Goal: Task Accomplishment & Management: Use online tool/utility

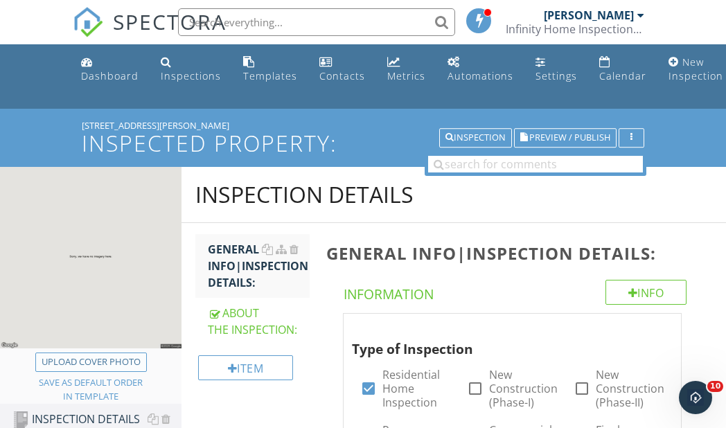
click at [107, 356] on div "Upload cover photo" at bounding box center [91, 362] width 99 height 14
type input "C:\fakepath\IMG_5402.JPG"
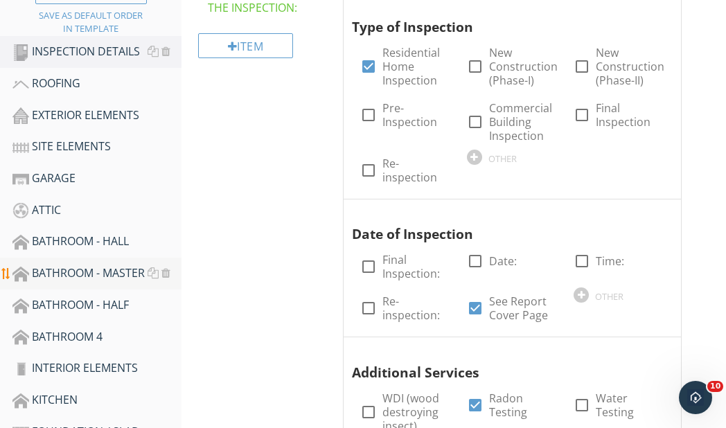
scroll to position [416, 0]
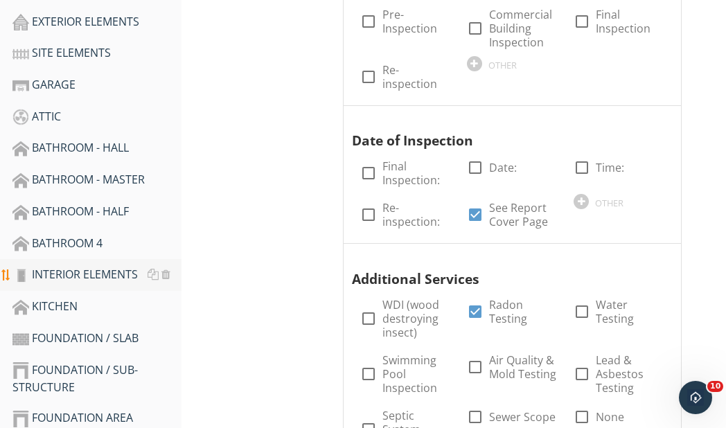
drag, startPoint x: 69, startPoint y: 272, endPoint x: 119, endPoint y: 262, distance: 51.0
click at [69, 272] on div "INTERIOR ELEMENTS" at bounding box center [96, 275] width 169 height 18
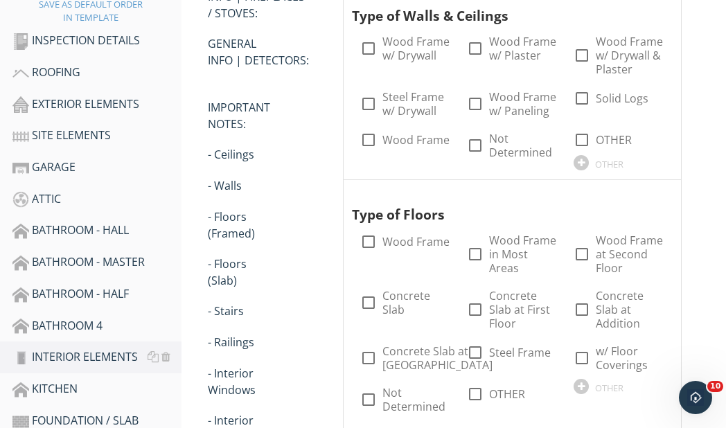
scroll to position [139, 0]
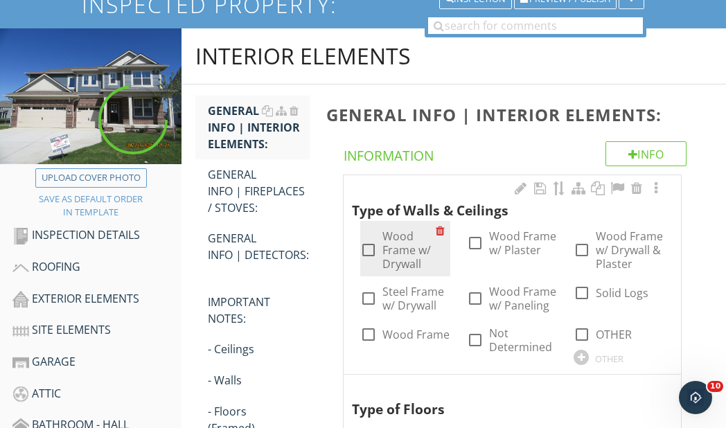
click at [365, 247] on div at bounding box center [369, 250] width 24 height 24
checkbox input "true"
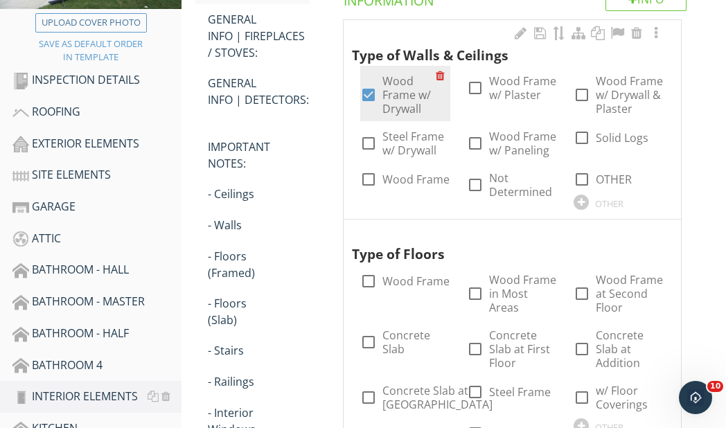
scroll to position [416, 0]
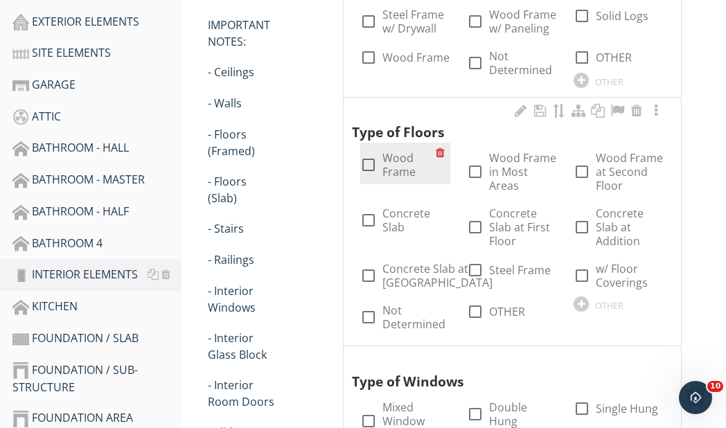
click at [369, 159] on div at bounding box center [369, 165] width 24 height 24
checkbox input "true"
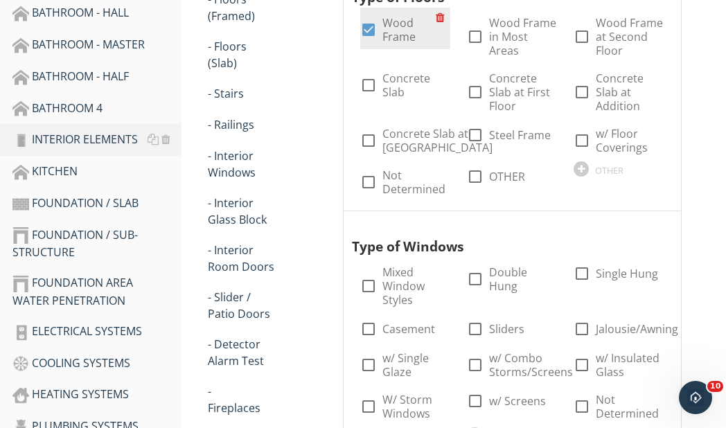
scroll to position [624, 0]
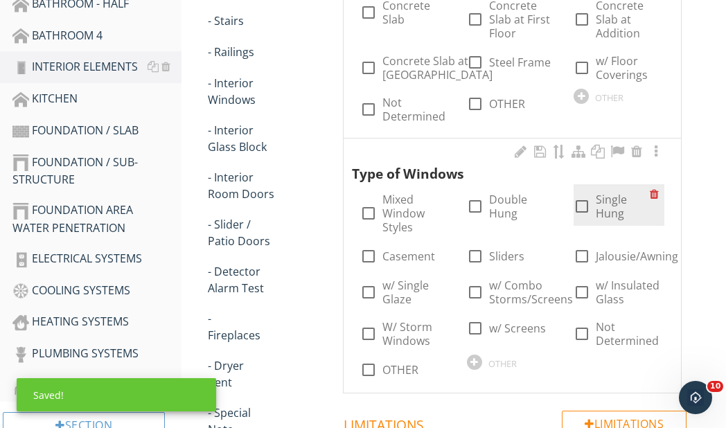
click at [581, 217] on div at bounding box center [582, 207] width 24 height 24
checkbox input "true"
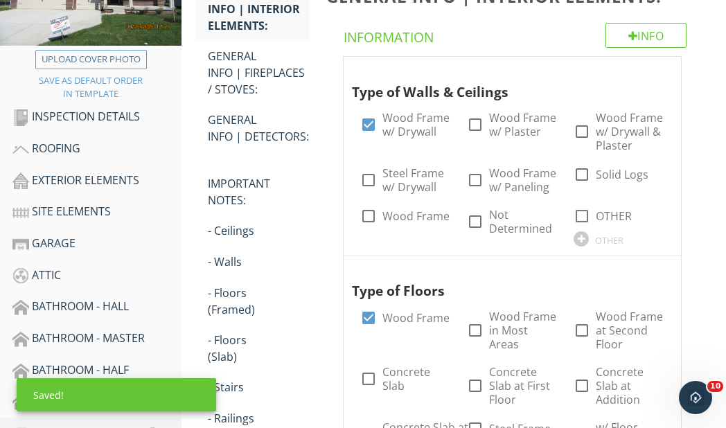
scroll to position [49, 0]
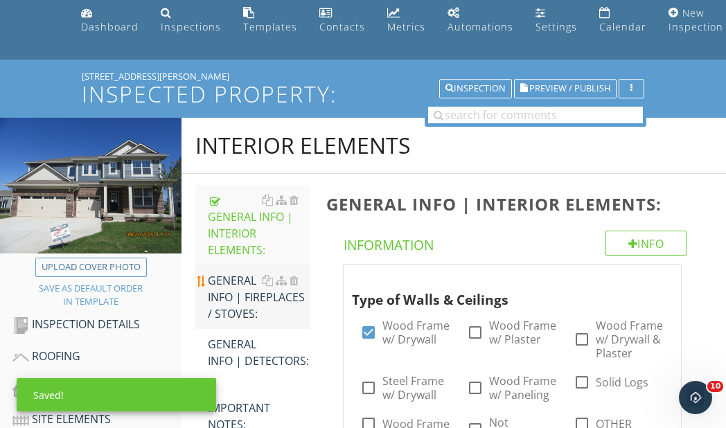
click at [240, 291] on div "GENERAL INFO | FIREPLACES / STOVES:" at bounding box center [259, 297] width 102 height 50
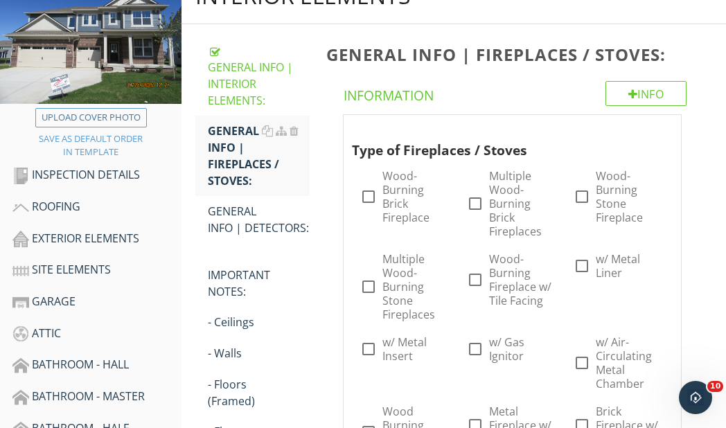
scroll to position [326, 0]
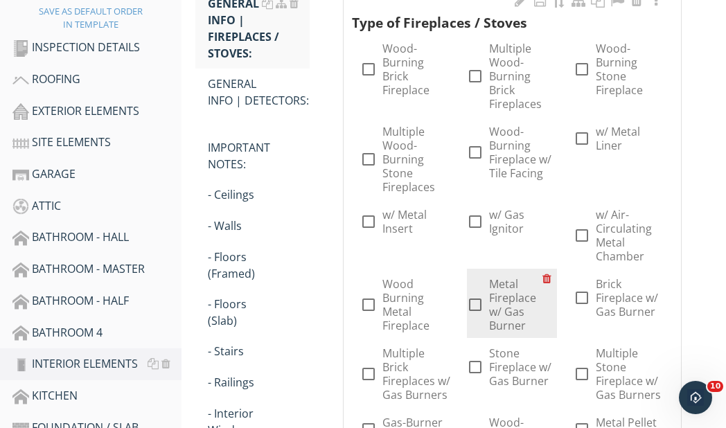
click at [473, 299] on div at bounding box center [475, 305] width 24 height 24
checkbox input "true"
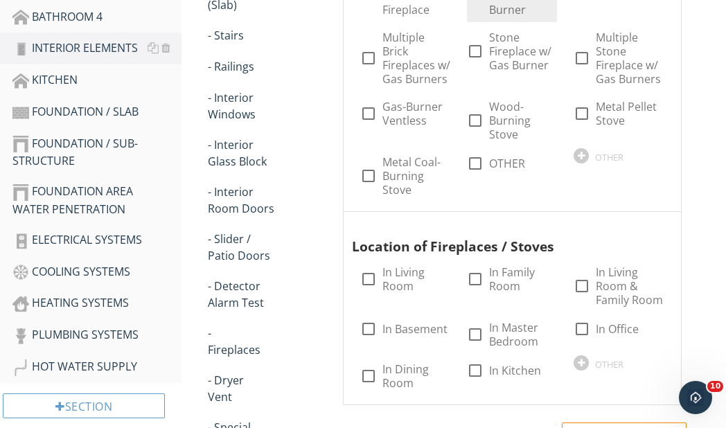
scroll to position [811, 0]
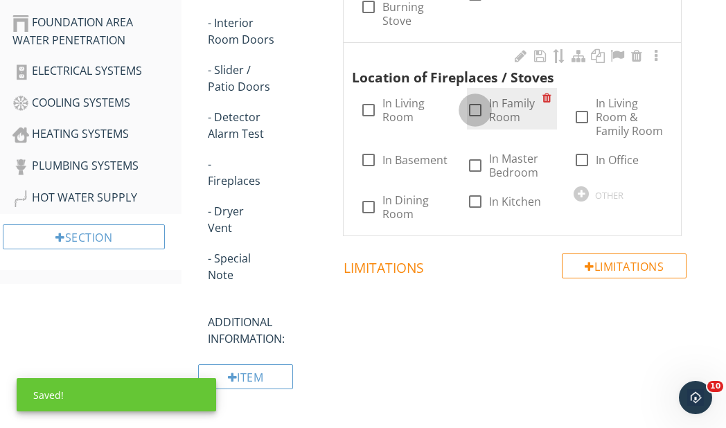
click at [481, 111] on div at bounding box center [475, 110] width 24 height 24
checkbox input "true"
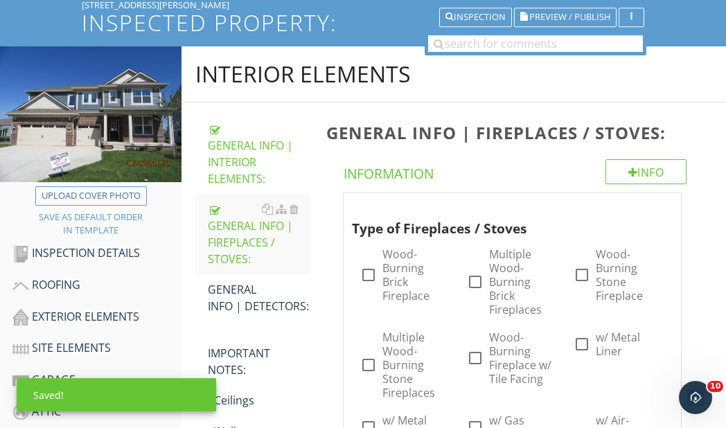
scroll to position [208, 0]
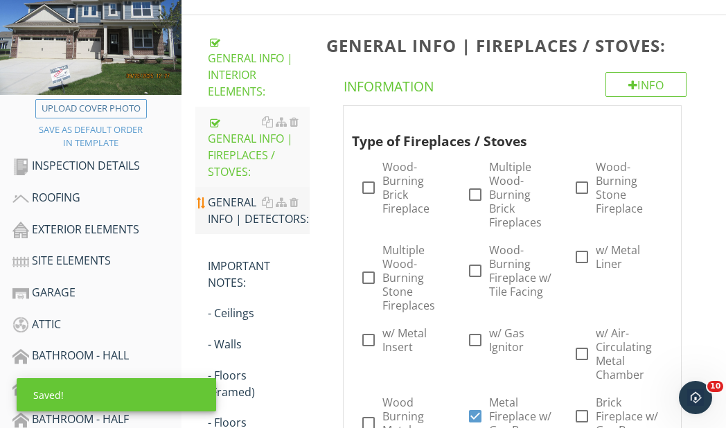
drag, startPoint x: 213, startPoint y: 220, endPoint x: 220, endPoint y: 223, distance: 7.7
click at [213, 220] on div "GENERAL INFO | DETECTORS:" at bounding box center [259, 210] width 102 height 33
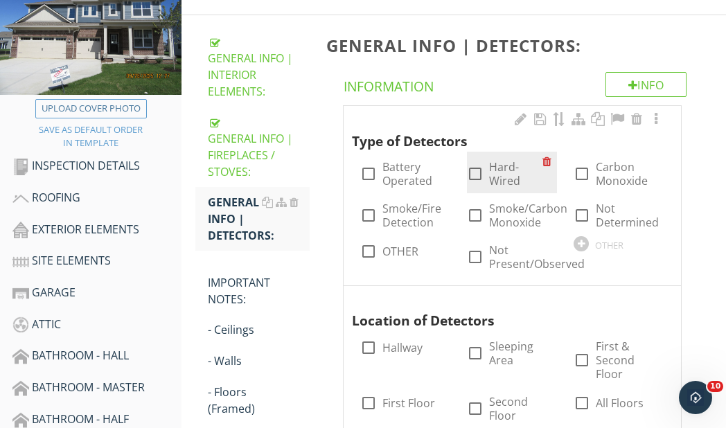
click at [479, 175] on div at bounding box center [475, 174] width 24 height 24
checkbox input "true"
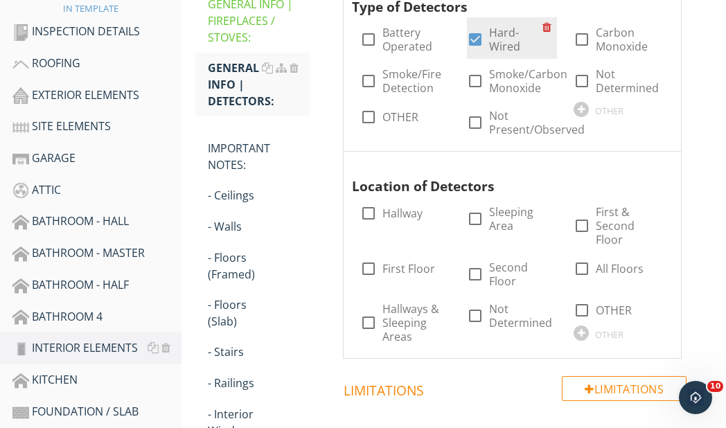
scroll to position [346, 0]
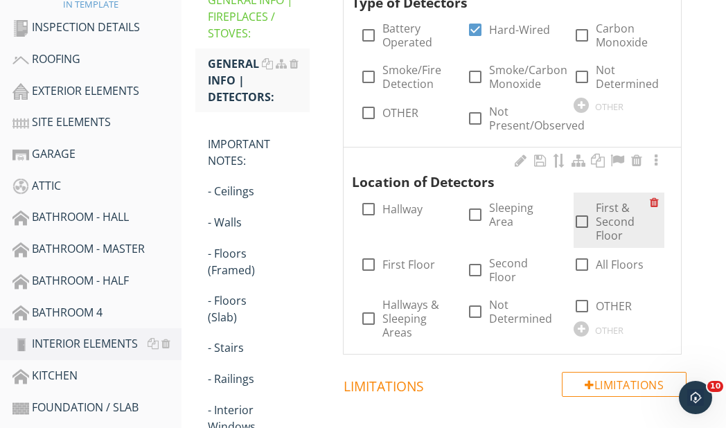
click at [587, 221] on div at bounding box center [582, 222] width 24 height 24
checkbox input "true"
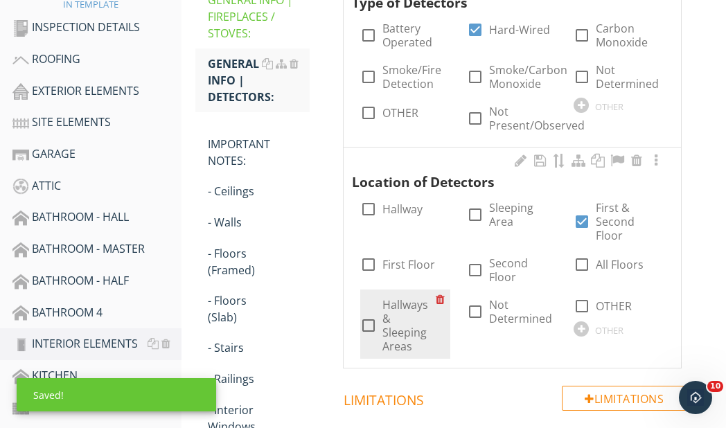
click at [373, 314] on div at bounding box center [369, 326] width 24 height 24
checkbox input "true"
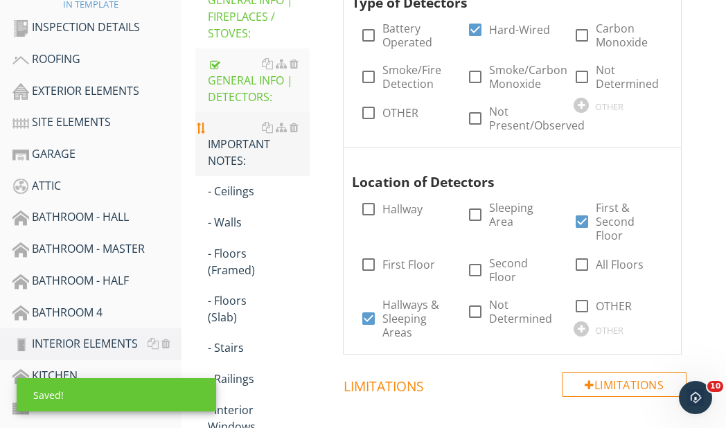
click at [236, 157] on div "IMPORTANT NOTES:" at bounding box center [259, 144] width 102 height 50
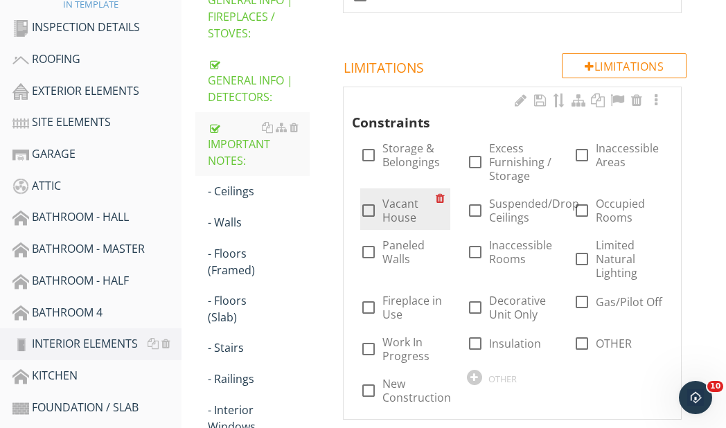
click at [371, 211] on div at bounding box center [369, 211] width 24 height 24
checkbox input "true"
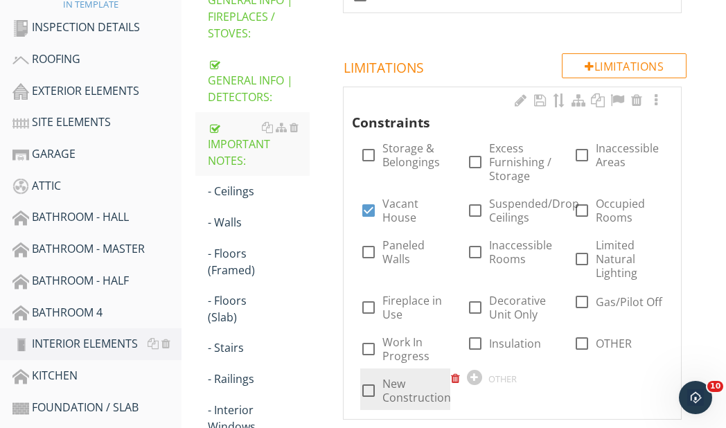
click at [377, 390] on div at bounding box center [369, 391] width 24 height 24
checkbox input "true"
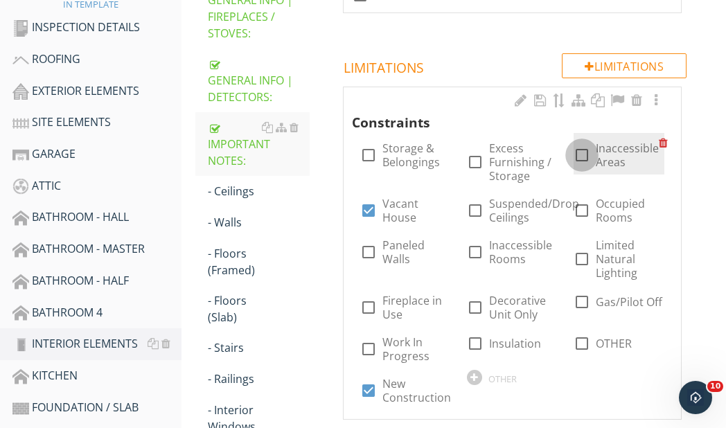
click at [579, 154] on div at bounding box center [582, 155] width 24 height 24
checkbox input "true"
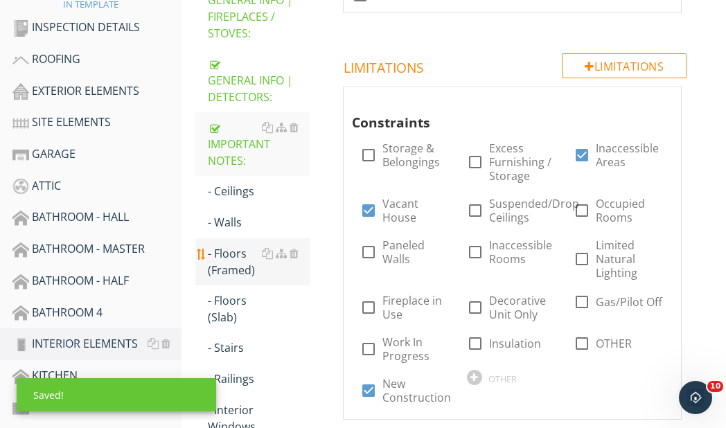
scroll to position [416, 0]
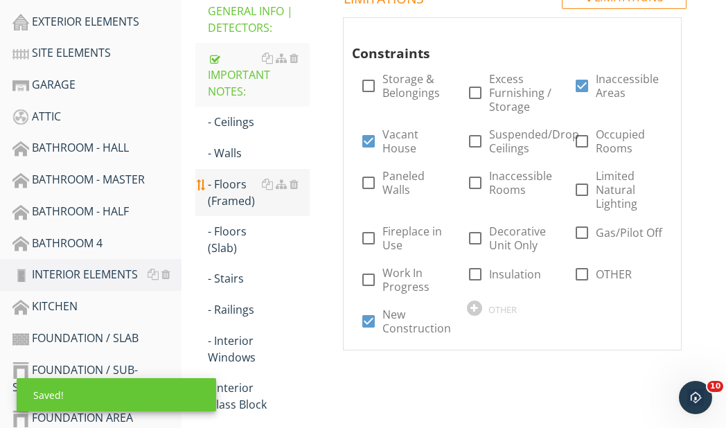
click at [235, 198] on div "- Floors (Framed)" at bounding box center [259, 192] width 102 height 33
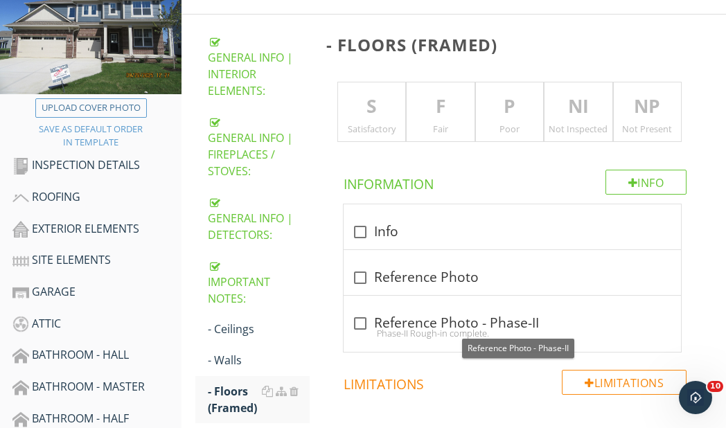
scroll to position [208, 0]
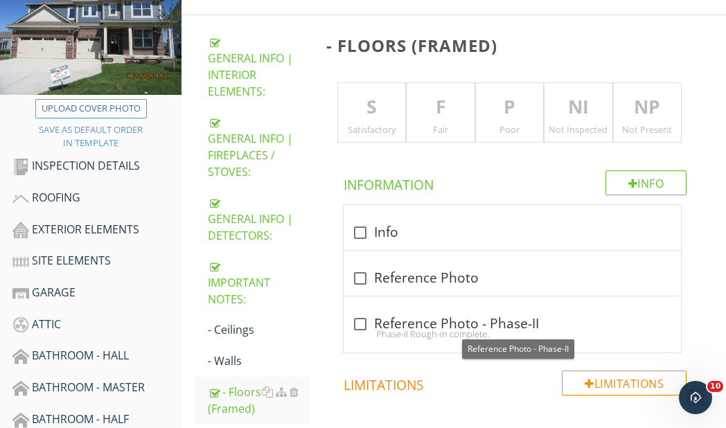
click at [365, 108] on p "S" at bounding box center [372, 108] width 68 height 28
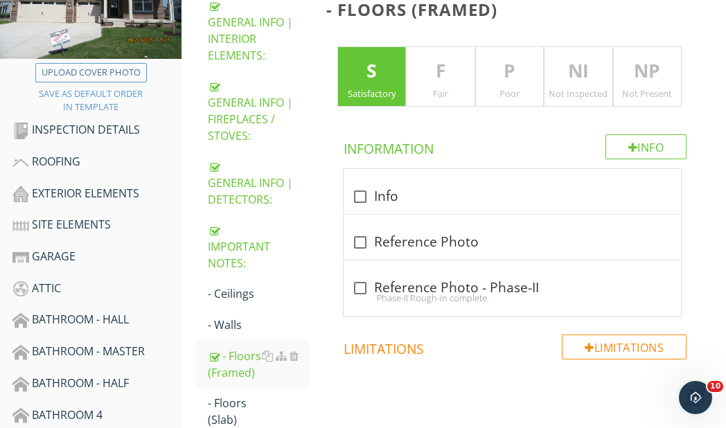
scroll to position [416, 0]
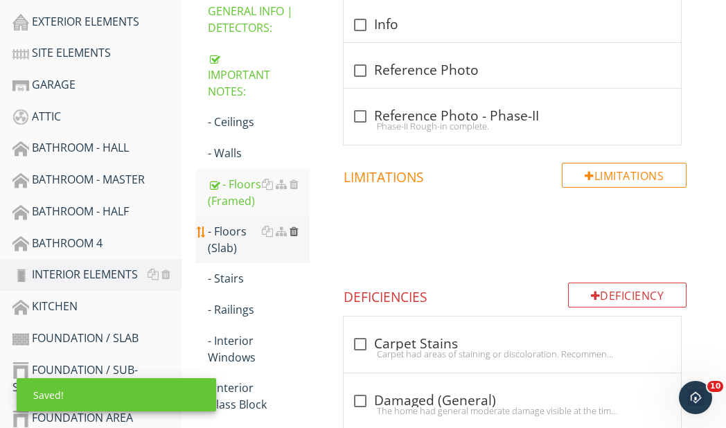
click at [295, 230] on div at bounding box center [294, 231] width 9 height 11
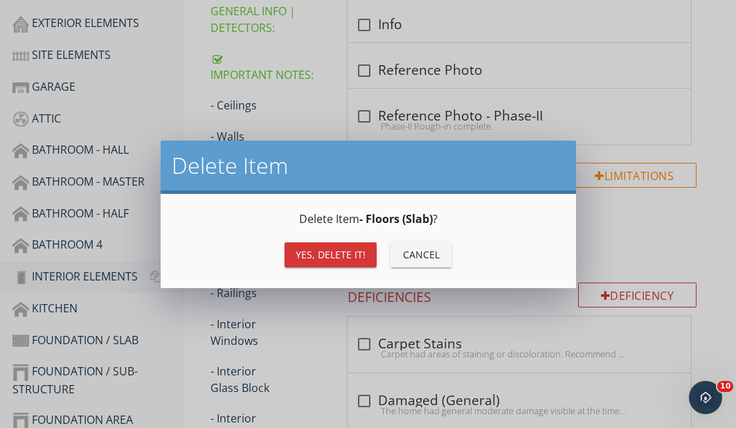
click at [335, 250] on div "Yes, Delete it!" at bounding box center [331, 254] width 70 height 15
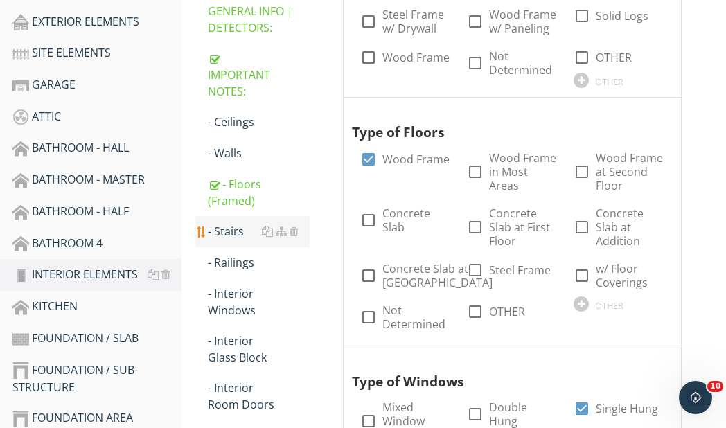
click at [239, 231] on div "- Stairs" at bounding box center [259, 231] width 102 height 17
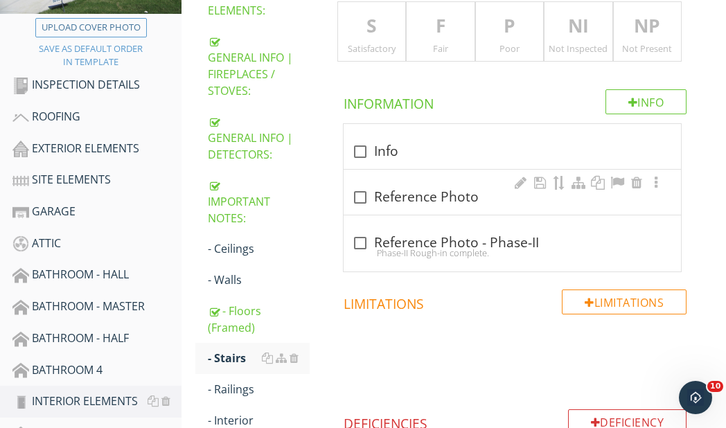
scroll to position [277, 0]
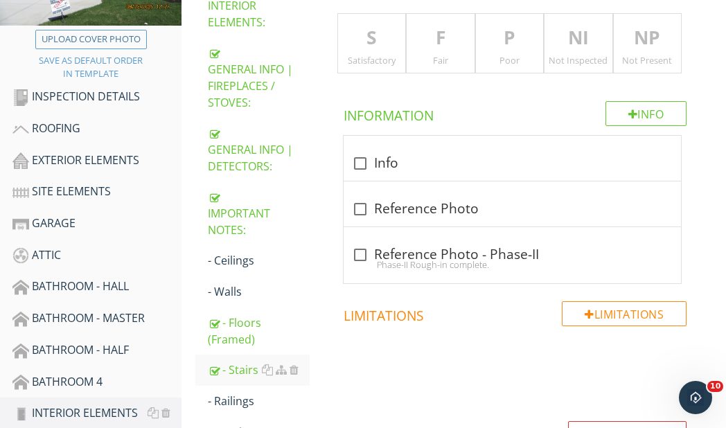
drag, startPoint x: 377, startPoint y: 54, endPoint x: 370, endPoint y: 99, distance: 45.6
click at [377, 55] on div "Satisfactory" at bounding box center [372, 60] width 68 height 11
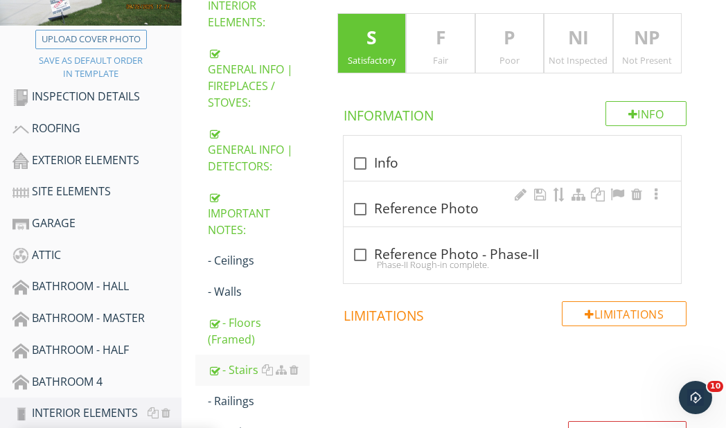
click at [358, 207] on div at bounding box center [360, 209] width 24 height 24
checkbox input "true"
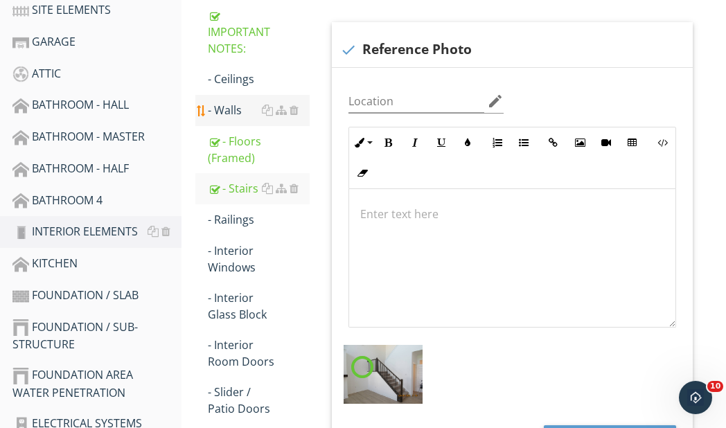
scroll to position [485, 0]
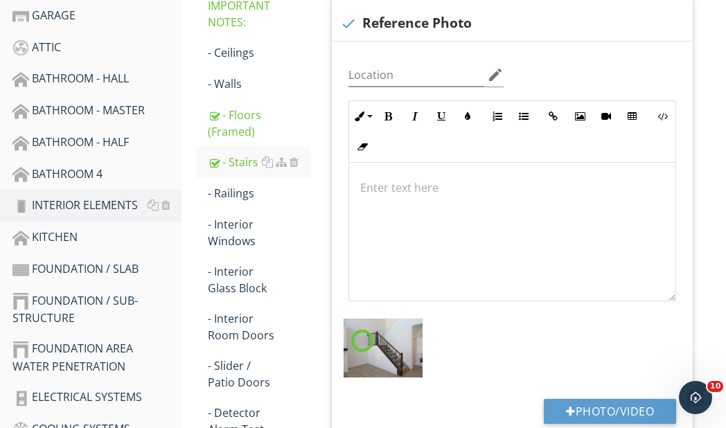
drag, startPoint x: 229, startPoint y: 189, endPoint x: 324, endPoint y: 213, distance: 97.1
click at [230, 189] on div "- Railings" at bounding box center [259, 193] width 102 height 17
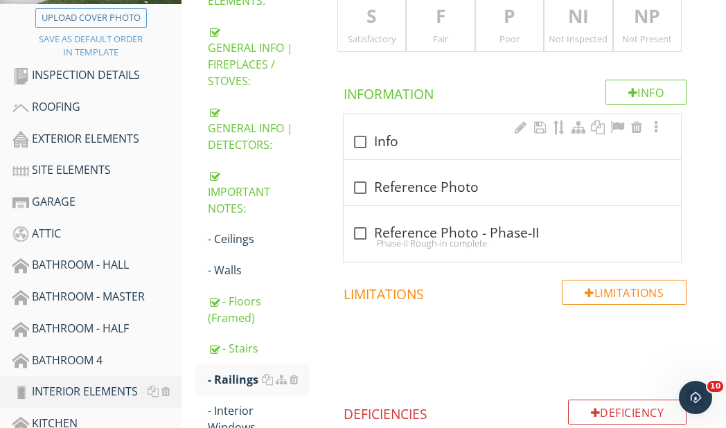
scroll to position [277, 0]
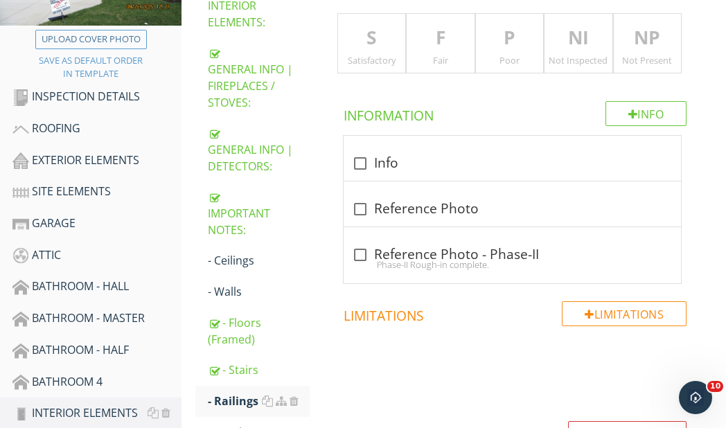
click at [370, 50] on p "S" at bounding box center [372, 38] width 68 height 28
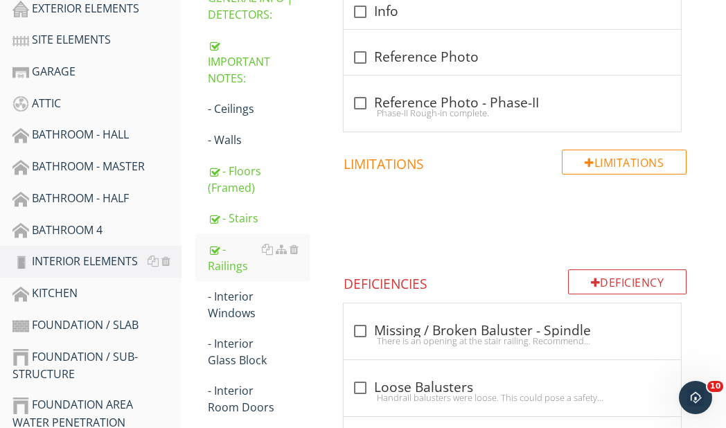
scroll to position [485, 0]
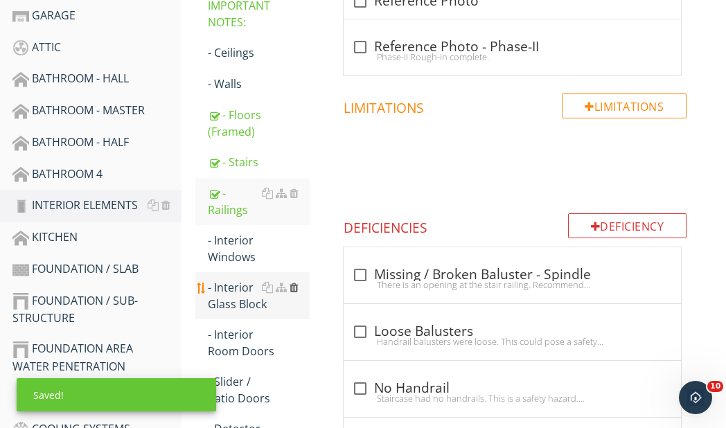
click at [295, 285] on div at bounding box center [294, 287] width 9 height 11
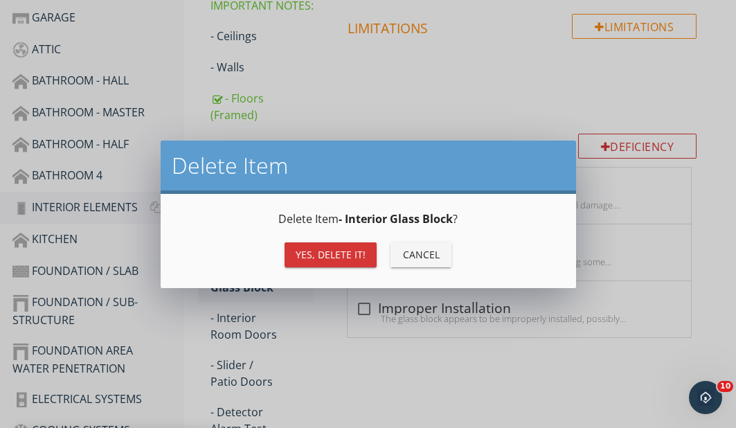
click at [351, 252] on div "Yes, Delete it!" at bounding box center [331, 254] width 70 height 15
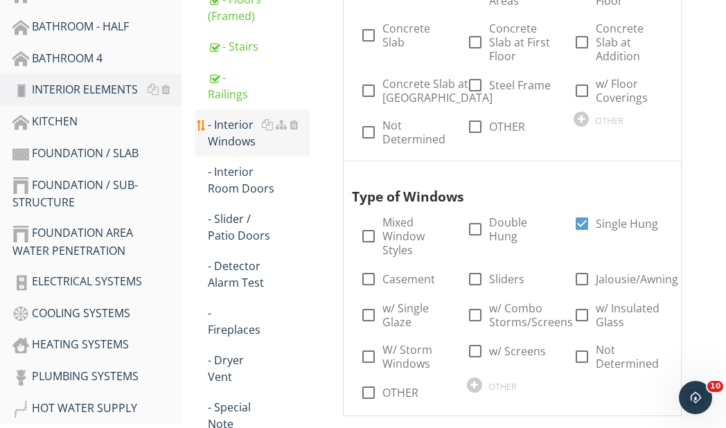
scroll to position [624, 0]
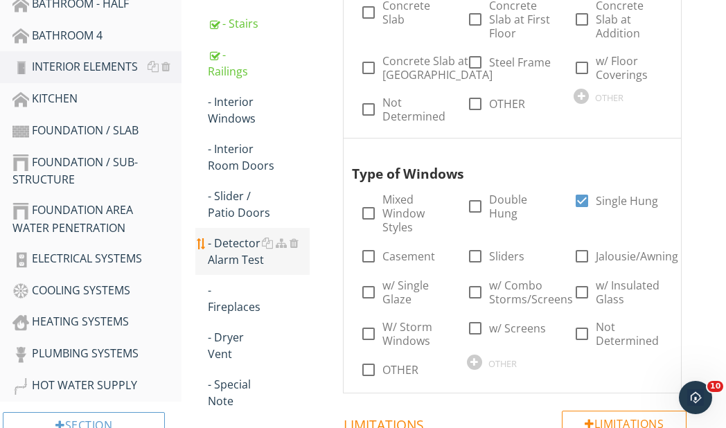
click at [246, 250] on div "- Detector Alarm Test" at bounding box center [259, 251] width 102 height 33
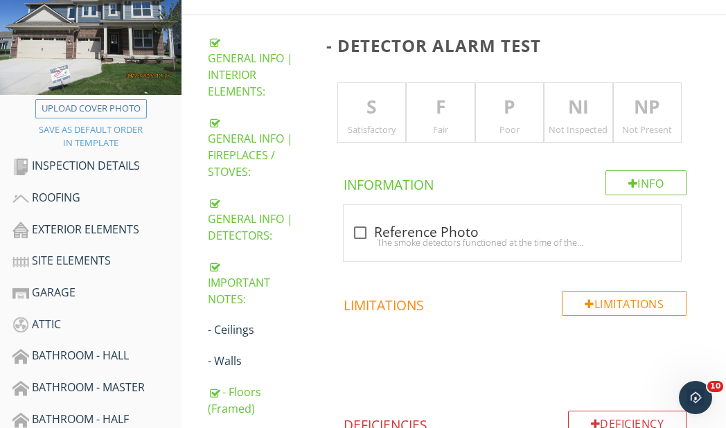
click at [384, 114] on p "S" at bounding box center [372, 108] width 68 height 28
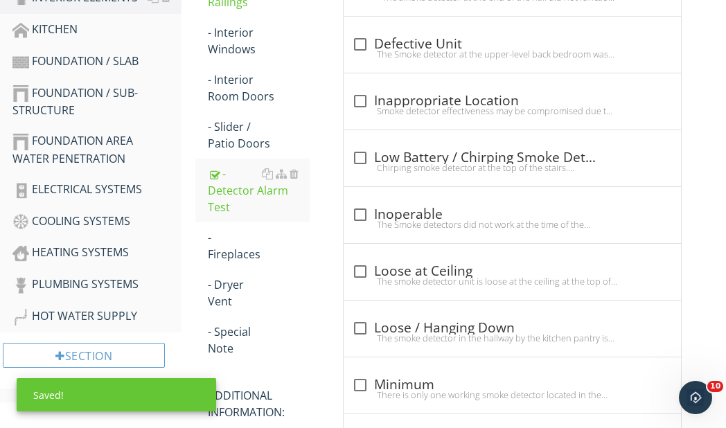
scroll to position [762, 0]
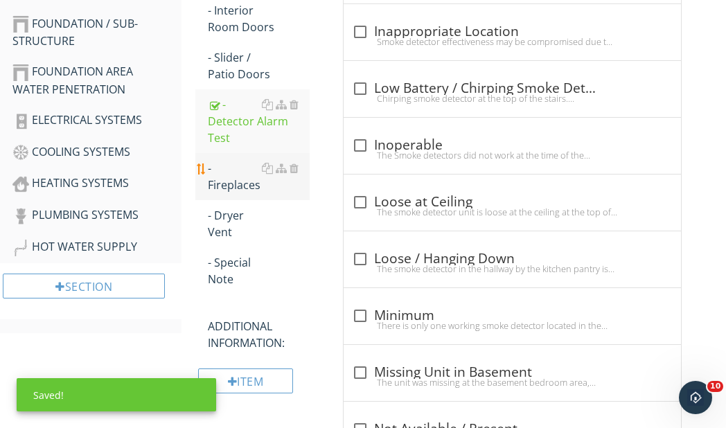
click at [230, 182] on div "- Fireplaces" at bounding box center [259, 176] width 102 height 33
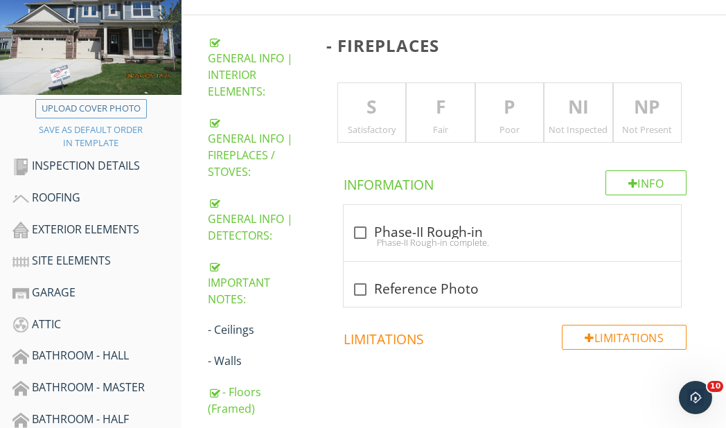
click at [374, 117] on p "S" at bounding box center [372, 108] width 68 height 28
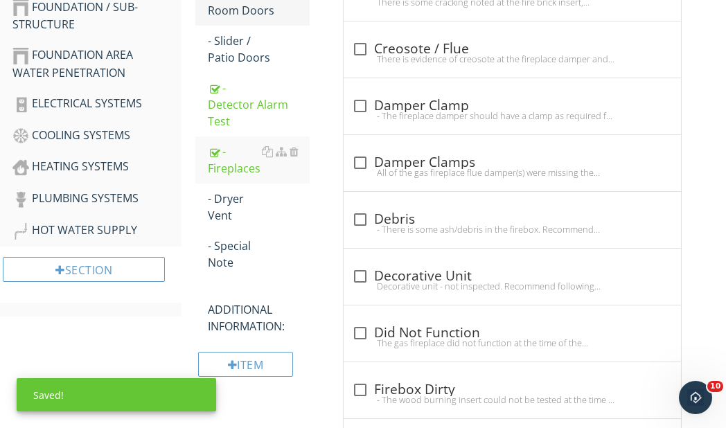
scroll to position [831, 0]
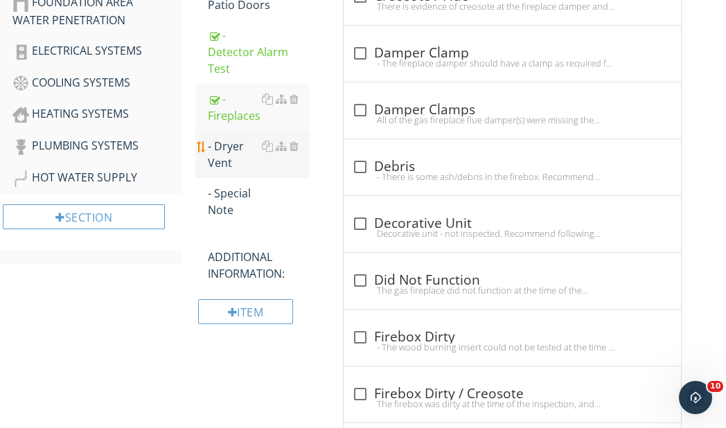
click at [223, 150] on div "- Dryer Vent" at bounding box center [259, 154] width 102 height 33
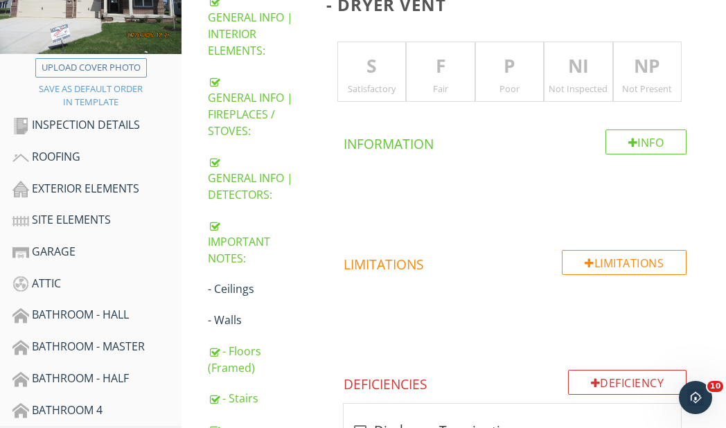
scroll to position [90, 0]
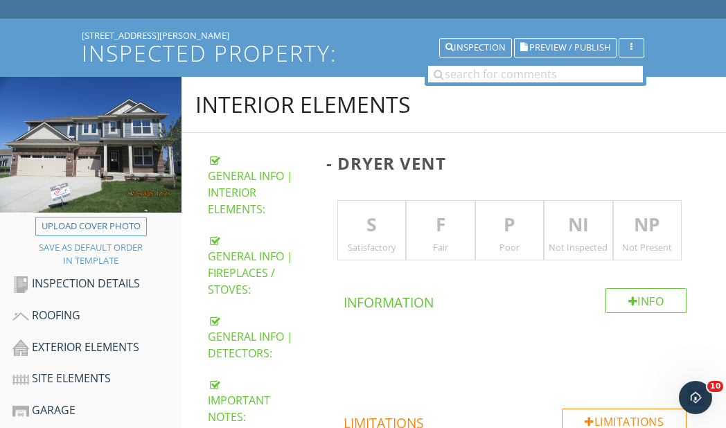
click at [372, 232] on p "S" at bounding box center [372, 225] width 68 height 28
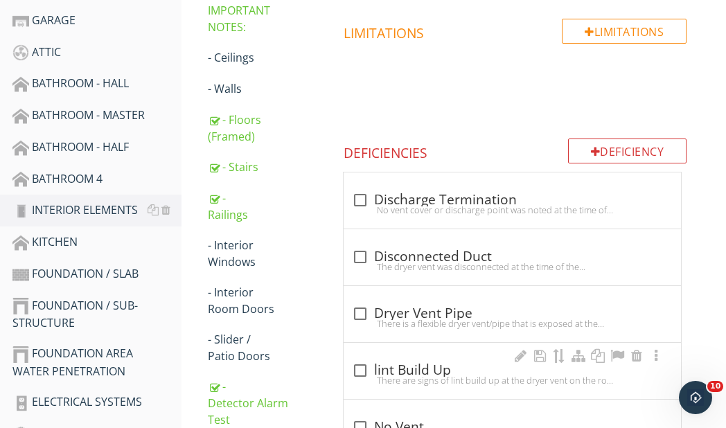
scroll to position [783, 0]
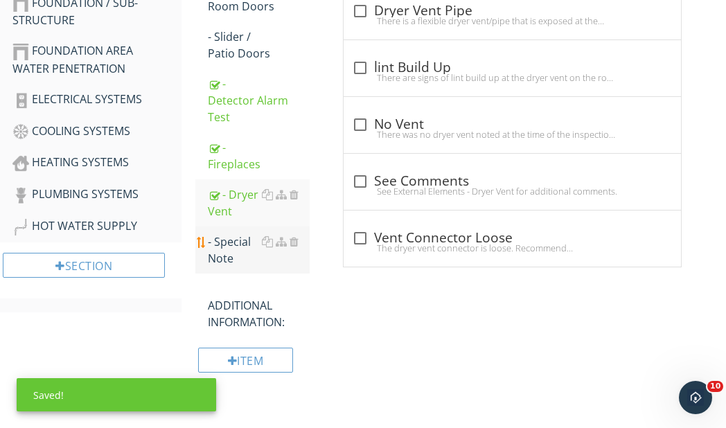
click at [233, 241] on div "- Special Note" at bounding box center [259, 249] width 102 height 33
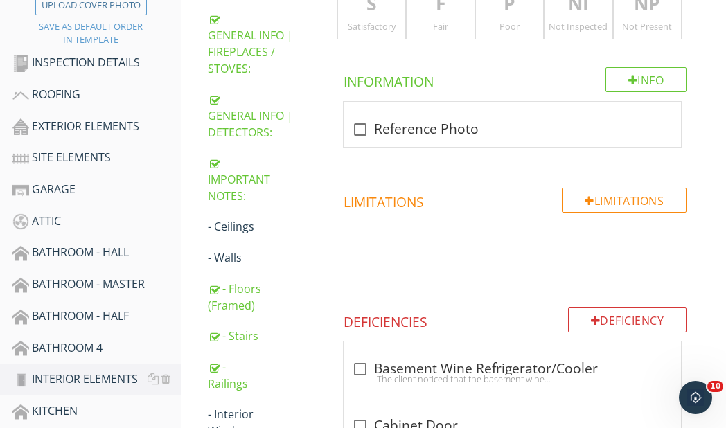
scroll to position [298, 0]
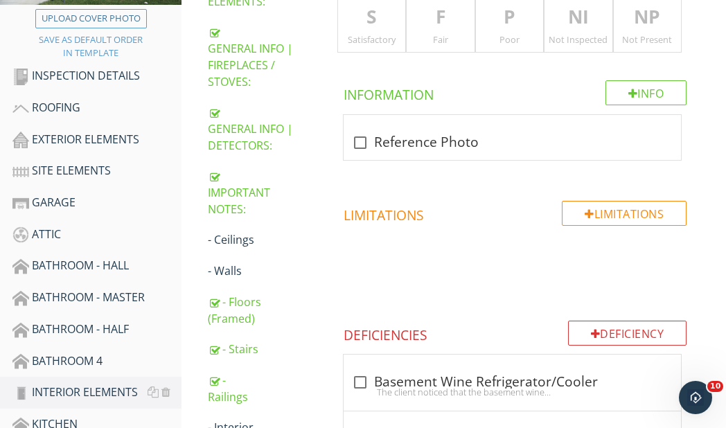
click at [575, 37] on div "Not Inspected" at bounding box center [579, 39] width 68 height 11
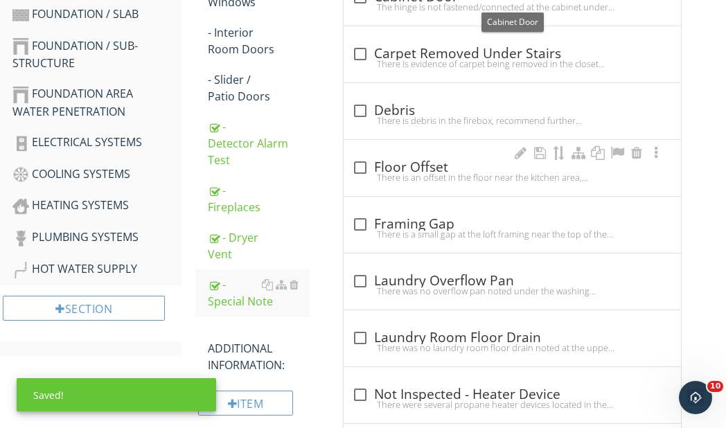
scroll to position [783, 0]
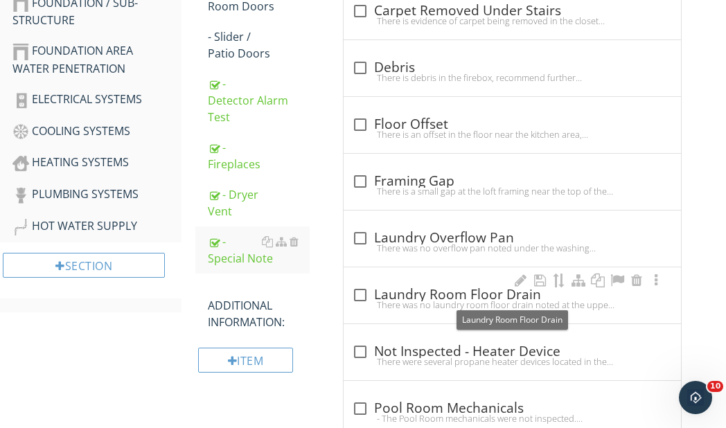
click at [361, 296] on div at bounding box center [360, 295] width 24 height 24
checkbox input "true"
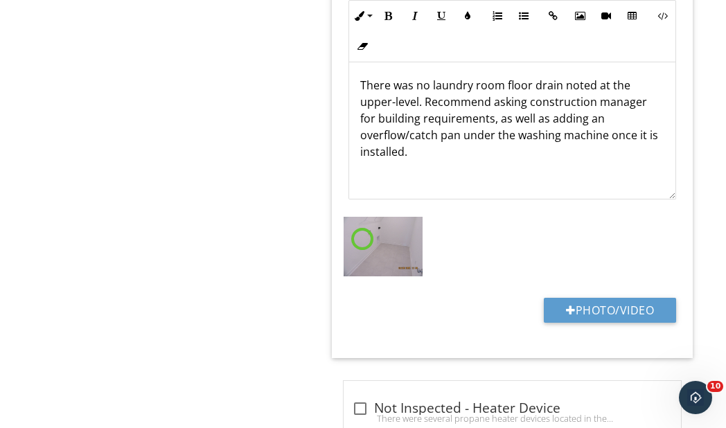
scroll to position [1199, 0]
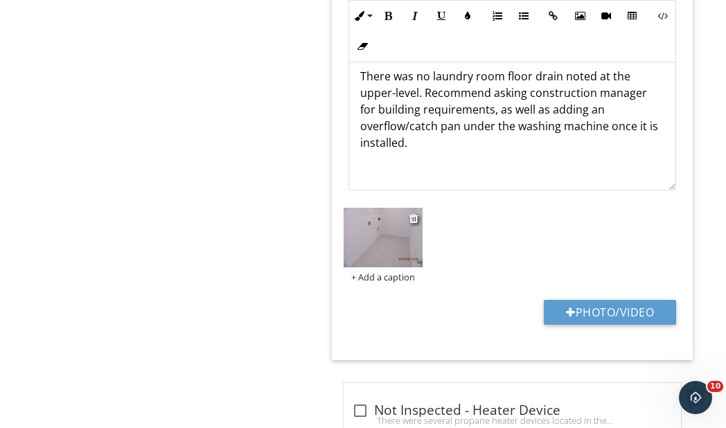
click at [391, 242] on img at bounding box center [383, 238] width 79 height 60
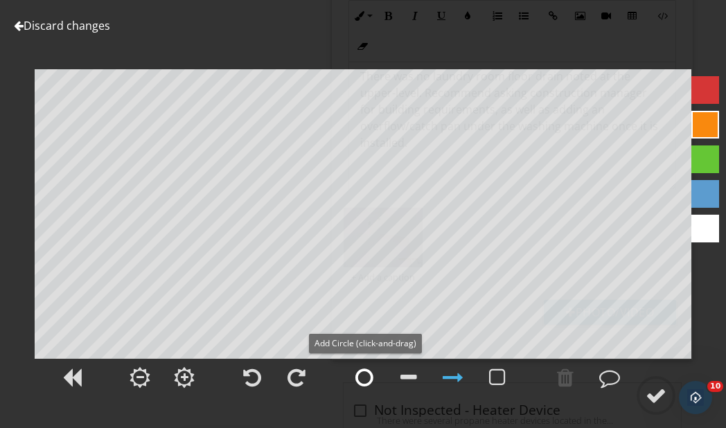
click at [364, 373] on div at bounding box center [364, 377] width 18 height 21
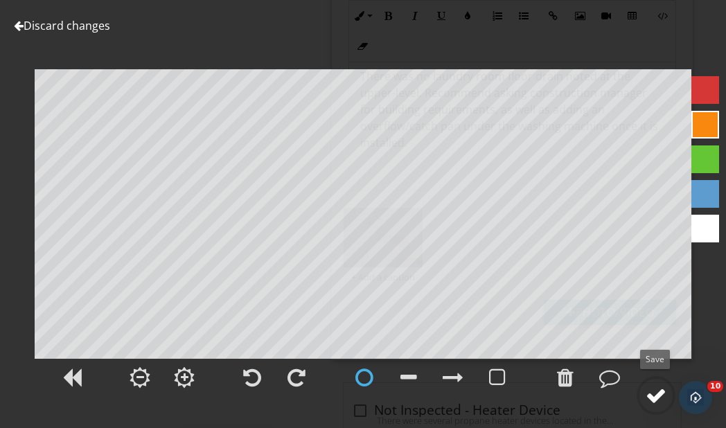
click at [661, 400] on div at bounding box center [656, 395] width 21 height 21
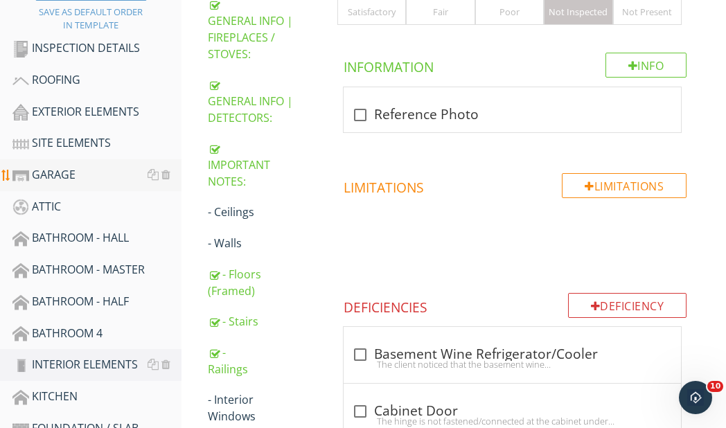
scroll to position [346, 0]
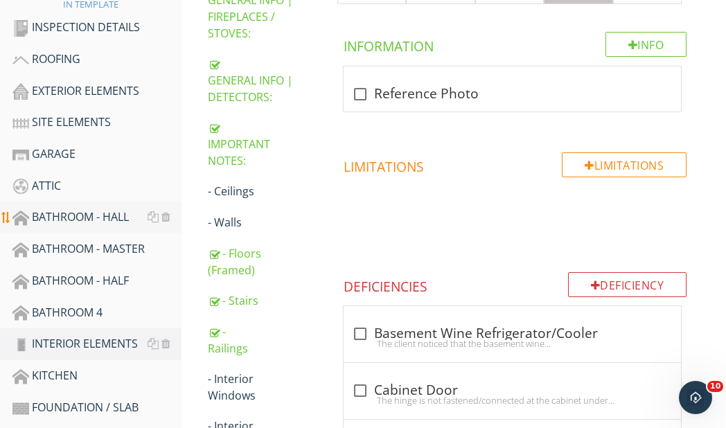
drag, startPoint x: 94, startPoint y: 213, endPoint x: 100, endPoint y: 218, distance: 7.9
click at [94, 214] on div "BATHROOM - HALL" at bounding box center [96, 218] width 169 height 18
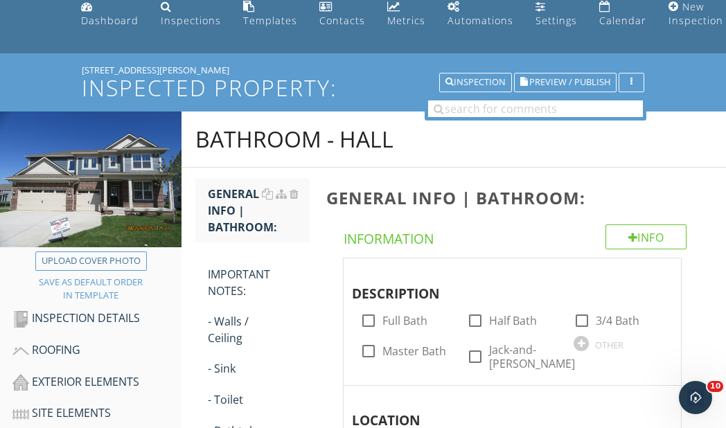
scroll to position [139, 0]
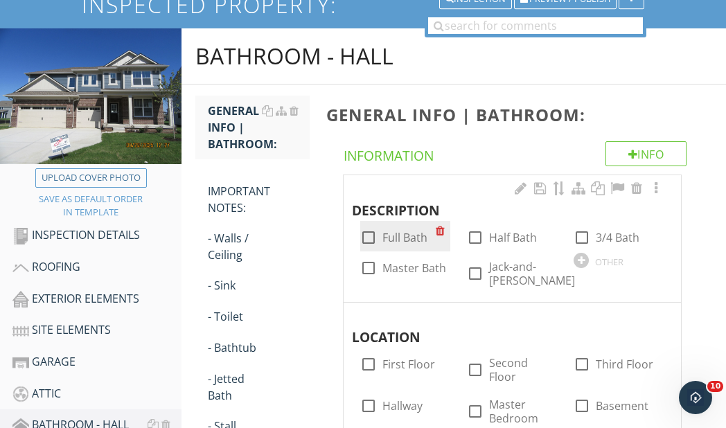
click at [369, 236] on div at bounding box center [369, 238] width 24 height 24
checkbox input "true"
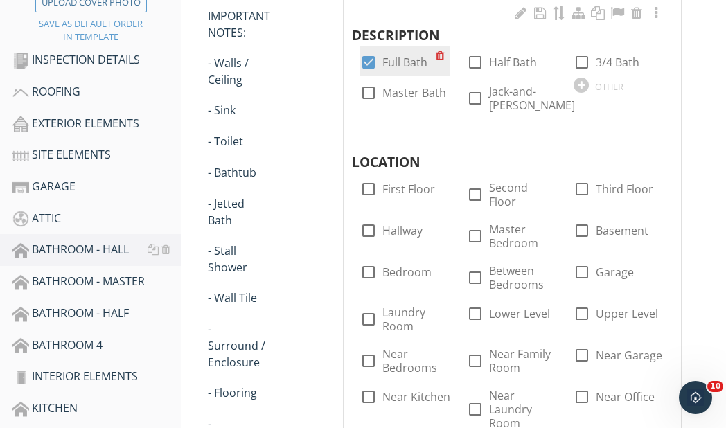
scroll to position [346, 0]
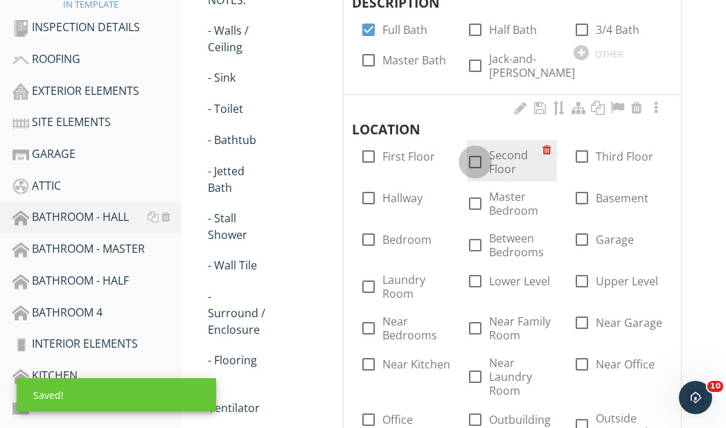
click at [473, 150] on div at bounding box center [475, 162] width 24 height 24
checkbox input "true"
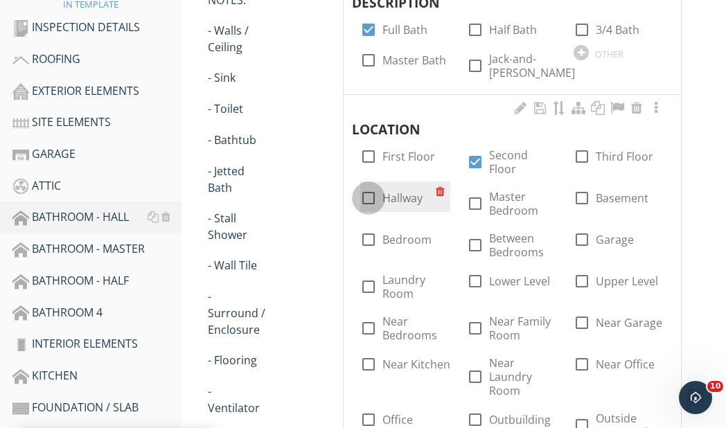
click at [364, 186] on div at bounding box center [369, 198] width 24 height 24
checkbox input "true"
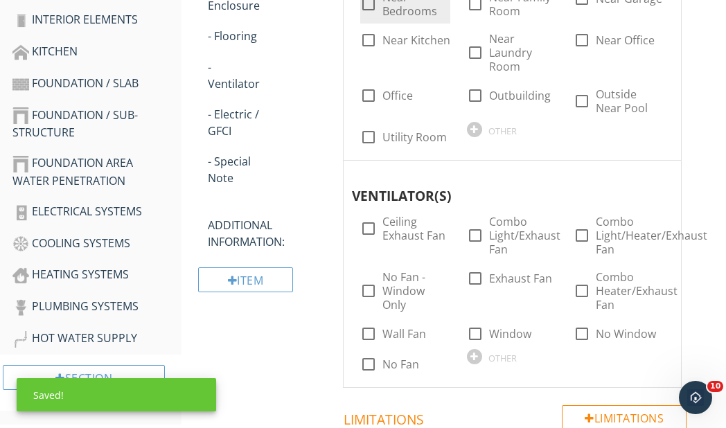
scroll to position [693, 0]
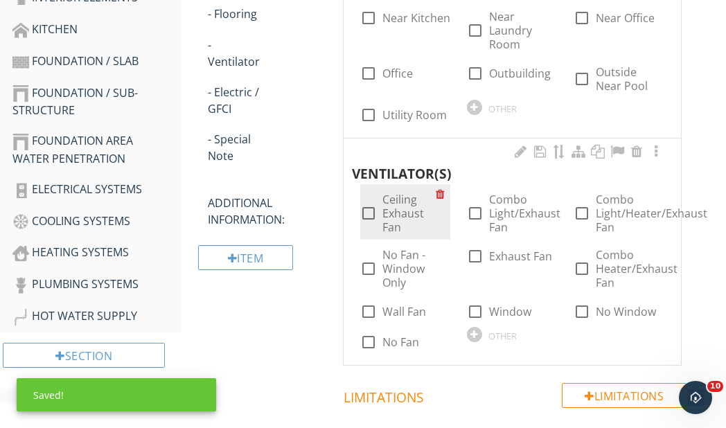
click at [370, 202] on div at bounding box center [369, 214] width 24 height 24
checkbox input "true"
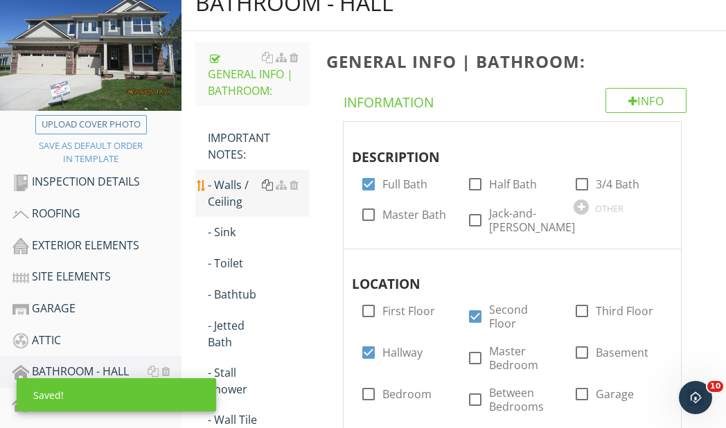
scroll to position [209, 0]
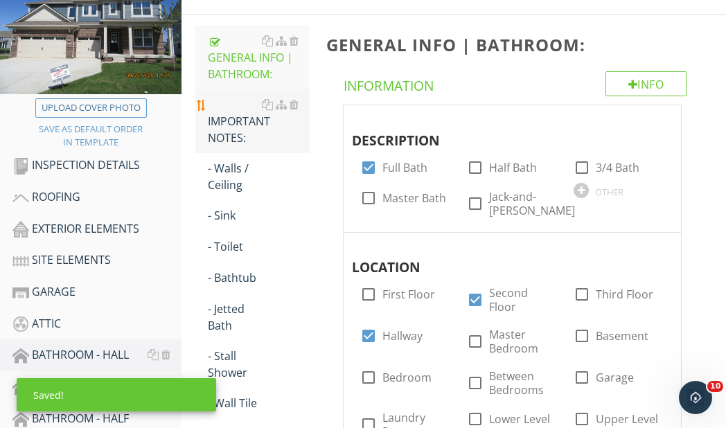
click at [224, 129] on div "IMPORTANT NOTES:" at bounding box center [259, 121] width 102 height 50
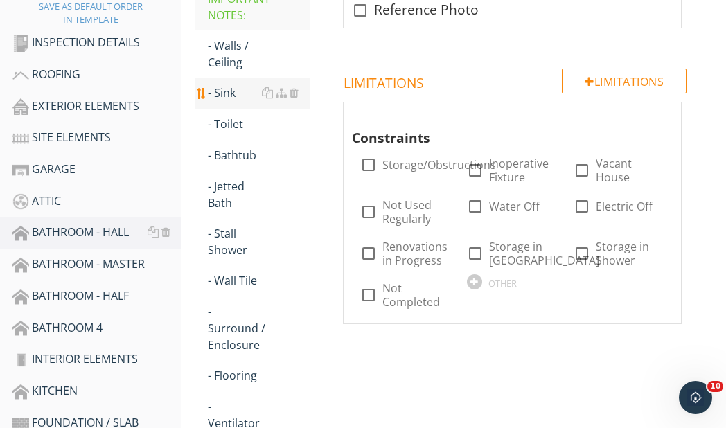
scroll to position [347, 0]
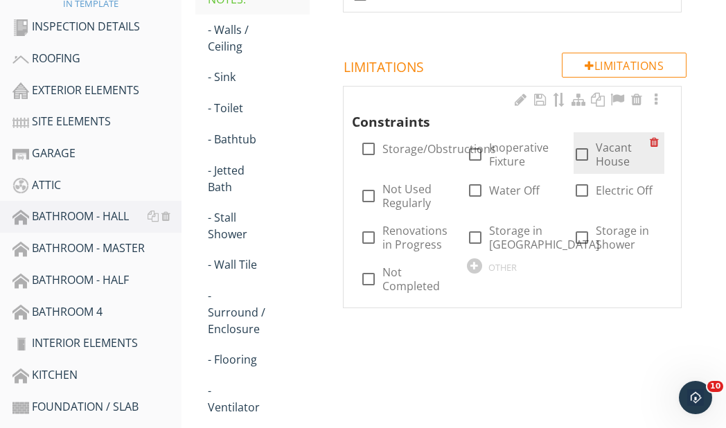
click at [581, 151] on div at bounding box center [582, 155] width 24 height 24
checkbox input "true"
click at [473, 262] on div at bounding box center [474, 265] width 15 height 15
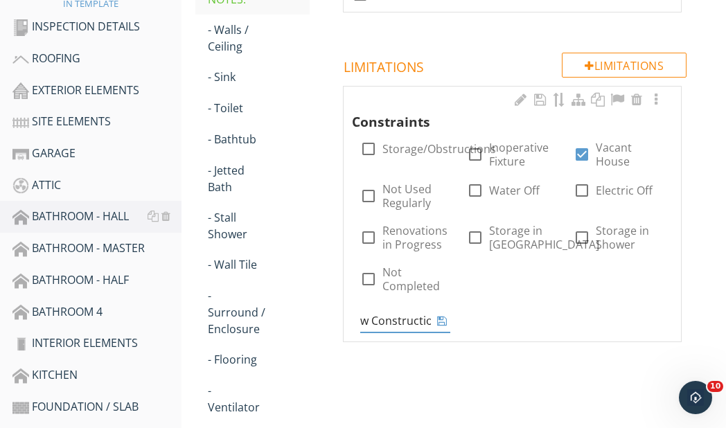
type input "New Construction"
drag, startPoint x: 432, startPoint y: 319, endPoint x: 367, endPoint y: 319, distance: 65.1
click at [367, 319] on div "New Construction" at bounding box center [405, 321] width 90 height 23
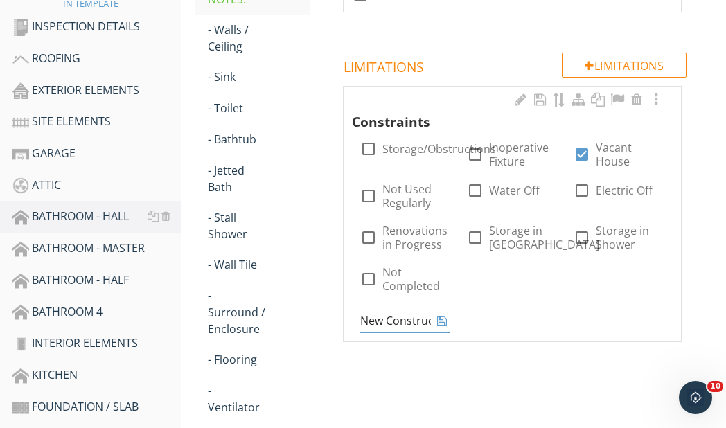
drag, startPoint x: 427, startPoint y: 319, endPoint x: 356, endPoint y: 318, distance: 70.7
click at [356, 318] on div "New Construction" at bounding box center [405, 316] width 107 height 34
click at [357, 317] on div "BATHROOM - HALL GENERAL INFO | BATHROOM: IMPORTANT NOTES: - Walls / Ceiling - S…" at bounding box center [454, 245] width 545 height 851
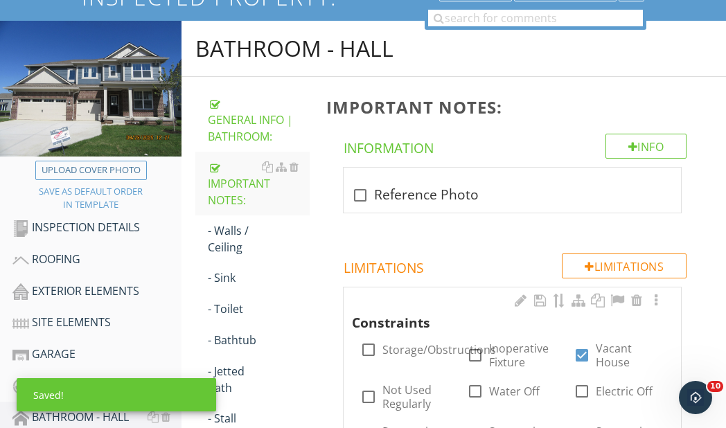
scroll to position [139, 0]
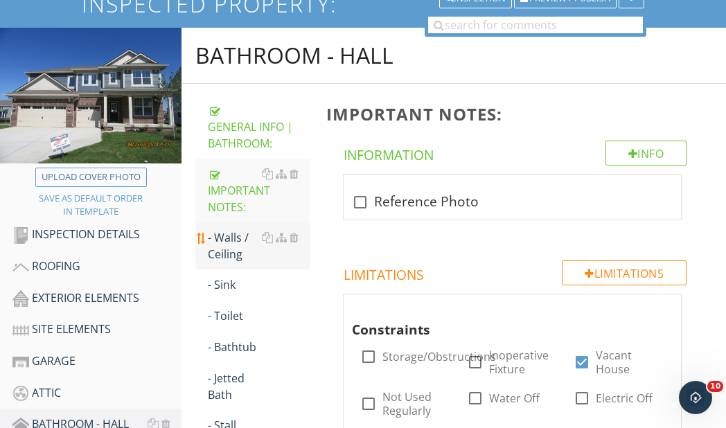
click at [230, 246] on div "- Walls / Ceiling" at bounding box center [259, 245] width 102 height 33
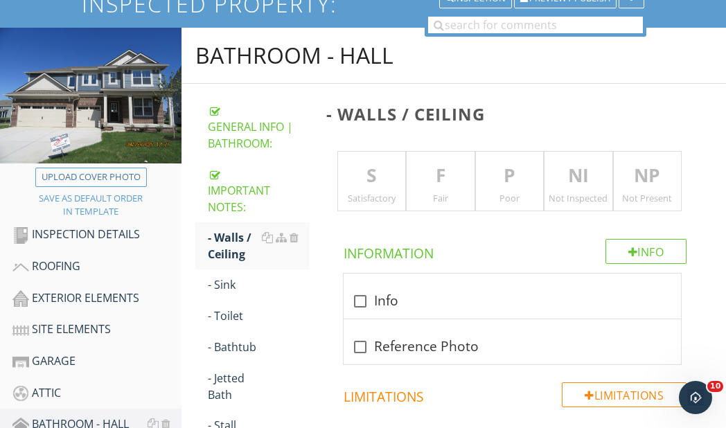
click at [378, 188] on p "S" at bounding box center [372, 176] width 68 height 28
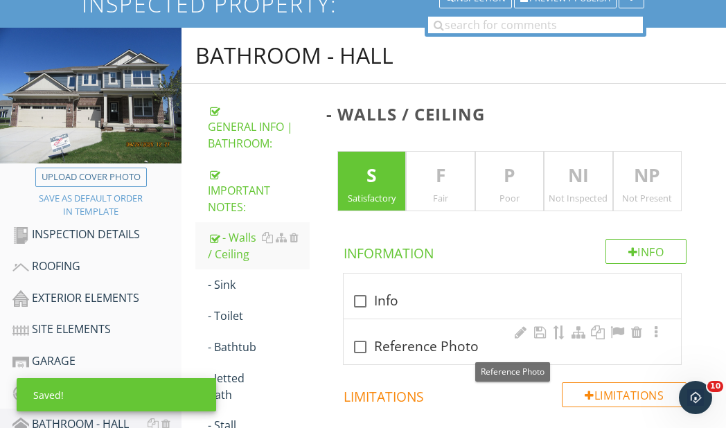
click at [359, 344] on div at bounding box center [360, 347] width 24 height 24
checkbox input "true"
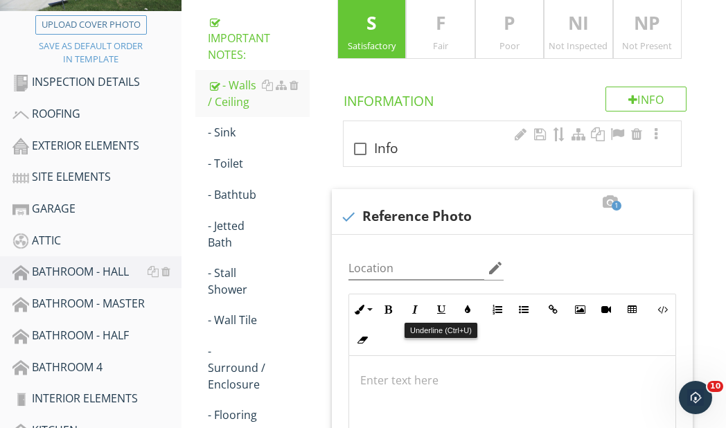
scroll to position [278, 0]
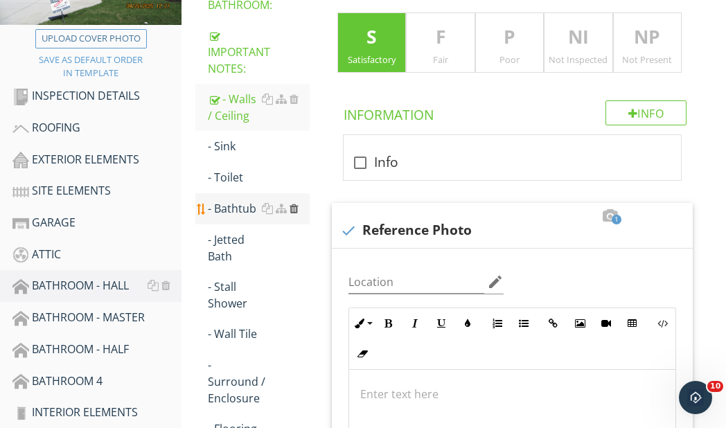
click at [292, 206] on div at bounding box center [294, 208] width 9 height 11
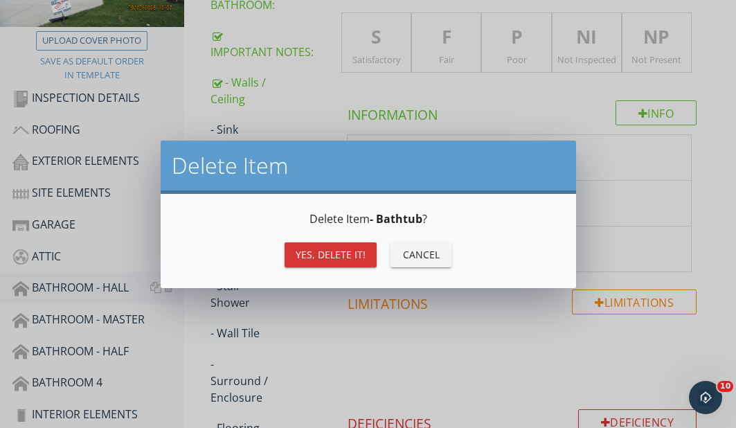
click at [338, 256] on div "Yes, Delete it!" at bounding box center [331, 254] width 70 height 15
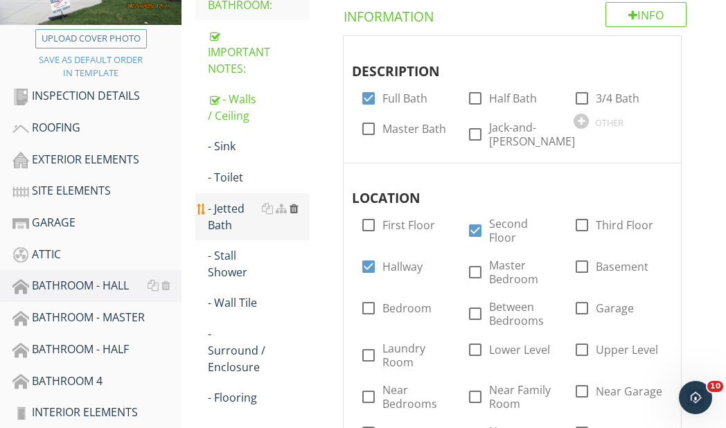
click at [294, 208] on div at bounding box center [294, 208] width 9 height 11
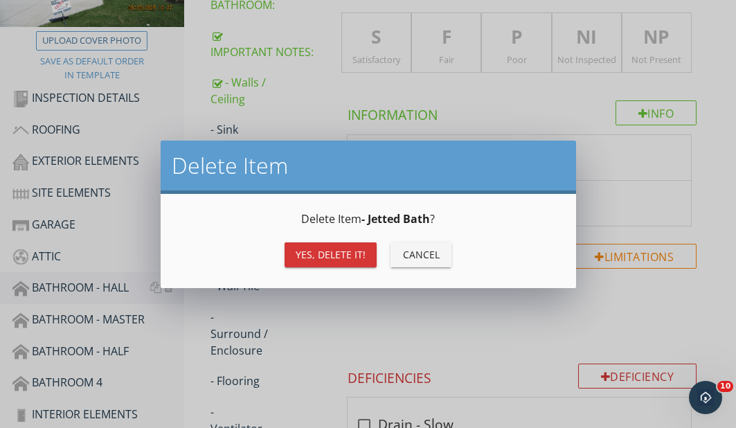
click at [332, 253] on div "Yes, Delete it!" at bounding box center [331, 254] width 70 height 15
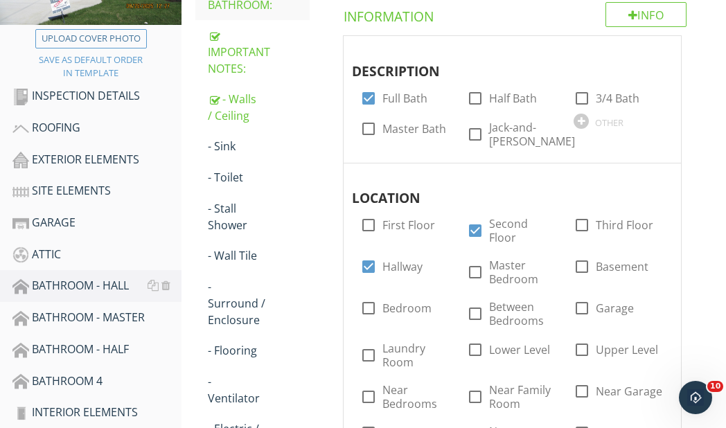
drag, startPoint x: 229, startPoint y: 213, endPoint x: 327, endPoint y: 197, distance: 99.1
click at [230, 213] on div "- Stall Shower" at bounding box center [259, 216] width 102 height 33
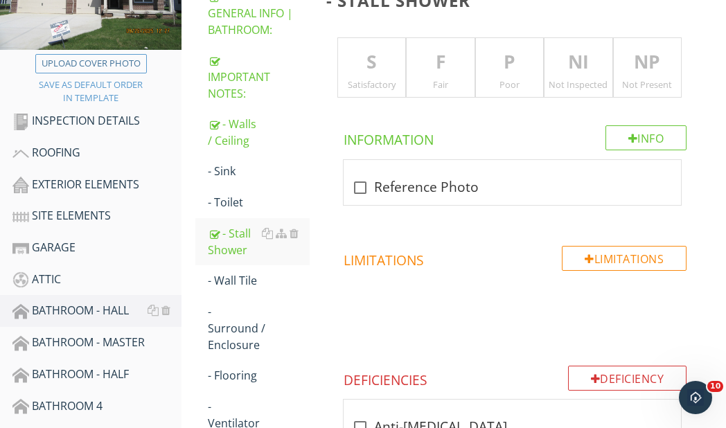
scroll to position [139, 0]
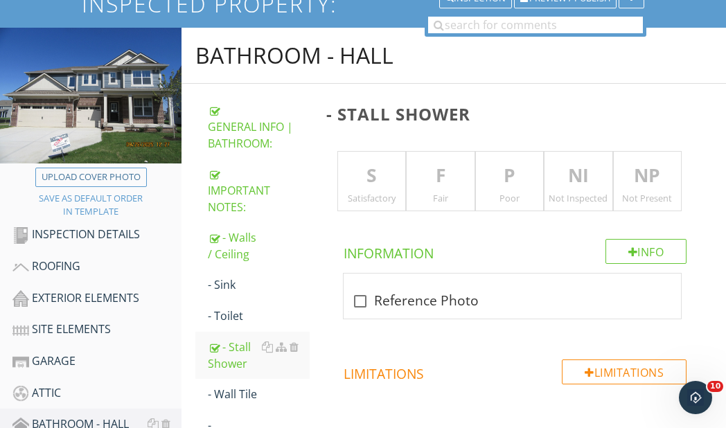
click at [447, 170] on p "F" at bounding box center [441, 176] width 68 height 28
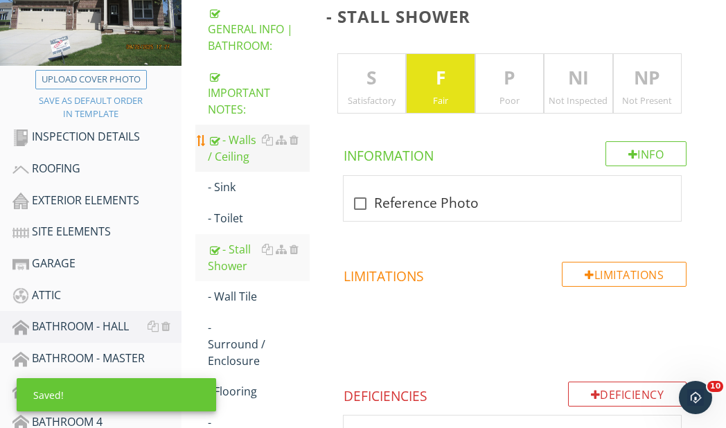
scroll to position [209, 0]
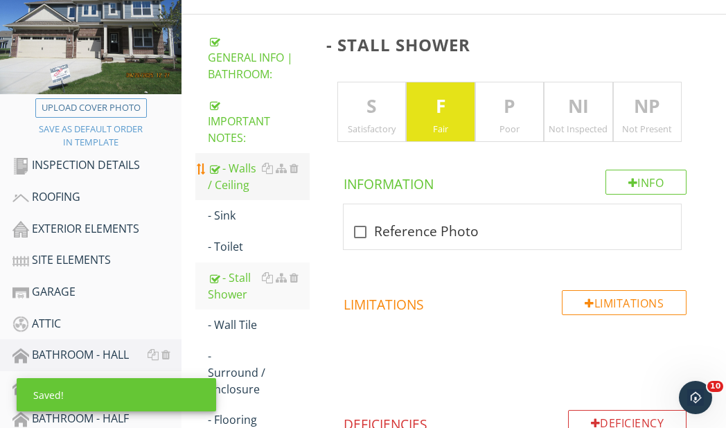
click at [225, 175] on div "- Walls / Ceiling" at bounding box center [259, 176] width 102 height 33
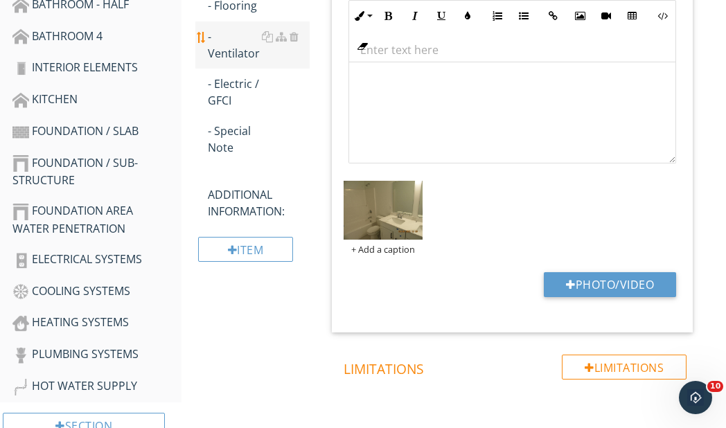
scroll to position [624, 0]
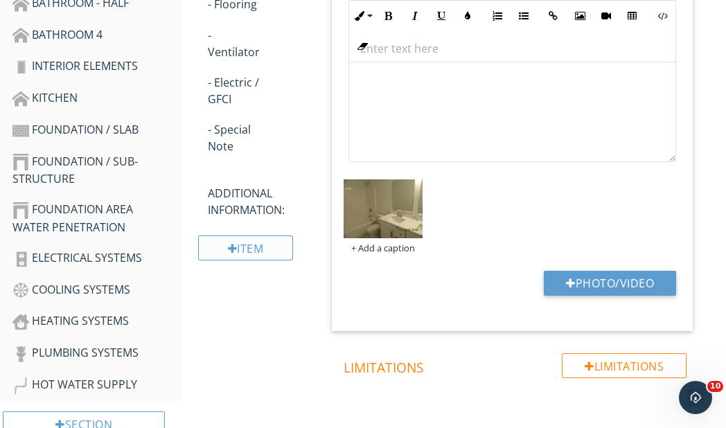
click at [249, 247] on div "Item" at bounding box center [245, 248] width 95 height 25
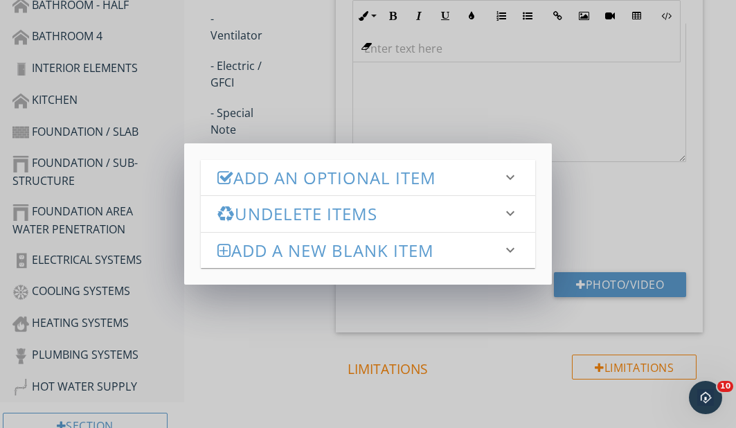
click at [257, 209] on h3 "Undelete Items" at bounding box center [360, 213] width 285 height 19
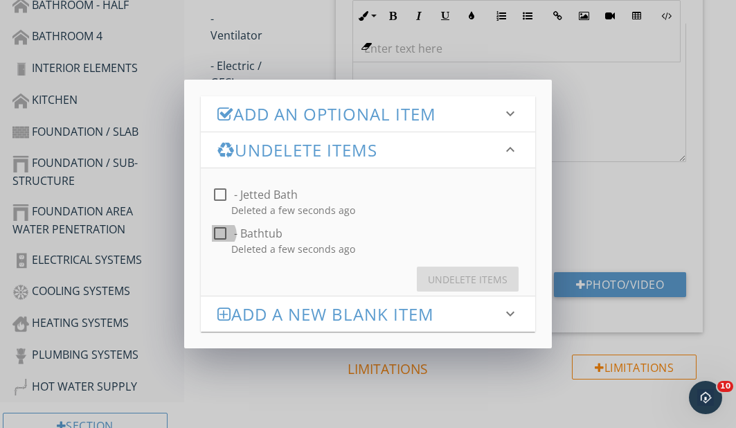
click at [220, 233] on div at bounding box center [221, 234] width 24 height 24
checkbox input "true"
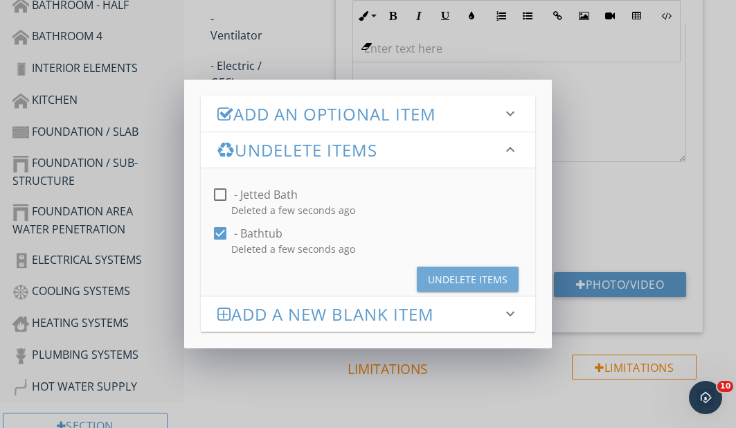
click at [437, 279] on div "Undelete Items" at bounding box center [468, 279] width 80 height 15
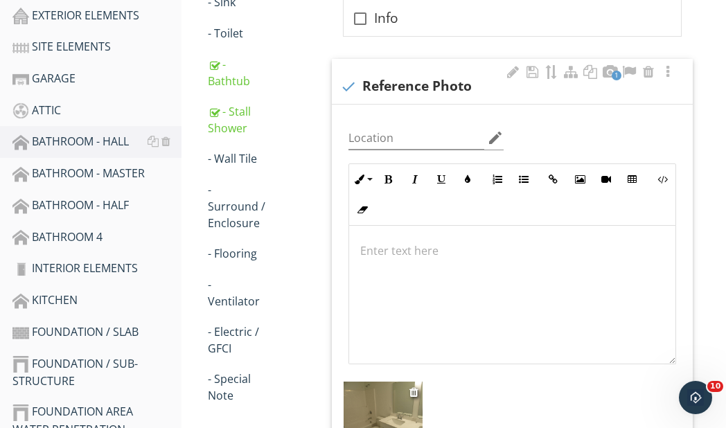
scroll to position [347, 0]
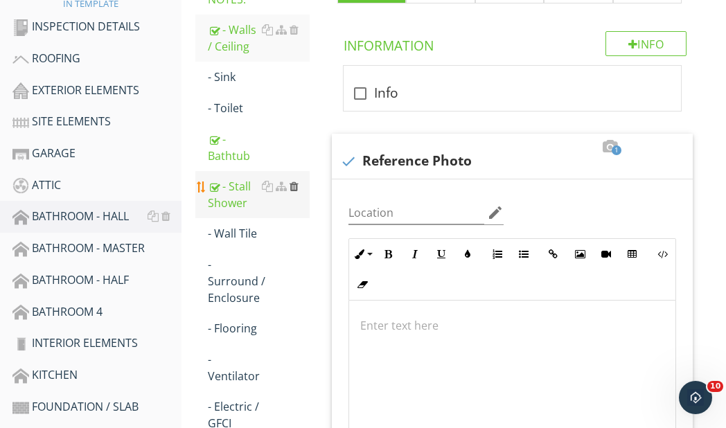
click at [290, 184] on div at bounding box center [294, 186] width 9 height 11
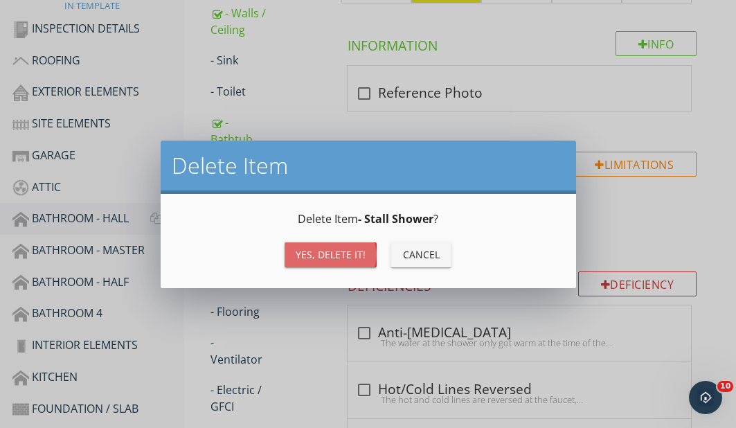
click at [308, 254] on div "Yes, Delete it!" at bounding box center [331, 254] width 70 height 15
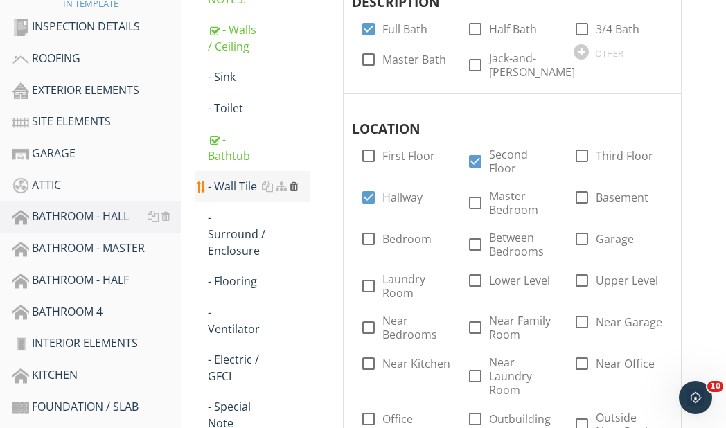
click at [294, 184] on div at bounding box center [294, 186] width 9 height 11
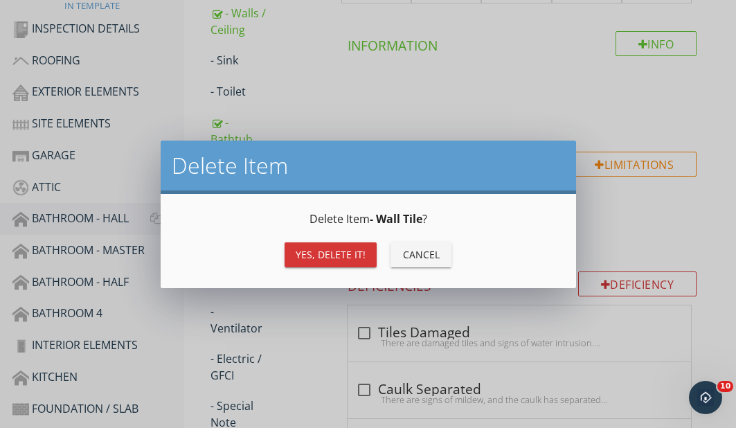
click at [328, 256] on div "Yes, Delete it!" at bounding box center [331, 254] width 70 height 15
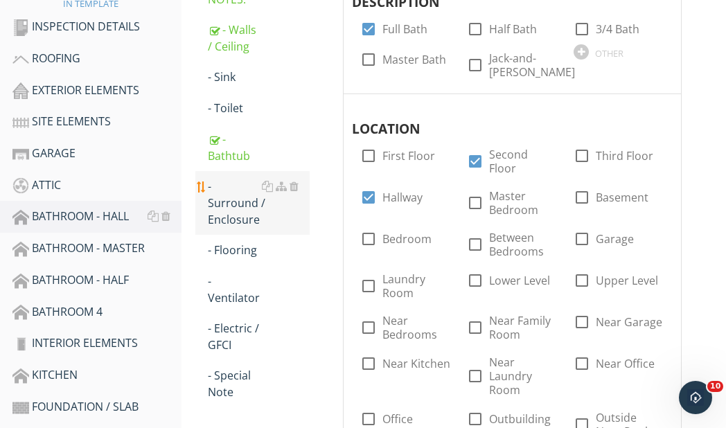
click at [242, 211] on div "- Surround / Enclosure" at bounding box center [259, 203] width 102 height 50
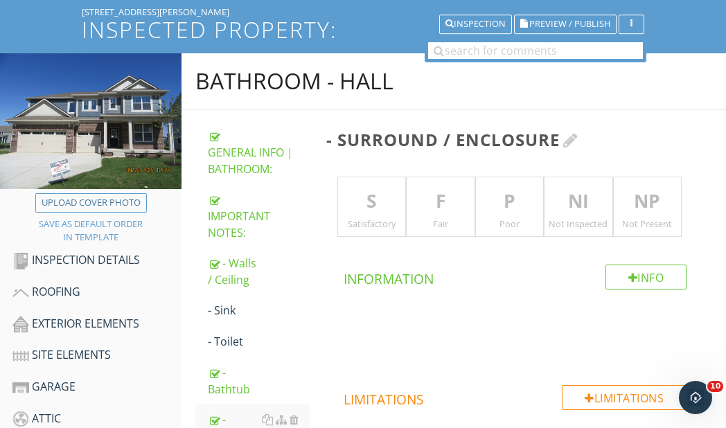
scroll to position [70, 0]
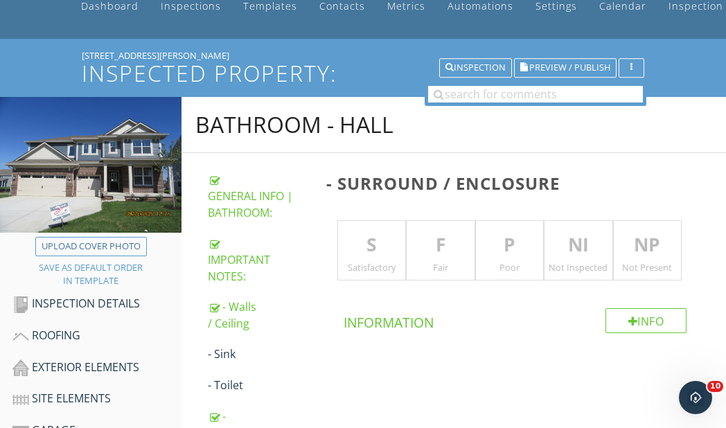
click at [371, 233] on p "S" at bounding box center [372, 245] width 68 height 28
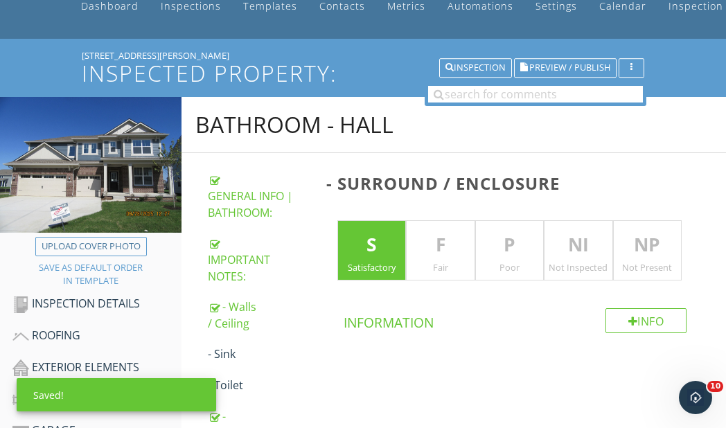
scroll to position [347, 0]
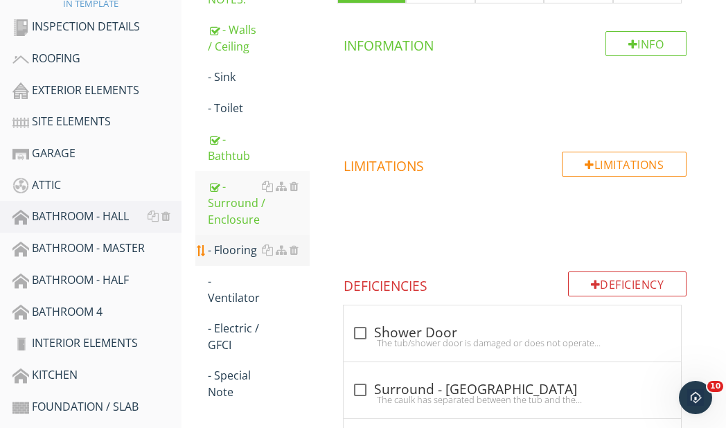
click at [239, 250] on div "- Flooring" at bounding box center [259, 250] width 102 height 17
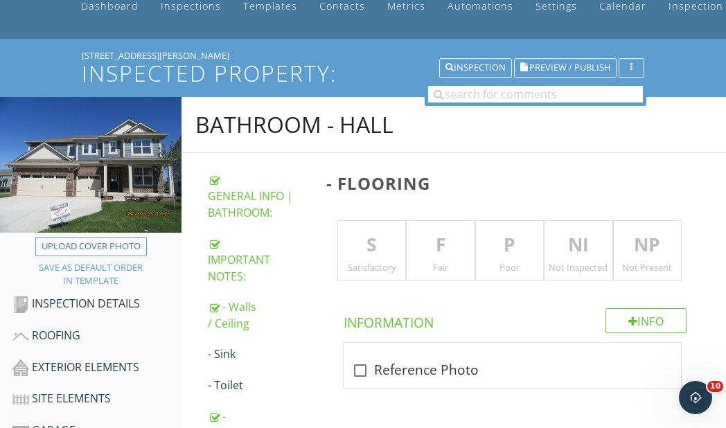
click at [373, 238] on p "S" at bounding box center [372, 245] width 68 height 28
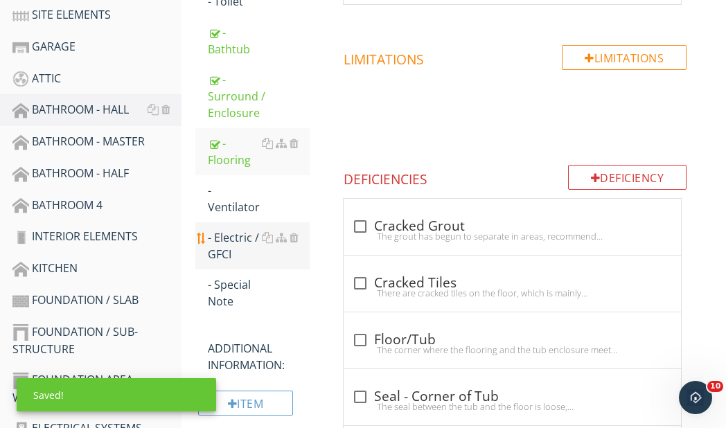
scroll to position [486, 0]
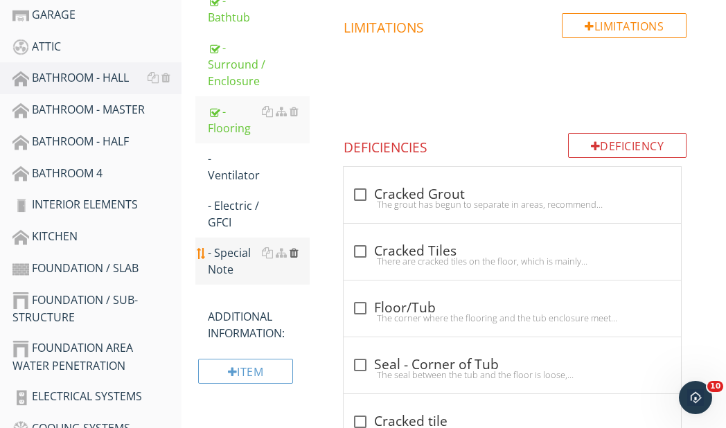
click at [296, 249] on div at bounding box center [294, 252] width 9 height 11
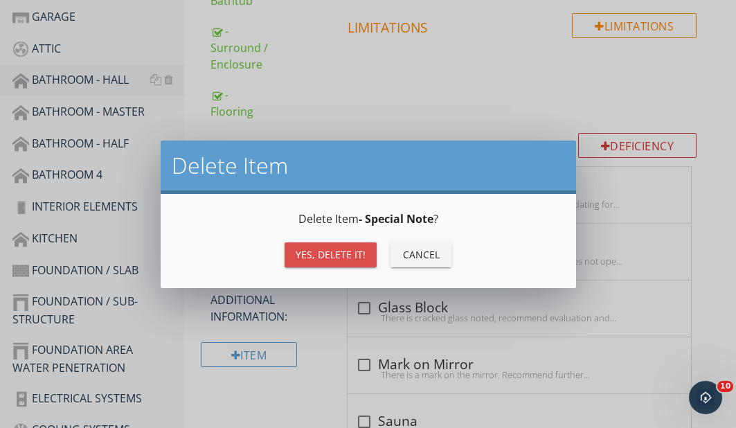
click at [319, 258] on div "Yes, Delete it!" at bounding box center [331, 254] width 70 height 15
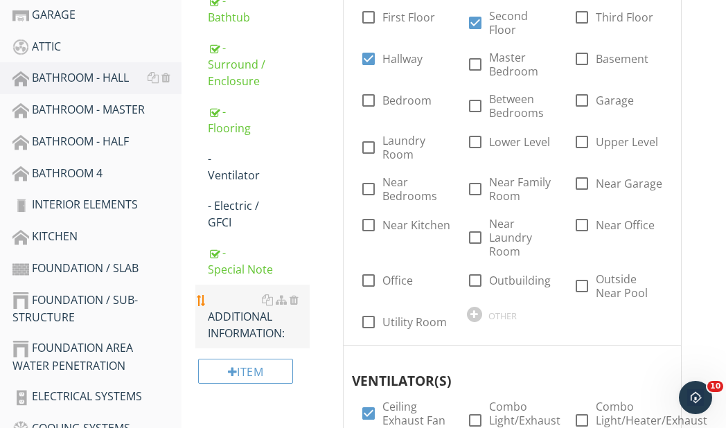
click at [239, 320] on div "ADDITIONAL INFORMATION:" at bounding box center [259, 317] width 102 height 50
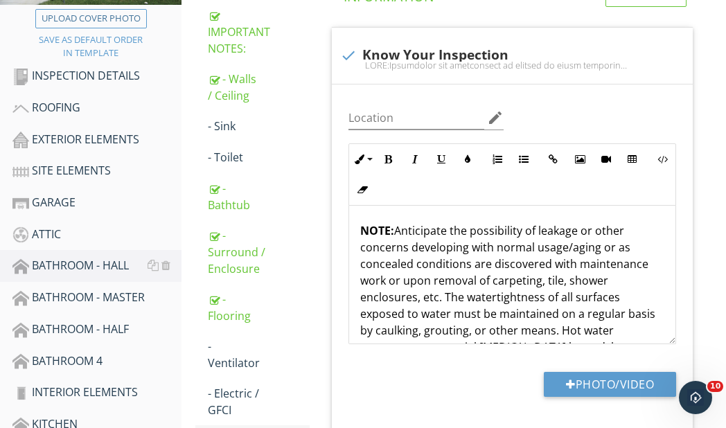
scroll to position [347, 0]
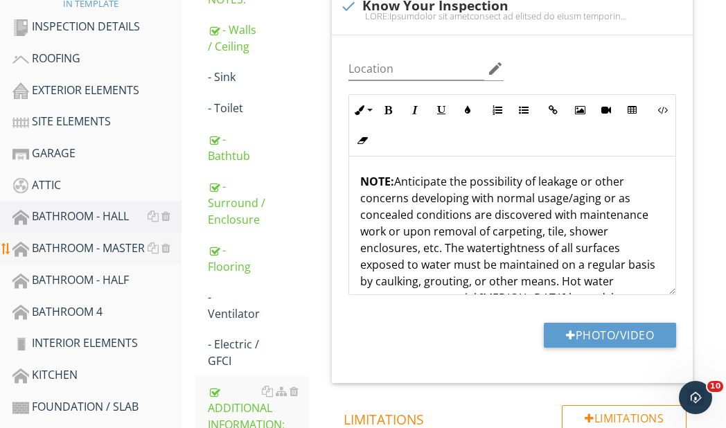
click at [61, 243] on div "BATHROOM - MASTER" at bounding box center [96, 249] width 169 height 18
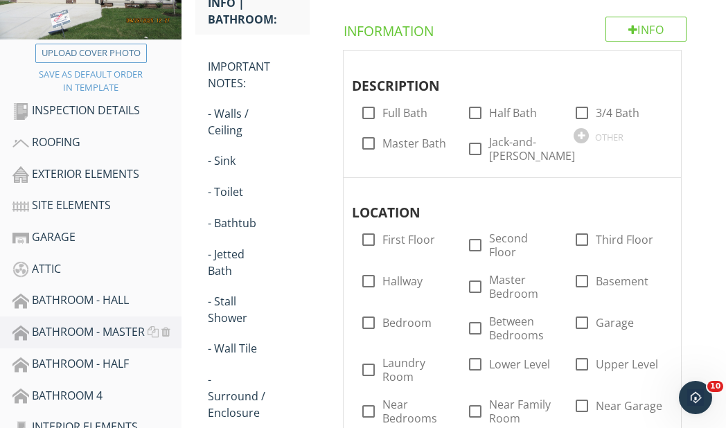
scroll to position [70, 0]
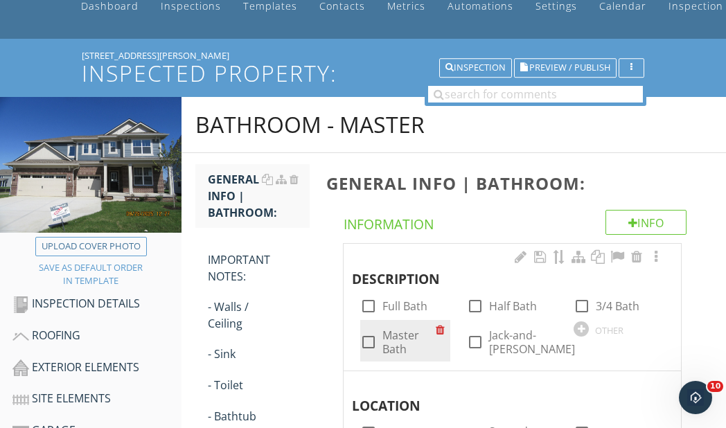
click at [367, 339] on div at bounding box center [369, 342] width 24 height 24
checkbox input "true"
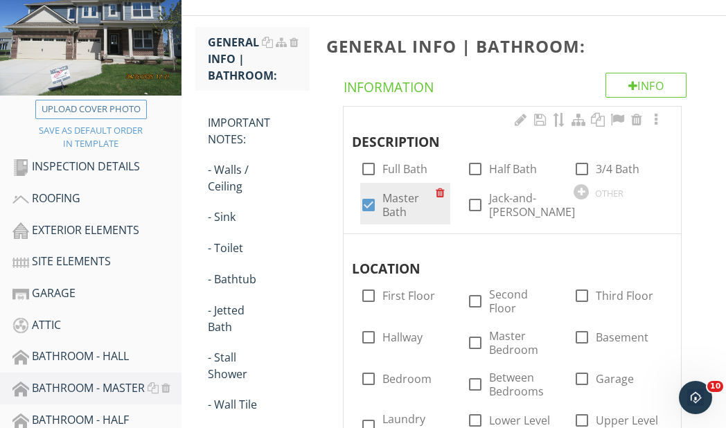
scroll to position [209, 0]
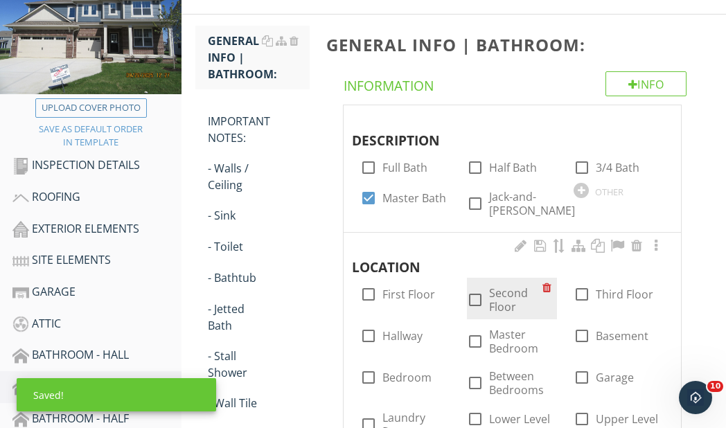
click at [473, 288] on div at bounding box center [475, 300] width 24 height 24
checkbox input "true"
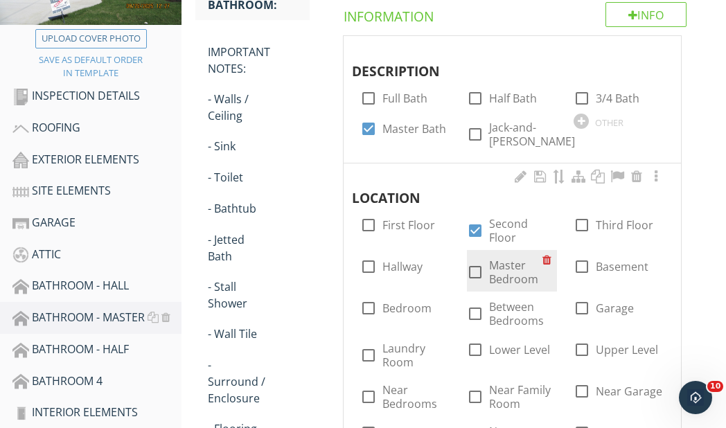
click at [475, 261] on div at bounding box center [475, 273] width 24 height 24
checkbox input "true"
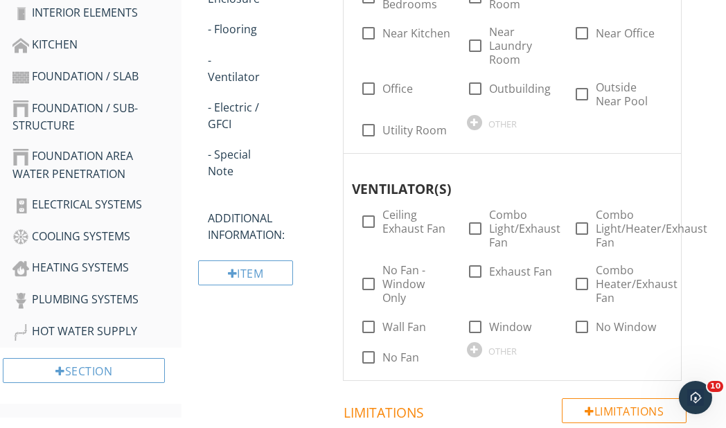
scroll to position [694, 0]
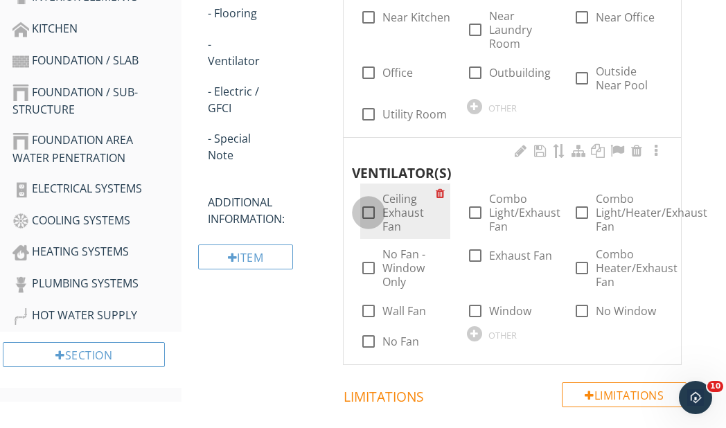
click at [361, 201] on div at bounding box center [369, 213] width 24 height 24
checkbox input "true"
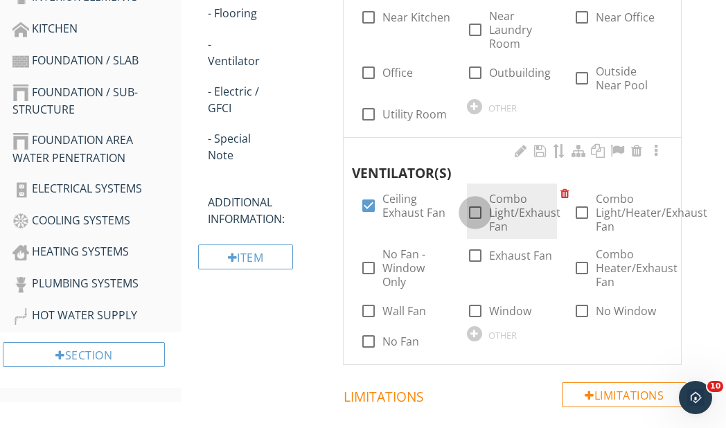
click at [478, 201] on div at bounding box center [475, 213] width 24 height 24
checkbox input "true"
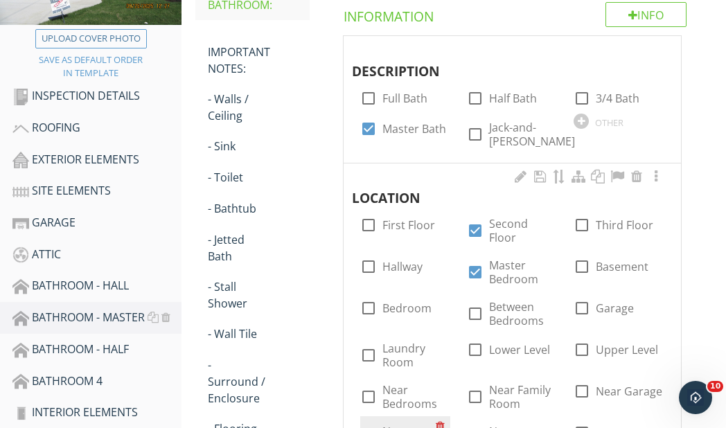
scroll to position [139, 0]
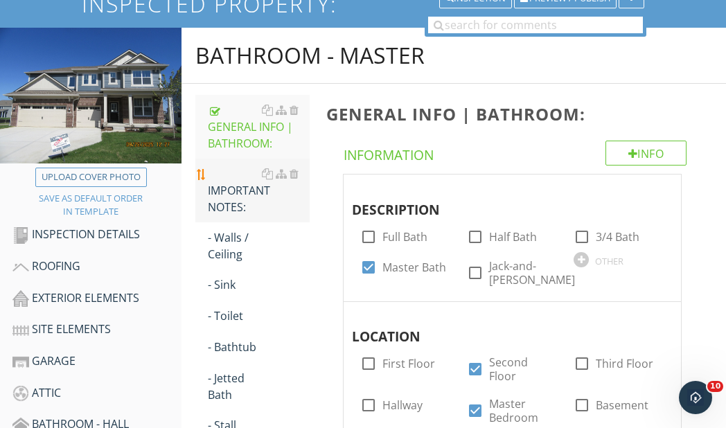
click at [243, 196] on div "IMPORTANT NOTES:" at bounding box center [259, 191] width 102 height 50
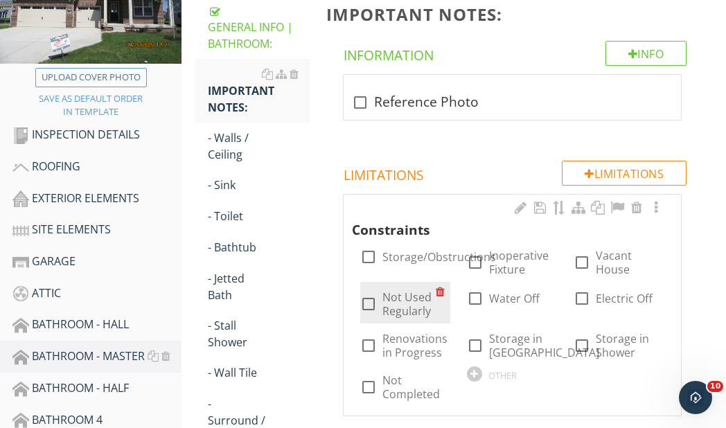
scroll to position [278, 0]
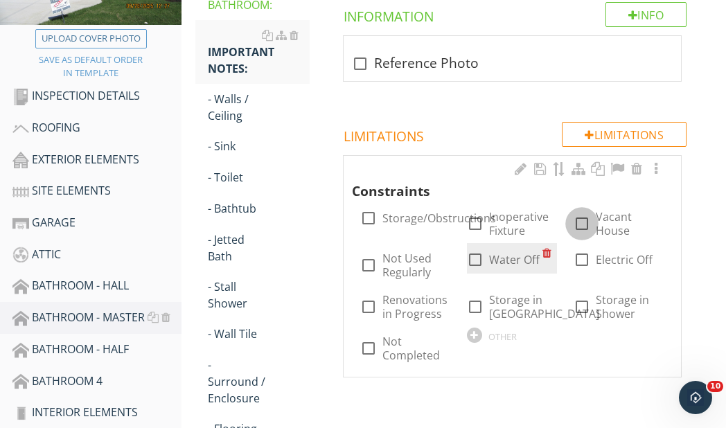
drag, startPoint x: 590, startPoint y: 222, endPoint x: 492, endPoint y: 247, distance: 100.8
click at [588, 222] on div at bounding box center [582, 224] width 24 height 24
checkbox input "true"
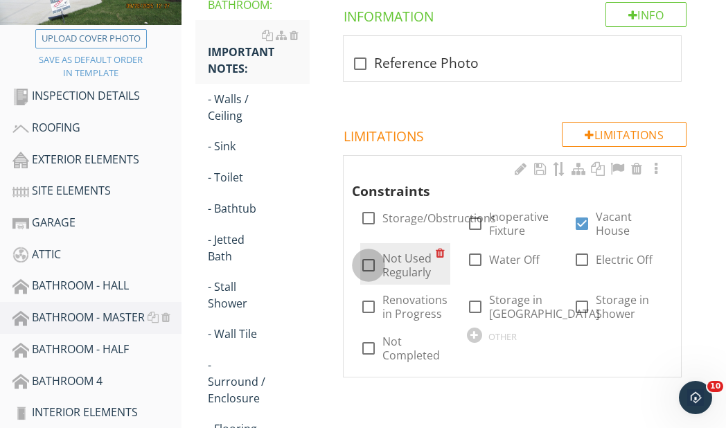
click at [365, 267] on div at bounding box center [369, 266] width 24 height 24
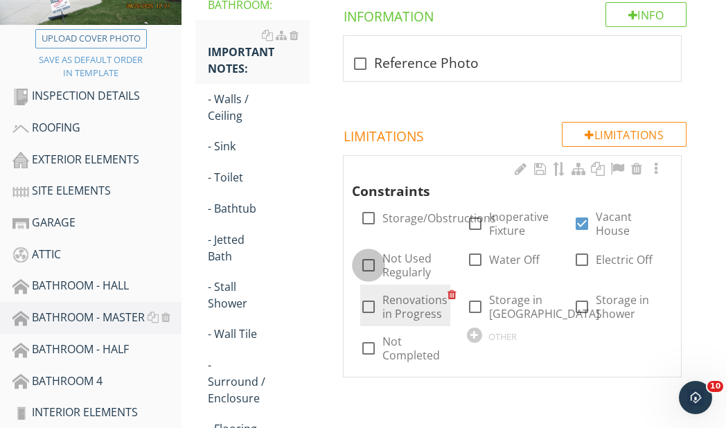
checkbox input "true"
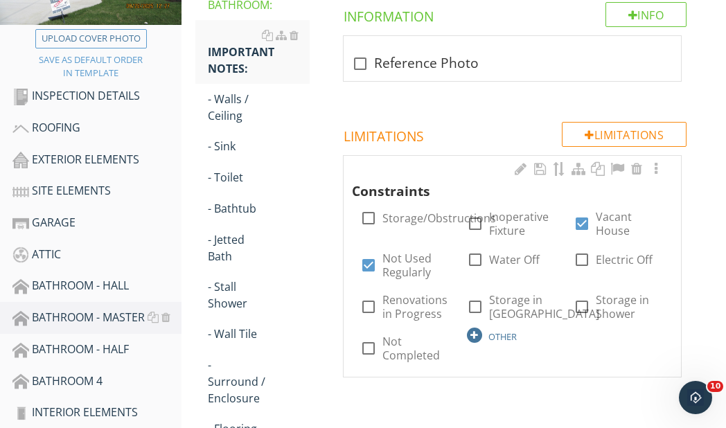
click at [476, 334] on div at bounding box center [474, 335] width 15 height 15
paste input "6 Strategies to Succeed What to do When Business is Slow"
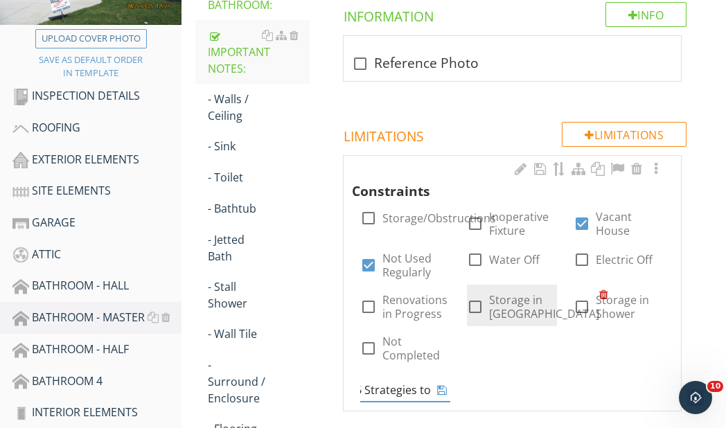
scroll to position [0, 0]
type input "6"
type input "New Construction"
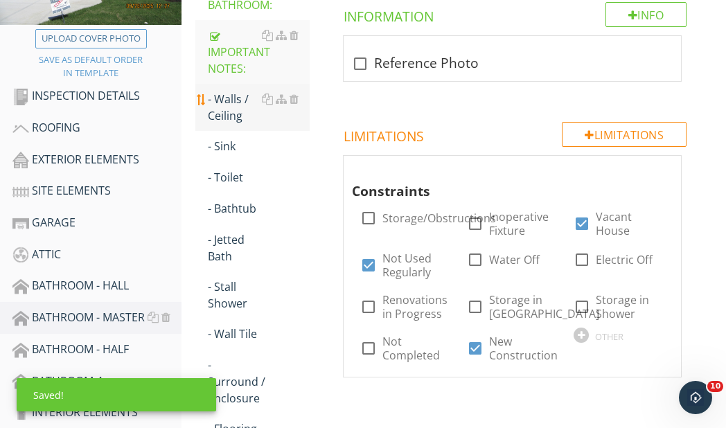
click at [235, 110] on div "- Walls / Ceiling" at bounding box center [259, 107] width 102 height 33
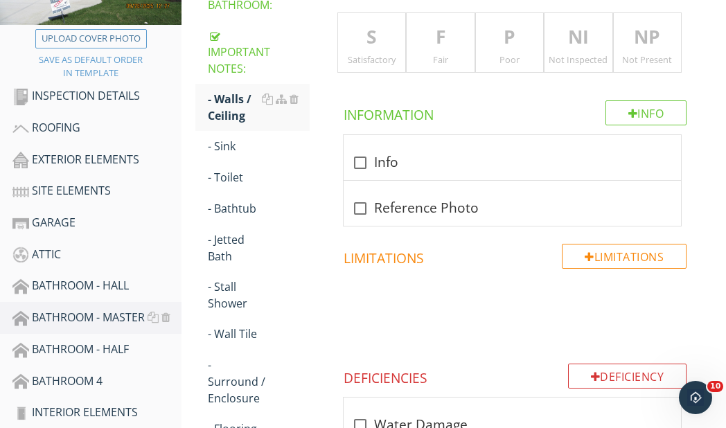
click at [377, 46] on p "S" at bounding box center [372, 38] width 68 height 28
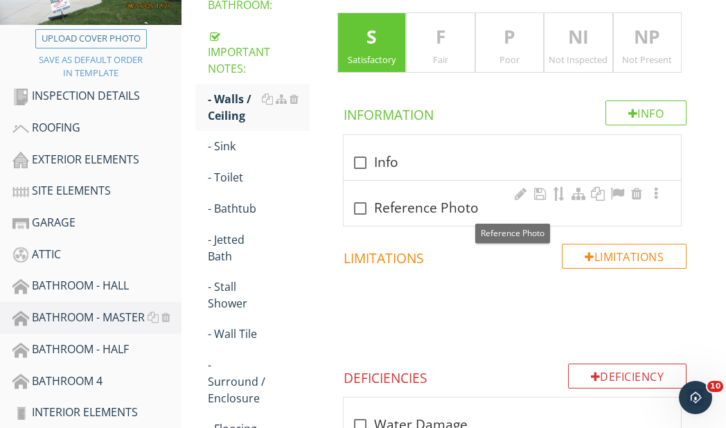
click at [359, 206] on div at bounding box center [360, 209] width 24 height 24
checkbox input "true"
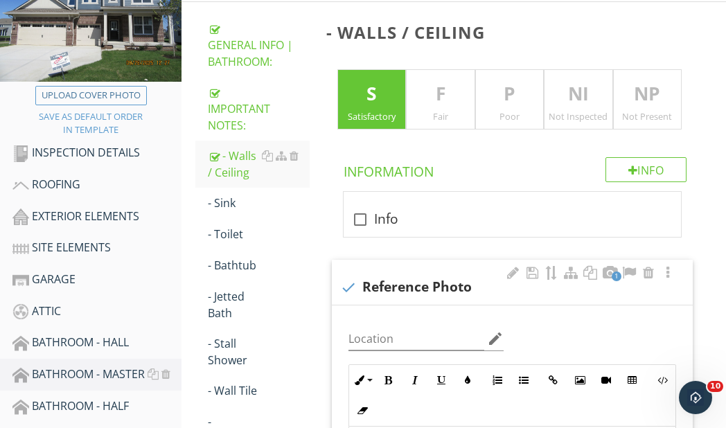
scroll to position [209, 0]
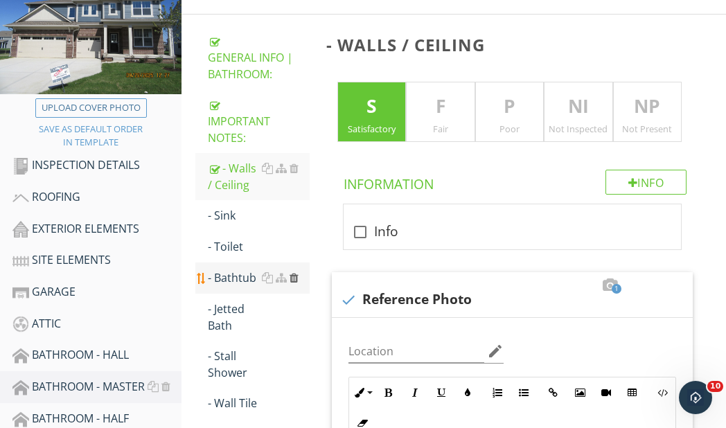
click at [294, 277] on div at bounding box center [294, 277] width 9 height 11
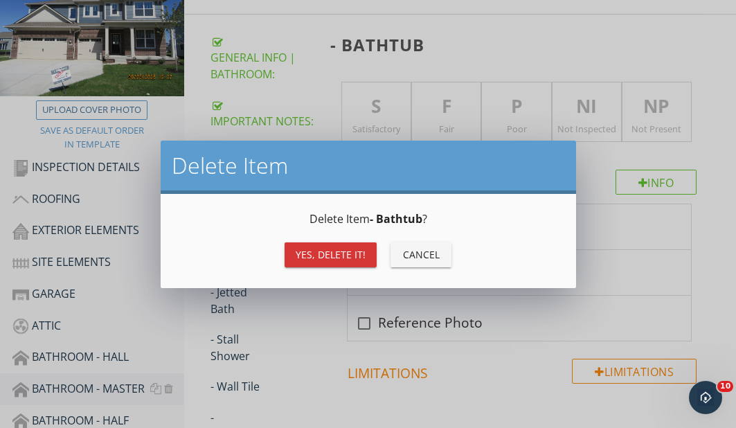
click at [311, 254] on div "Yes, Delete it!" at bounding box center [331, 254] width 70 height 15
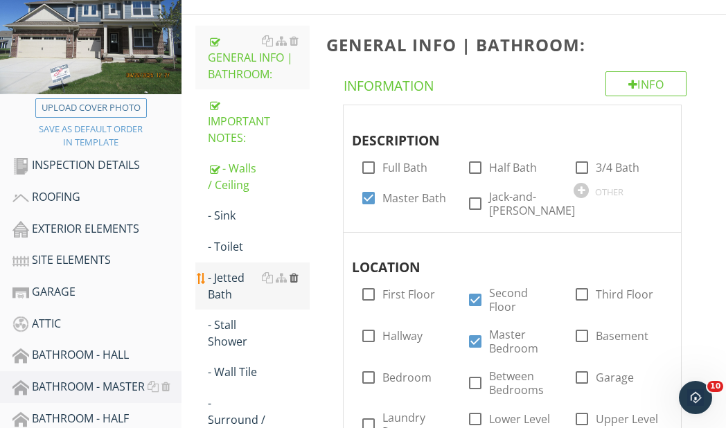
click at [294, 276] on div at bounding box center [294, 277] width 9 height 11
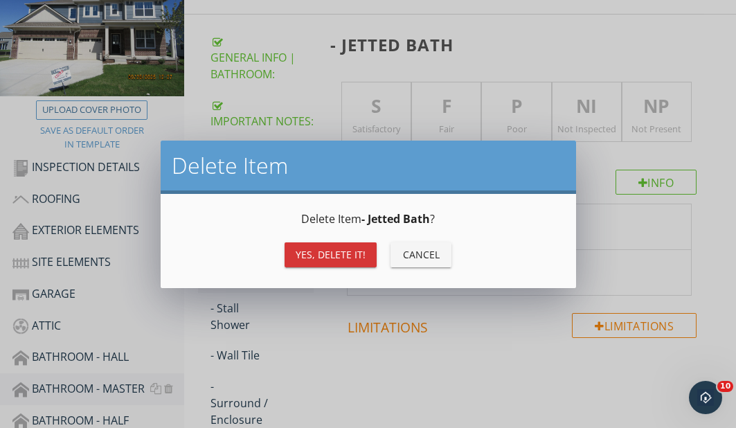
click at [337, 256] on div "Yes, Delete it!" at bounding box center [331, 254] width 70 height 15
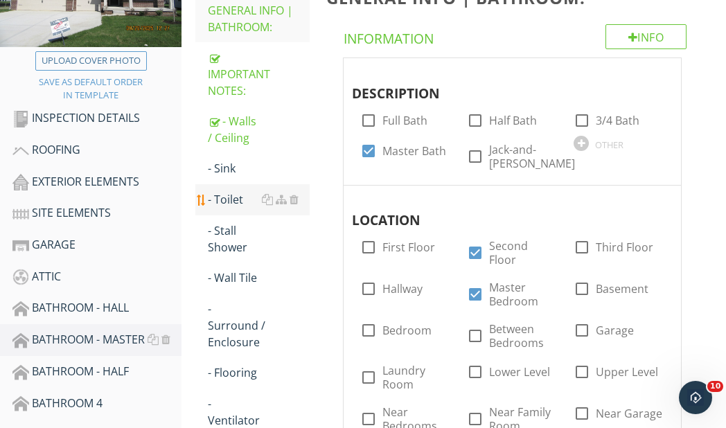
scroll to position [278, 0]
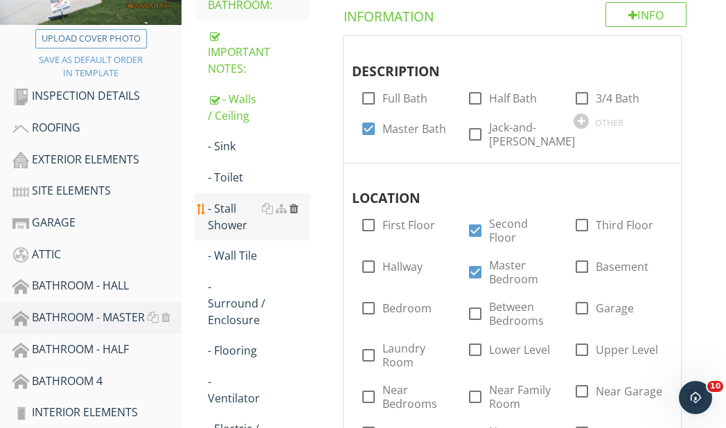
click at [233, 218] on div "- Stall Shower" at bounding box center [259, 216] width 102 height 33
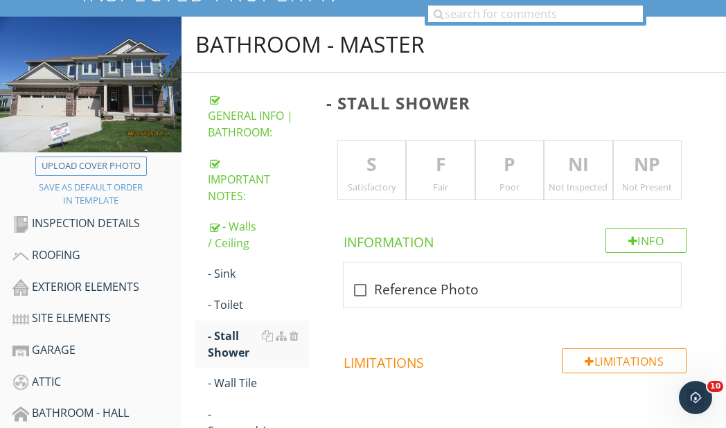
scroll to position [139, 0]
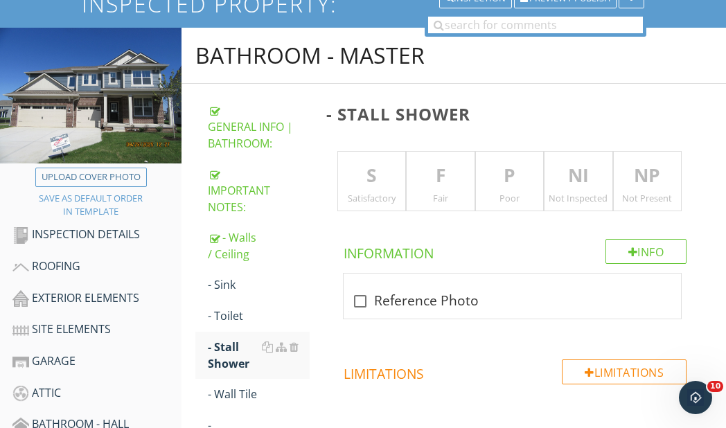
click at [447, 182] on p "F" at bounding box center [441, 176] width 68 height 28
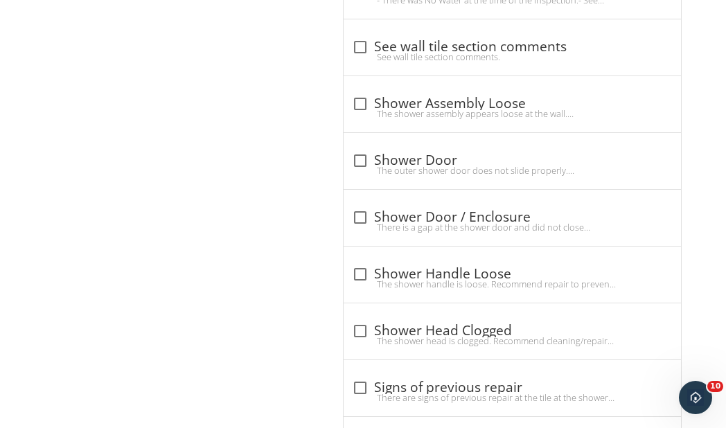
scroll to position [2077, 0]
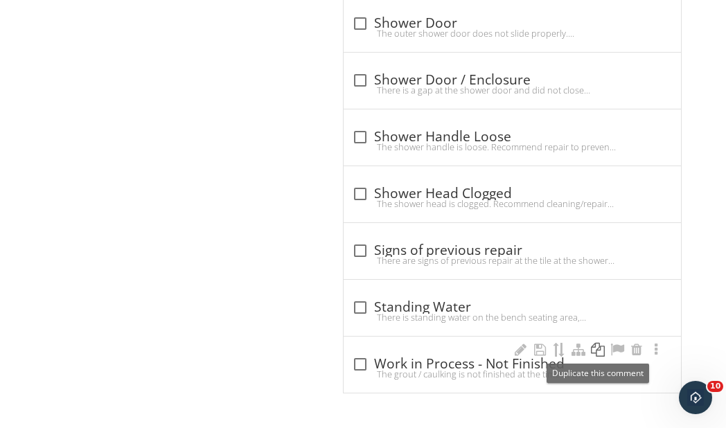
click at [598, 348] on div at bounding box center [598, 350] width 17 height 14
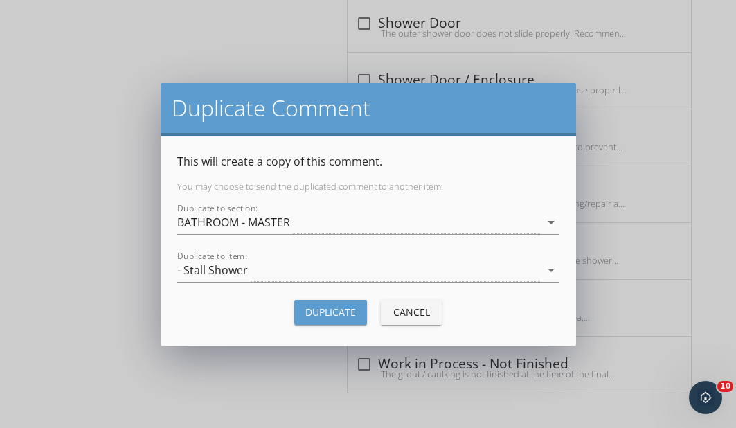
click at [321, 304] on button "Duplicate" at bounding box center [330, 312] width 73 height 25
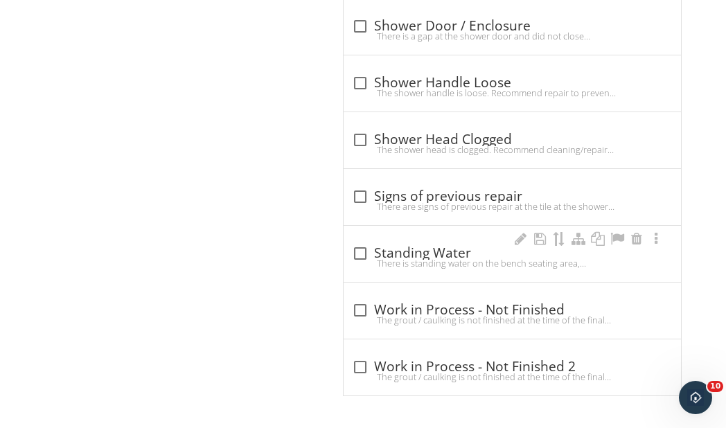
scroll to position [2134, 0]
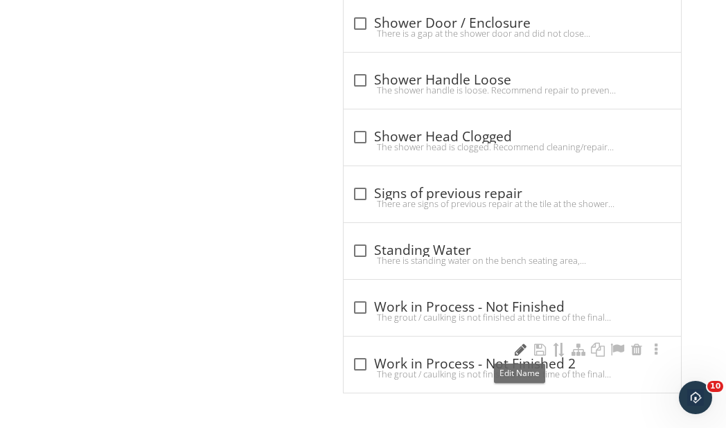
click at [521, 349] on div at bounding box center [520, 350] width 17 height 14
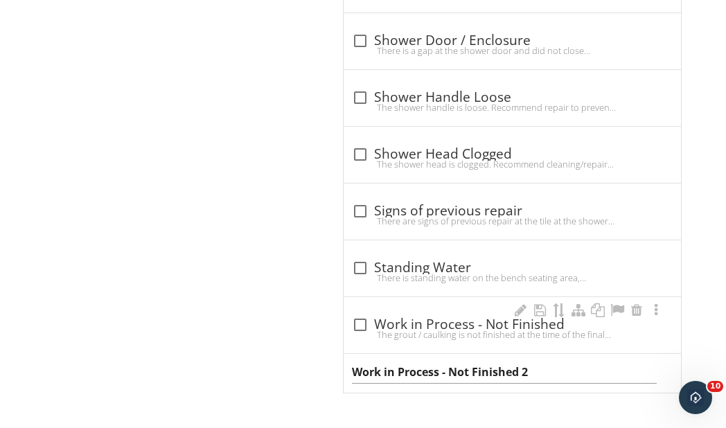
scroll to position [2117, 0]
type input "Work in Process - Drain Cover Not Installed"
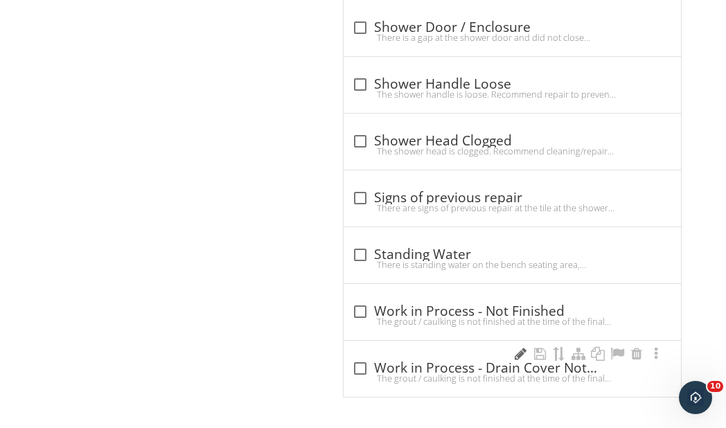
scroll to position [2134, 0]
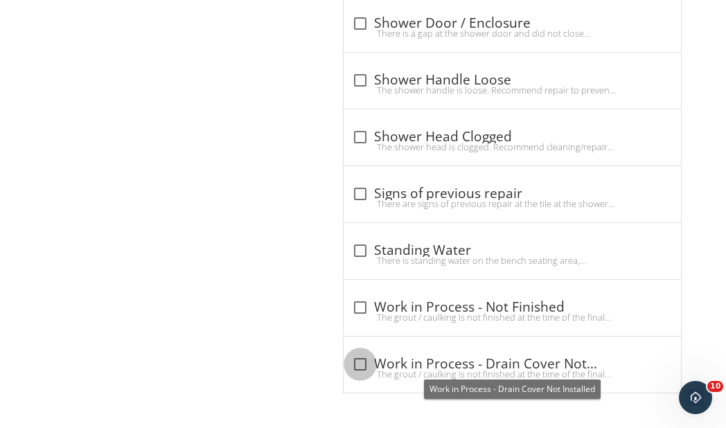
click at [360, 367] on div at bounding box center [360, 365] width 24 height 24
checkbox input "true"
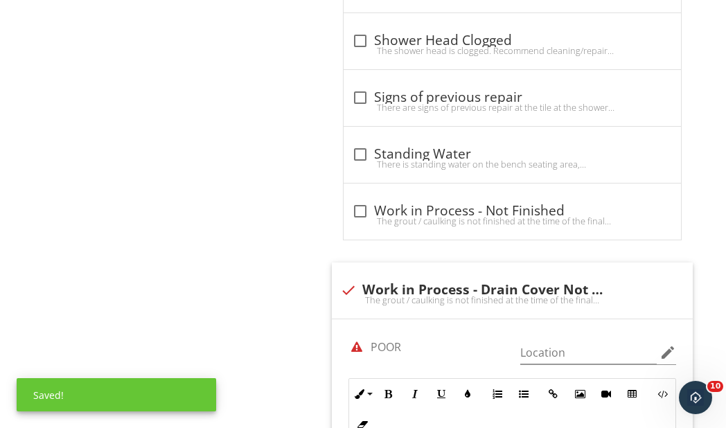
scroll to position [2342, 0]
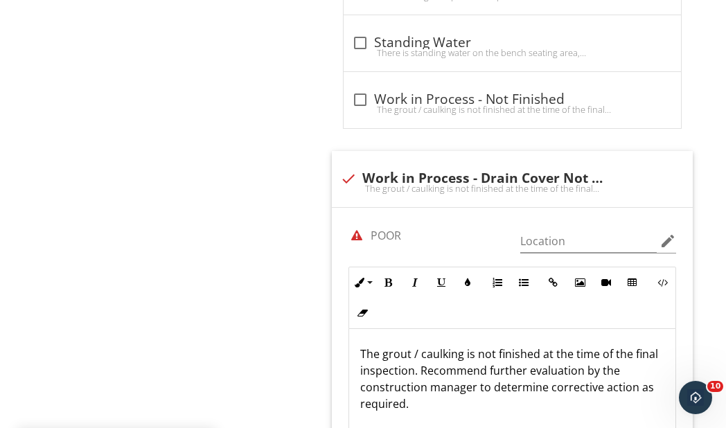
click at [356, 236] on div at bounding box center [357, 236] width 24 height 24
checkbox input "false"
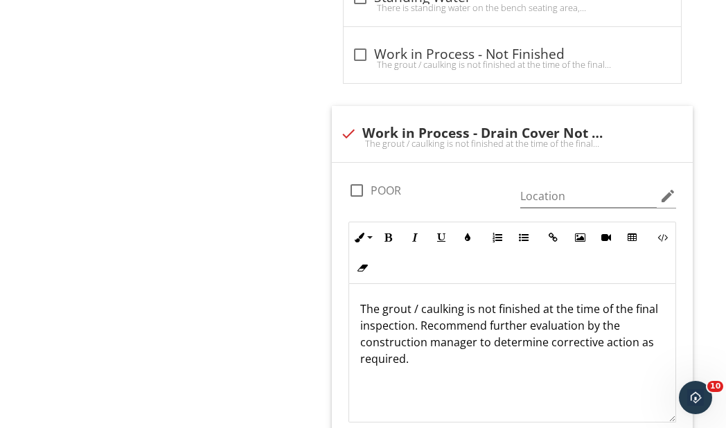
scroll to position [2411, 0]
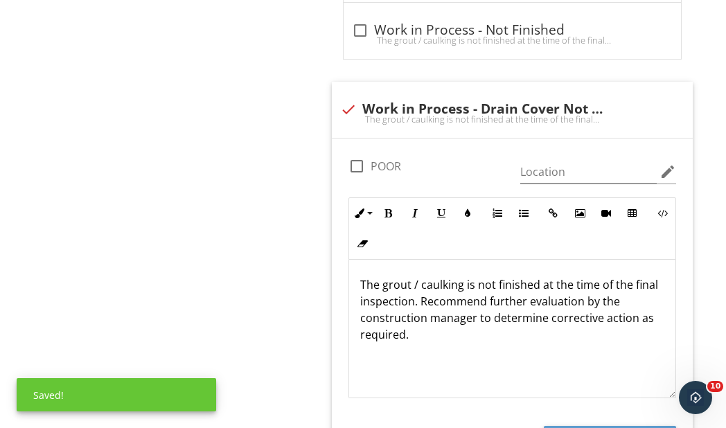
click at [381, 288] on p "The grout / caulking is not finished at the time of the final inspection. Recom…" at bounding box center [512, 309] width 305 height 67
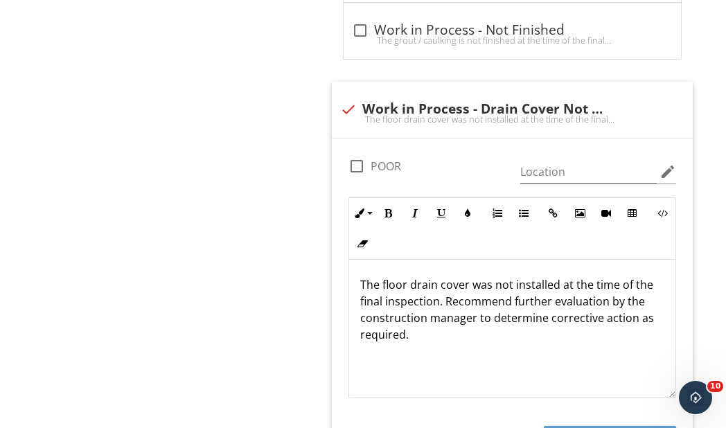
click at [547, 321] on p "The floor drain cover was not installed at the time of the final inspection. Re…" at bounding box center [512, 309] width 305 height 67
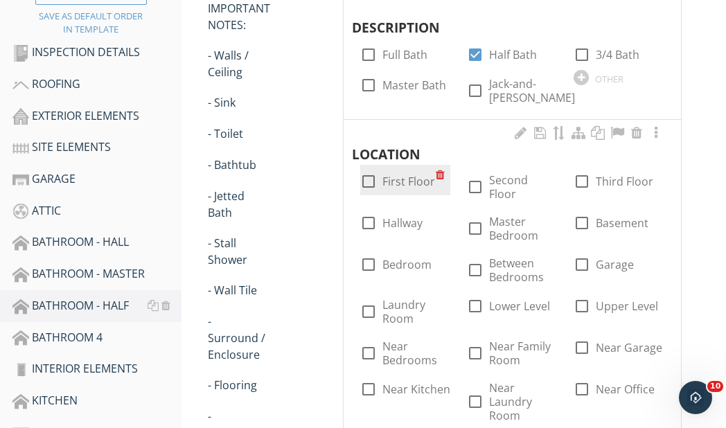
click at [365, 173] on div at bounding box center [369, 182] width 24 height 24
checkbox input "true"
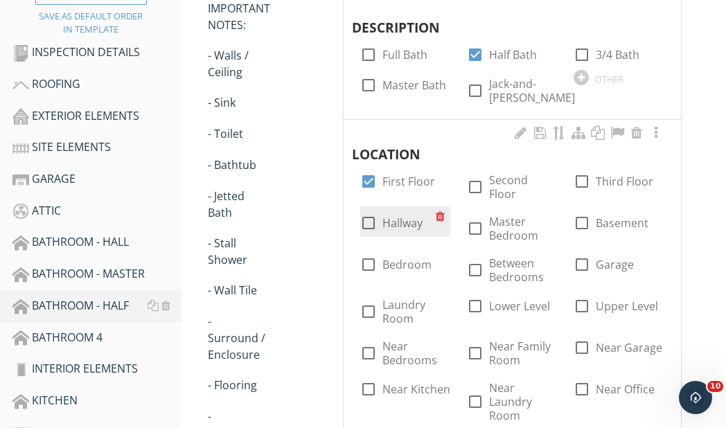
click at [367, 211] on div at bounding box center [369, 223] width 24 height 24
checkbox input "true"
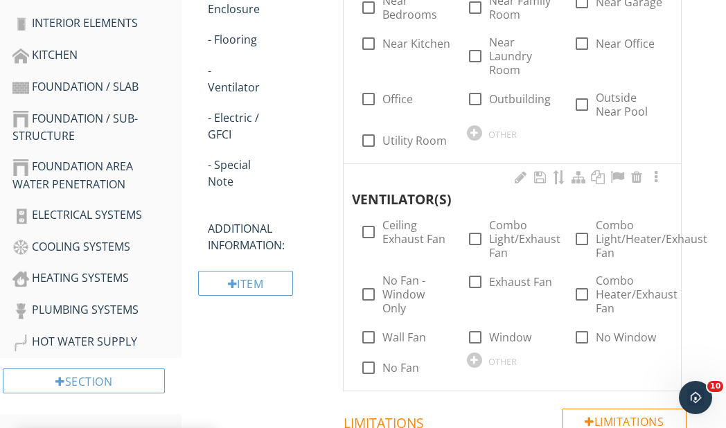
scroll to position [668, 0]
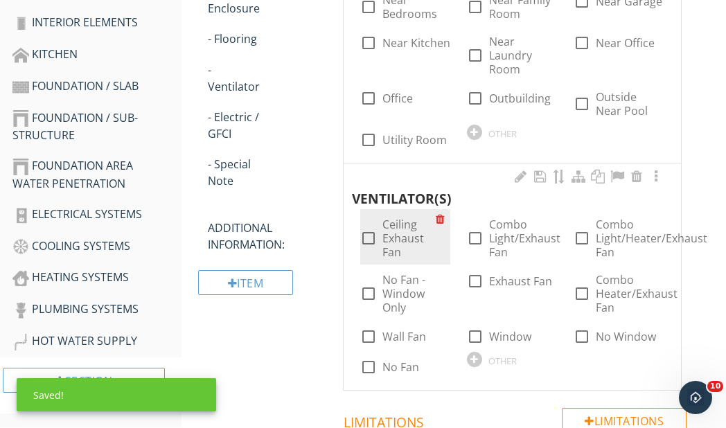
click at [371, 227] on div at bounding box center [369, 239] width 24 height 24
checkbox input "true"
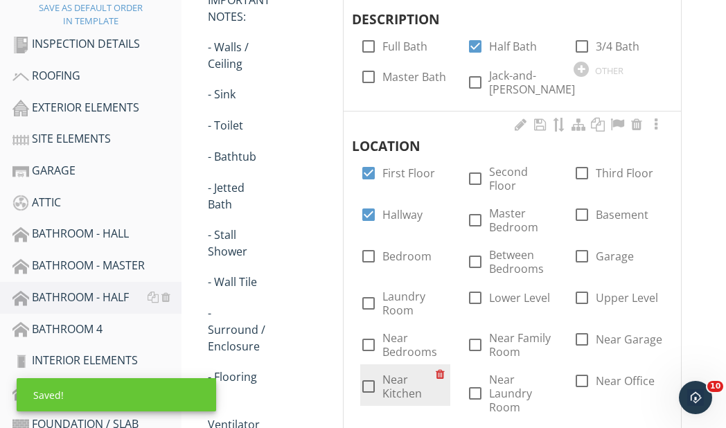
scroll to position [139, 0]
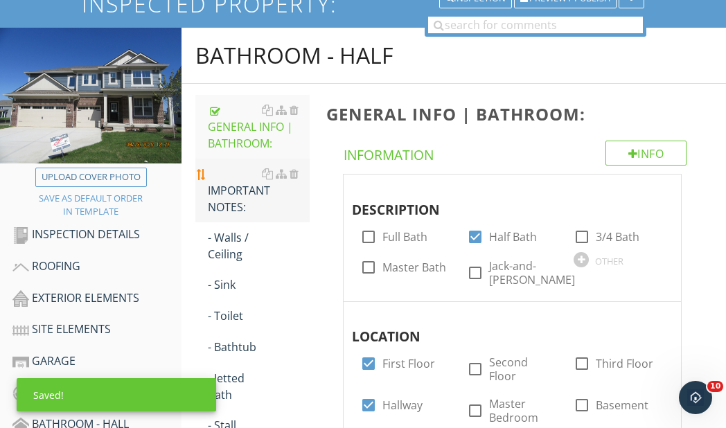
click at [233, 192] on div "IMPORTANT NOTES:" at bounding box center [259, 191] width 102 height 50
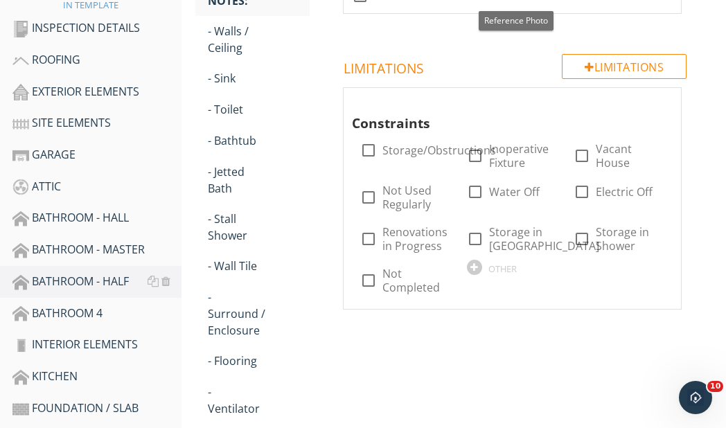
scroll to position [347, 0]
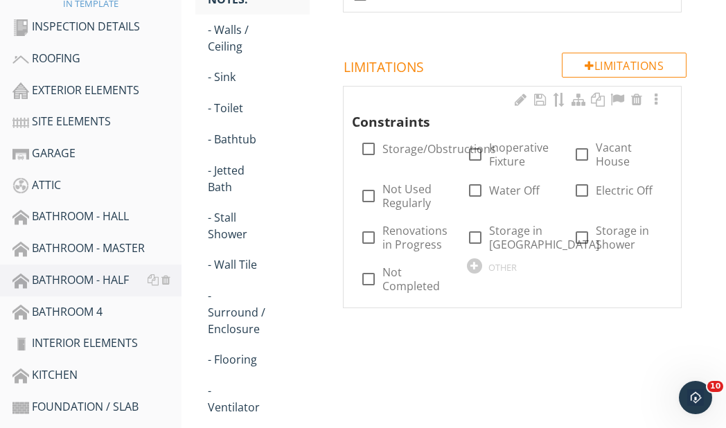
drag, startPoint x: 584, startPoint y: 158, endPoint x: 558, endPoint y: 161, distance: 26.5
click at [581, 158] on div at bounding box center [582, 155] width 24 height 24
checkbox input "true"
click at [374, 194] on div at bounding box center [369, 196] width 24 height 24
checkbox input "true"
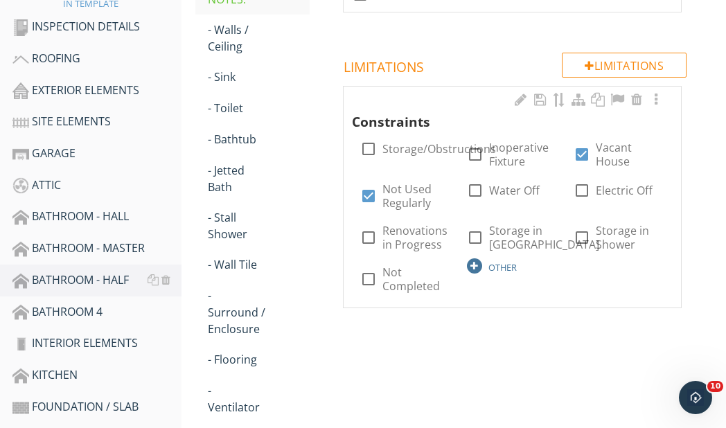
click at [476, 265] on div at bounding box center [474, 265] width 15 height 15
type input "New Construction"
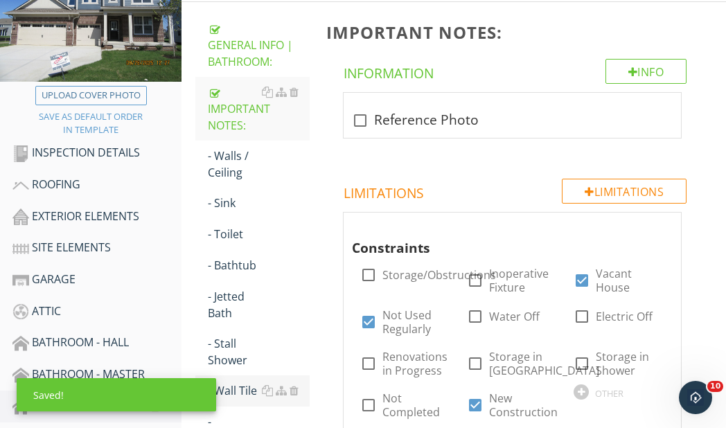
scroll to position [209, 0]
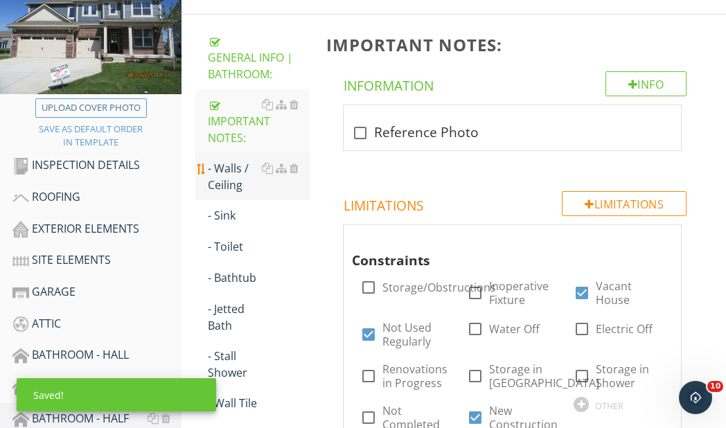
click at [236, 172] on div "- Walls / Ceiling" at bounding box center [259, 176] width 102 height 33
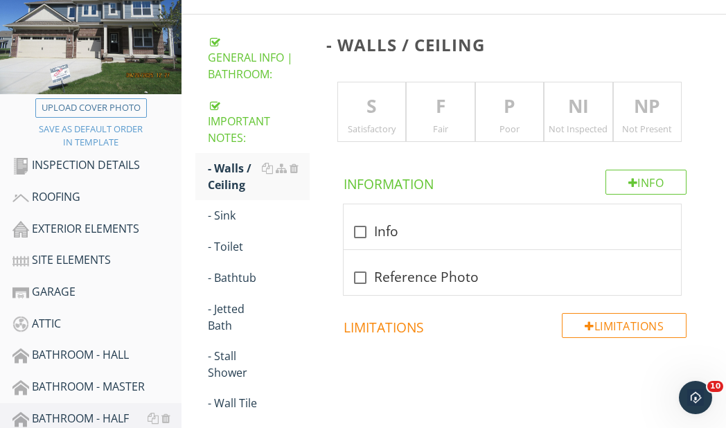
click at [367, 107] on p "S" at bounding box center [372, 107] width 68 height 28
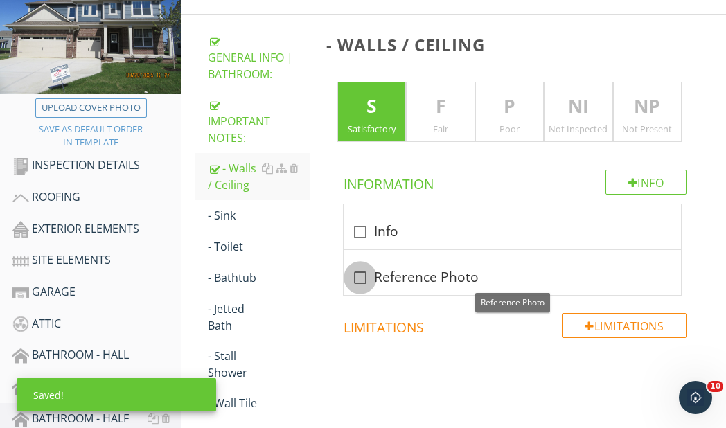
drag, startPoint x: 359, startPoint y: 272, endPoint x: 497, endPoint y: 259, distance: 139.2
click at [360, 272] on div at bounding box center [360, 278] width 24 height 24
checkbox input "true"
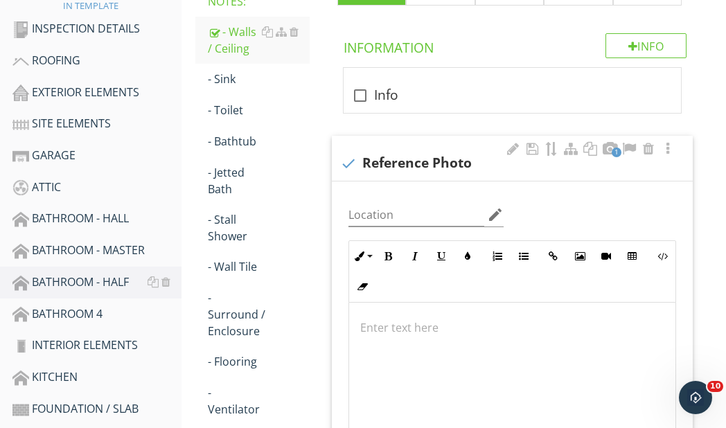
scroll to position [278, 0]
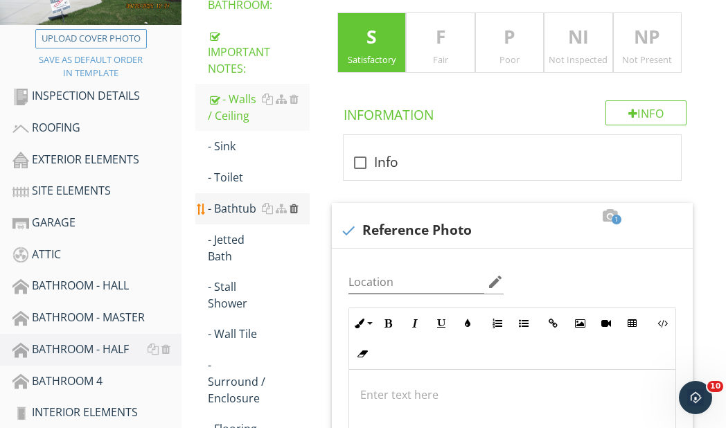
click at [297, 205] on div at bounding box center [294, 208] width 9 height 11
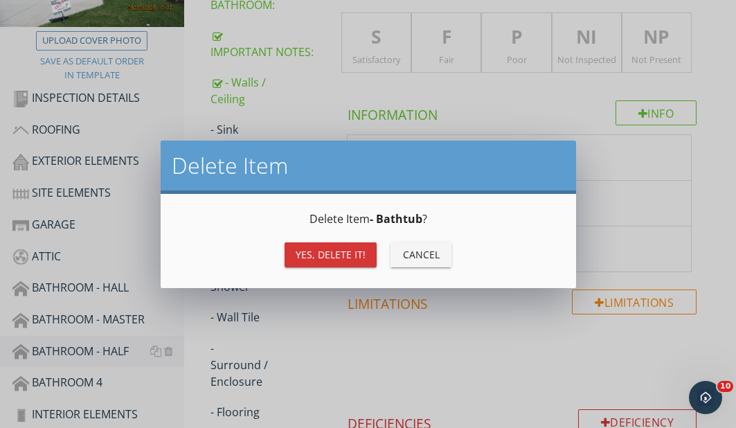
click at [316, 250] on div "Yes, Delete it!" at bounding box center [331, 254] width 70 height 15
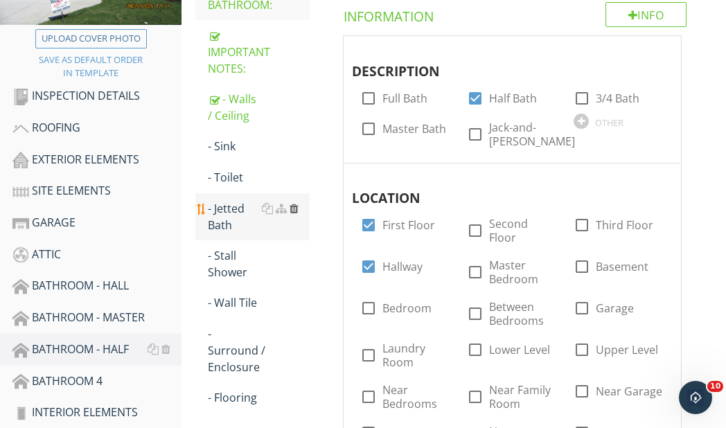
click at [293, 206] on div at bounding box center [294, 208] width 9 height 11
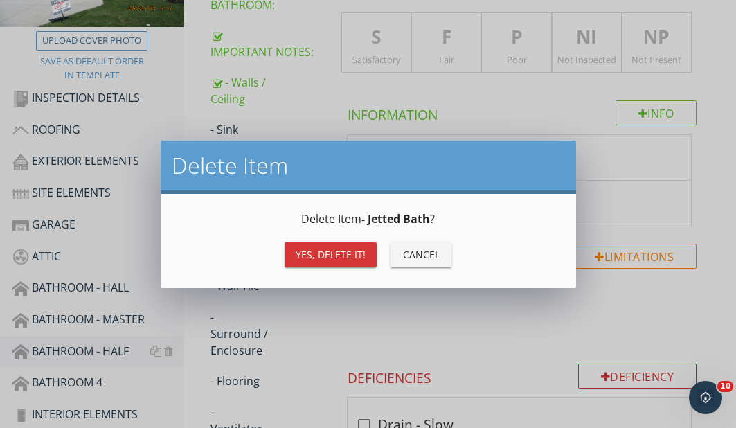
click at [346, 250] on div "Yes, Delete it!" at bounding box center [331, 254] width 70 height 15
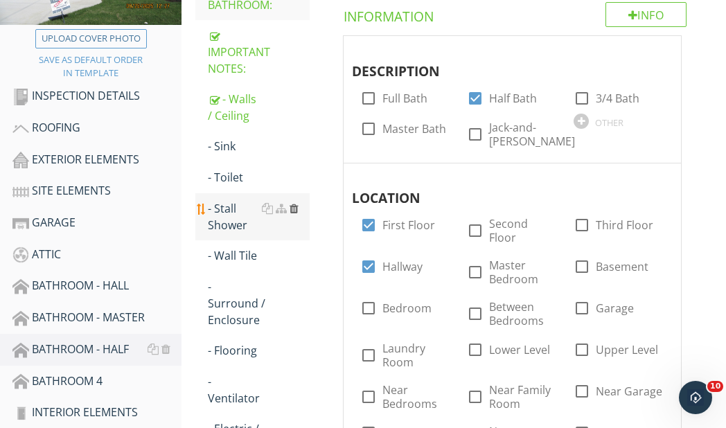
click at [294, 206] on div at bounding box center [294, 208] width 9 height 11
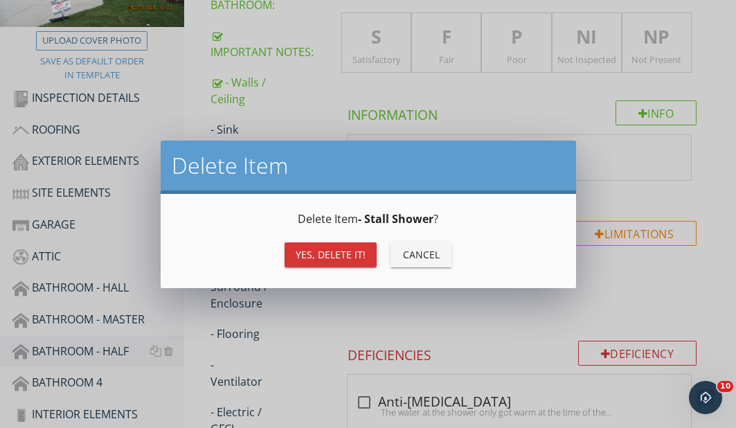
click at [337, 255] on div "Yes, Delete it!" at bounding box center [331, 254] width 70 height 15
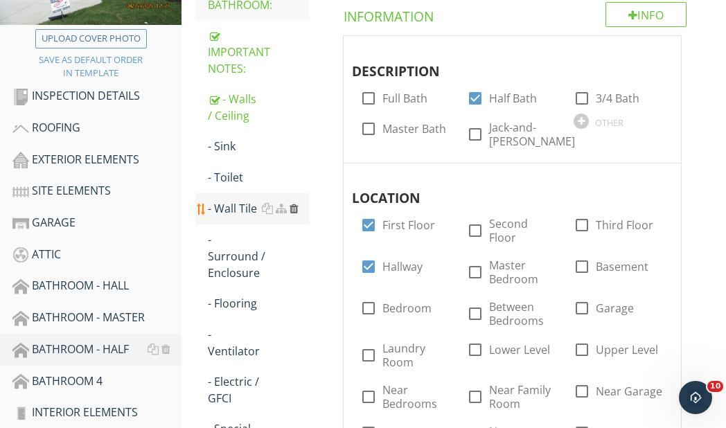
click at [294, 207] on div at bounding box center [294, 208] width 9 height 11
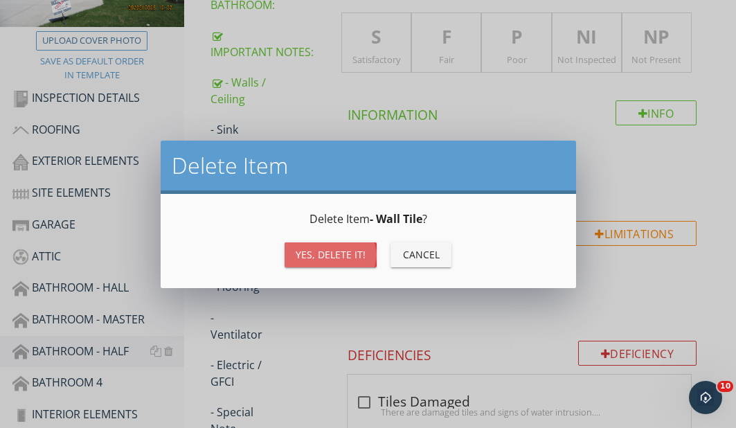
click at [324, 255] on div "Yes, Delete it!" at bounding box center [331, 254] width 70 height 15
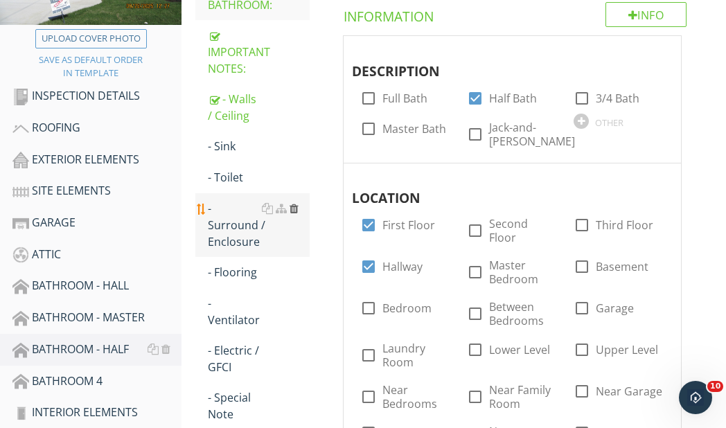
click at [296, 208] on div at bounding box center [294, 208] width 9 height 11
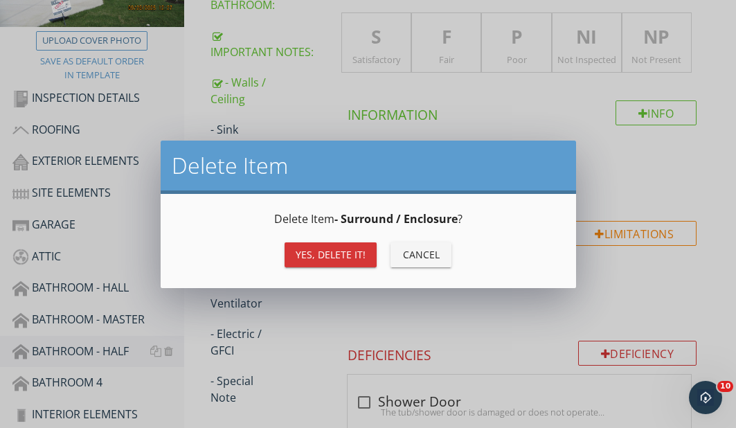
click at [303, 251] on div "Yes, Delete it!" at bounding box center [331, 254] width 70 height 15
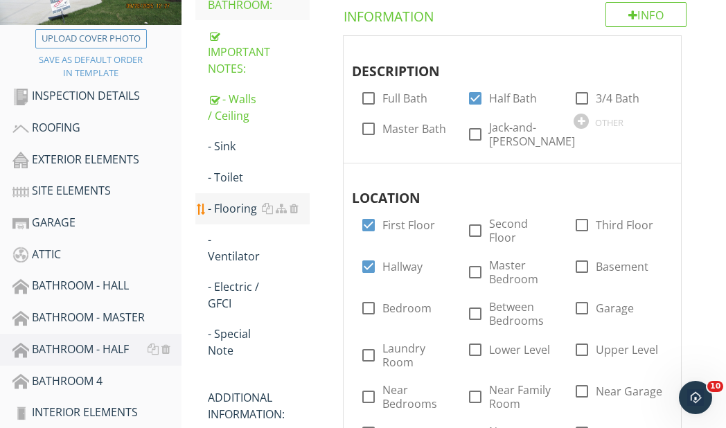
click at [240, 208] on div "- Flooring" at bounding box center [259, 208] width 102 height 17
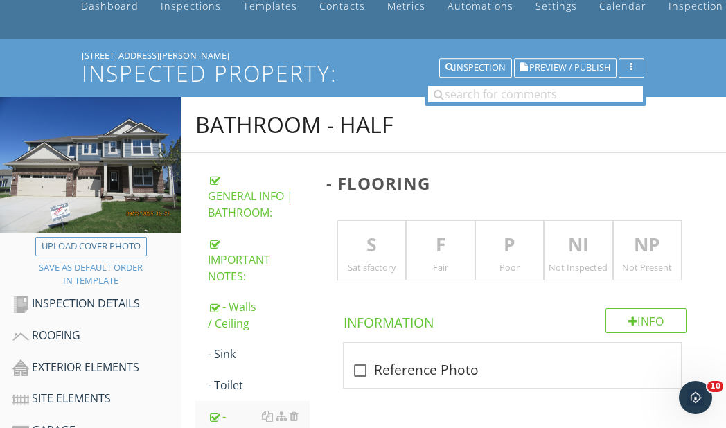
click at [371, 247] on p "S" at bounding box center [372, 245] width 68 height 28
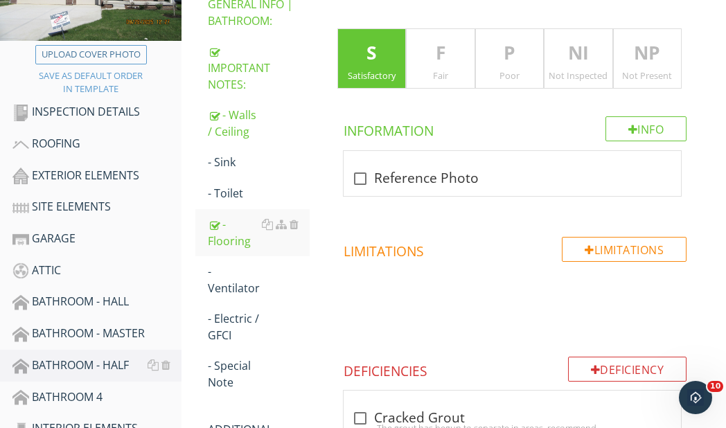
scroll to position [347, 0]
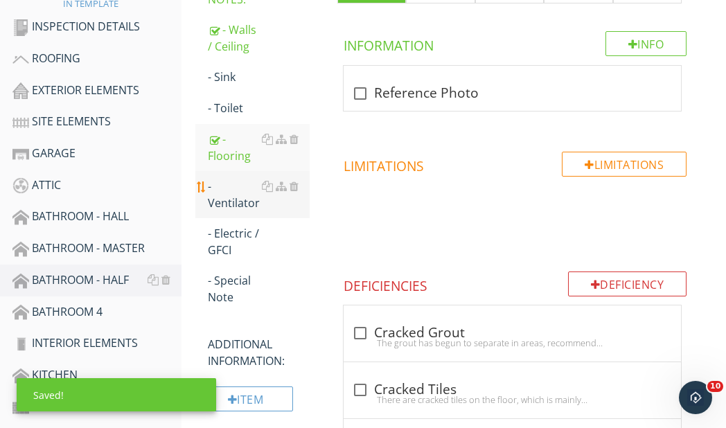
click at [227, 202] on div "- Ventilator" at bounding box center [259, 194] width 102 height 33
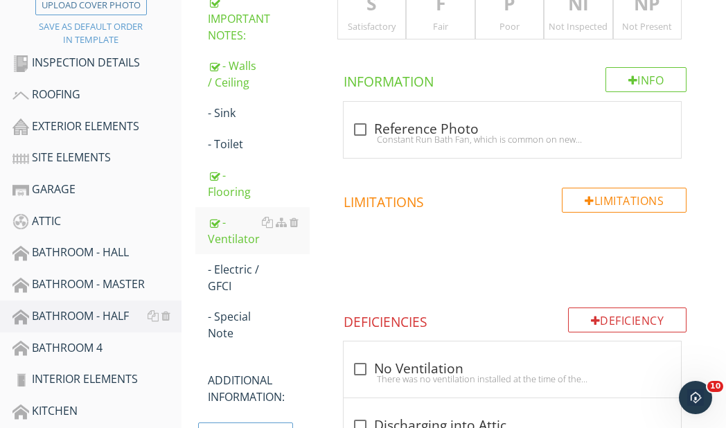
scroll to position [209, 0]
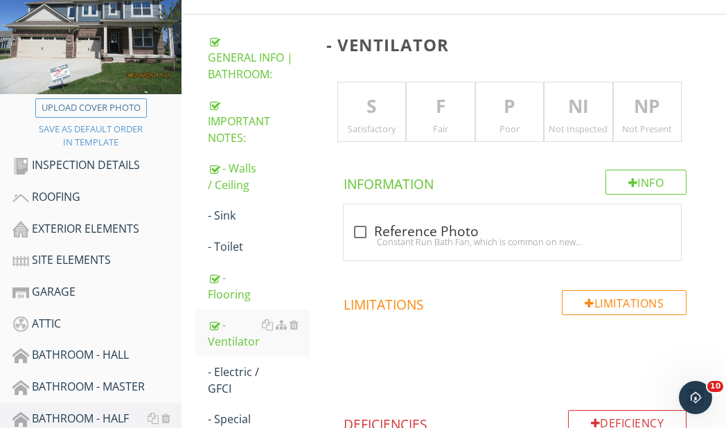
click at [377, 118] on p "S" at bounding box center [372, 107] width 68 height 28
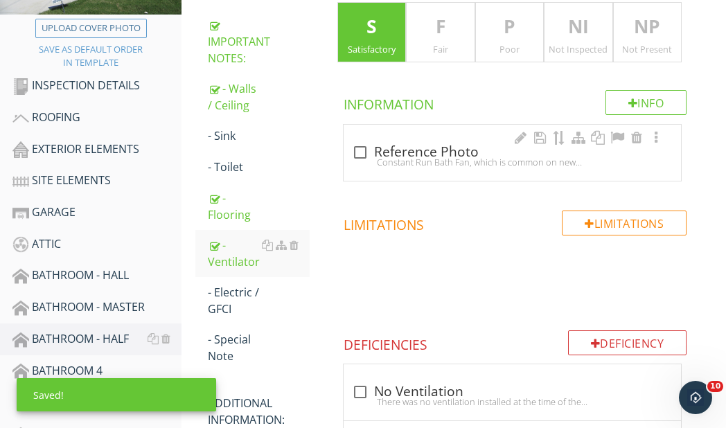
scroll to position [347, 0]
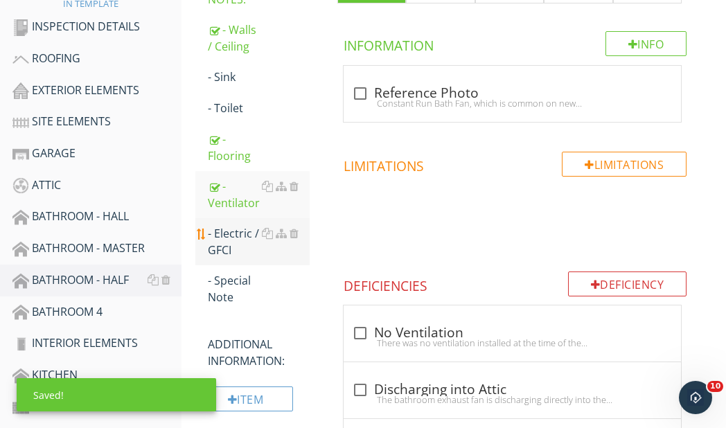
click at [225, 240] on div "- Electric / GFCI" at bounding box center [259, 241] width 102 height 33
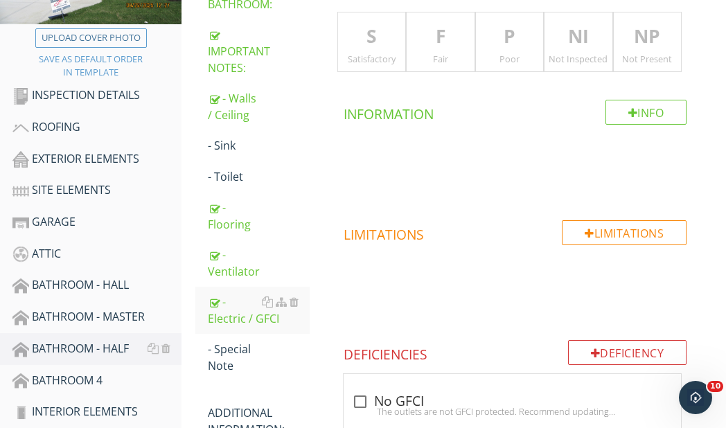
scroll to position [278, 0]
click at [369, 42] on p "S" at bounding box center [372, 38] width 68 height 28
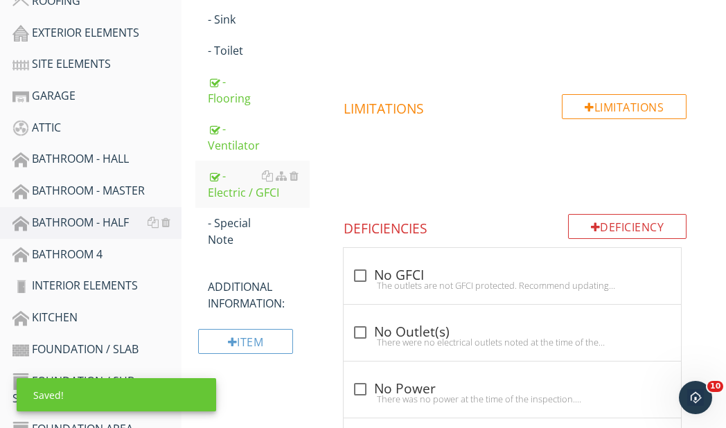
scroll to position [416, 0]
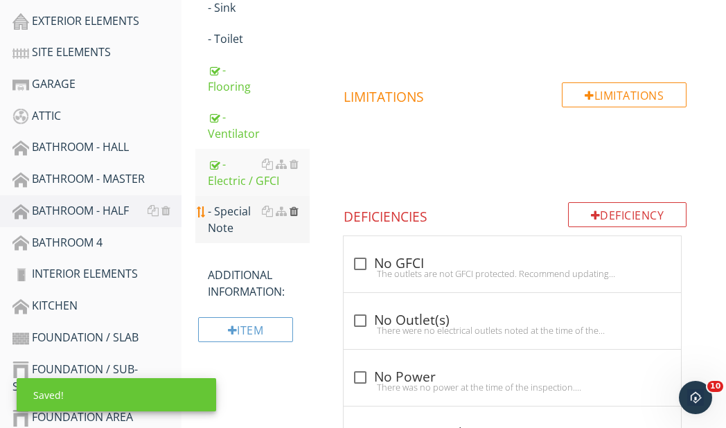
click at [294, 210] on div at bounding box center [294, 211] width 9 height 11
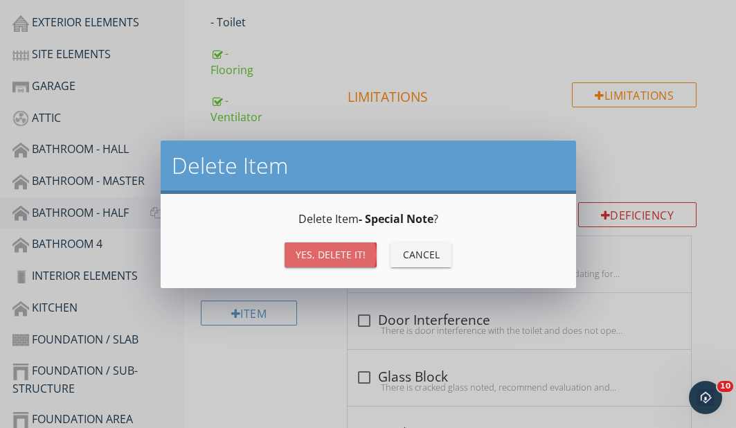
click at [324, 253] on div "Yes, Delete it!" at bounding box center [331, 254] width 70 height 15
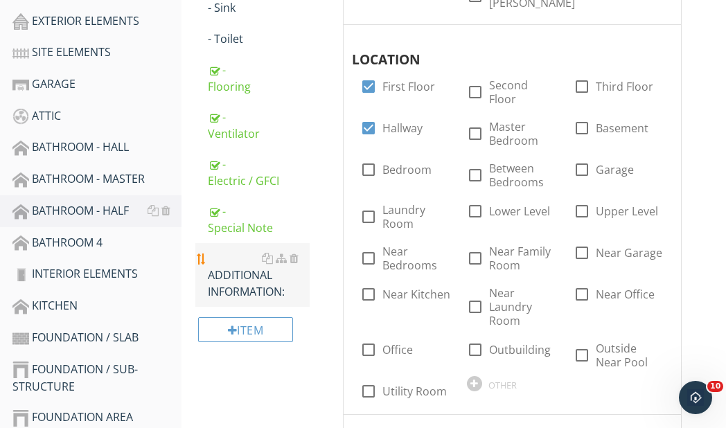
click at [252, 278] on div "ADDITIONAL INFORMATION:" at bounding box center [259, 275] width 102 height 50
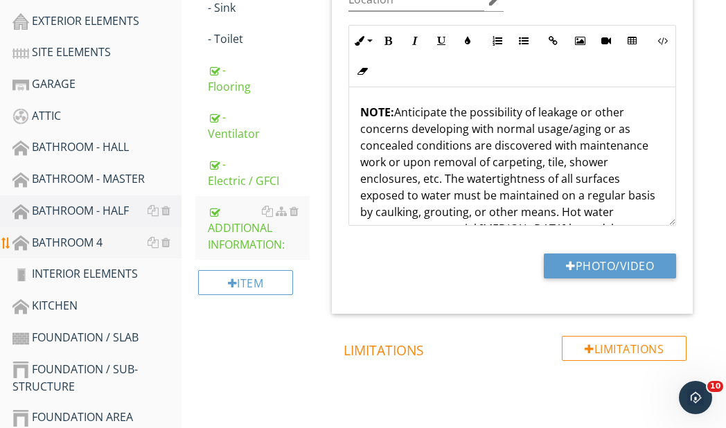
click at [76, 242] on div "BATHROOM 4" at bounding box center [96, 243] width 169 height 18
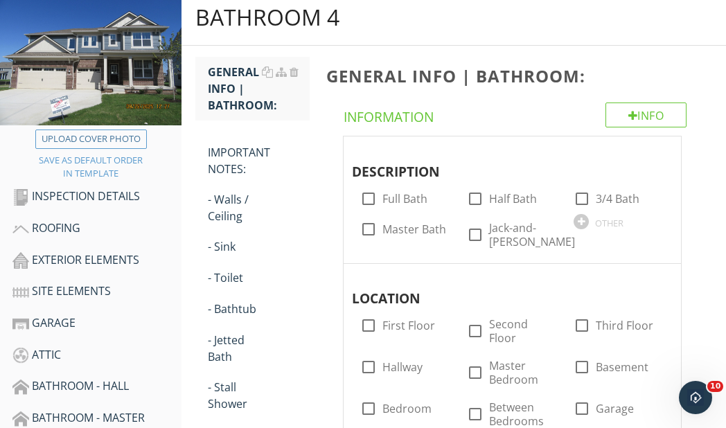
scroll to position [139, 0]
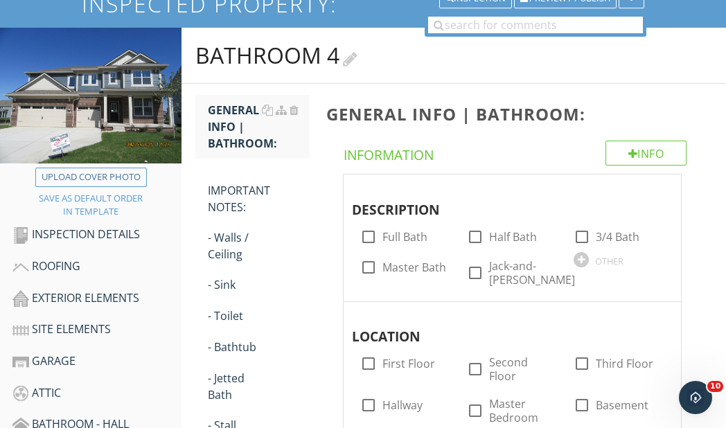
click at [355, 58] on div at bounding box center [350, 57] width 15 height 19
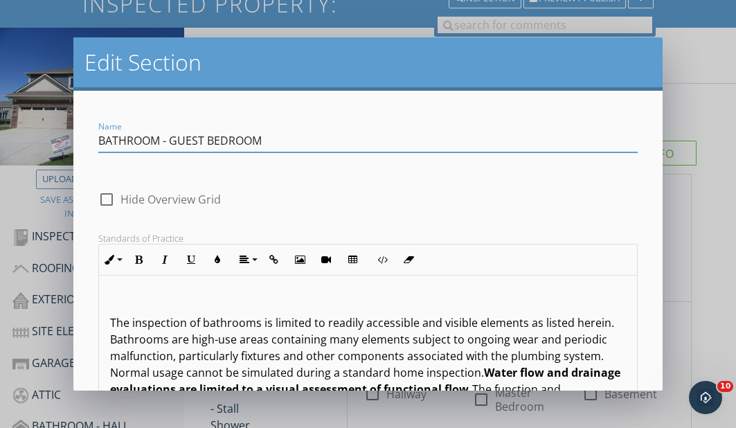
type input "BATHROOM - GUEST BEDROOM"
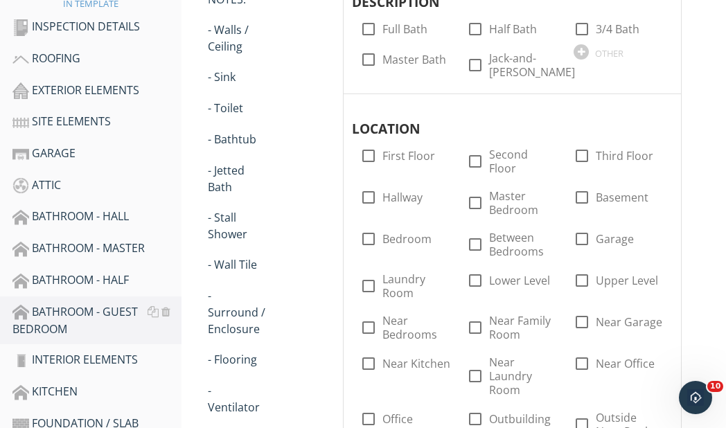
scroll to position [209, 0]
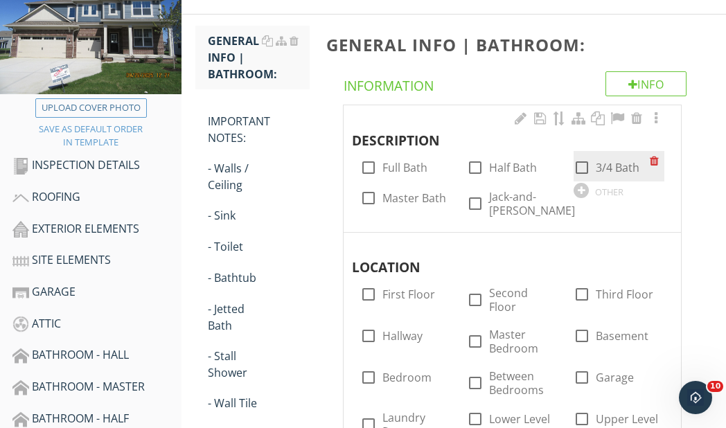
click at [582, 168] on div at bounding box center [582, 168] width 24 height 24
checkbox input "true"
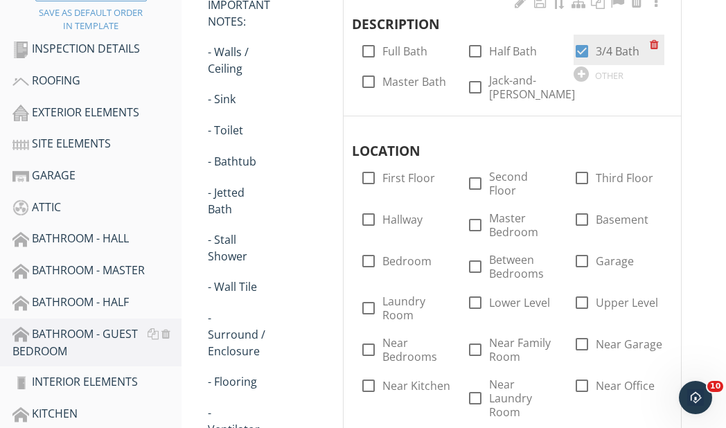
scroll to position [347, 0]
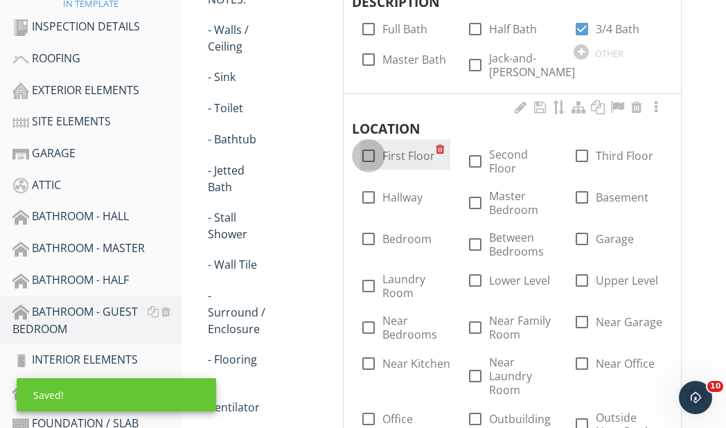
click at [367, 148] on div at bounding box center [369, 156] width 24 height 24
checkbox input "true"
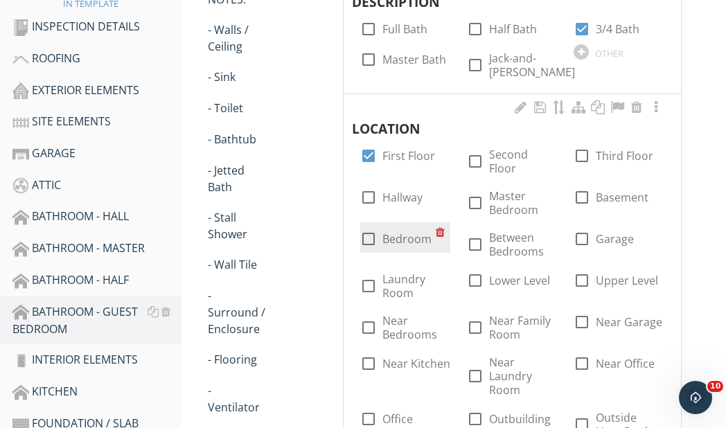
click at [373, 227] on div at bounding box center [369, 239] width 24 height 24
checkbox input "true"
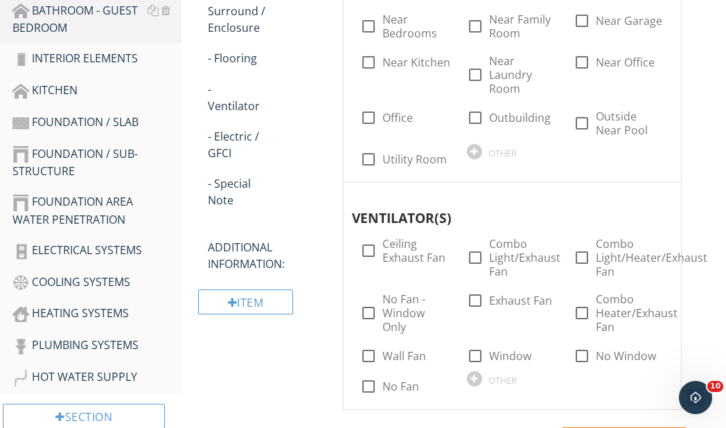
scroll to position [694, 0]
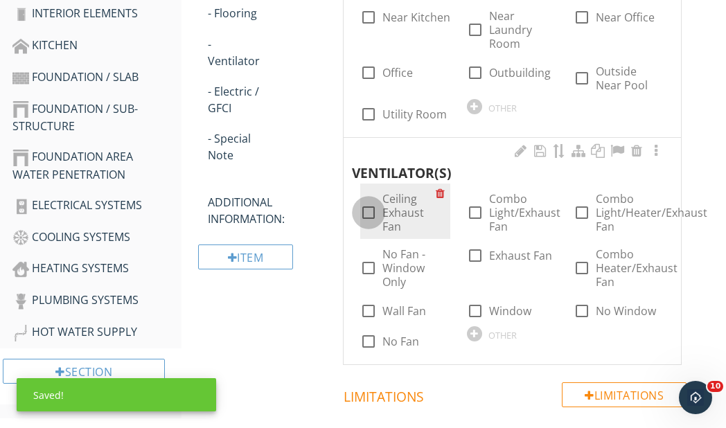
click at [373, 201] on div at bounding box center [369, 213] width 24 height 24
checkbox input "true"
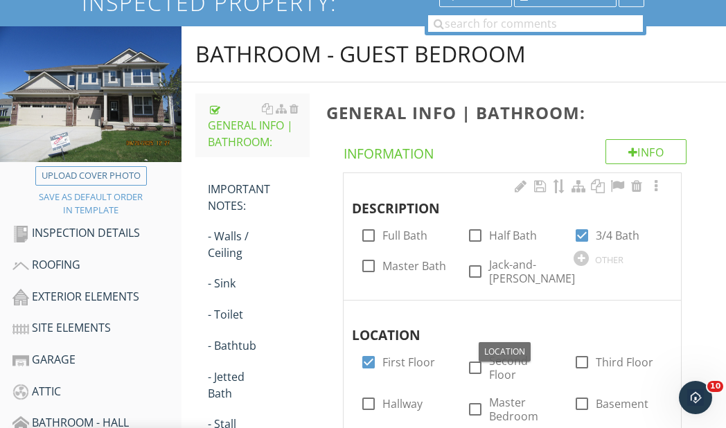
scroll to position [139, 0]
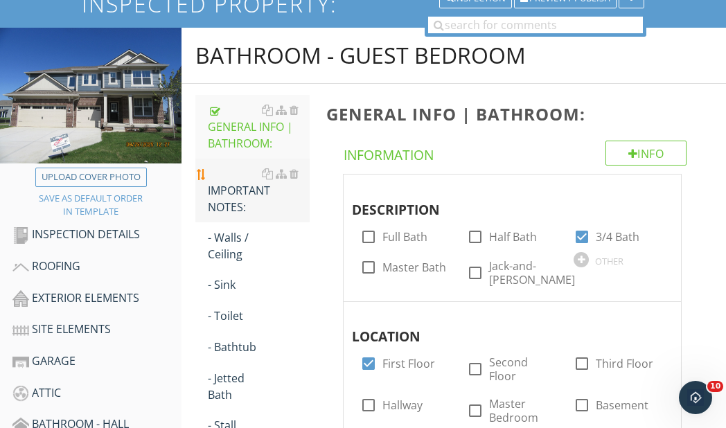
click at [244, 198] on div "IMPORTANT NOTES:" at bounding box center [259, 191] width 102 height 50
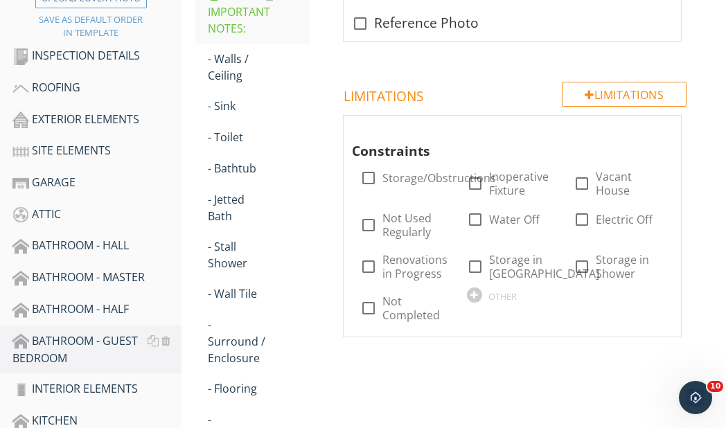
scroll to position [347, 0]
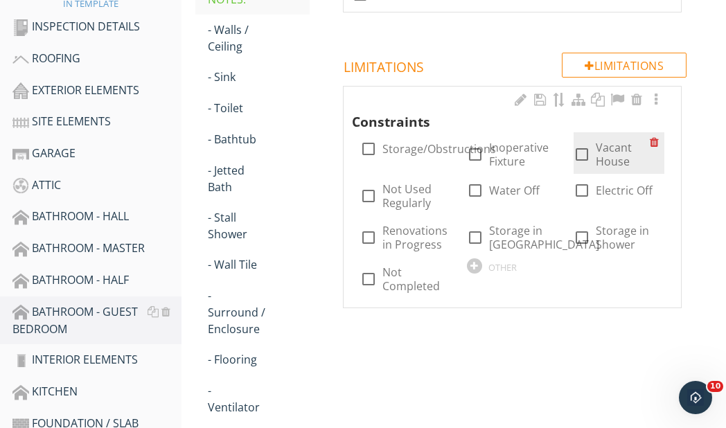
click at [583, 157] on div at bounding box center [582, 155] width 24 height 24
checkbox input "true"
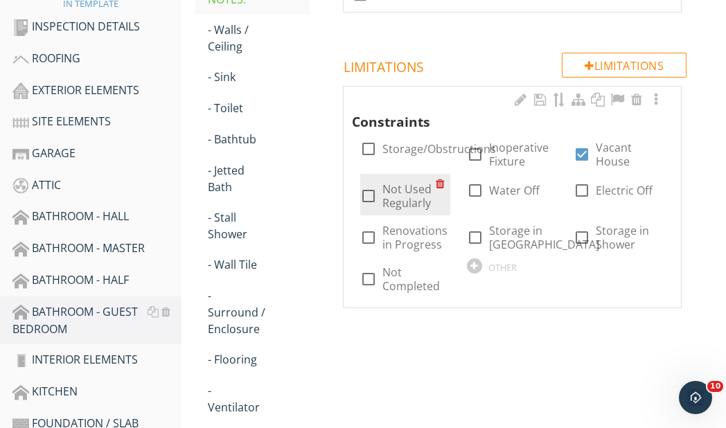
click at [371, 195] on div at bounding box center [369, 196] width 24 height 24
checkbox input "true"
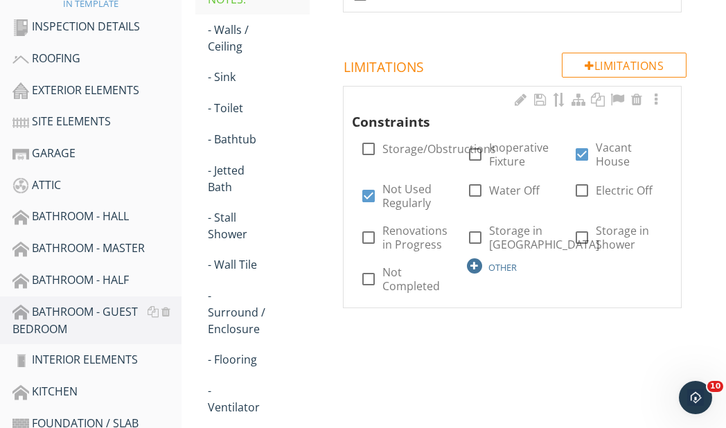
click at [474, 264] on div at bounding box center [474, 265] width 15 height 15
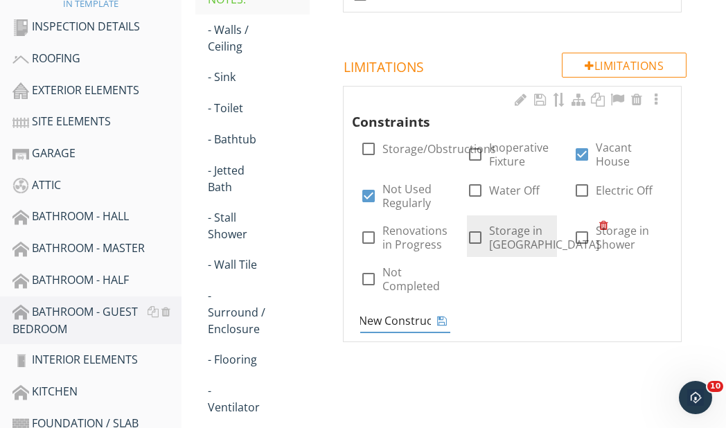
scroll to position [0, 6]
type input "New Constructi"
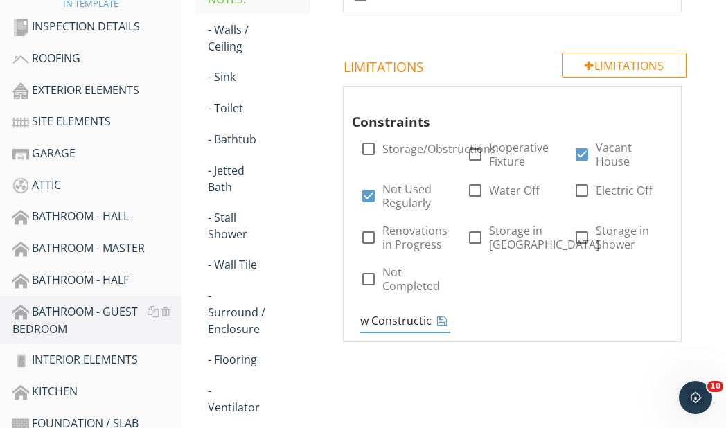
scroll to position [0, 21]
type input "New Construction"
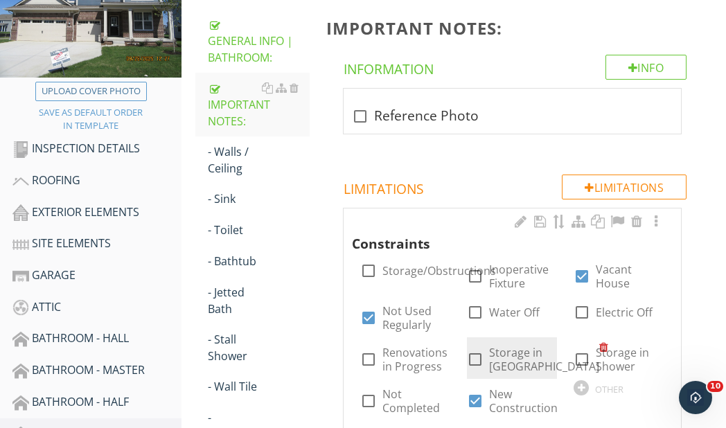
scroll to position [209, 0]
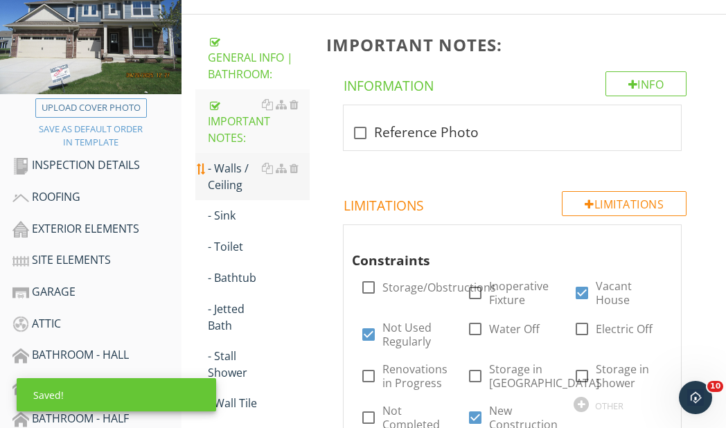
click at [232, 177] on div "- Walls / Ceiling" at bounding box center [259, 176] width 102 height 33
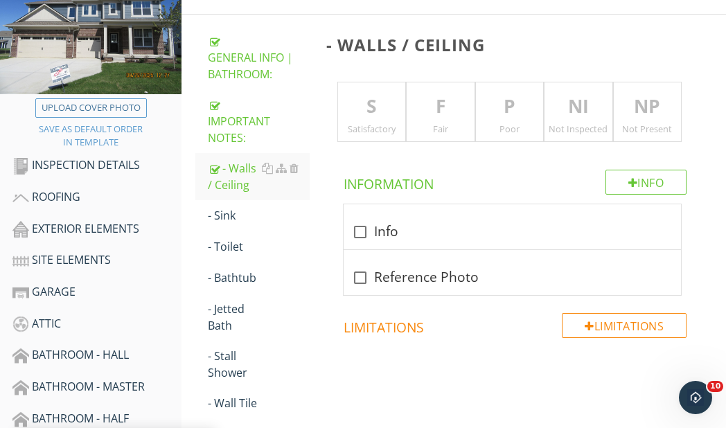
click at [377, 111] on p "S" at bounding box center [372, 107] width 68 height 28
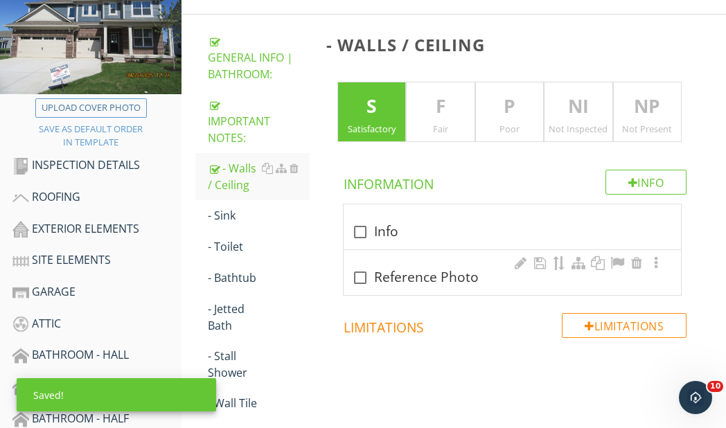
click at [360, 275] on div at bounding box center [360, 278] width 24 height 24
checkbox input "true"
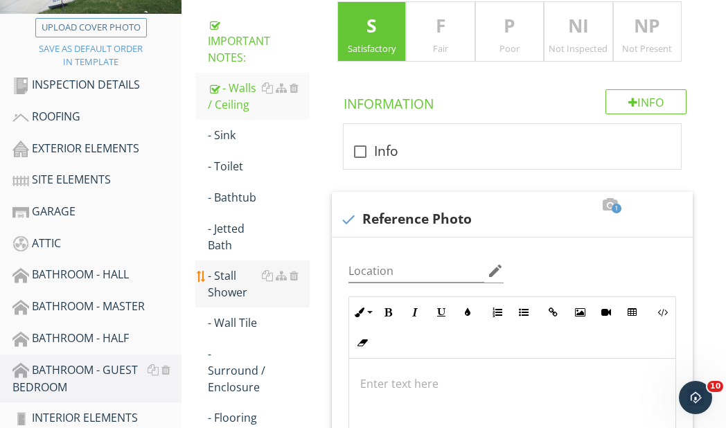
scroll to position [278, 0]
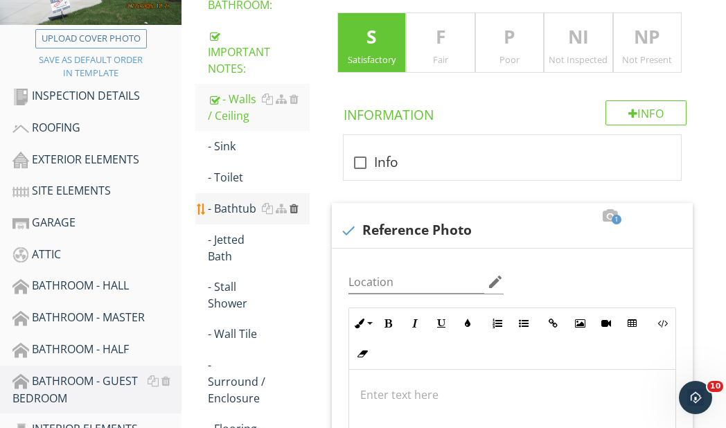
click at [295, 209] on div at bounding box center [294, 208] width 9 height 11
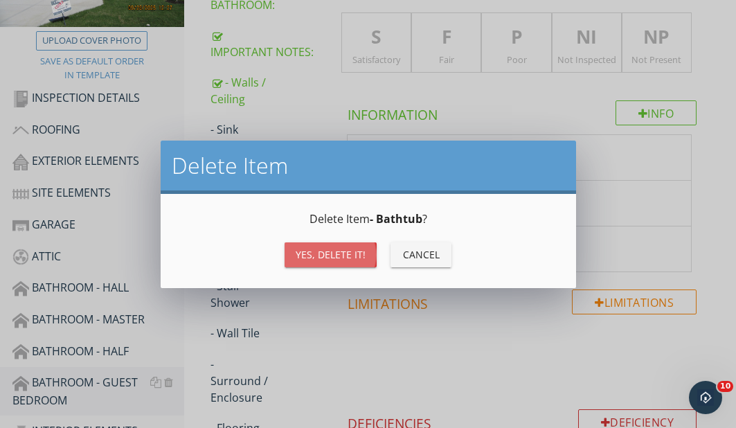
click at [342, 258] on div "Yes, Delete it!" at bounding box center [331, 254] width 70 height 15
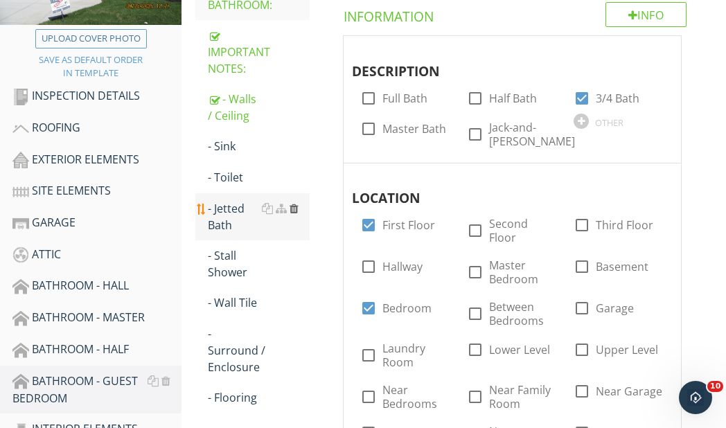
click at [297, 209] on div at bounding box center [294, 208] width 9 height 11
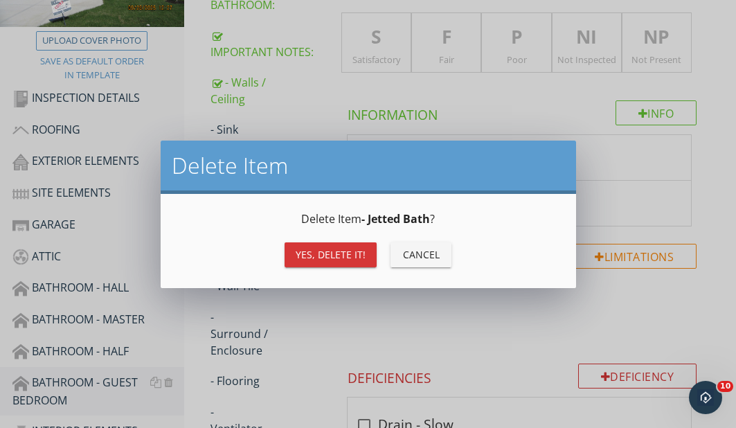
click at [337, 247] on button "Yes, Delete it!" at bounding box center [331, 254] width 92 height 25
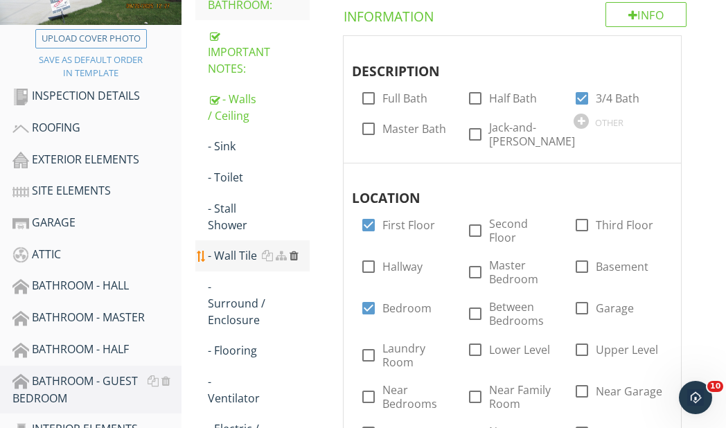
click at [294, 251] on div at bounding box center [294, 255] width 9 height 11
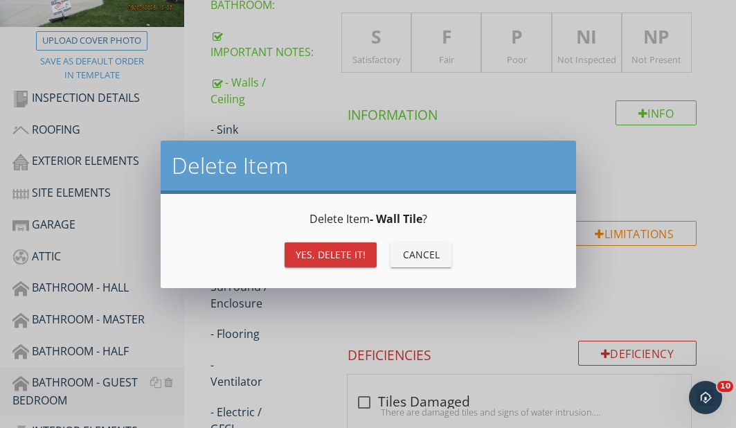
click at [332, 257] on div "Yes, Delete it!" at bounding box center [331, 254] width 70 height 15
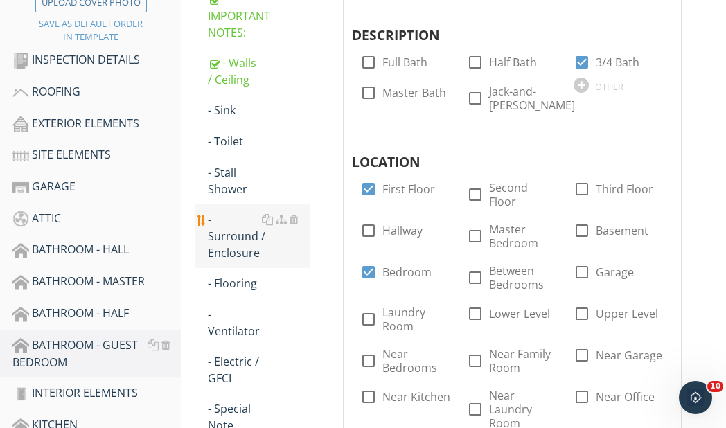
scroll to position [347, 0]
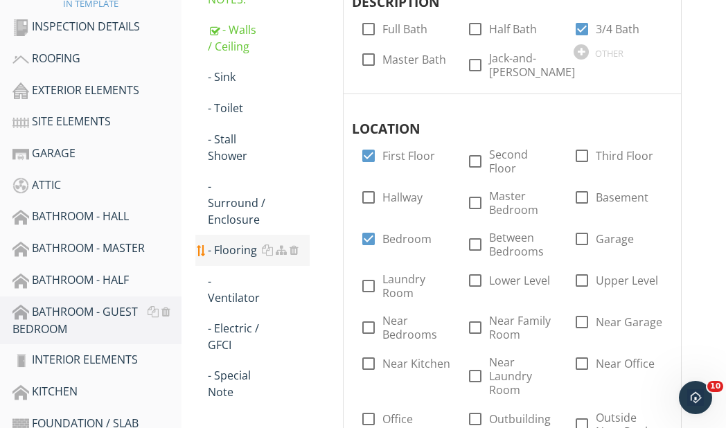
click at [242, 249] on div "- Flooring" at bounding box center [259, 250] width 102 height 17
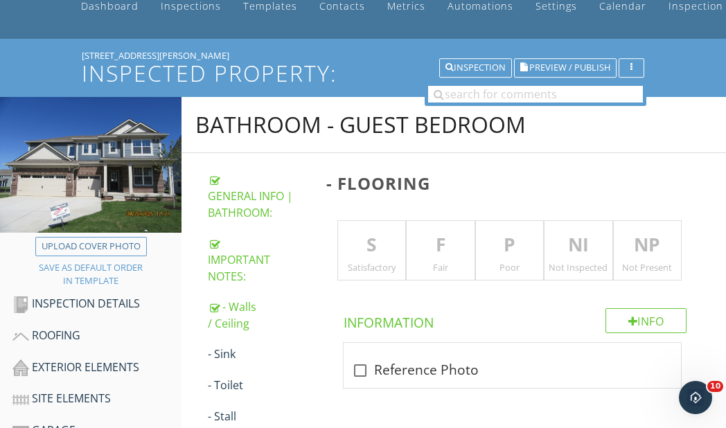
click at [370, 249] on p "S" at bounding box center [372, 245] width 68 height 28
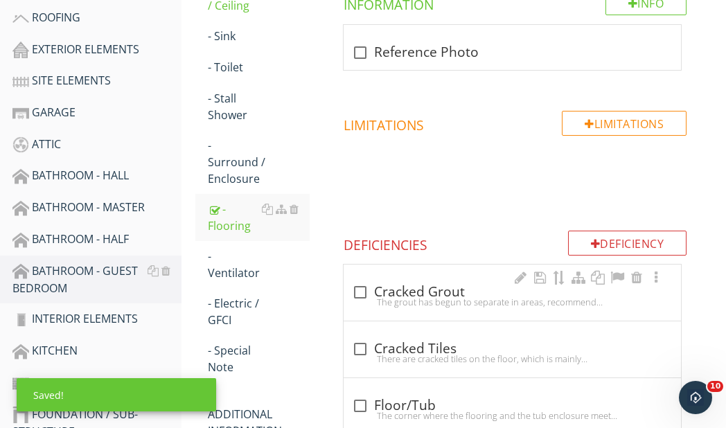
scroll to position [416, 0]
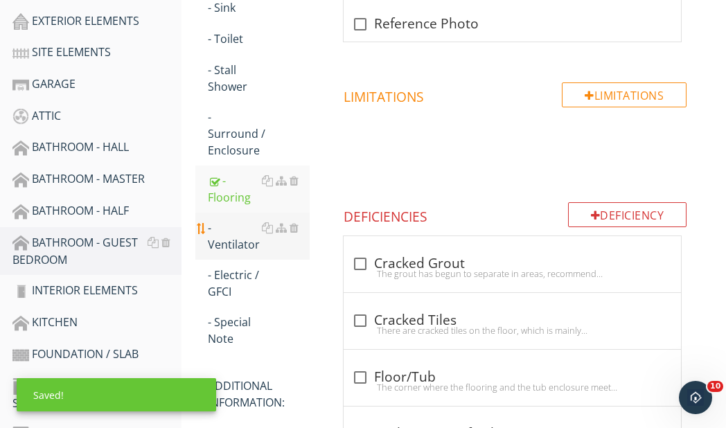
click at [233, 245] on div "- Ventilator" at bounding box center [259, 236] width 102 height 33
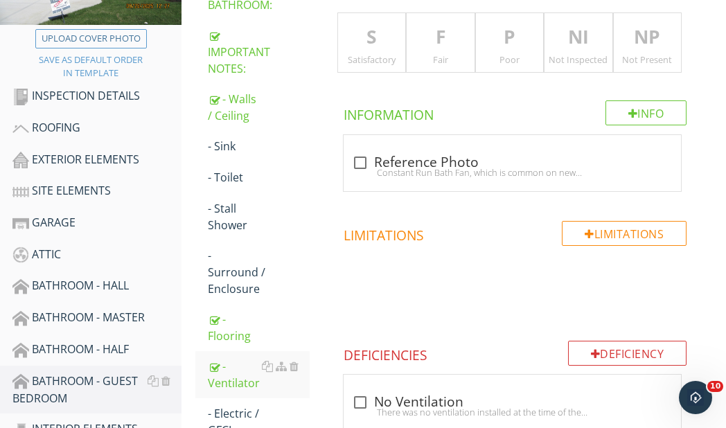
click at [376, 36] on p "S" at bounding box center [372, 38] width 68 height 28
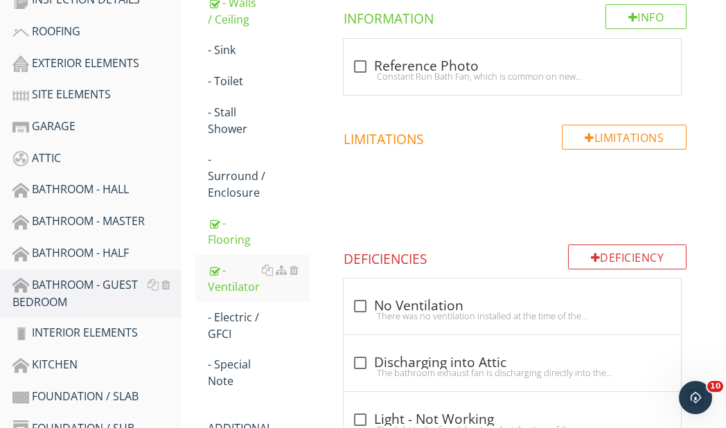
scroll to position [486, 0]
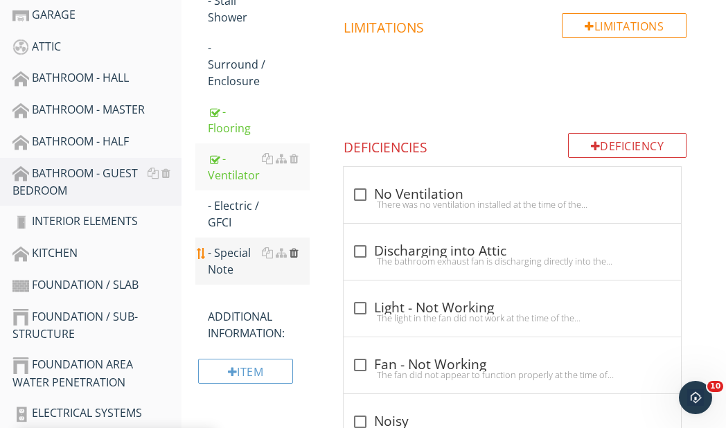
click at [295, 251] on div at bounding box center [294, 252] width 9 height 11
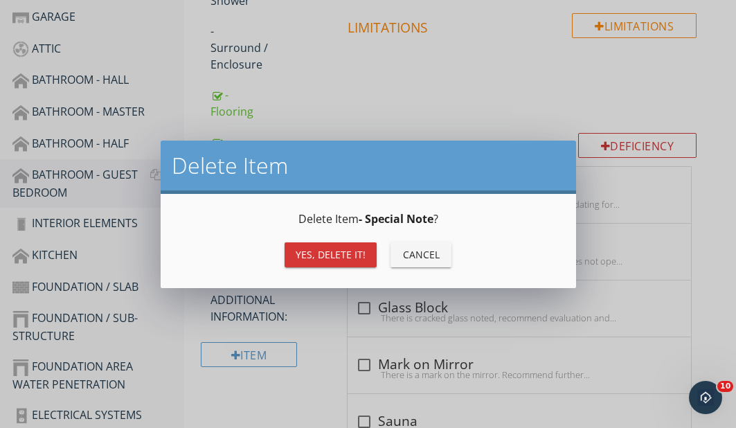
click at [339, 246] on button "Yes, Delete it!" at bounding box center [331, 254] width 92 height 25
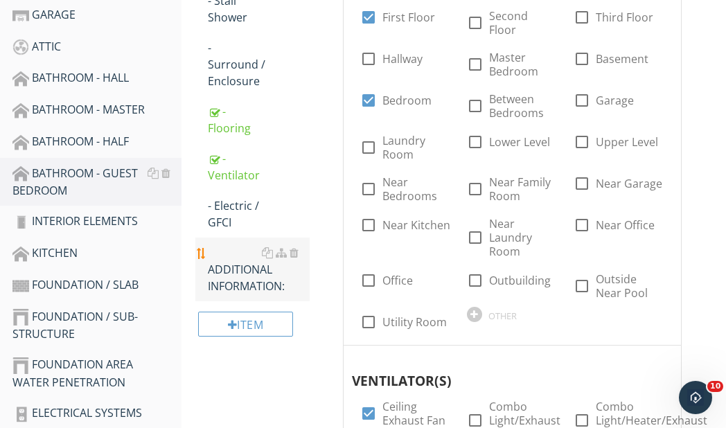
click at [248, 279] on div "ADDITIONAL INFORMATION:" at bounding box center [259, 270] width 102 height 50
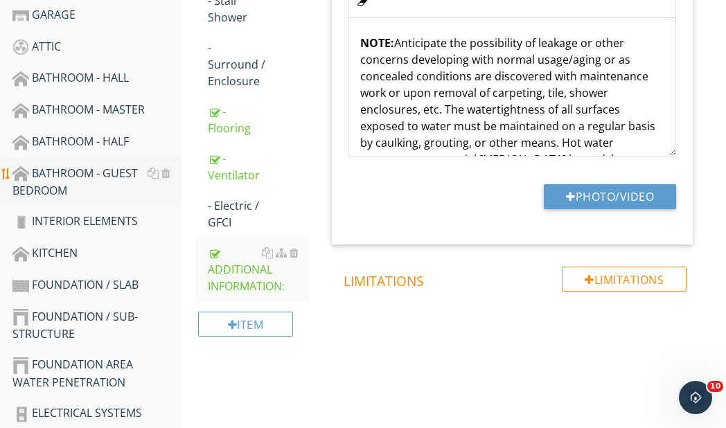
click at [72, 177] on div "BATHROOM - GUEST BEDROOM" at bounding box center [96, 182] width 169 height 35
click at [156, 173] on div at bounding box center [153, 173] width 11 height 11
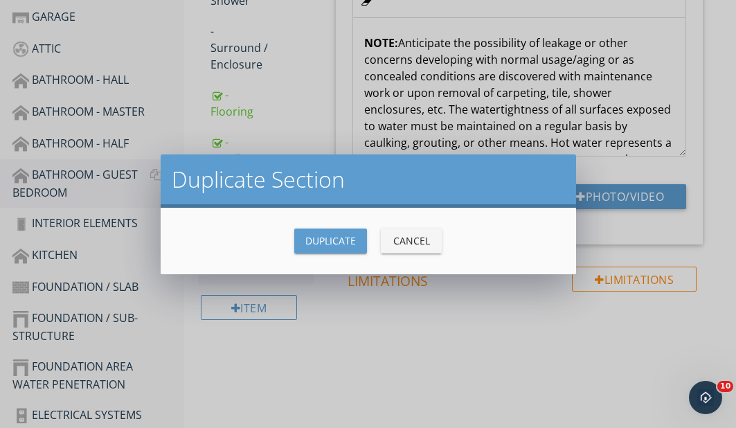
click at [341, 240] on div "Duplicate" at bounding box center [331, 240] width 51 height 15
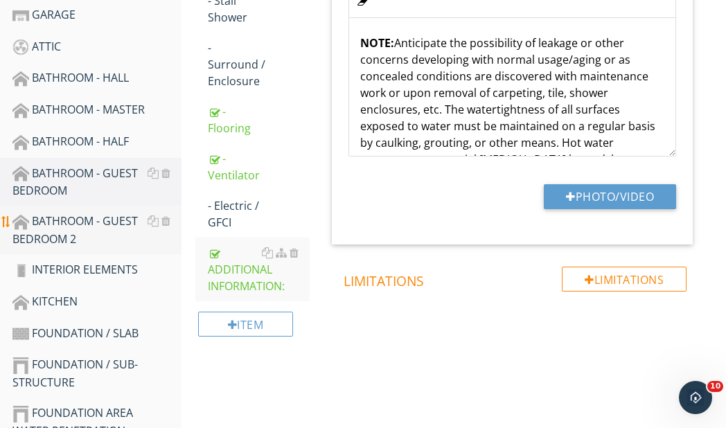
click at [67, 220] on div "BATHROOM - GUEST BEDROOM 2" at bounding box center [96, 230] width 169 height 35
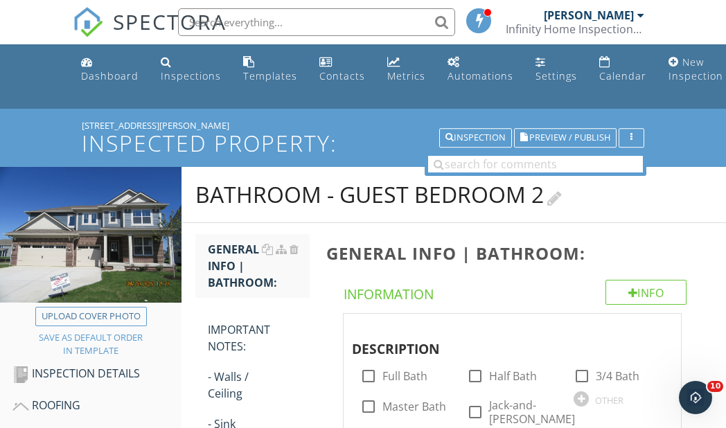
click at [559, 197] on div at bounding box center [554, 197] width 15 height 19
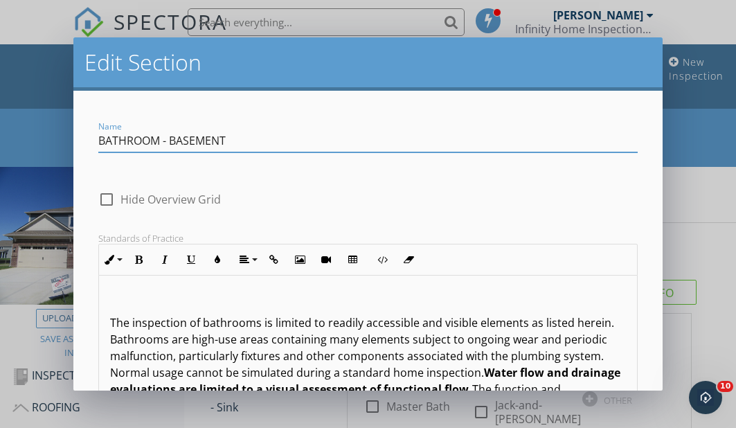
type input "BATHROOM - BASEMENT"
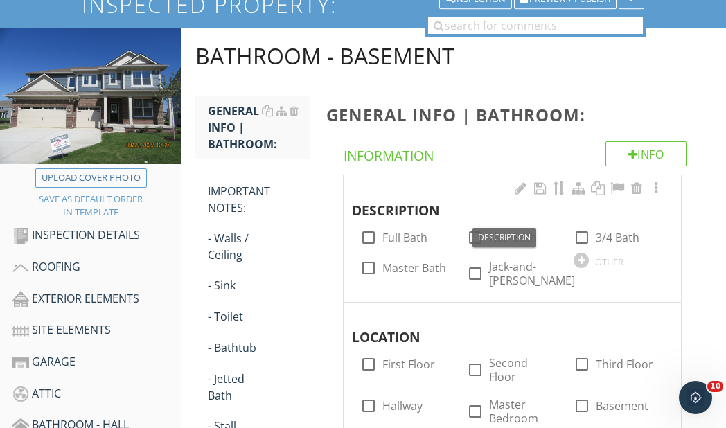
scroll to position [208, 0]
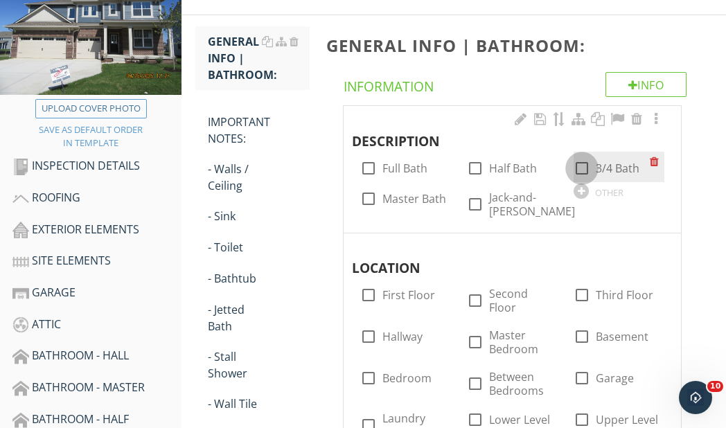
click at [584, 165] on div at bounding box center [582, 169] width 24 height 24
checkbox input "true"
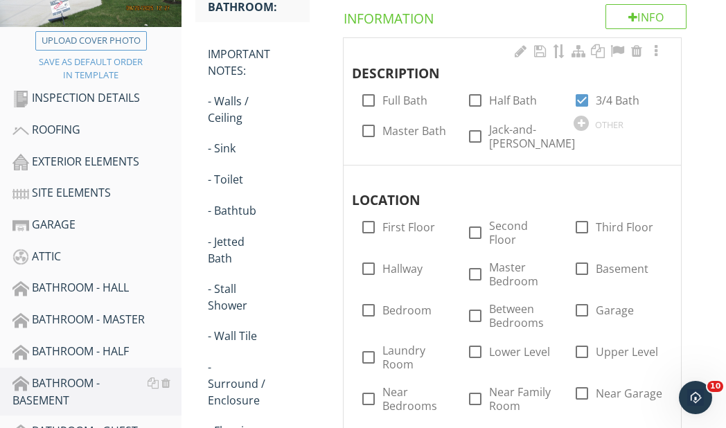
scroll to position [346, 0]
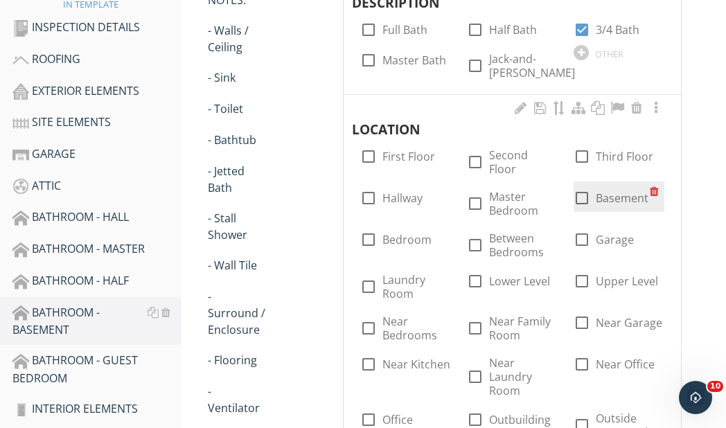
click at [586, 186] on div at bounding box center [582, 198] width 24 height 24
checkbox input "true"
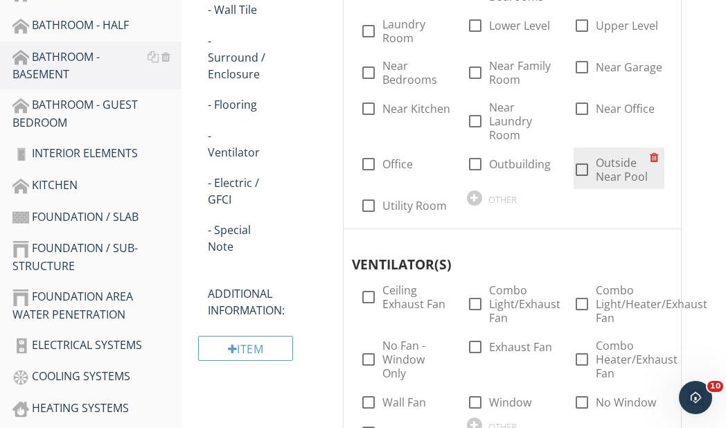
scroll to position [693, 0]
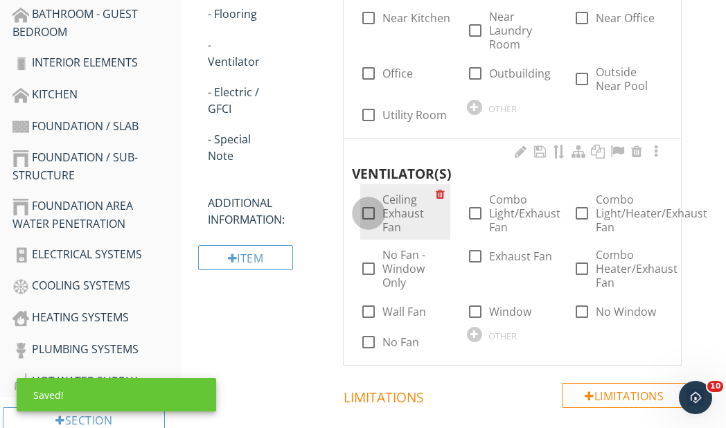
click at [370, 202] on div at bounding box center [369, 214] width 24 height 24
checkbox input "true"
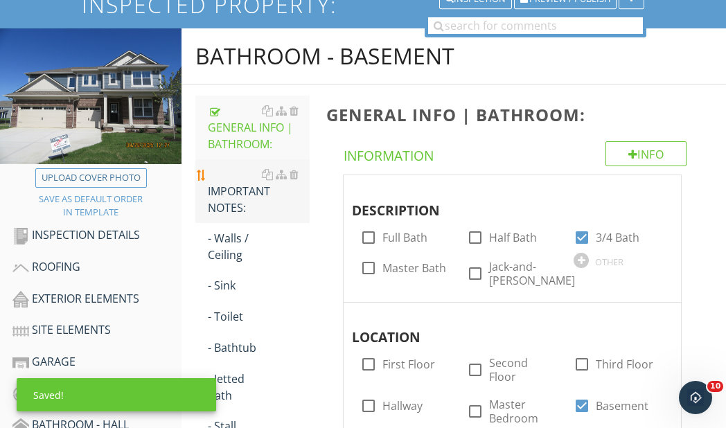
scroll to position [139, 0]
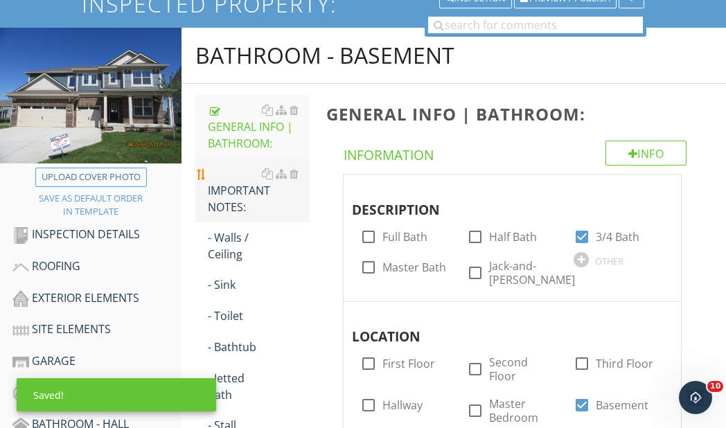
click at [229, 195] on div "IMPORTANT NOTES:" at bounding box center [259, 191] width 102 height 50
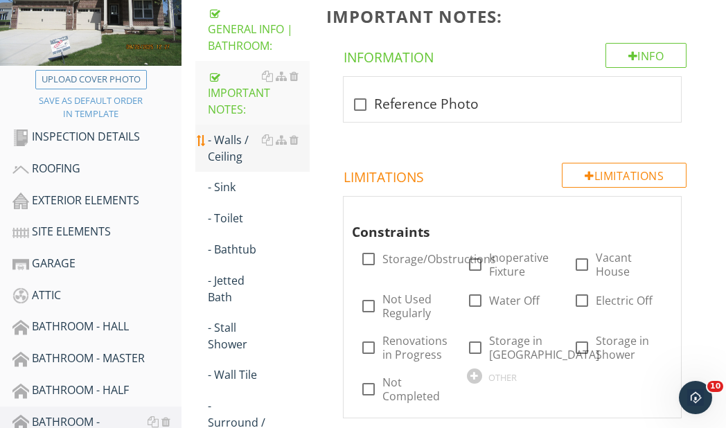
scroll to position [278, 0]
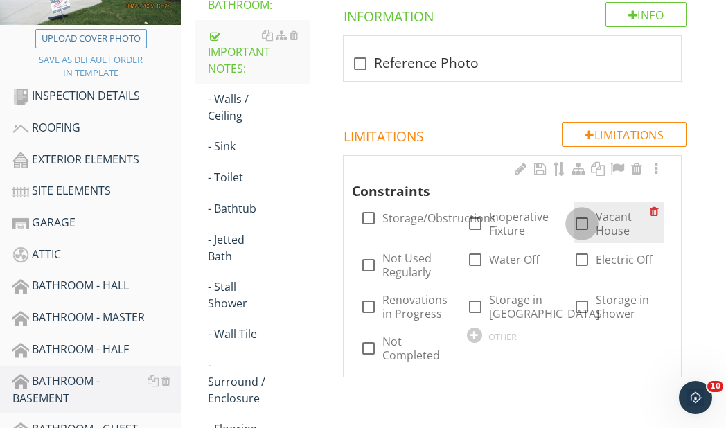
click at [587, 222] on div at bounding box center [582, 224] width 24 height 24
checkbox input "true"
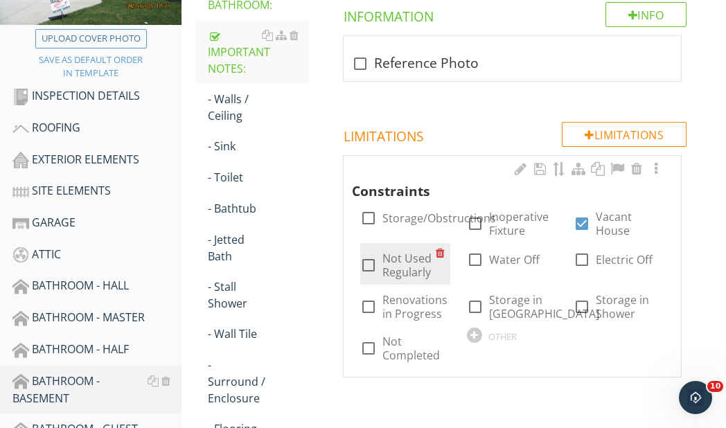
click at [369, 261] on div at bounding box center [369, 266] width 24 height 24
checkbox input "true"
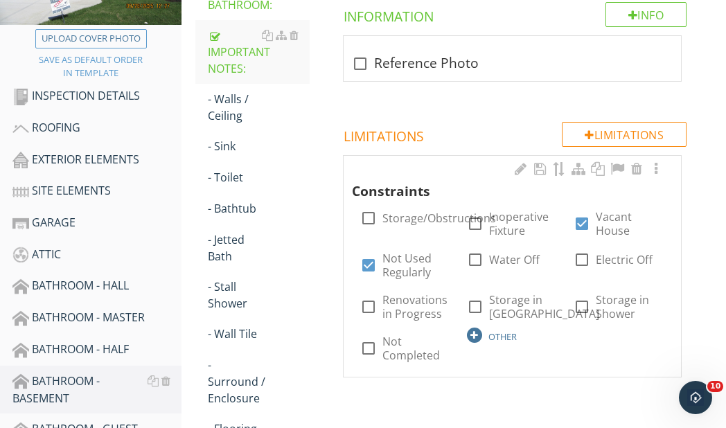
click at [475, 333] on div at bounding box center [474, 335] width 15 height 15
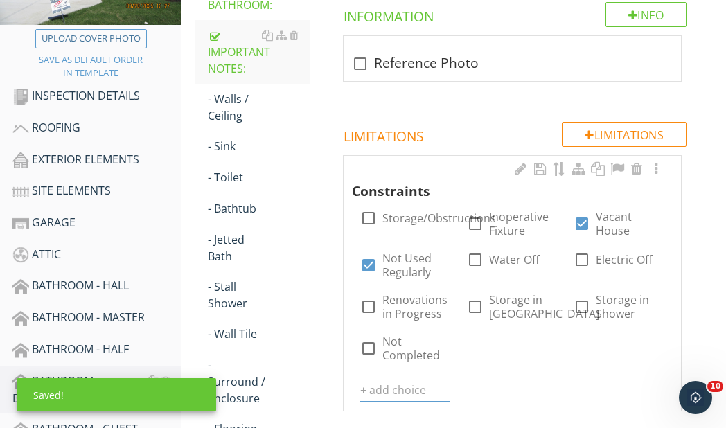
type input "B"
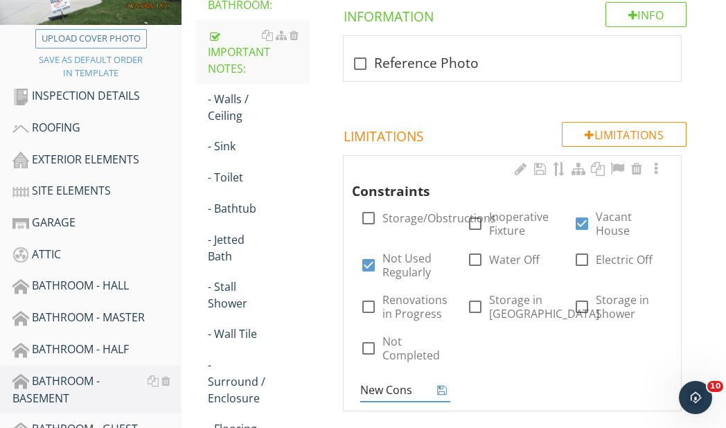
type input "New Const"
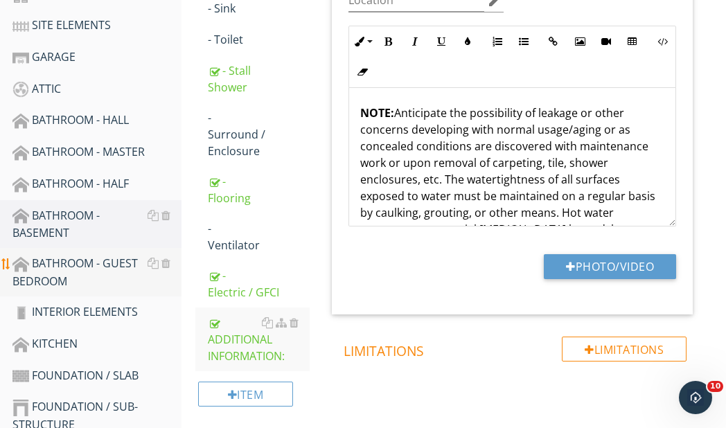
click at [64, 269] on div "BATHROOM - GUEST BEDROOM" at bounding box center [96, 272] width 169 height 35
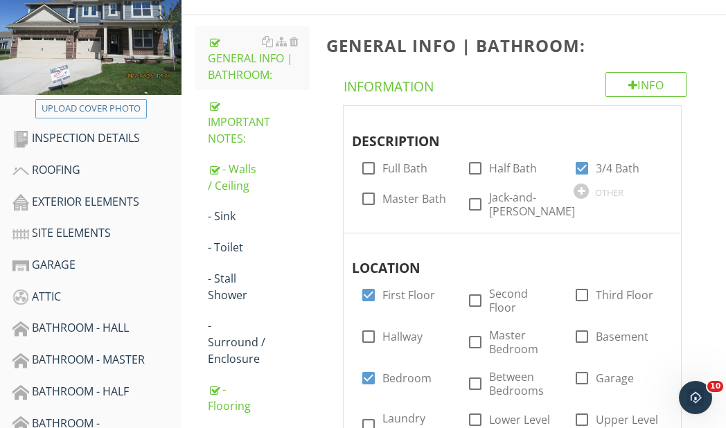
scroll to position [139, 0]
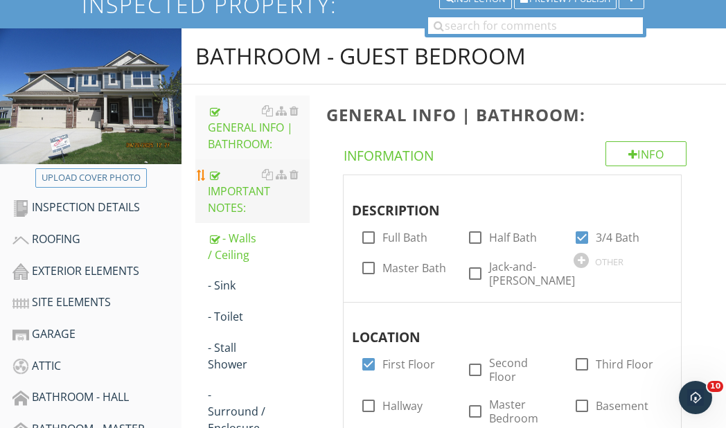
click at [239, 198] on div "IMPORTANT NOTES:" at bounding box center [259, 191] width 102 height 50
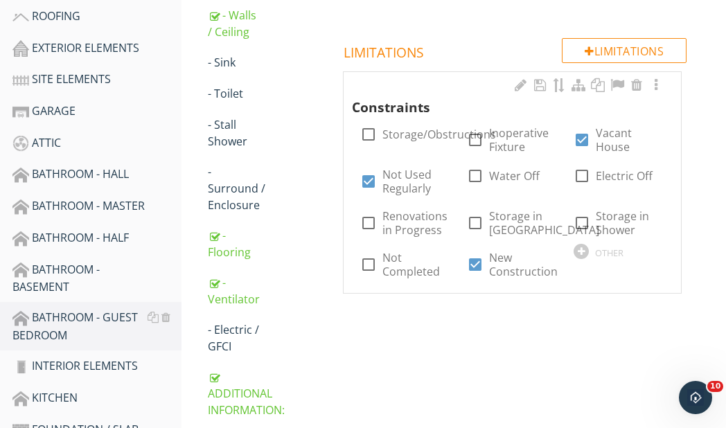
scroll to position [139, 0]
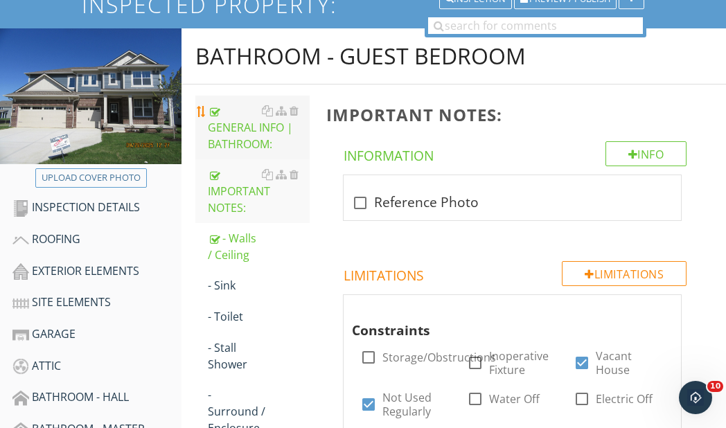
click at [236, 141] on div "GENERAL INFO | BATHROOM:" at bounding box center [259, 128] width 102 height 50
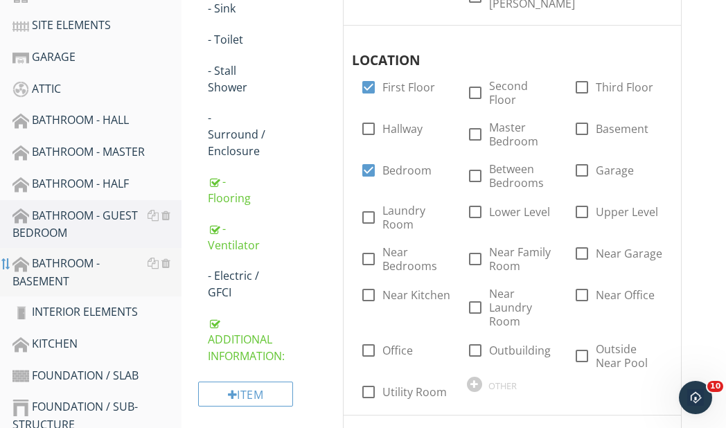
scroll to position [443, 0]
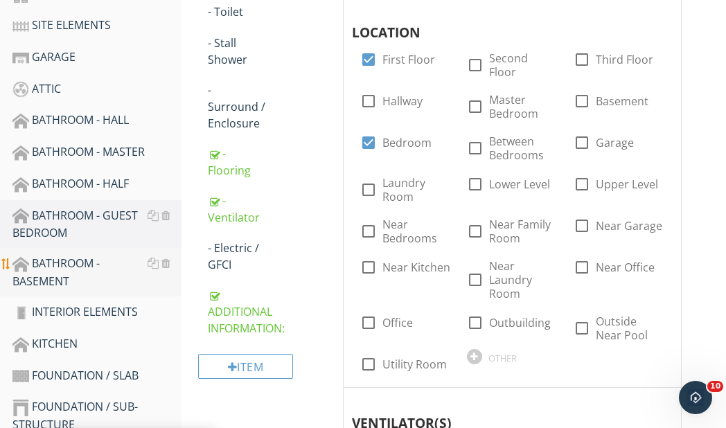
click at [55, 272] on div "BATHROOM - BASEMENT" at bounding box center [96, 272] width 169 height 35
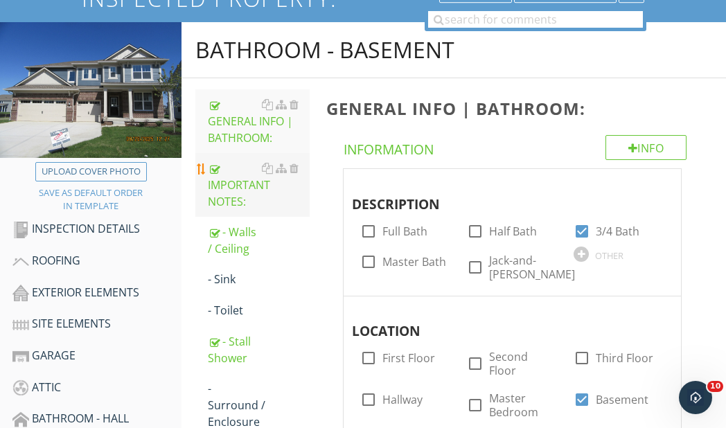
scroll to position [236, 0]
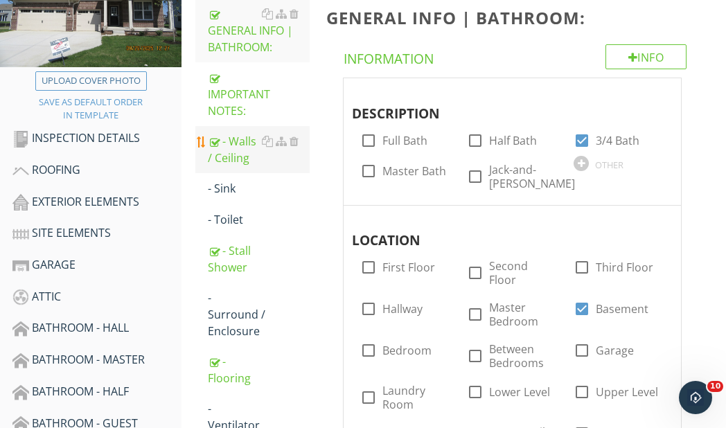
click at [229, 154] on div "- Walls / Ceiling" at bounding box center [259, 149] width 102 height 33
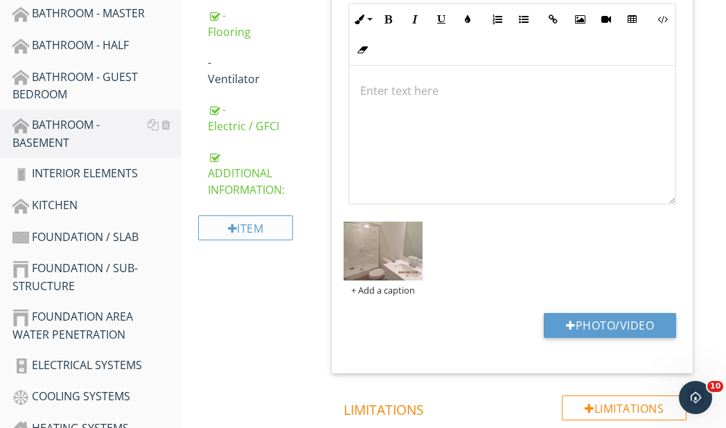
scroll to position [513, 0]
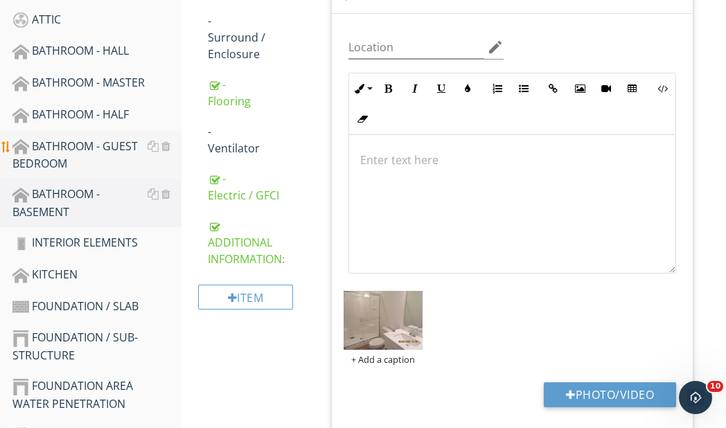
click at [68, 151] on div "BATHROOM - GUEST BEDROOM" at bounding box center [96, 155] width 169 height 35
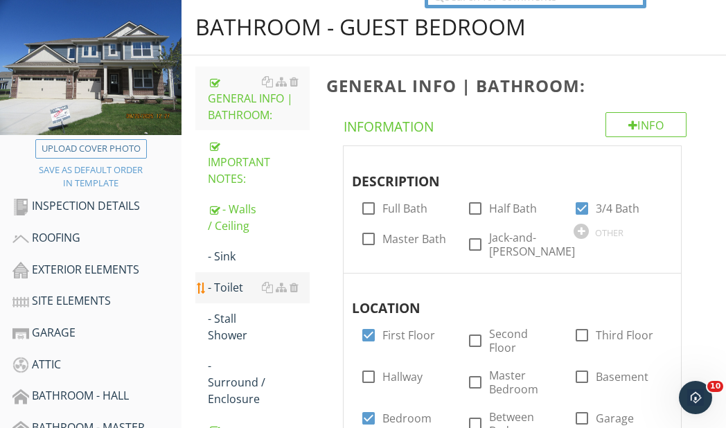
scroll to position [166, 0]
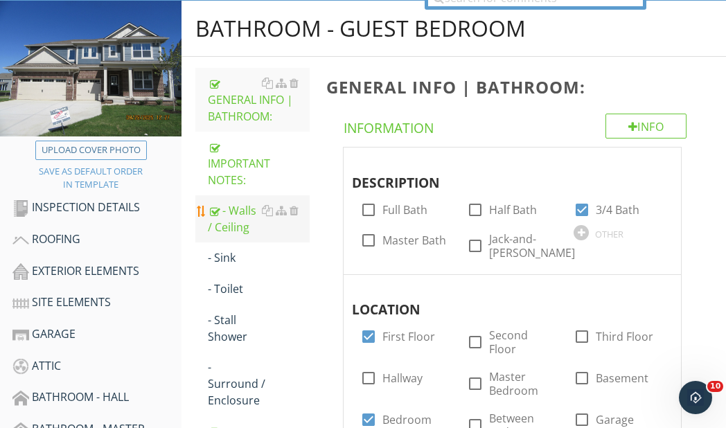
click at [233, 215] on div "- Walls / Ceiling" at bounding box center [259, 218] width 102 height 33
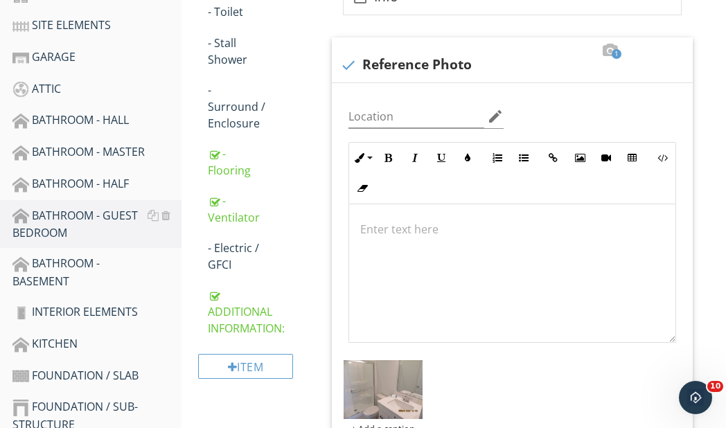
scroll to position [305, 0]
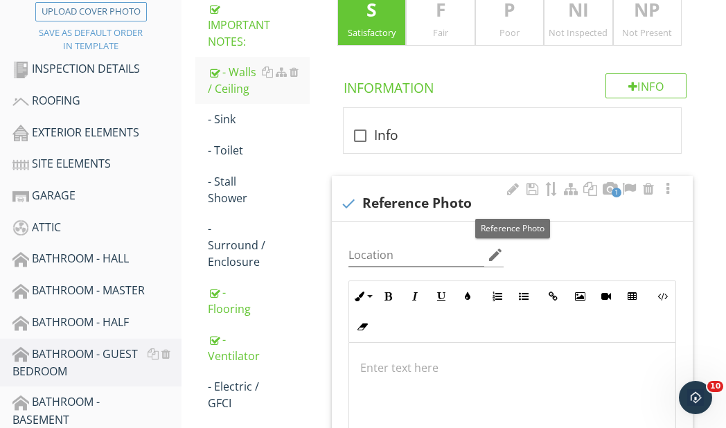
click at [350, 203] on div at bounding box center [349, 204] width 24 height 24
checkbox input "true"
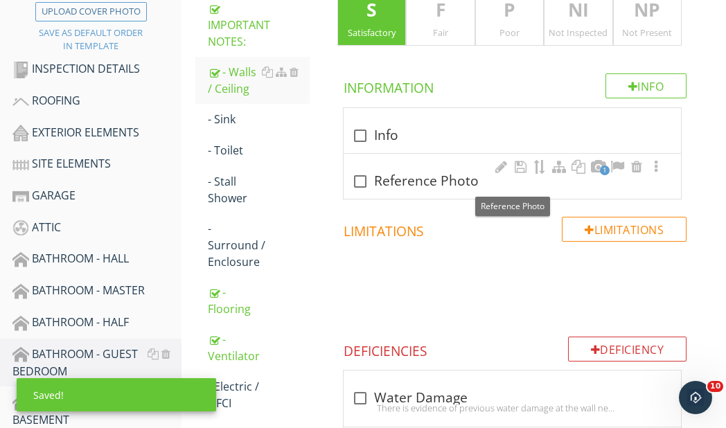
click at [356, 177] on div at bounding box center [360, 182] width 24 height 24
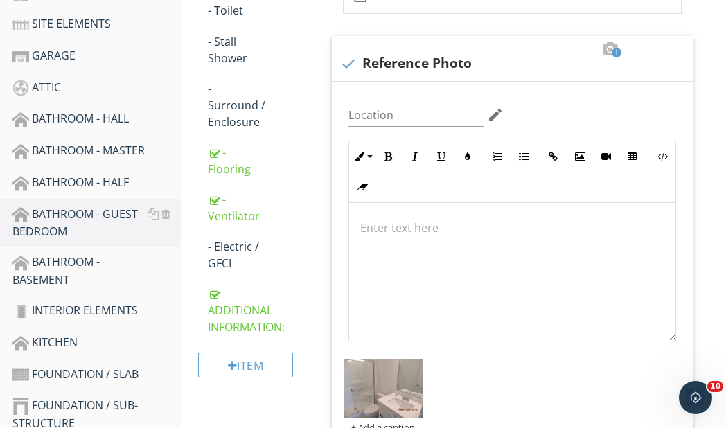
scroll to position [443, 0]
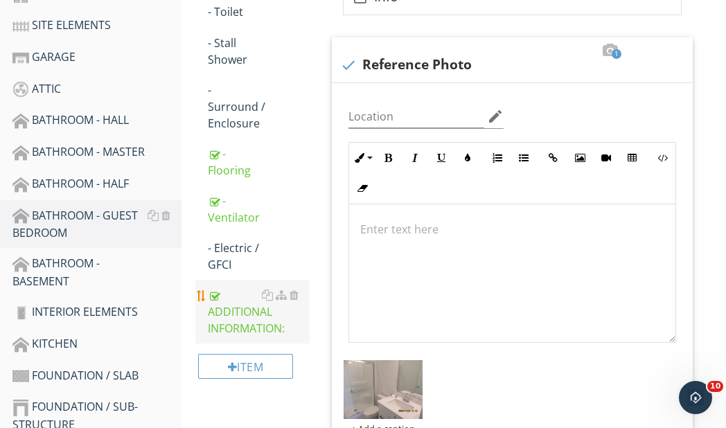
drag, startPoint x: 55, startPoint y: 340, endPoint x: 218, endPoint y: 335, distance: 162.9
click at [55, 341] on div "KITCHEN" at bounding box center [96, 344] width 169 height 18
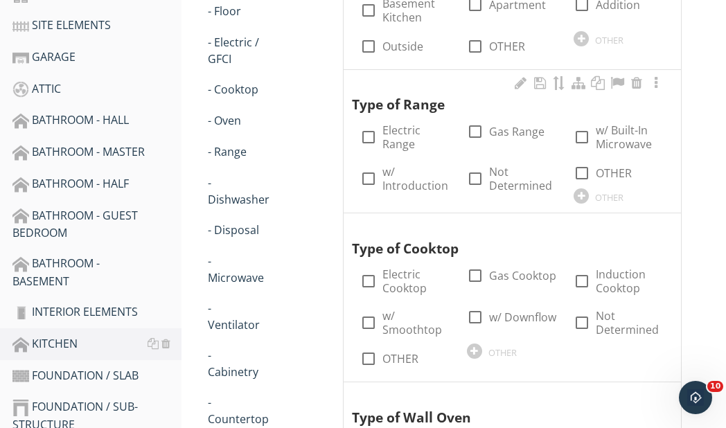
scroll to position [236, 0]
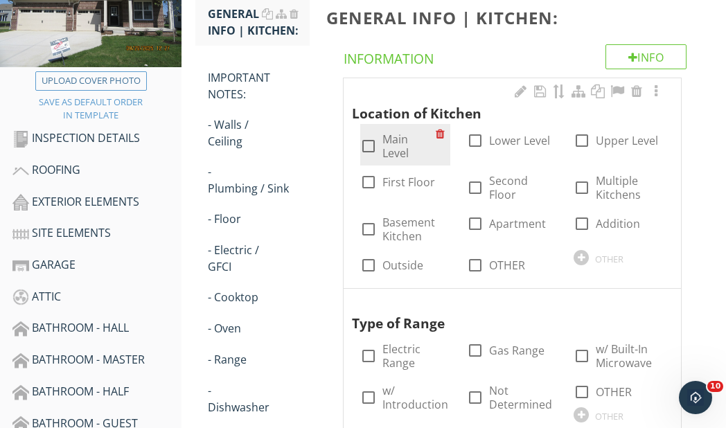
click at [364, 145] on div at bounding box center [369, 146] width 24 height 24
checkbox input "true"
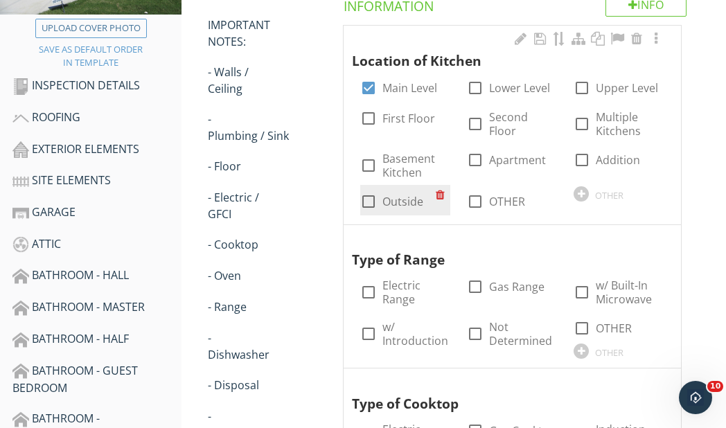
scroll to position [374, 0]
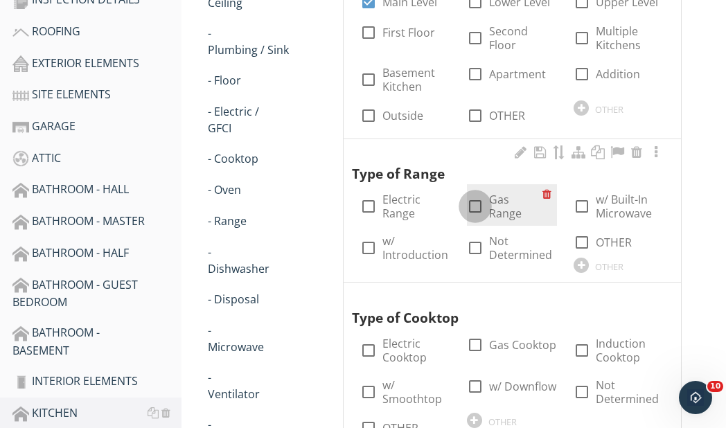
click at [477, 206] on div at bounding box center [475, 207] width 24 height 24
checkbox input "true"
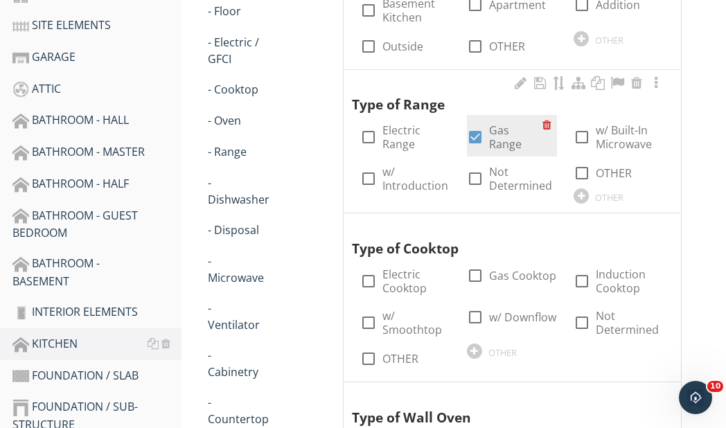
scroll to position [513, 0]
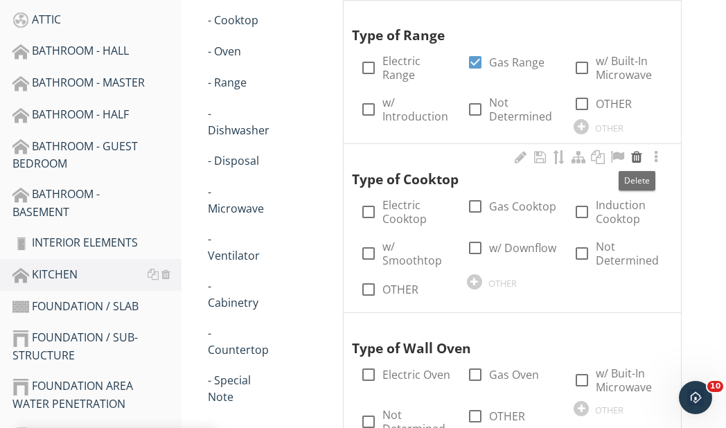
click at [636, 157] on div at bounding box center [636, 157] width 17 height 14
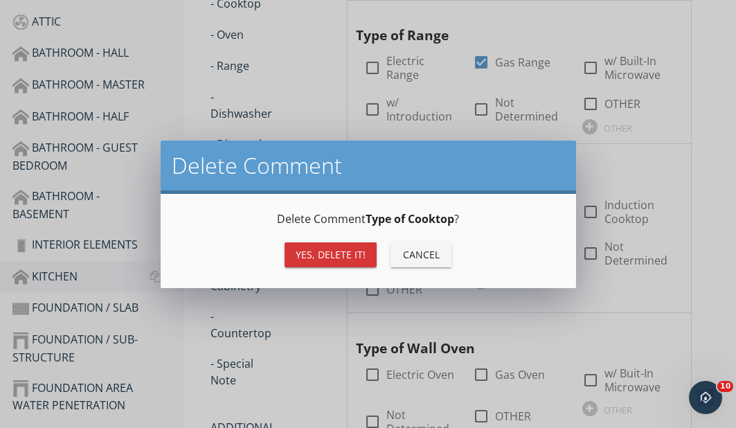
click at [348, 255] on div "Yes, Delete it!" at bounding box center [331, 254] width 70 height 15
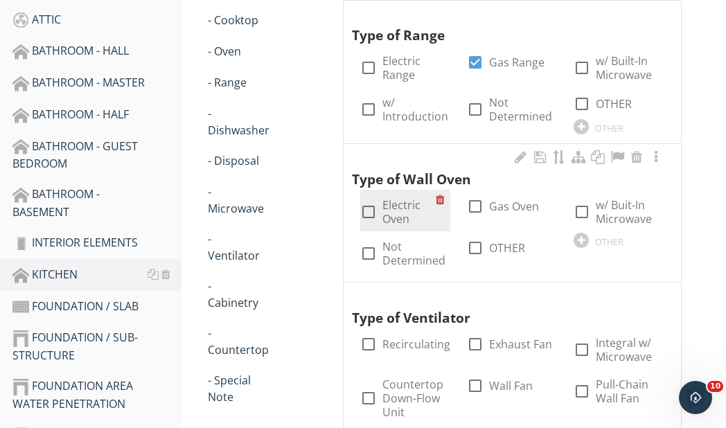
click at [366, 211] on div at bounding box center [369, 212] width 24 height 24
checkbox input "true"
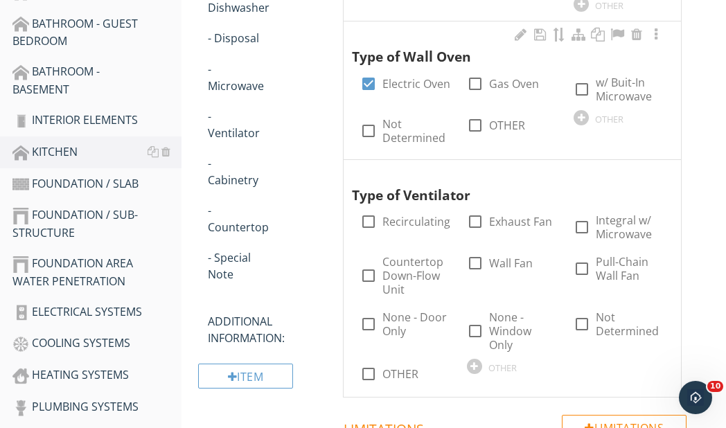
scroll to position [651, 0]
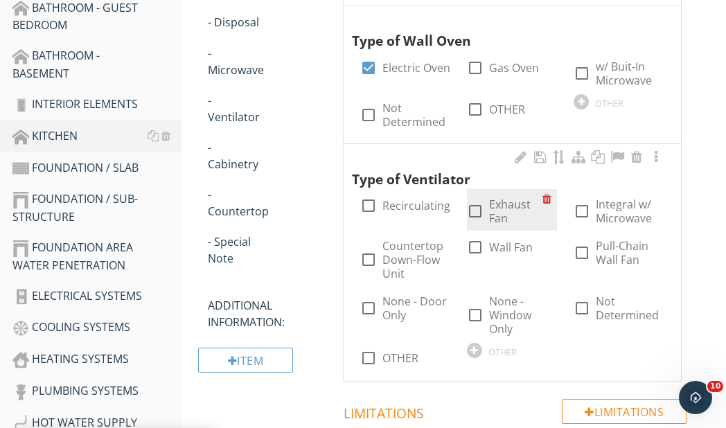
click at [472, 209] on div at bounding box center [475, 212] width 24 height 24
checkbox input "true"
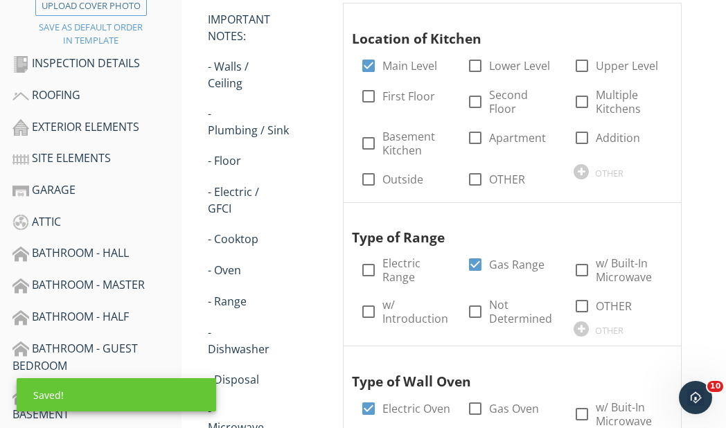
scroll to position [206, 0]
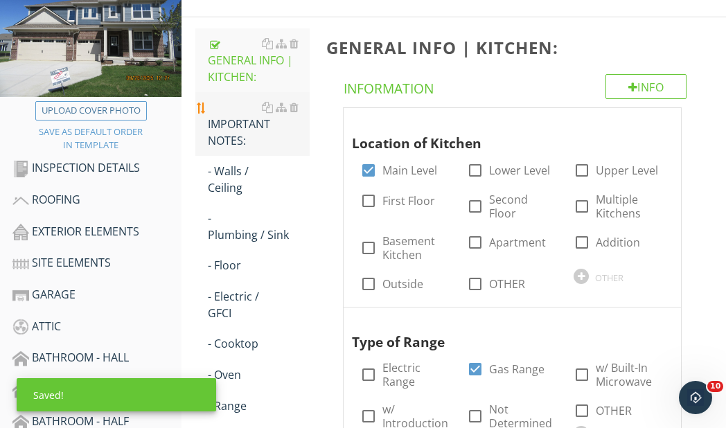
click at [239, 130] on div "IMPORTANT NOTES:" at bounding box center [259, 124] width 102 height 50
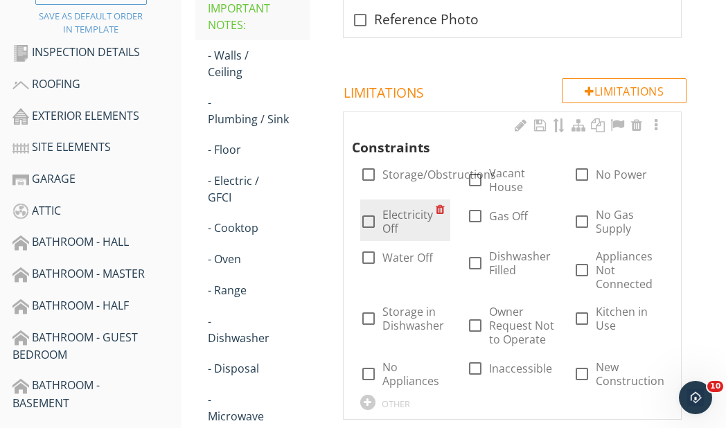
scroll to position [344, 0]
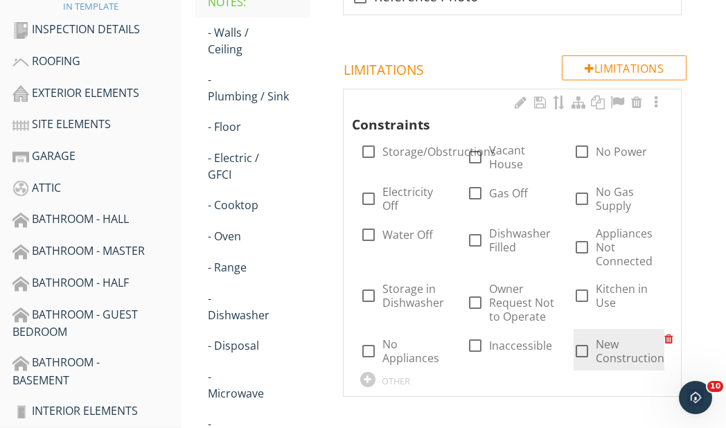
click at [580, 348] on div at bounding box center [582, 351] width 24 height 24
checkbox input "true"
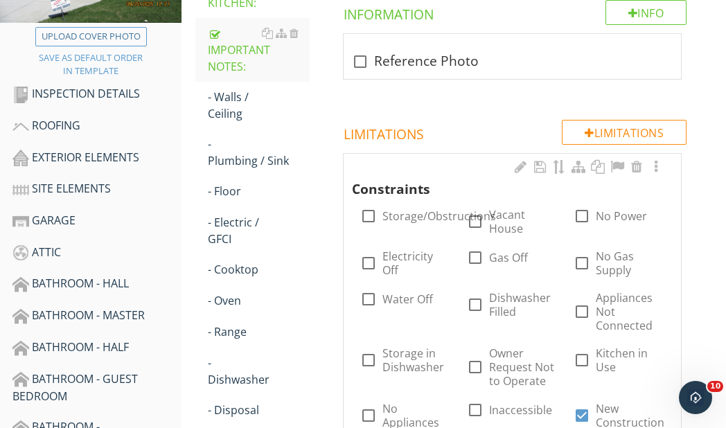
scroll to position [206, 0]
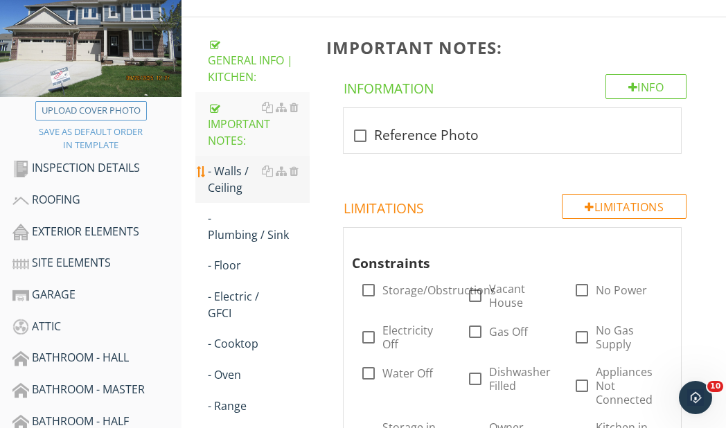
click at [238, 177] on div "- Walls / Ceiling" at bounding box center [259, 179] width 102 height 33
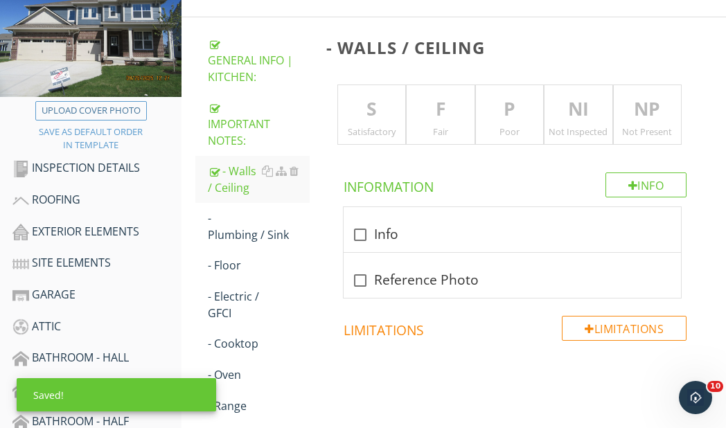
drag, startPoint x: 359, startPoint y: 109, endPoint x: 351, endPoint y: 193, distance: 83.5
click at [359, 110] on p "S" at bounding box center [372, 110] width 68 height 28
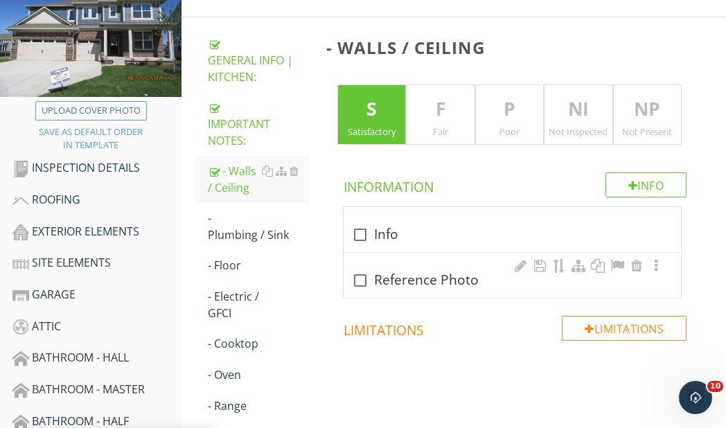
click at [364, 279] on div at bounding box center [360, 281] width 24 height 24
checkbox input "true"
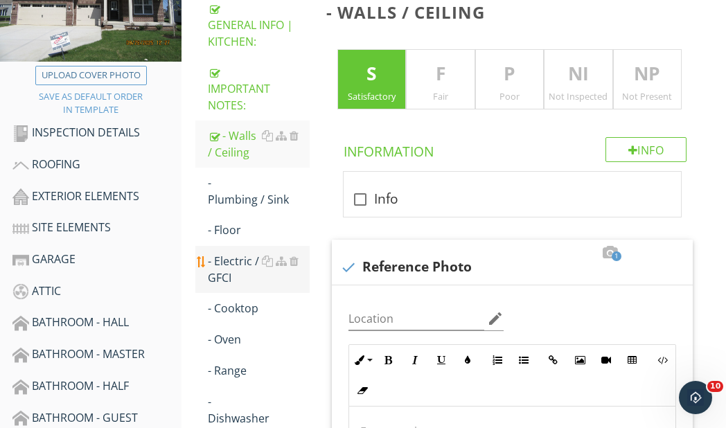
scroll to position [275, 0]
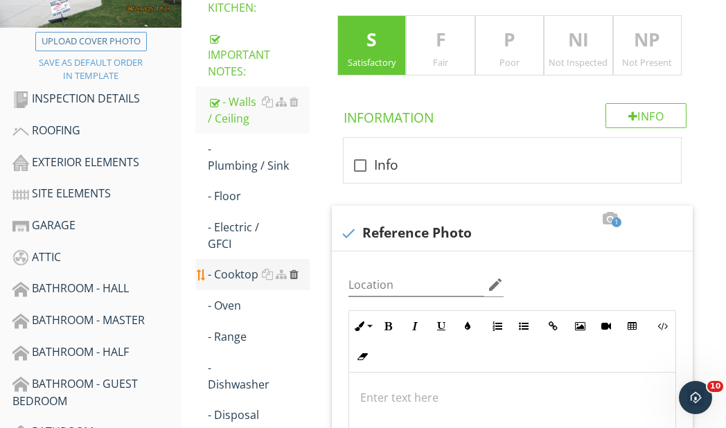
click at [294, 273] on div at bounding box center [294, 274] width 9 height 11
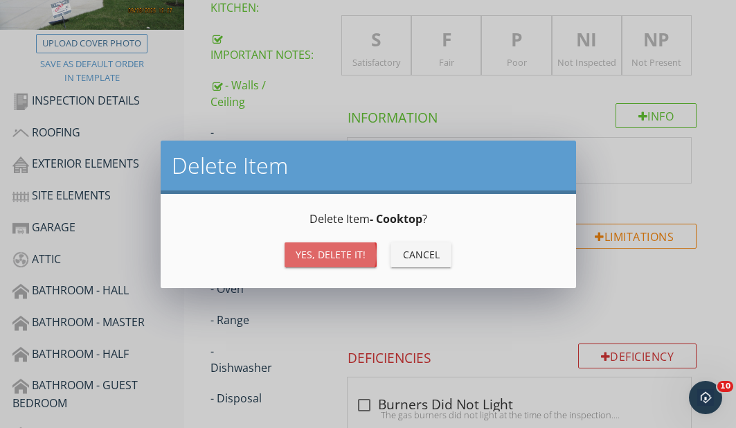
click at [323, 258] on div "Yes, Delete it!" at bounding box center [331, 254] width 70 height 15
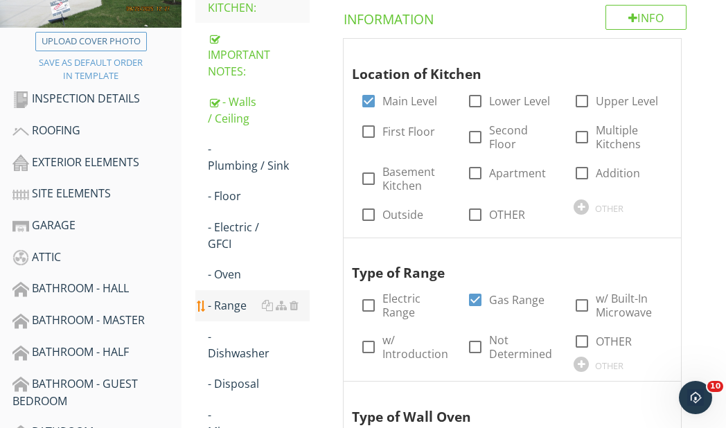
click at [226, 305] on div "- Range" at bounding box center [259, 305] width 102 height 17
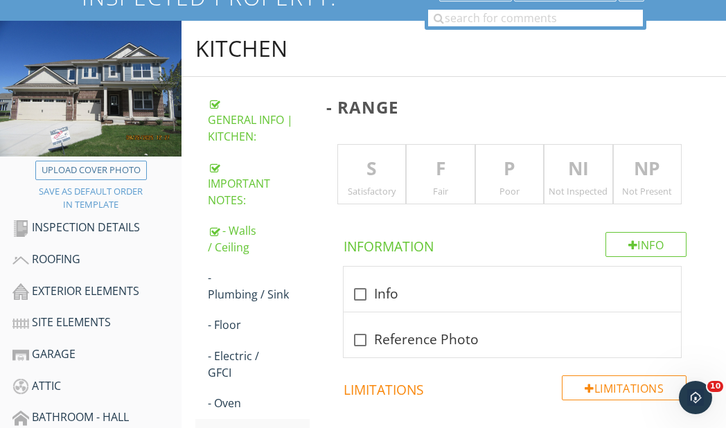
scroll to position [136, 0]
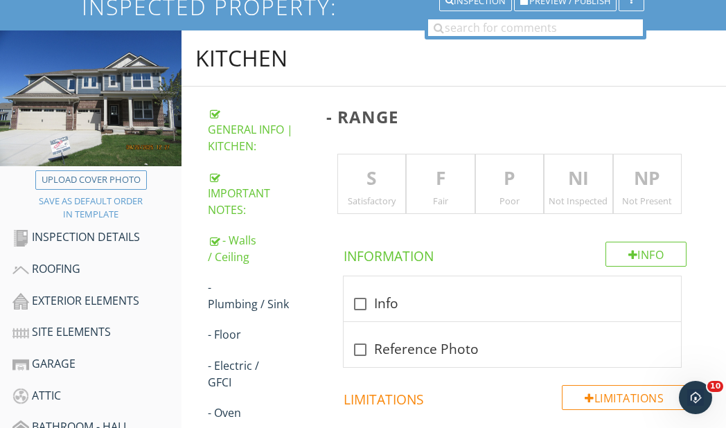
drag, startPoint x: 375, startPoint y: 179, endPoint x: 373, endPoint y: 186, distance: 7.1
click at [375, 179] on p "S" at bounding box center [372, 179] width 68 height 28
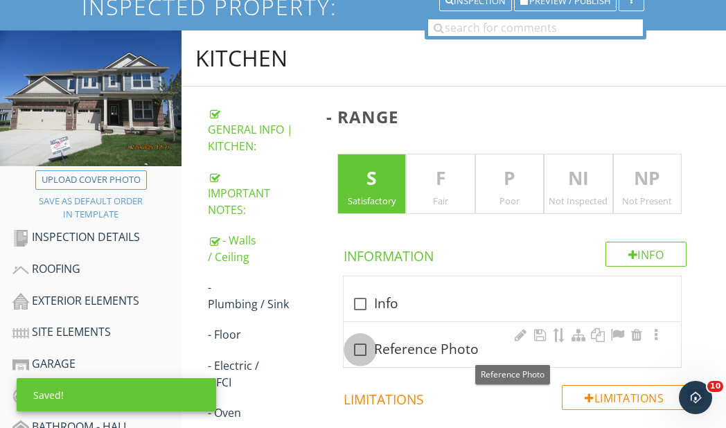
click at [358, 345] on div at bounding box center [360, 350] width 24 height 24
checkbox input "true"
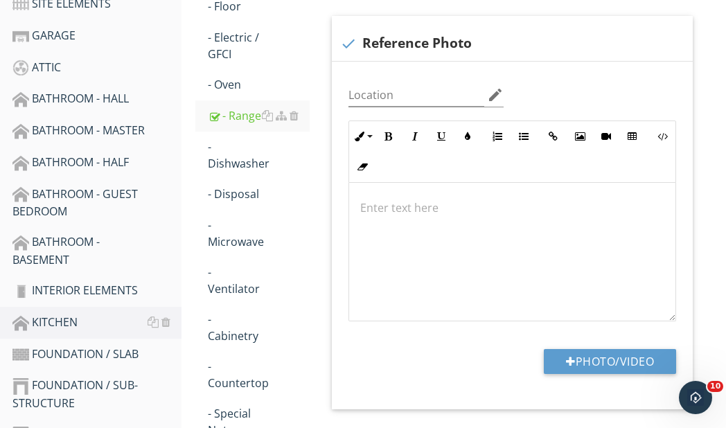
scroll to position [483, 0]
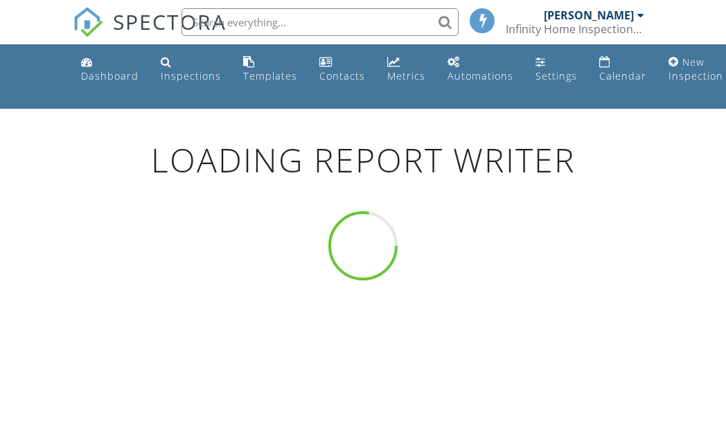
scroll to position [109, 0]
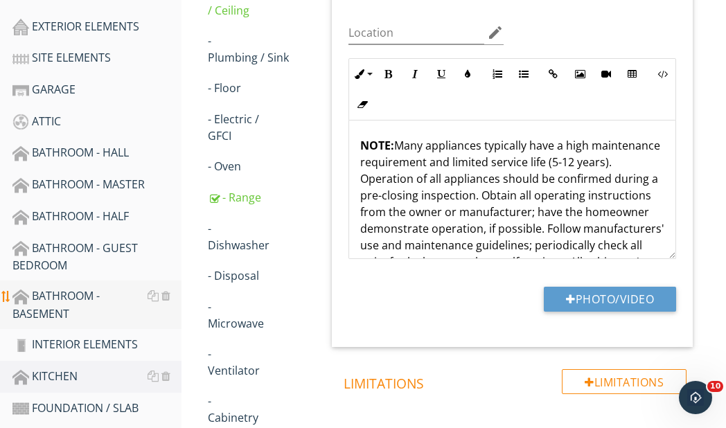
scroll to position [386, 0]
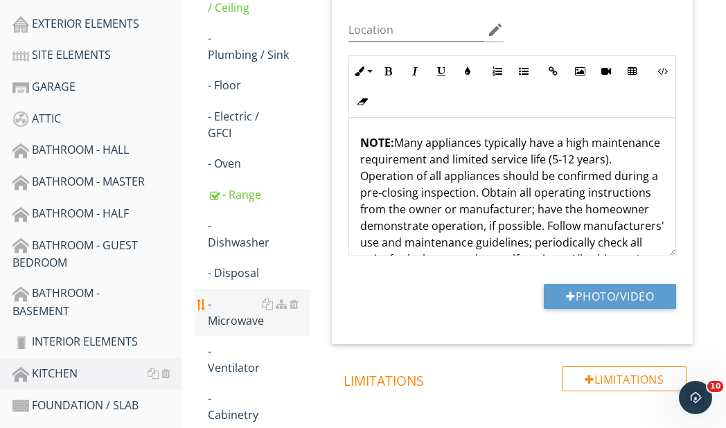
drag, startPoint x: 84, startPoint y: 338, endPoint x: 287, endPoint y: 315, distance: 204.4
click at [85, 338] on div "INTERIOR ELEMENTS" at bounding box center [96, 342] width 169 height 18
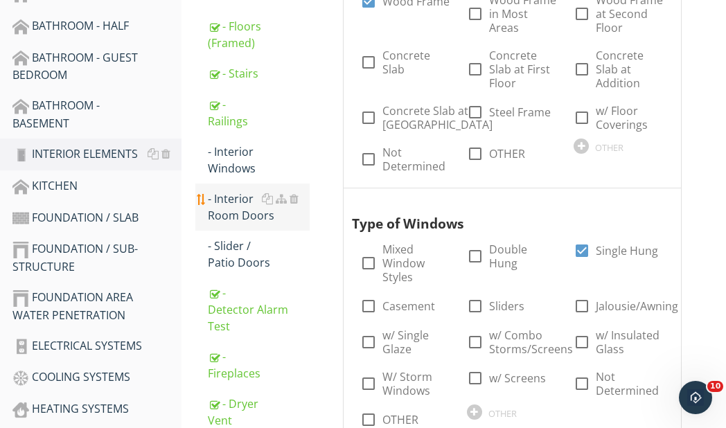
scroll to position [594, 0]
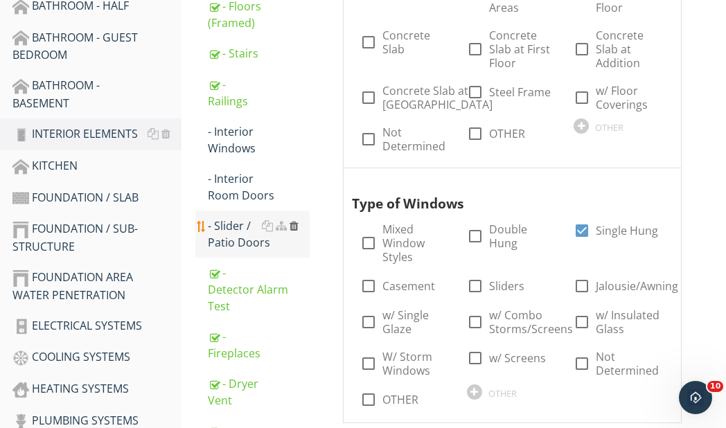
click at [294, 224] on div at bounding box center [294, 225] width 9 height 11
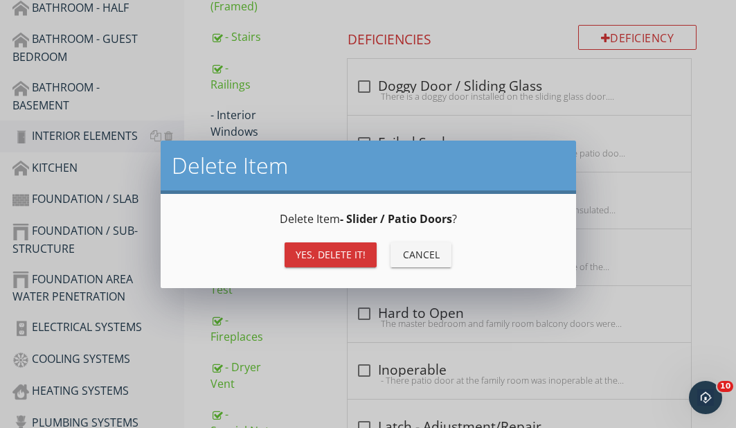
click at [339, 252] on div "Yes, Delete it!" at bounding box center [331, 254] width 70 height 15
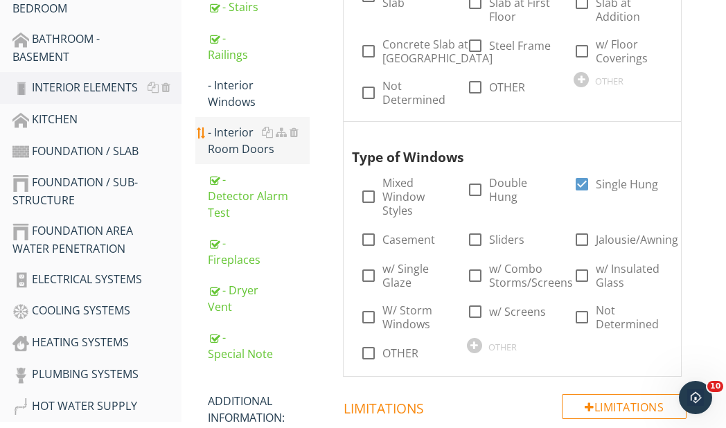
scroll to position [732, 0]
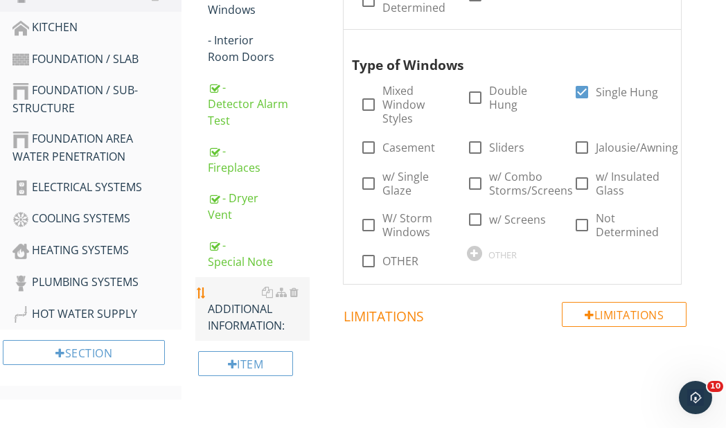
click at [244, 321] on div "ADDITIONAL INFORMATION:" at bounding box center [259, 309] width 102 height 50
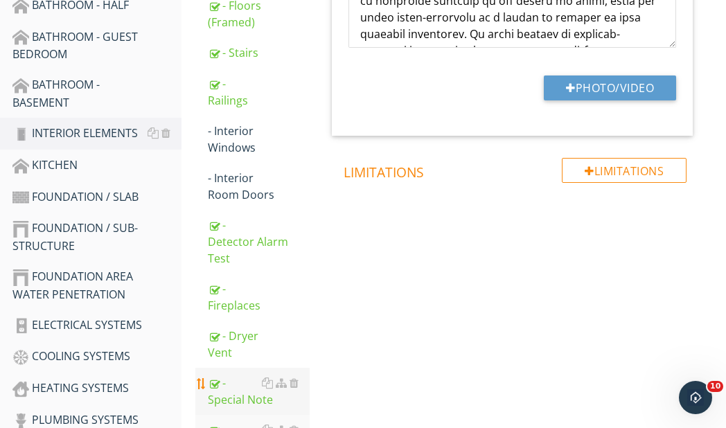
scroll to position [594, 0]
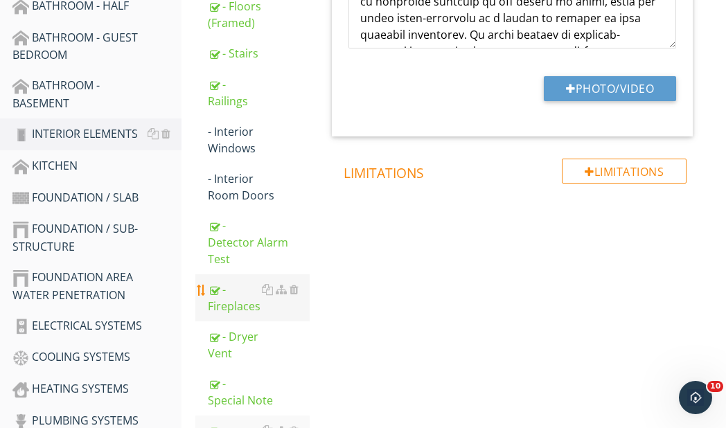
click at [210, 301] on div "- Fireplaces" at bounding box center [259, 297] width 102 height 33
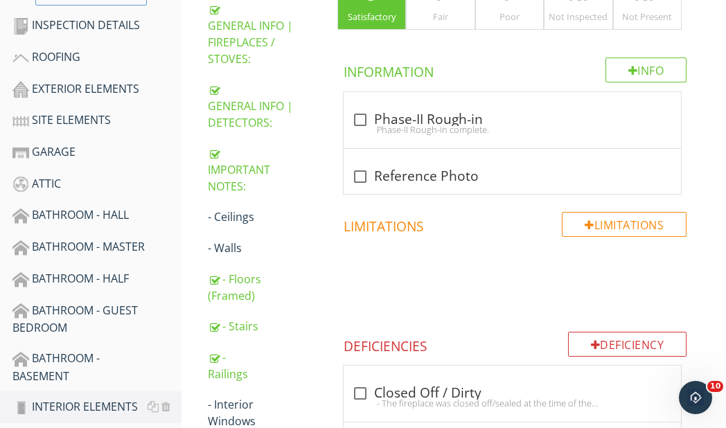
scroll to position [317, 0]
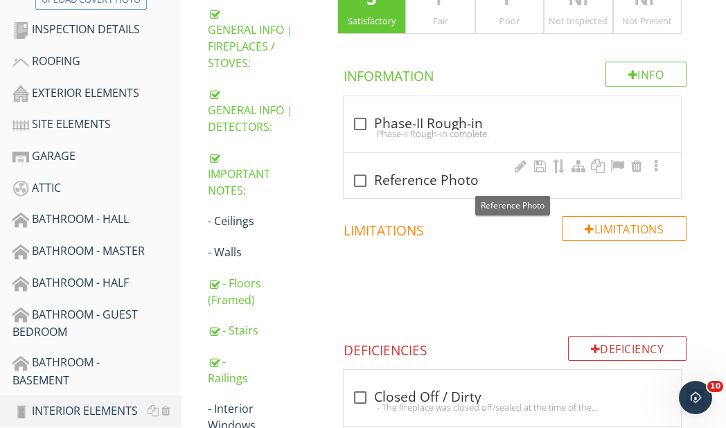
click at [361, 184] on div at bounding box center [360, 181] width 24 height 24
checkbox input "true"
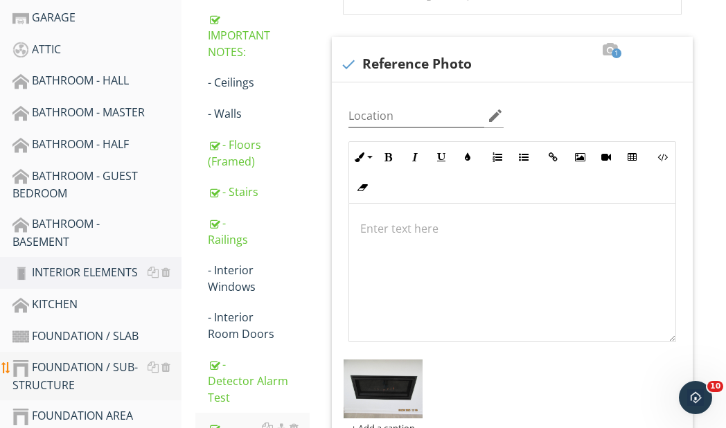
scroll to position [594, 0]
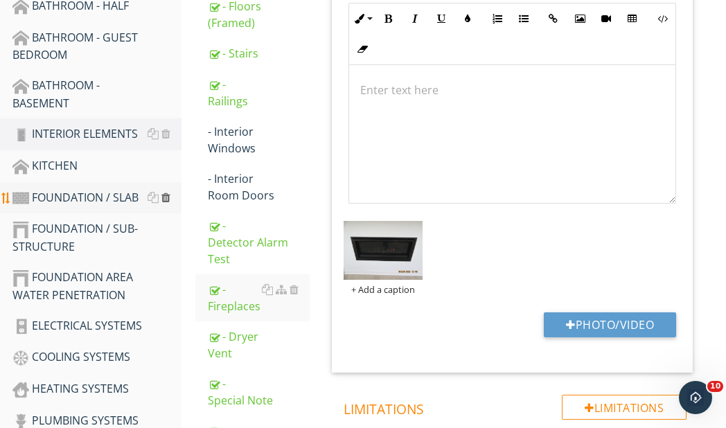
click at [166, 197] on div at bounding box center [165, 197] width 9 height 11
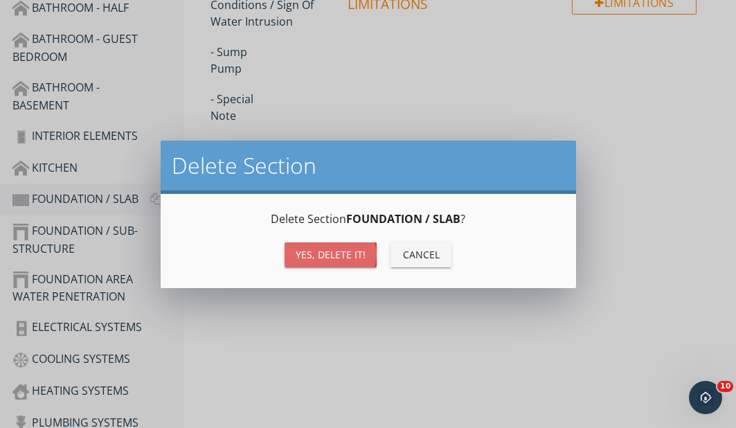
click at [338, 250] on div "Yes, Delete it!" at bounding box center [331, 254] width 70 height 15
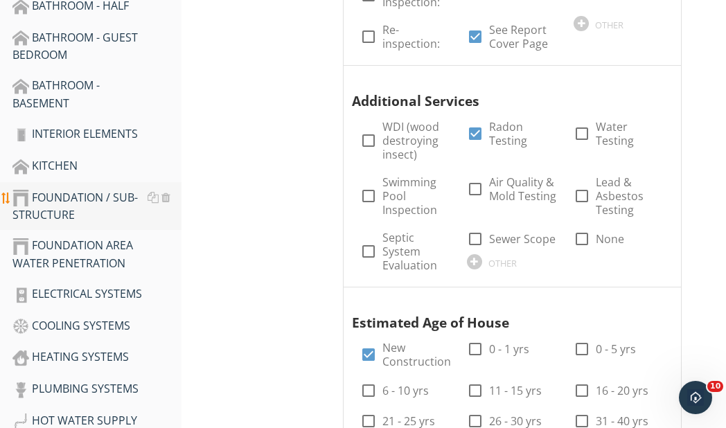
click at [82, 201] on div "FOUNDATION / SUB-STRUCTURE" at bounding box center [96, 206] width 169 height 35
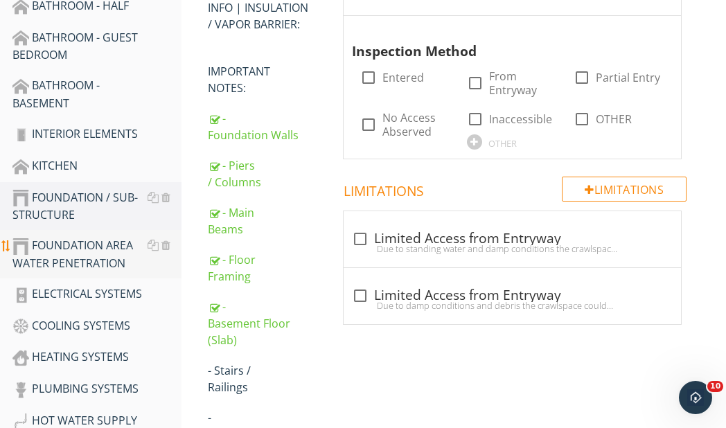
click at [84, 247] on div "FOUNDATION AREA WATER PENETRATION" at bounding box center [96, 254] width 169 height 35
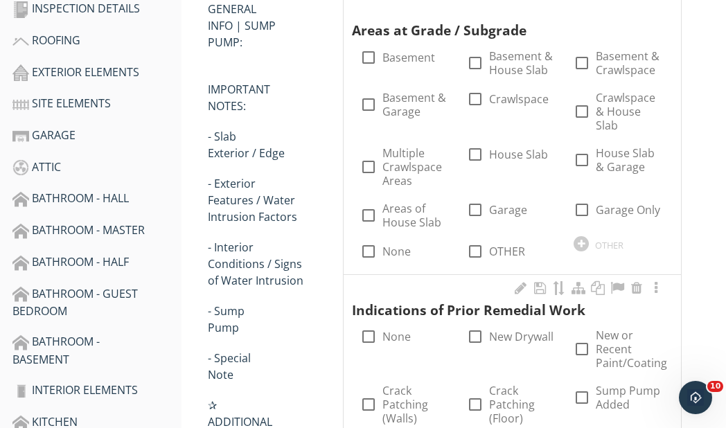
scroll to position [178, 0]
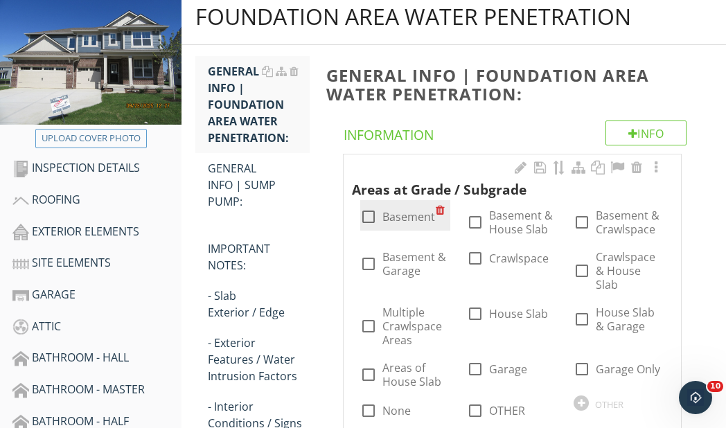
click at [367, 215] on div at bounding box center [369, 217] width 24 height 24
checkbox input "true"
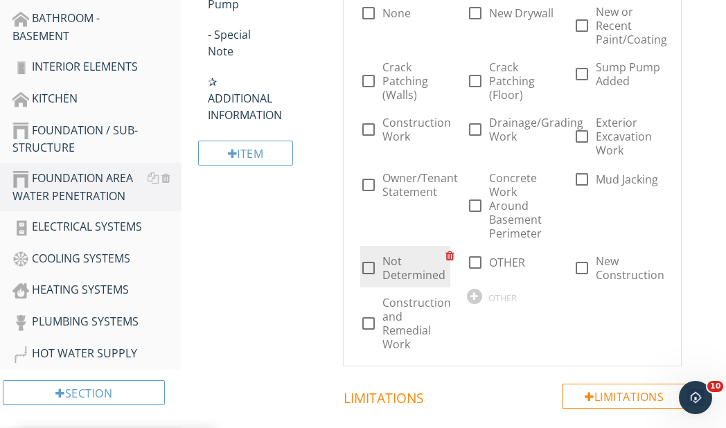
scroll to position [663, 0]
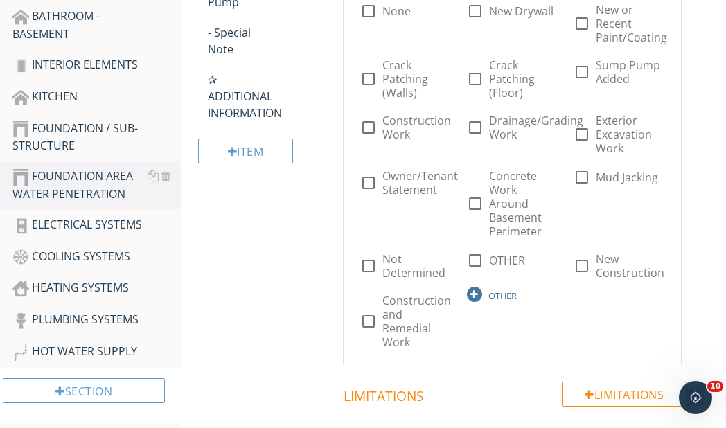
click at [476, 294] on div at bounding box center [474, 294] width 15 height 15
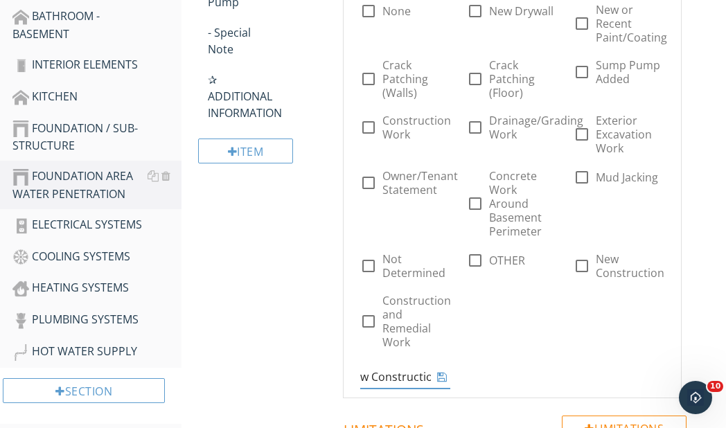
scroll to position [0, 21]
type input "New Construction"
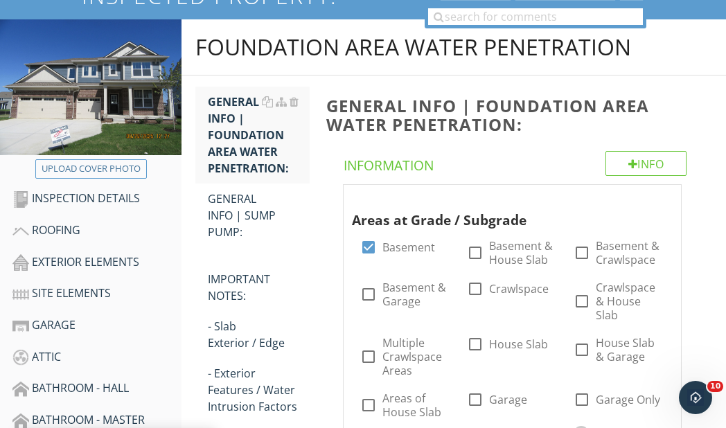
scroll to position [178, 0]
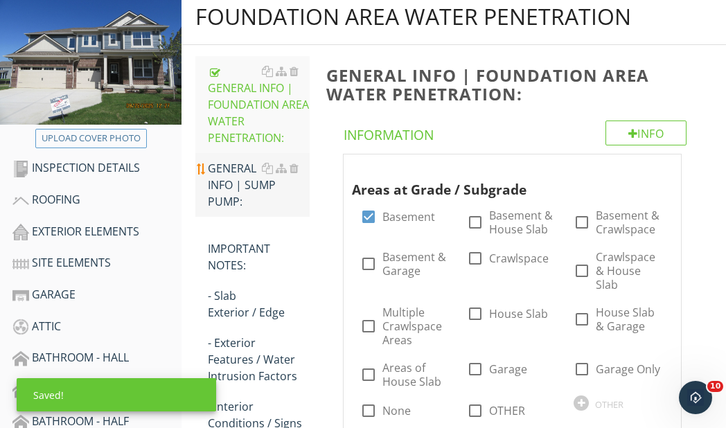
click at [230, 184] on div "GENERAL INFO | SUMP PUMP:" at bounding box center [259, 185] width 102 height 50
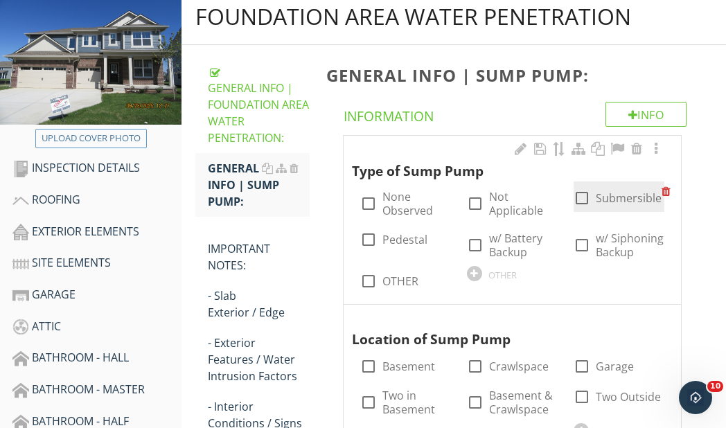
click at [579, 197] on div at bounding box center [582, 198] width 24 height 24
checkbox input "true"
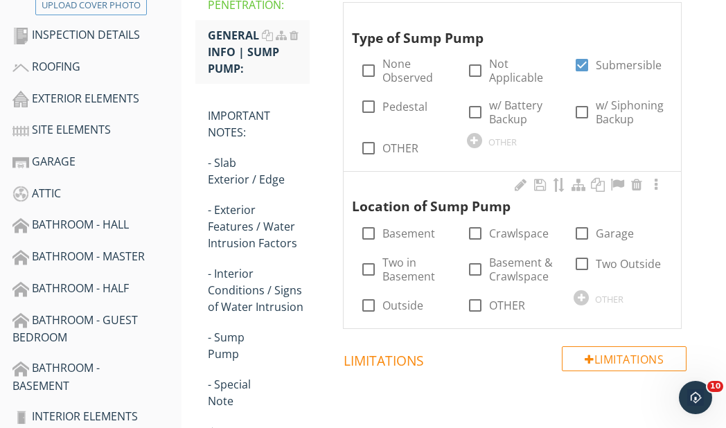
scroll to position [317, 0]
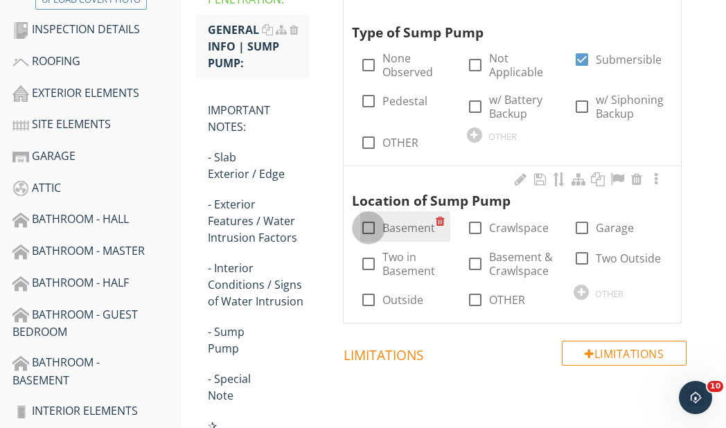
click at [371, 225] on div at bounding box center [369, 228] width 24 height 24
checkbox input "true"
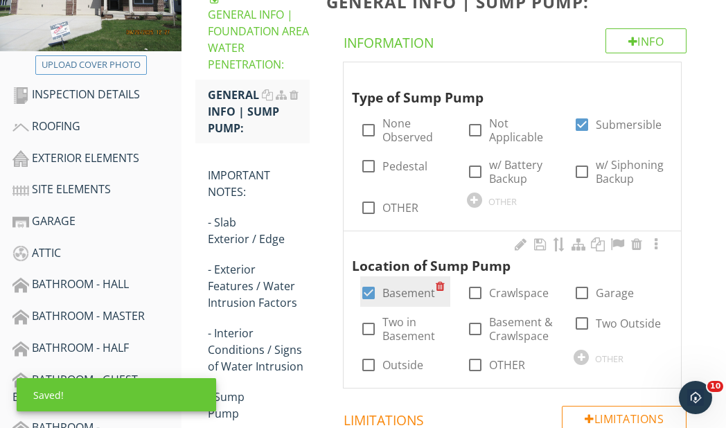
scroll to position [247, 0]
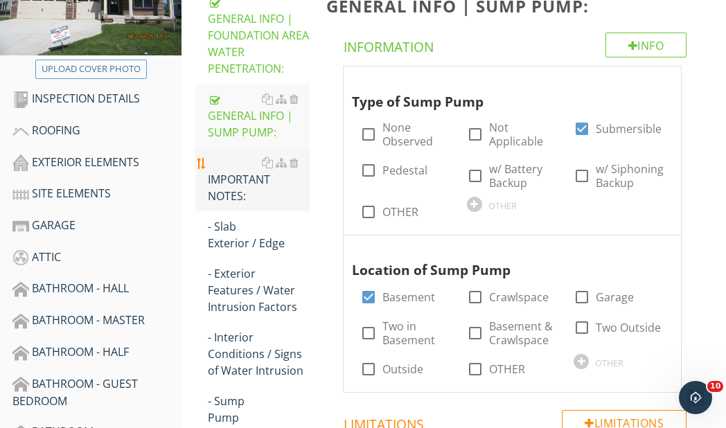
click at [245, 182] on div "IMPORTANT NOTES:" at bounding box center [259, 179] width 102 height 50
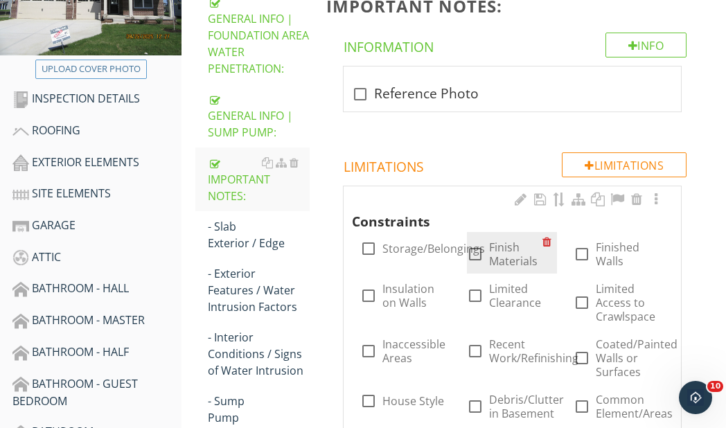
click at [476, 255] on div at bounding box center [475, 254] width 24 height 24
checkbox input "true"
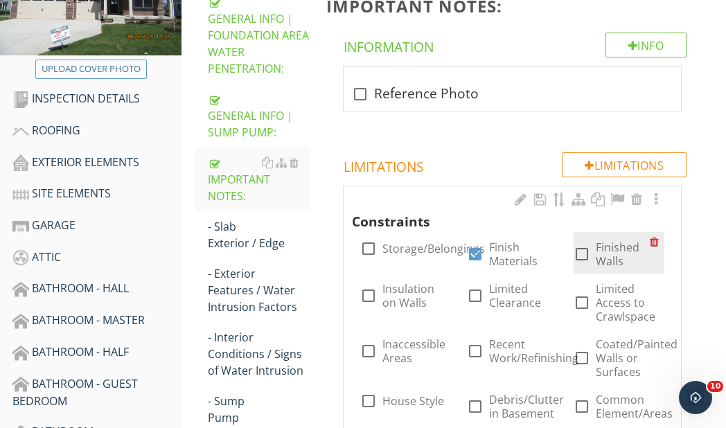
click at [585, 251] on div at bounding box center [582, 254] width 24 height 24
checkbox input "true"
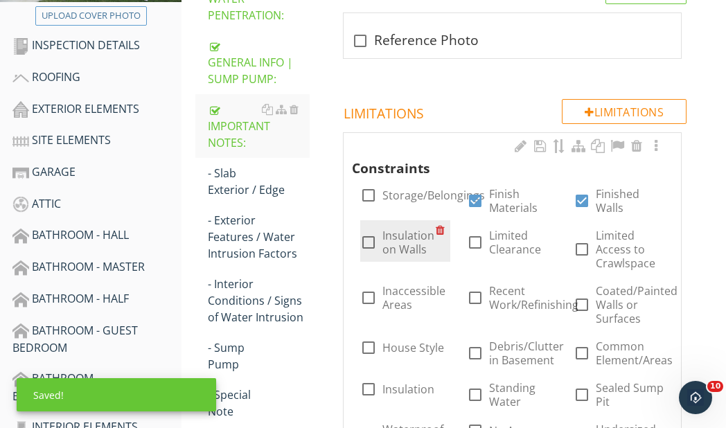
scroll to position [317, 0]
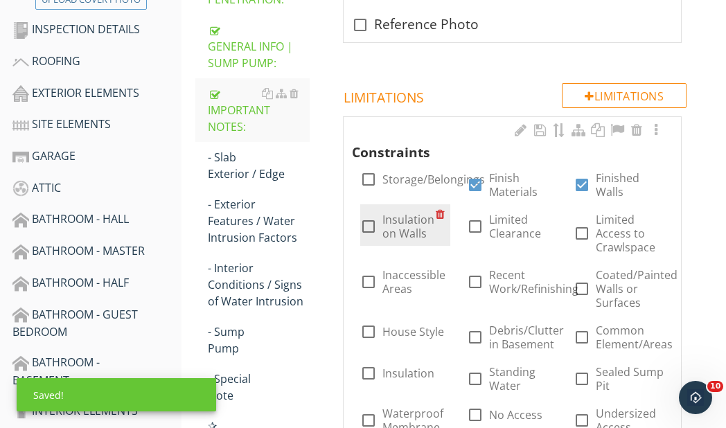
click at [365, 229] on div at bounding box center [369, 227] width 24 height 24
checkbox input "true"
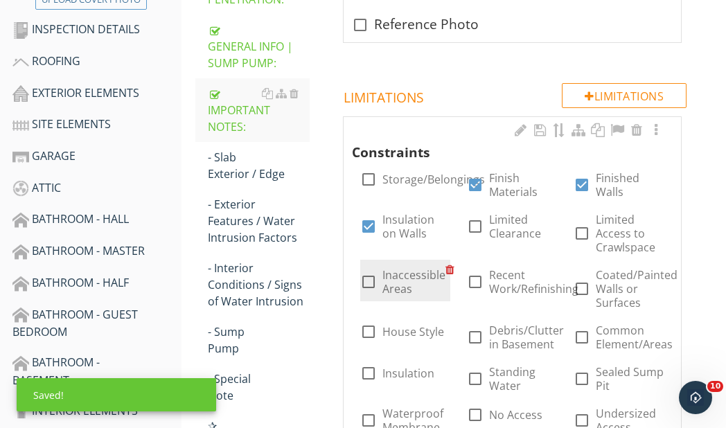
click at [365, 279] on div at bounding box center [369, 282] width 24 height 24
checkbox input "true"
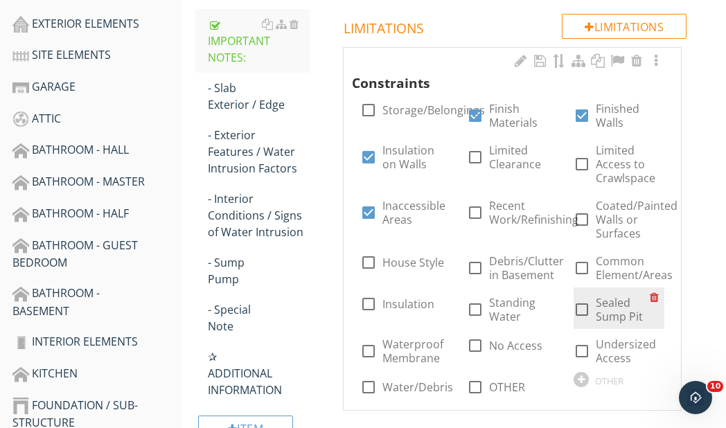
click at [583, 308] on div at bounding box center [582, 310] width 24 height 24
checkbox input "true"
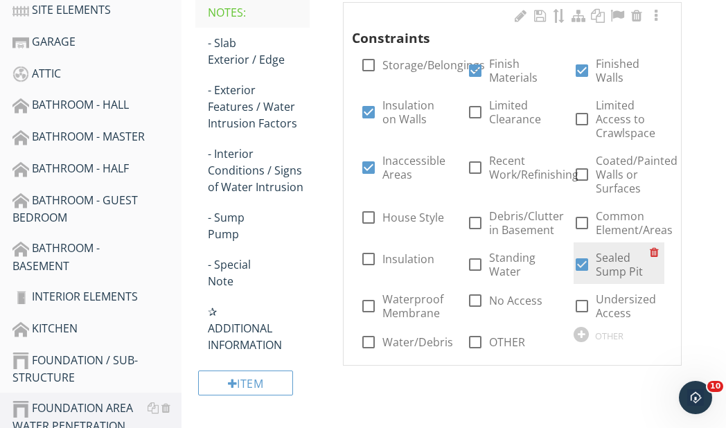
scroll to position [455, 0]
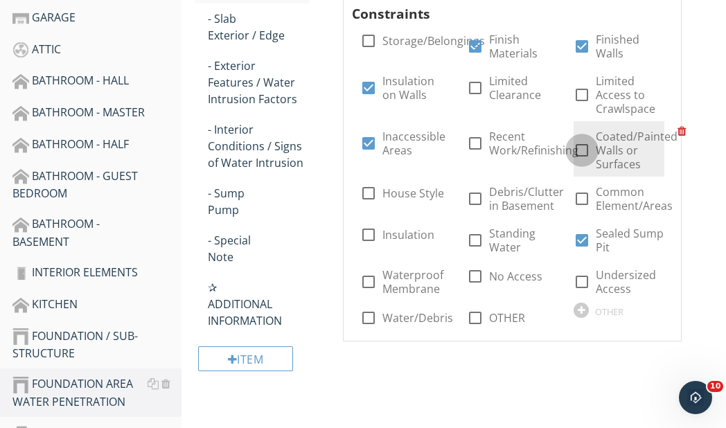
click at [579, 149] on div at bounding box center [582, 151] width 24 height 24
checkbox input "true"
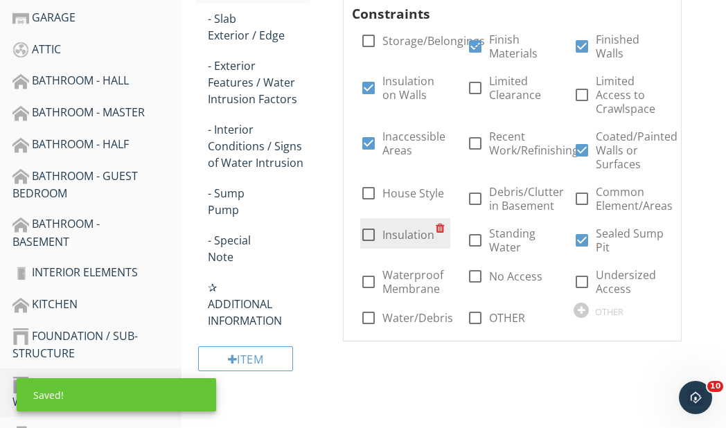
click at [374, 235] on div at bounding box center [369, 235] width 24 height 24
checkbox input "true"
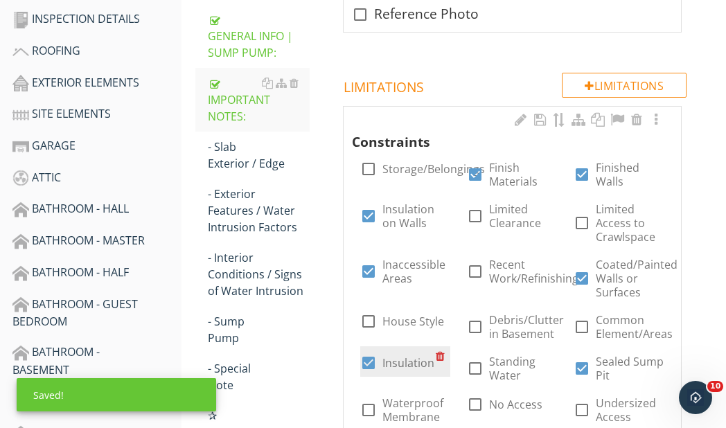
scroll to position [317, 0]
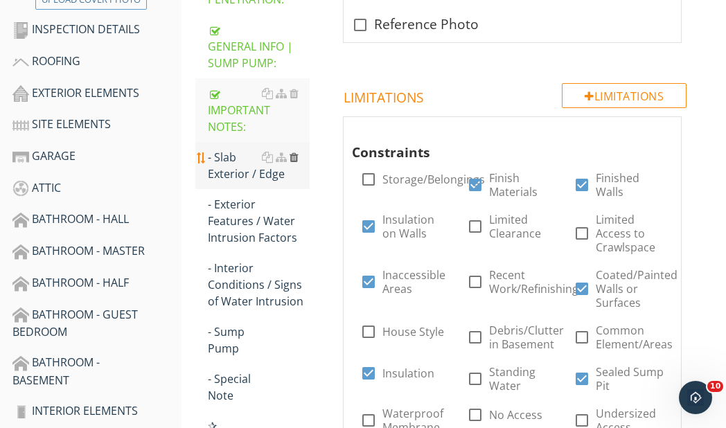
click at [294, 157] on div at bounding box center [294, 157] width 9 height 11
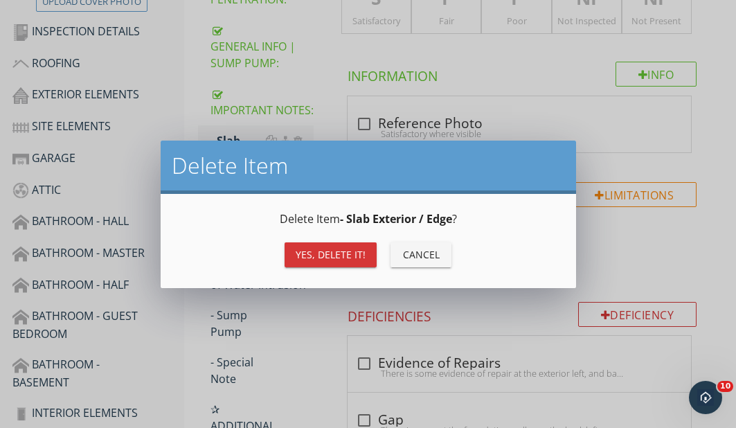
click at [357, 247] on div "Yes, Delete it!" at bounding box center [331, 254] width 70 height 15
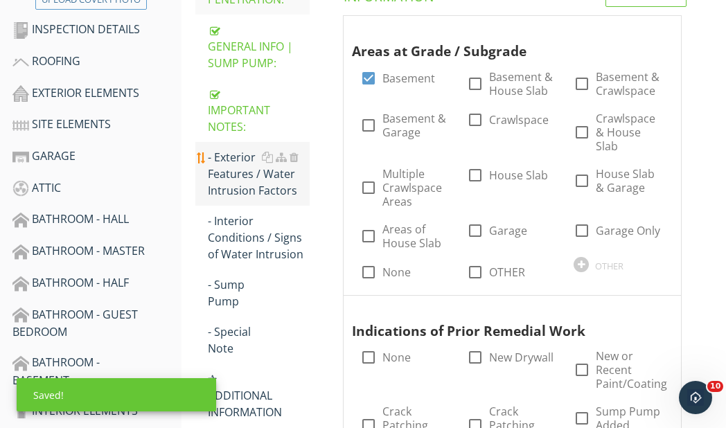
click at [240, 168] on div "- Exterior Features / Water Intrusion Factors" at bounding box center [259, 174] width 102 height 50
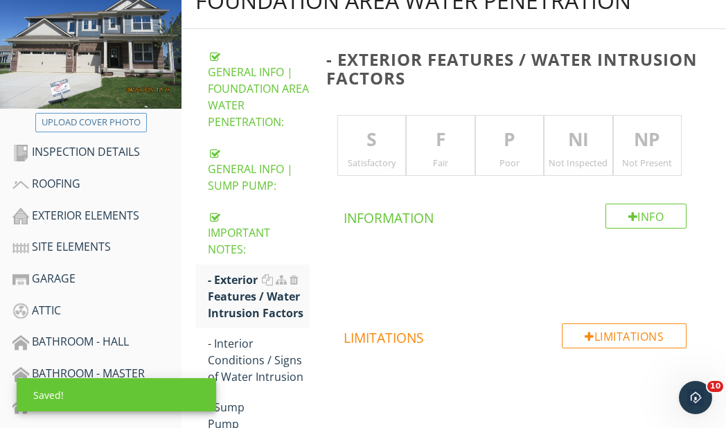
scroll to position [178, 0]
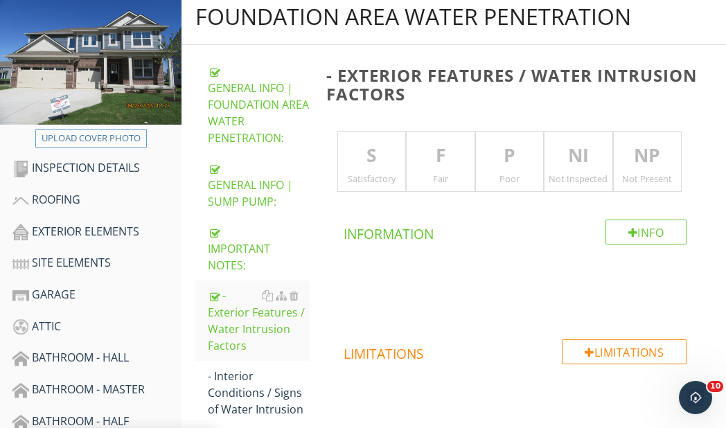
click at [441, 159] on p "F" at bounding box center [441, 156] width 68 height 28
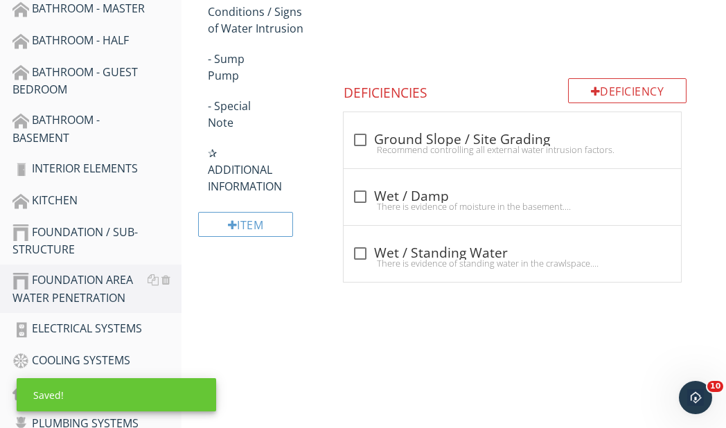
scroll to position [594, 0]
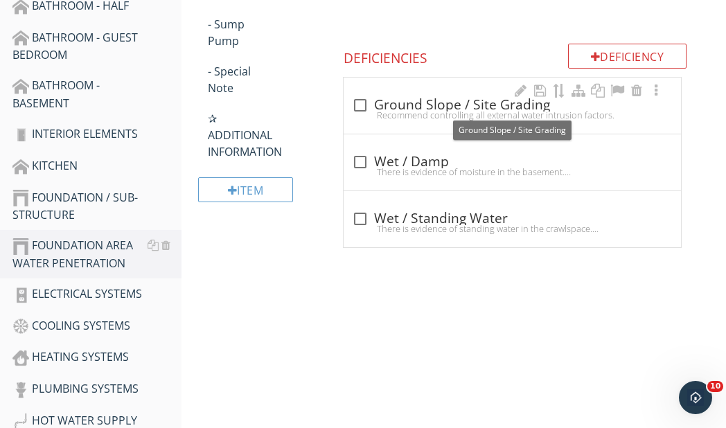
click at [360, 107] on div at bounding box center [360, 106] width 24 height 24
checkbox input "true"
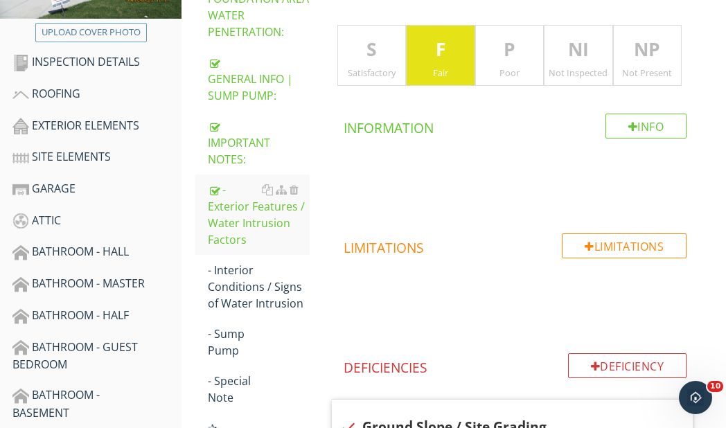
scroll to position [386, 0]
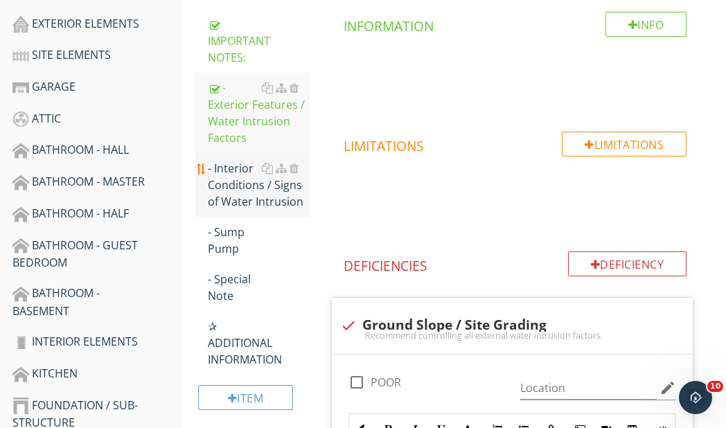
click at [249, 179] on div "- Interior Conditions / Signs of Water Intrusion" at bounding box center [259, 185] width 102 height 50
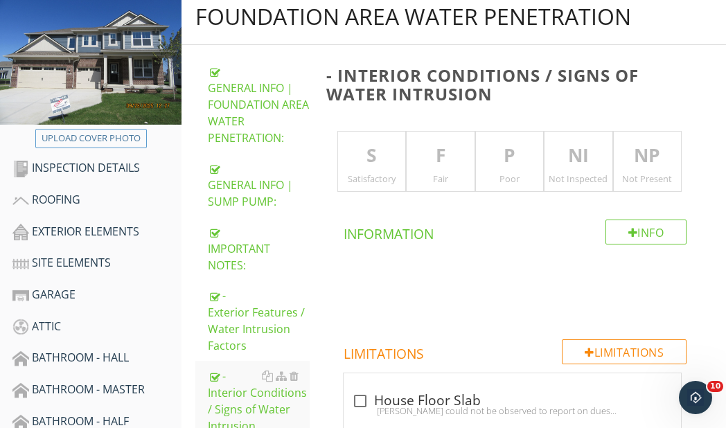
click at [376, 147] on p "S" at bounding box center [372, 156] width 68 height 28
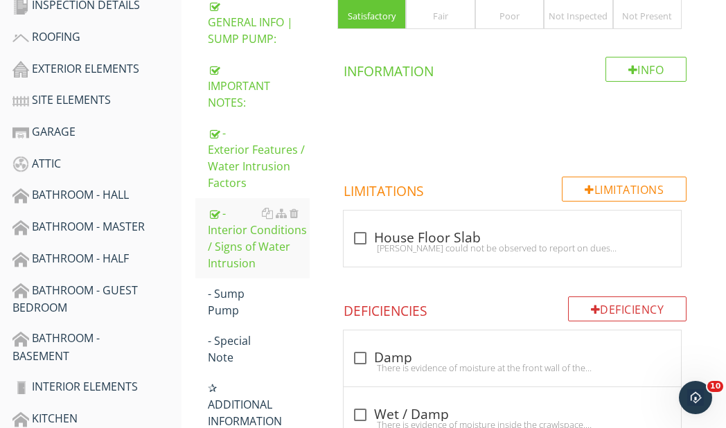
scroll to position [455, 0]
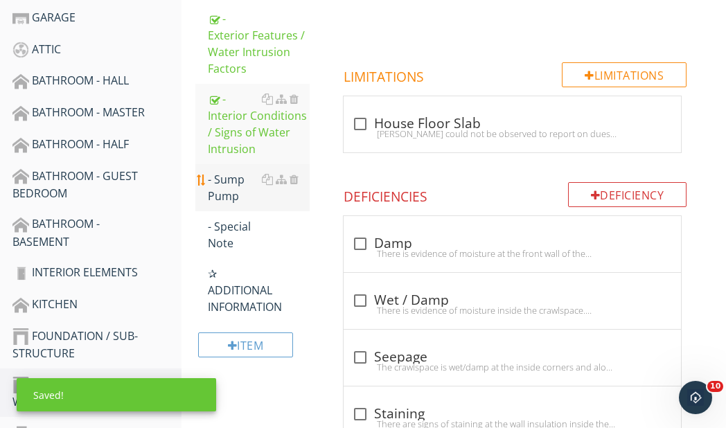
click at [234, 183] on div "- Sump Pump" at bounding box center [259, 187] width 102 height 33
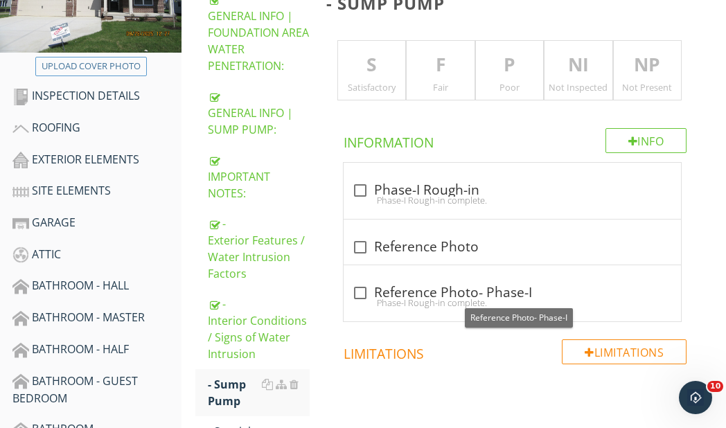
scroll to position [247, 0]
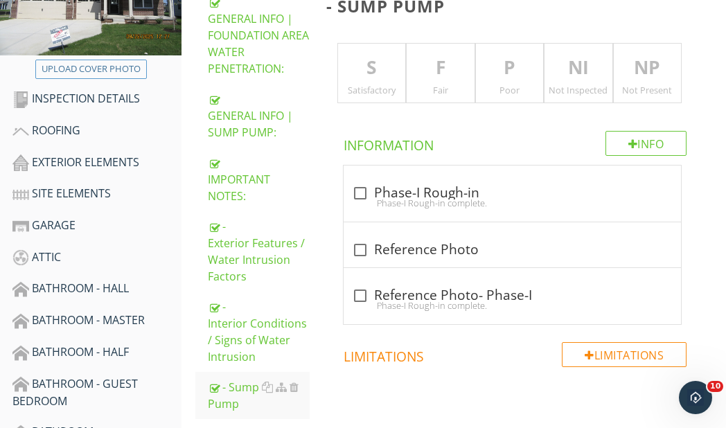
click at [373, 71] on p "S" at bounding box center [372, 68] width 68 height 28
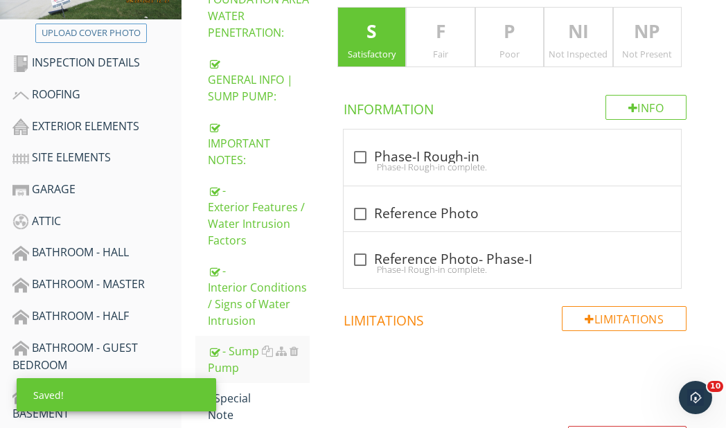
scroll to position [317, 0]
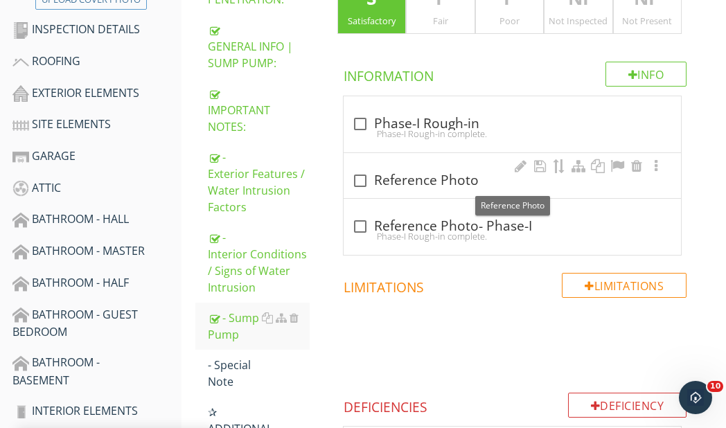
click at [362, 179] on div at bounding box center [360, 181] width 24 height 24
checkbox input "true"
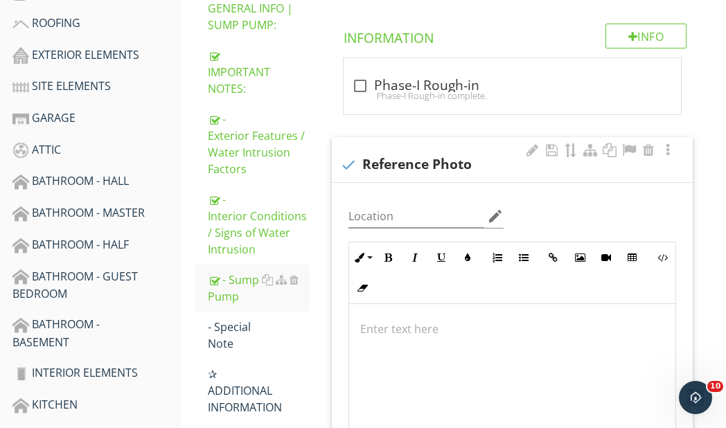
scroll to position [455, 0]
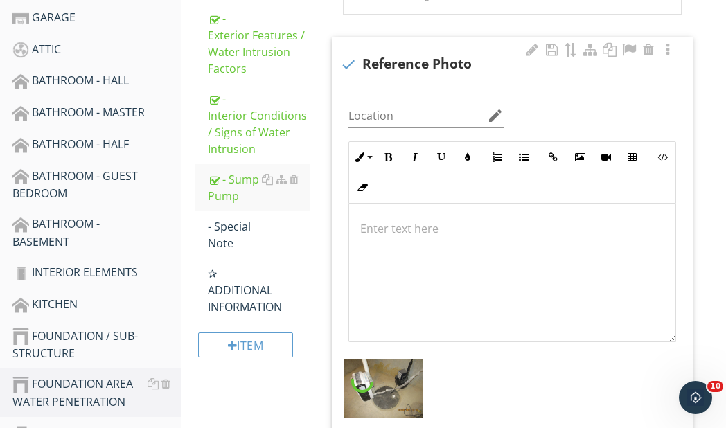
click at [406, 230] on p at bounding box center [512, 228] width 305 height 17
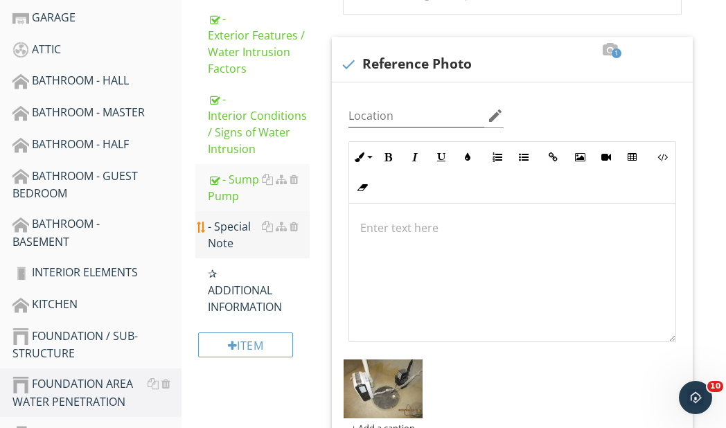
click at [224, 226] on div "- Special Note" at bounding box center [259, 234] width 102 height 33
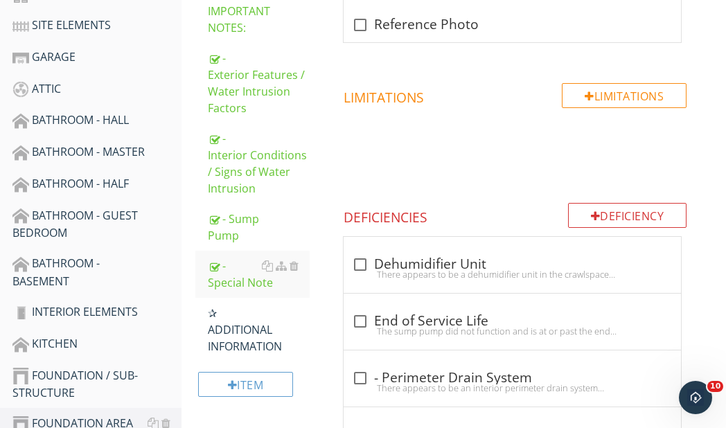
scroll to position [396, 0]
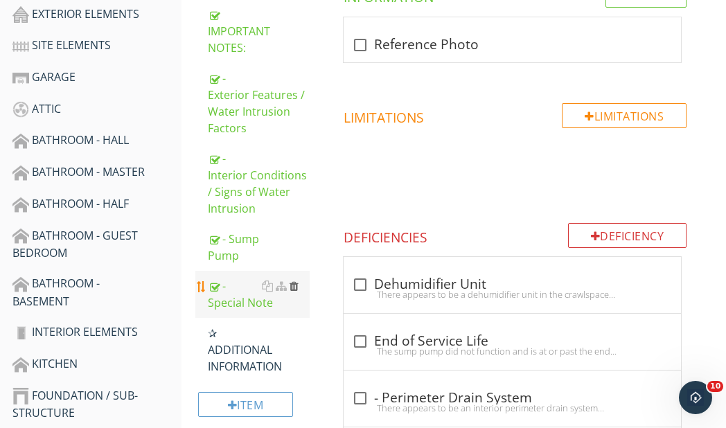
click at [294, 283] on div at bounding box center [294, 286] width 9 height 11
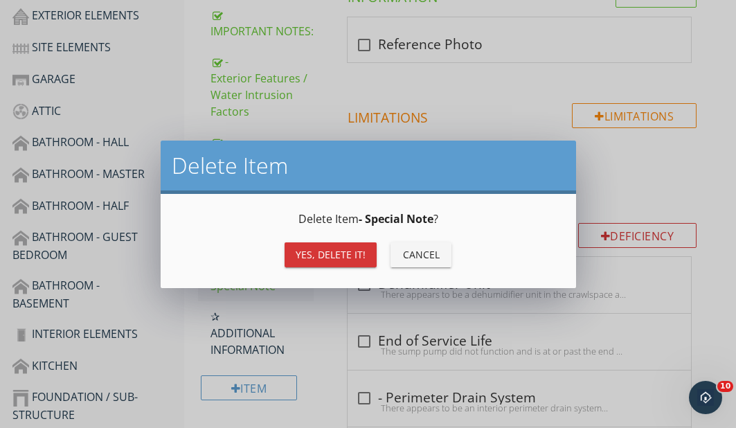
click at [305, 260] on div "Yes, Delete it!" at bounding box center [331, 254] width 70 height 15
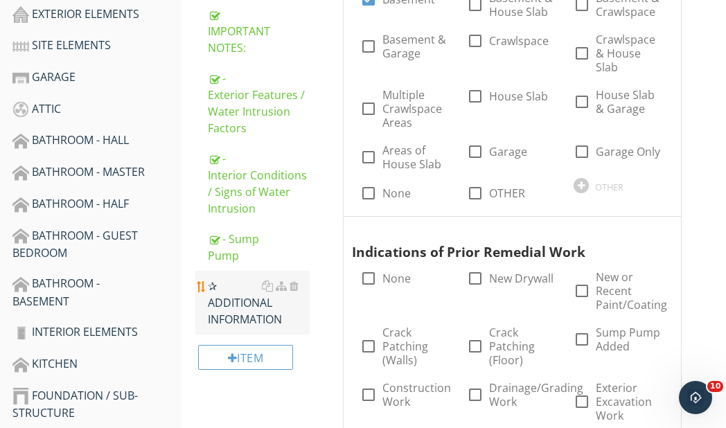
click at [242, 313] on div "✰ ADDITIONAL INFORMATION" at bounding box center [259, 303] width 102 height 50
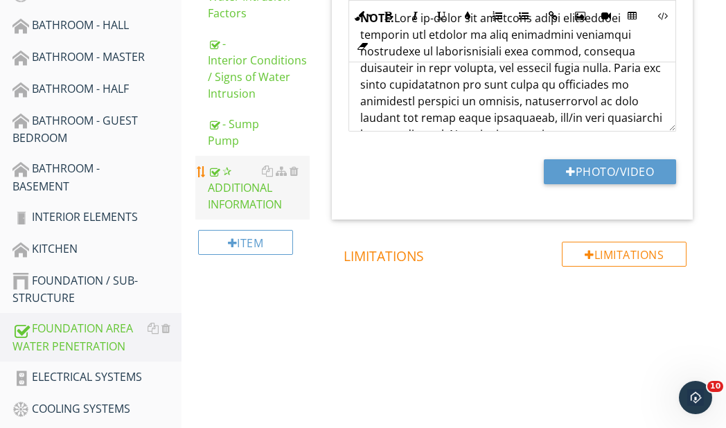
scroll to position [603, 0]
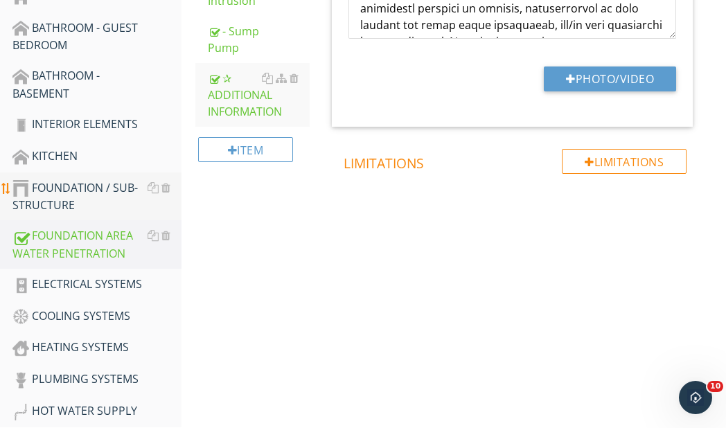
click at [64, 190] on div "FOUNDATION / SUB-STRUCTURE" at bounding box center [96, 196] width 169 height 35
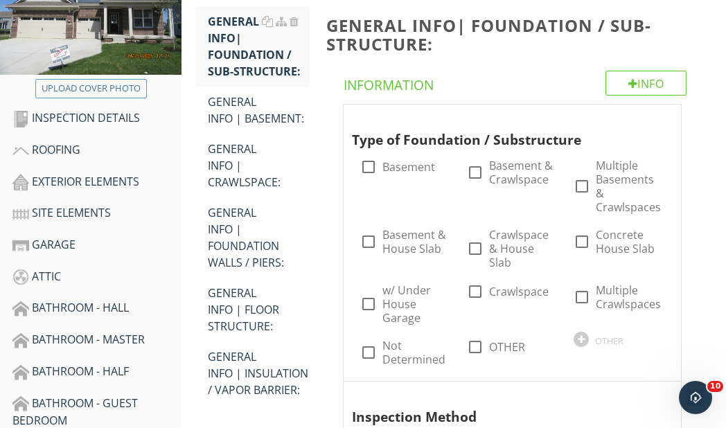
scroll to position [188, 0]
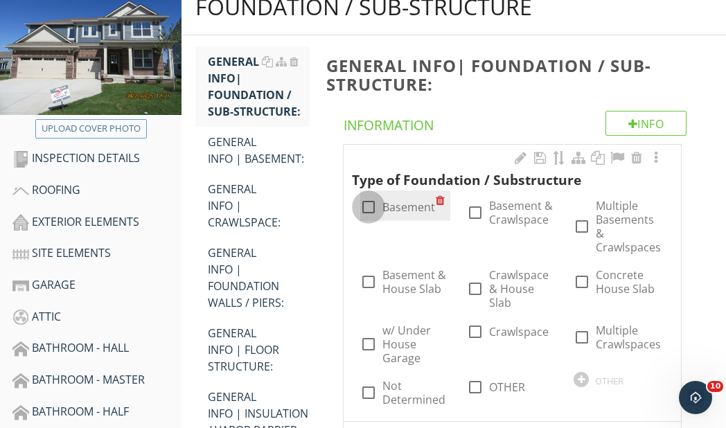
click at [370, 206] on div at bounding box center [369, 207] width 24 height 24
checkbox input "true"
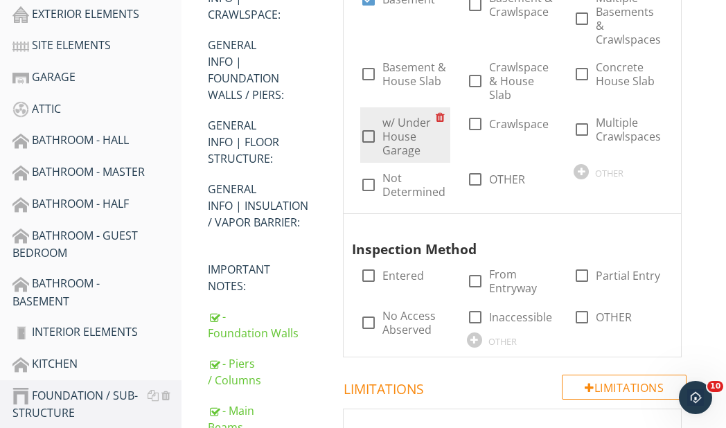
scroll to position [465, 0]
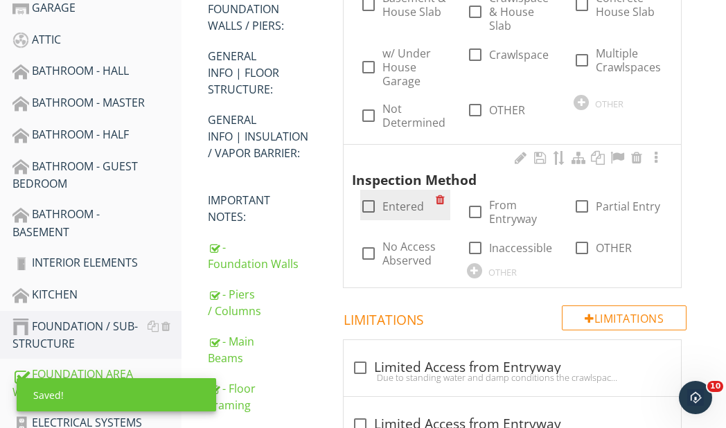
click at [366, 208] on div at bounding box center [369, 207] width 24 height 24
checkbox input "true"
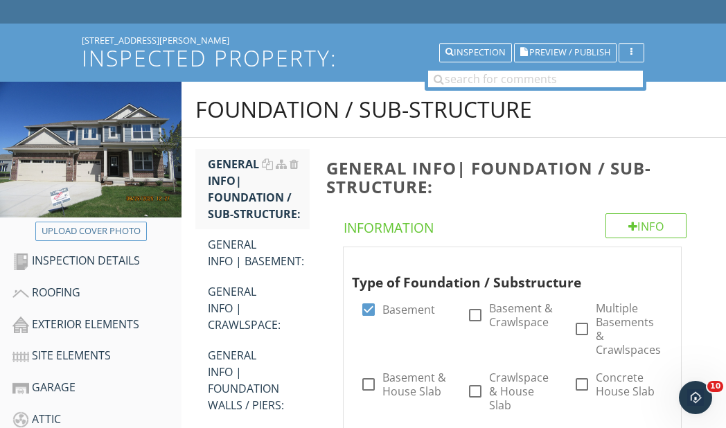
scroll to position [118, 0]
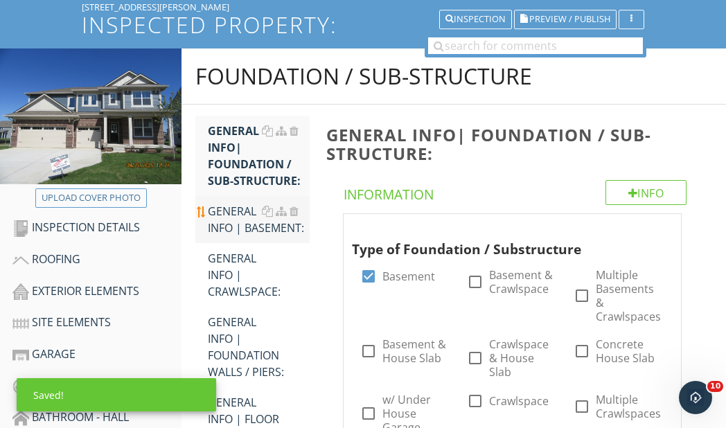
click at [236, 221] on div "GENERAL INFO | BASEMENT:" at bounding box center [259, 219] width 102 height 33
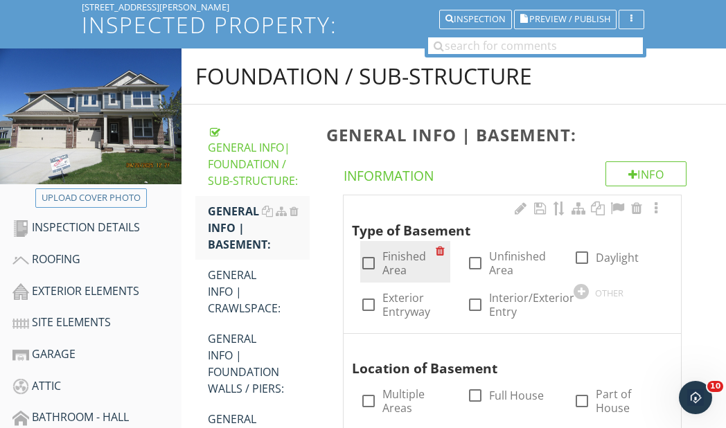
click at [368, 261] on div at bounding box center [369, 263] width 24 height 24
checkbox input "true"
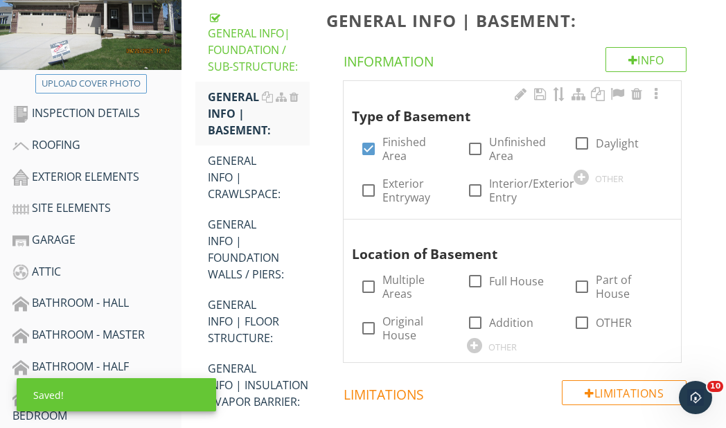
scroll to position [257, 0]
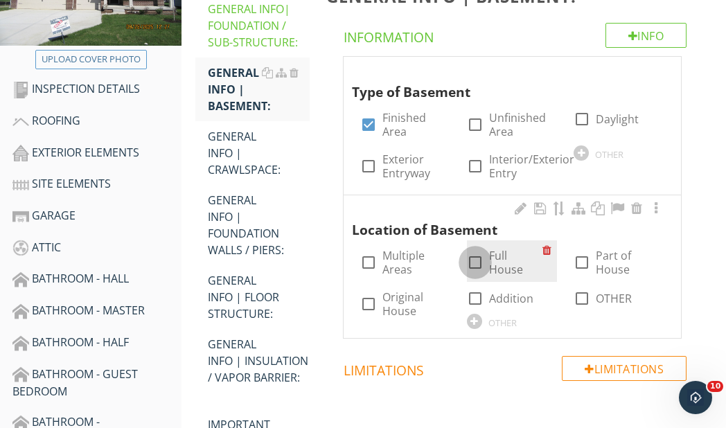
click at [478, 259] on div at bounding box center [475, 263] width 24 height 24
checkbox input "true"
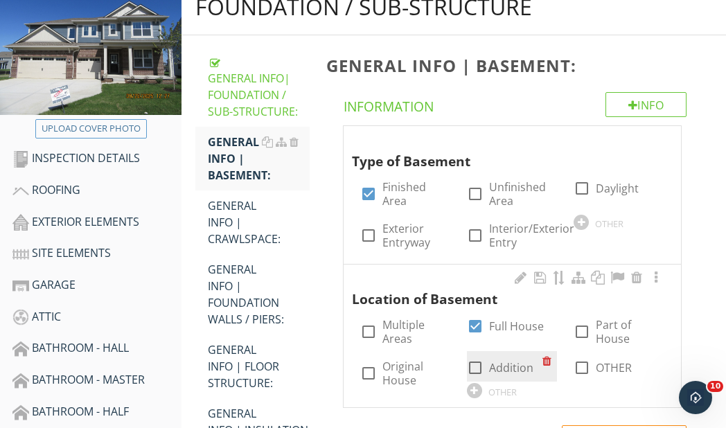
scroll to position [118, 0]
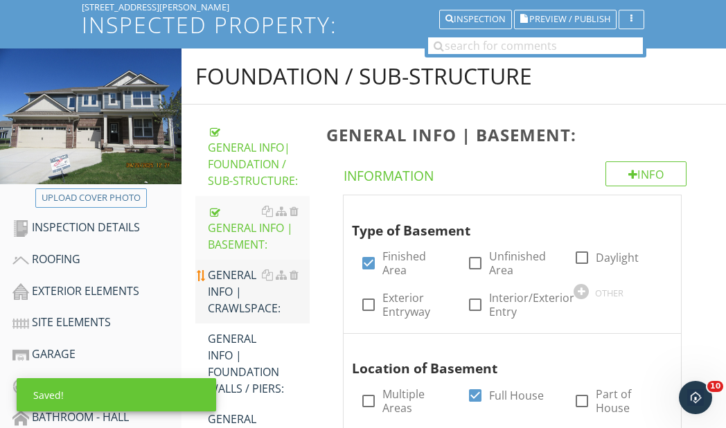
click at [237, 282] on div "GENERAL INFO | CRAWLSPACE:" at bounding box center [259, 292] width 102 height 50
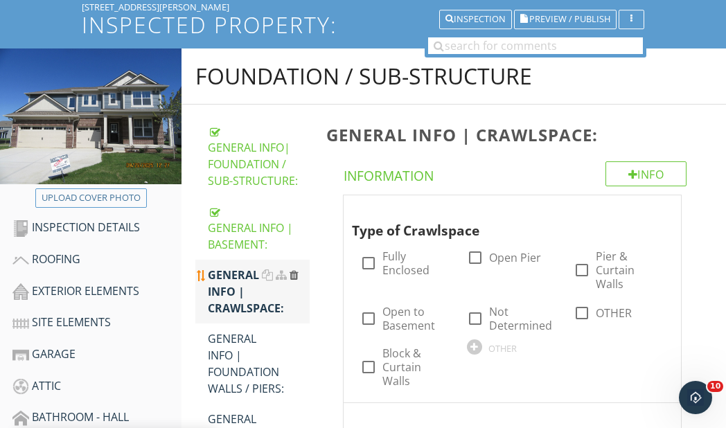
click at [294, 273] on div at bounding box center [294, 275] width 9 height 11
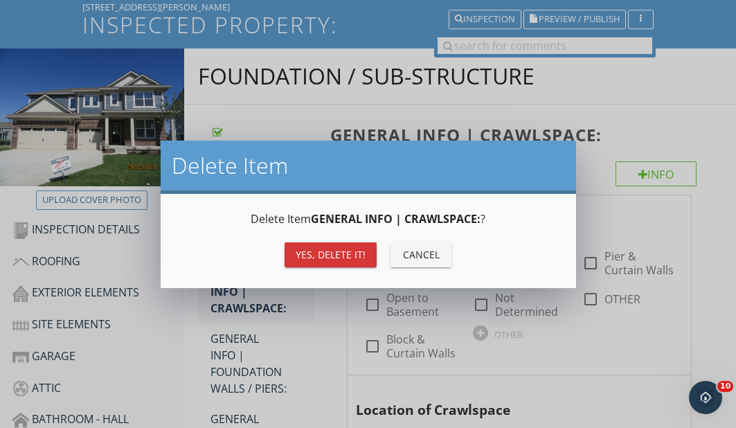
click at [330, 258] on div "Yes, Delete it!" at bounding box center [331, 254] width 70 height 15
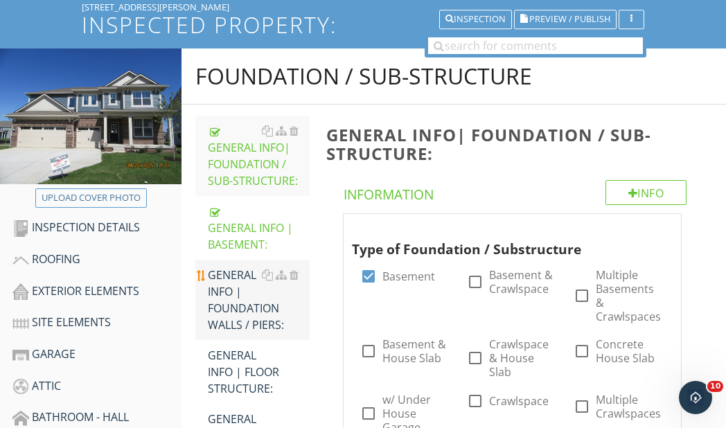
click at [229, 287] on div "GENERAL INFO | FOUNDATION WALLS / PIERS:" at bounding box center [259, 300] width 102 height 67
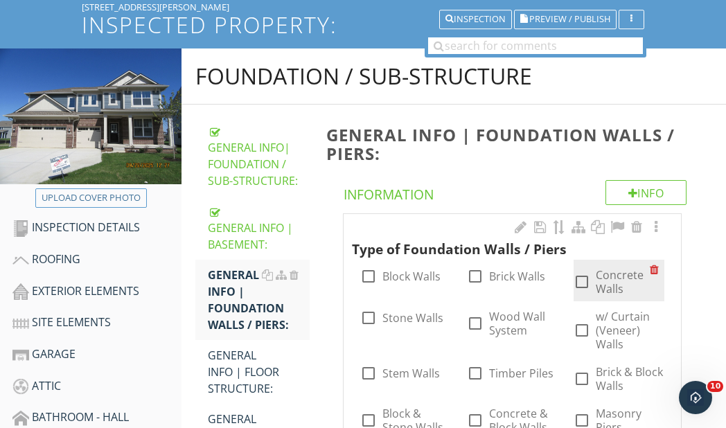
click at [583, 283] on div at bounding box center [582, 282] width 24 height 24
checkbox input "true"
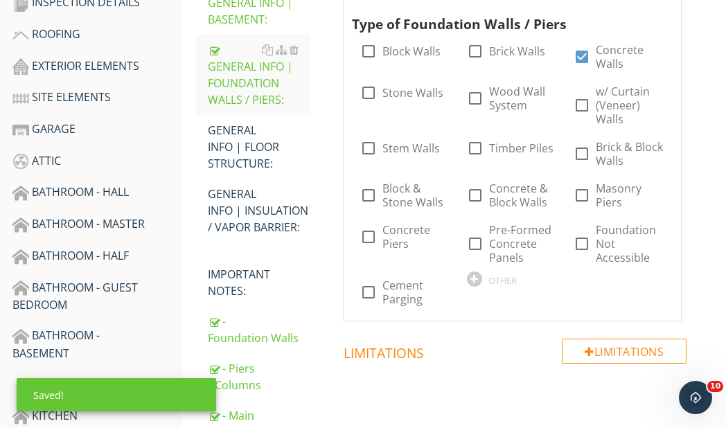
scroll to position [257, 0]
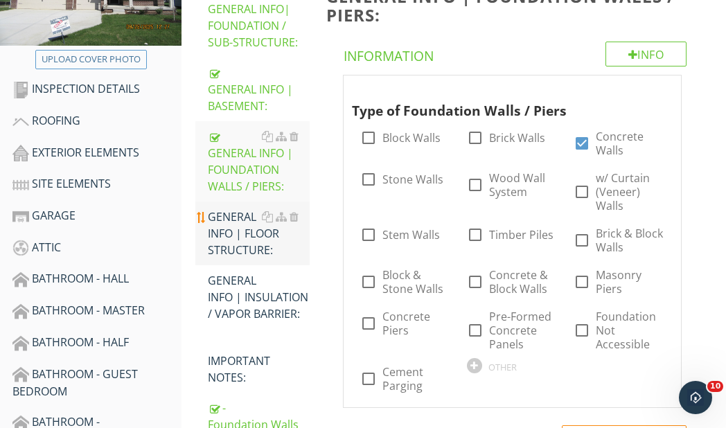
click at [231, 229] on div "GENERAL INFO | FLOOR STRUCTURE:" at bounding box center [259, 234] width 102 height 50
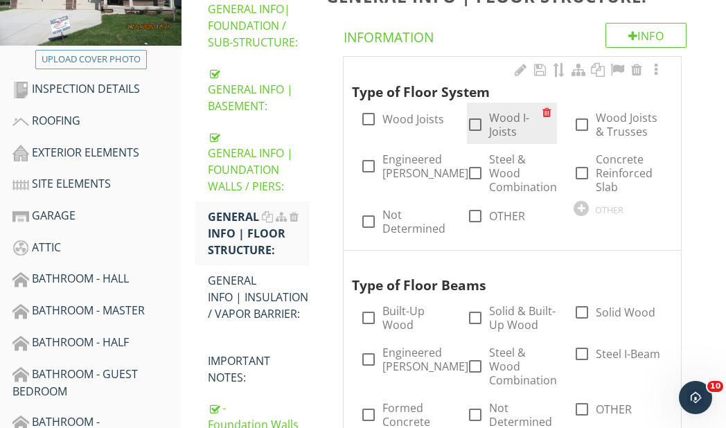
click at [468, 123] on div at bounding box center [475, 125] width 24 height 24
checkbox input "true"
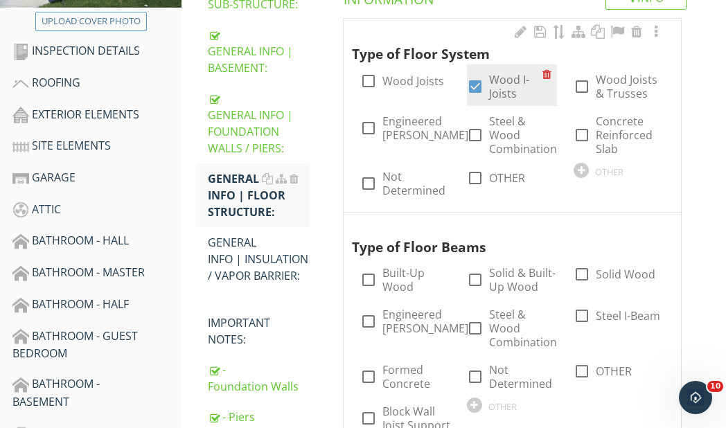
scroll to position [326, 0]
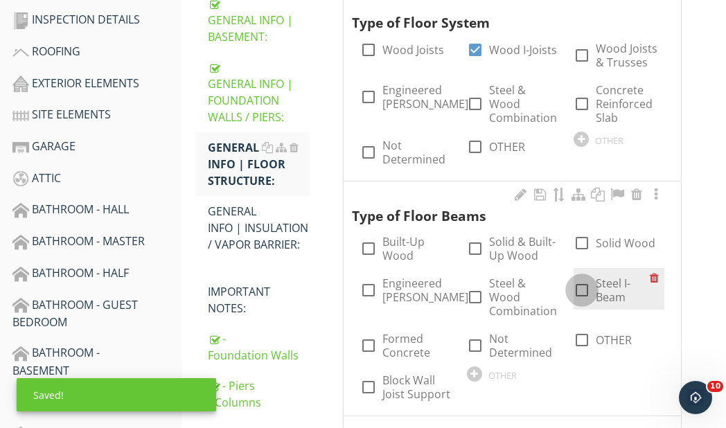
click at [588, 288] on div at bounding box center [582, 291] width 24 height 24
checkbox input "true"
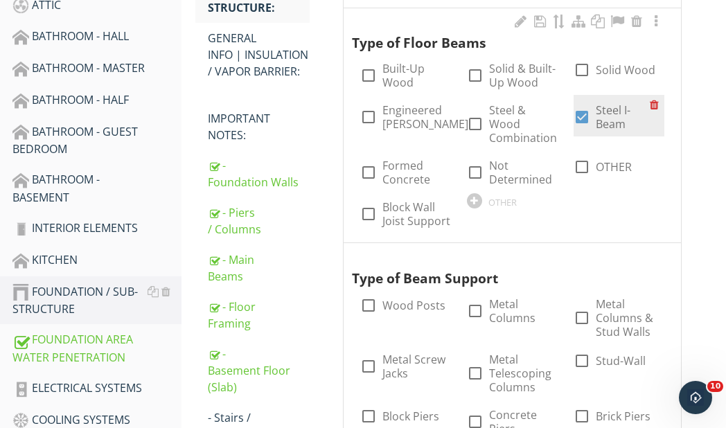
scroll to position [534, 0]
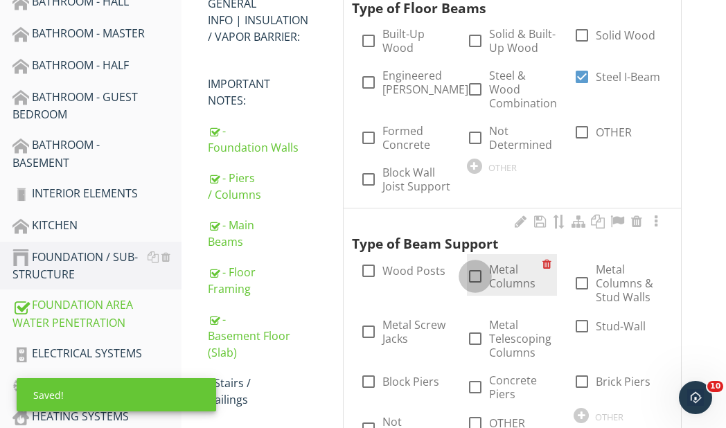
click at [482, 279] on div at bounding box center [475, 277] width 24 height 24
checkbox input "true"
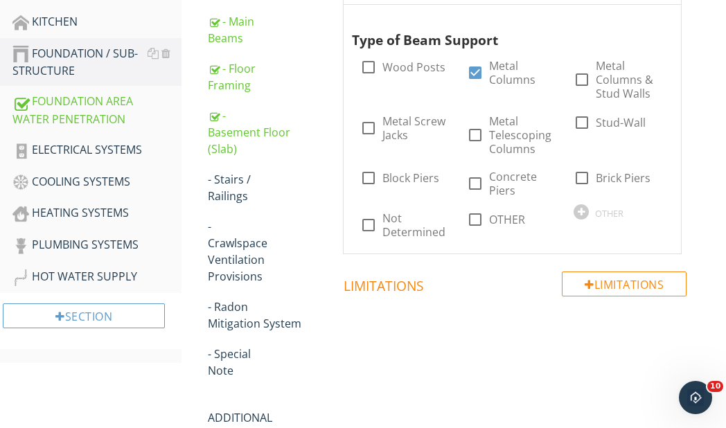
scroll to position [742, 0]
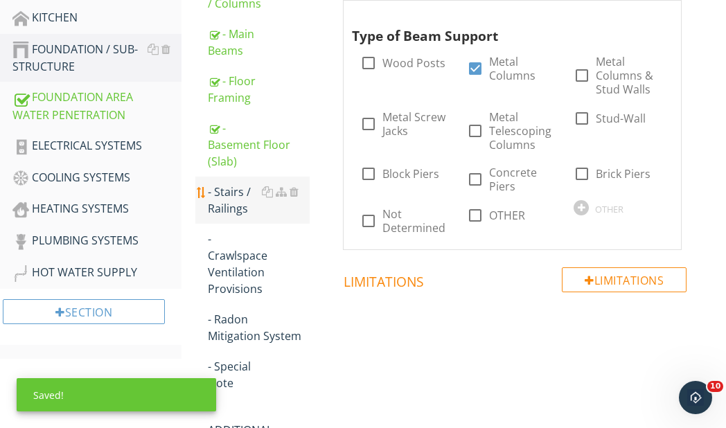
click at [234, 217] on div "- Stairs / Railings" at bounding box center [259, 200] width 102 height 33
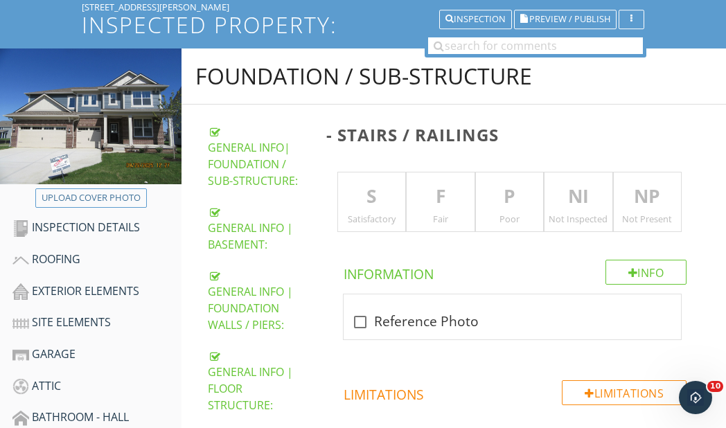
click at [367, 189] on p "S" at bounding box center [372, 197] width 68 height 28
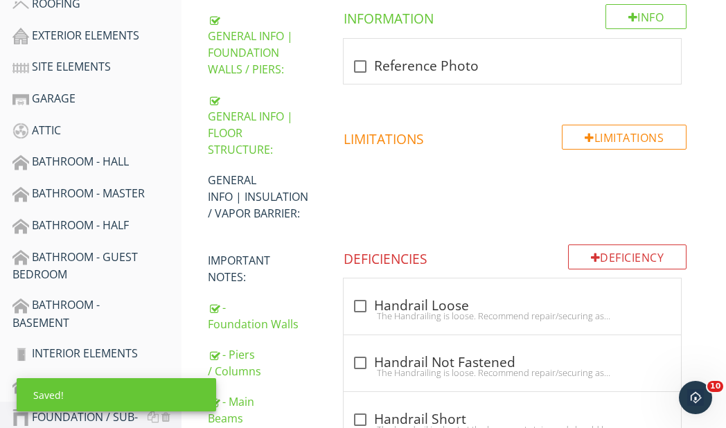
scroll to position [396, 0]
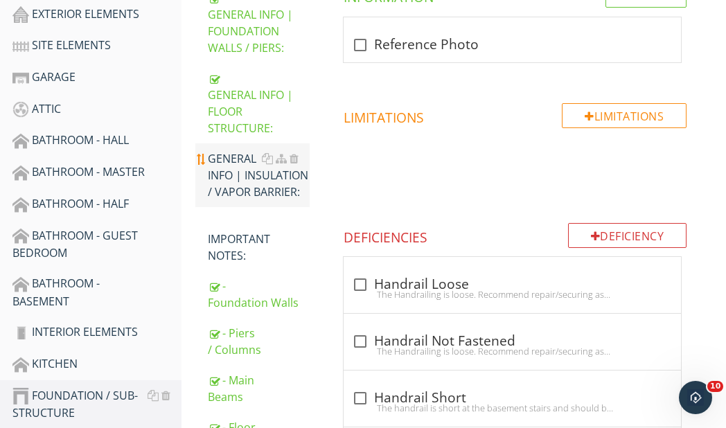
click at [237, 190] on div "GENERAL INFO | INSULATION / VAPOR BARRIER:" at bounding box center [259, 175] width 102 height 50
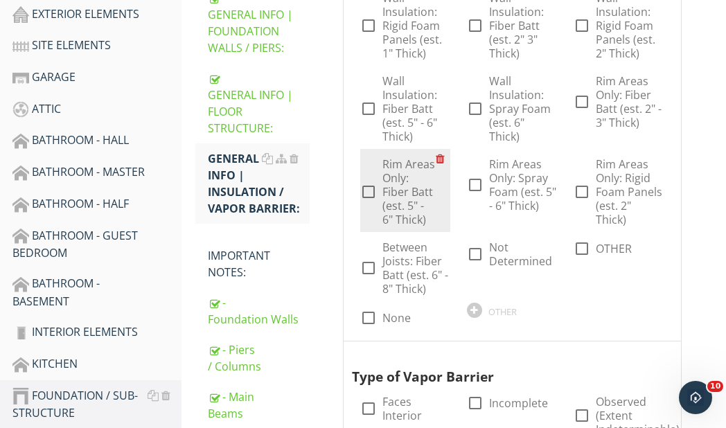
scroll to position [257, 0]
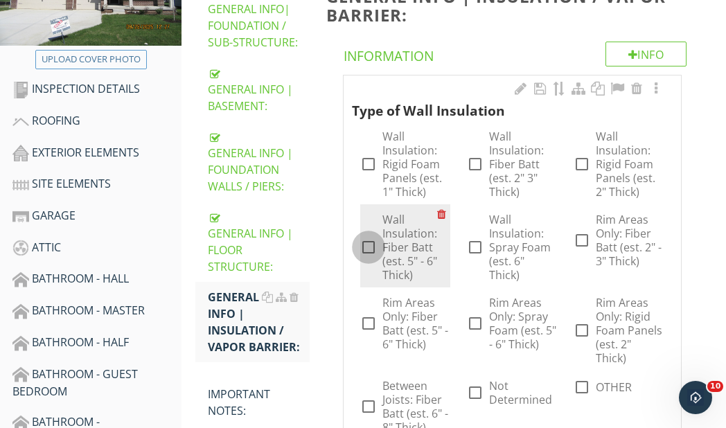
click at [370, 249] on div at bounding box center [369, 248] width 24 height 24
checkbox input "true"
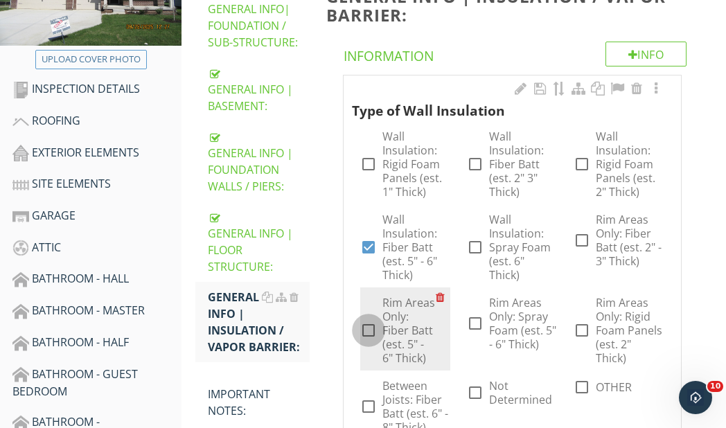
click at [369, 326] on div at bounding box center [369, 331] width 24 height 24
checkbox input "true"
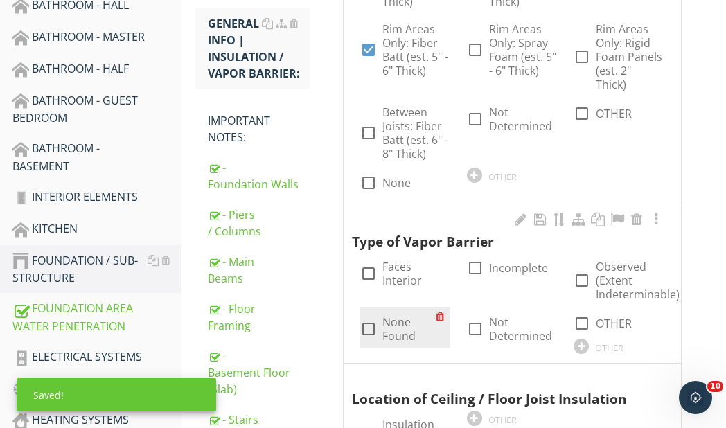
scroll to position [534, 0]
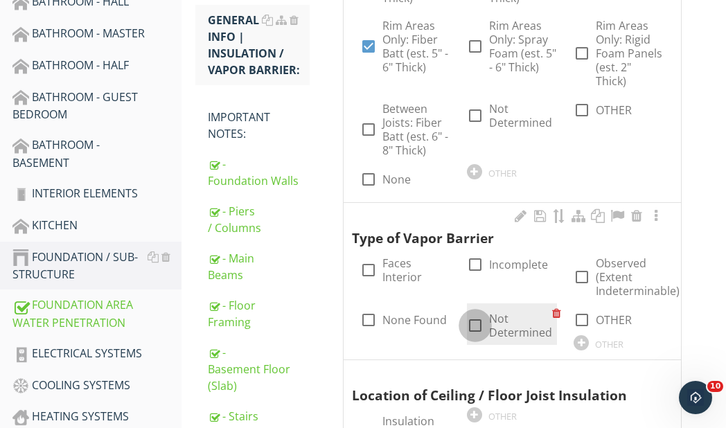
click at [473, 325] on div at bounding box center [475, 326] width 24 height 24
checkbox input "true"
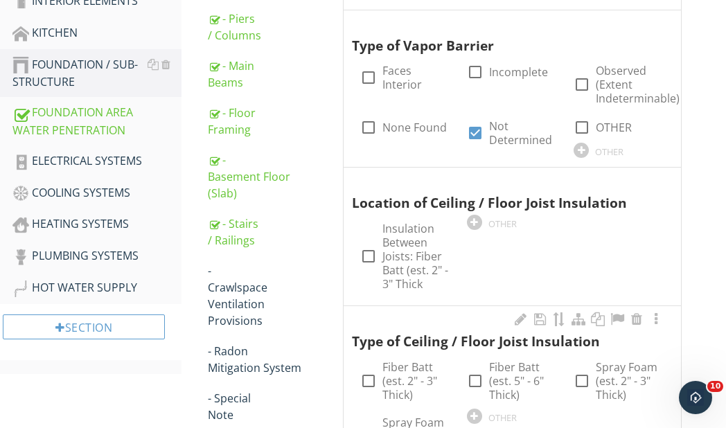
scroll to position [742, 0]
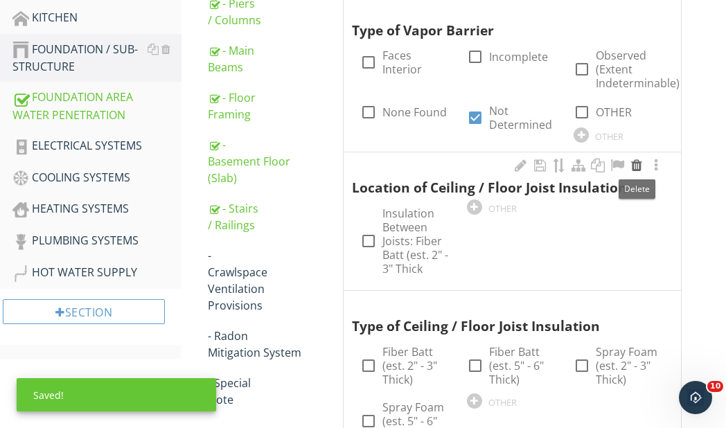
click at [637, 165] on div at bounding box center [636, 166] width 17 height 14
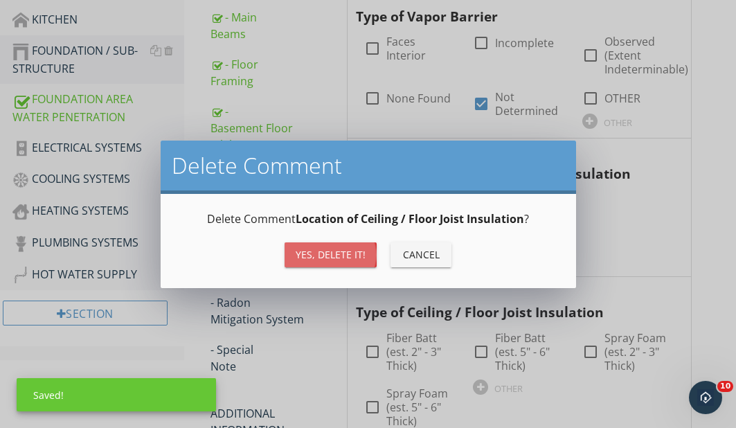
click at [344, 249] on div "Yes, Delete it!" at bounding box center [331, 254] width 70 height 15
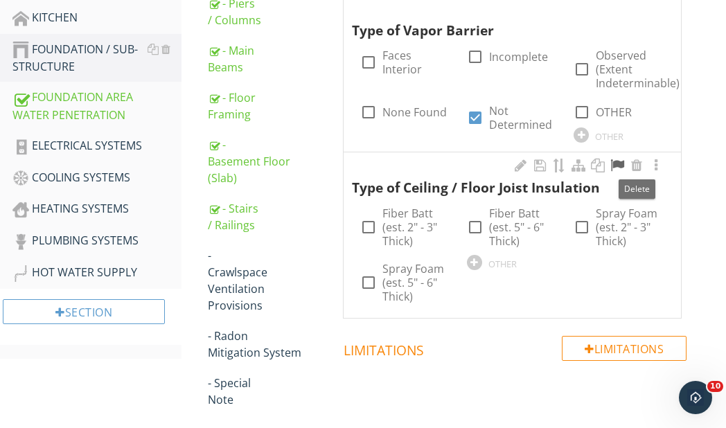
drag, startPoint x: 628, startPoint y: 165, endPoint x: 621, endPoint y: 170, distance: 8.3
click at [626, 166] on div at bounding box center [588, 166] width 152 height 17
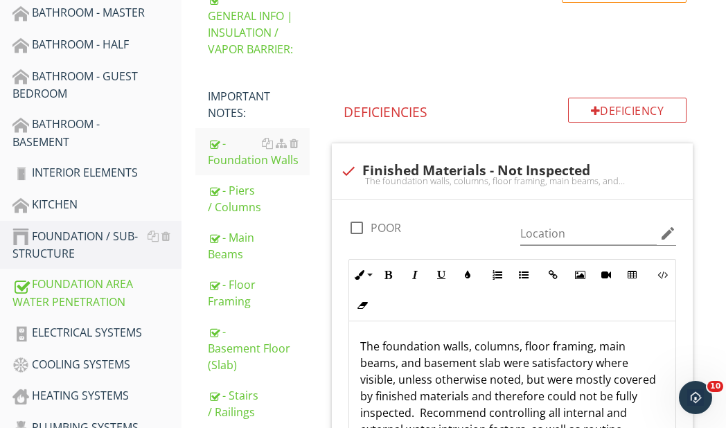
scroll to position [554, 0]
click at [71, 236] on div "FOUNDATION / SUB-STRUCTURE" at bounding box center [96, 246] width 169 height 35
click at [54, 247] on div "FOUNDATION / SUB-STRUCTURE" at bounding box center [96, 246] width 169 height 35
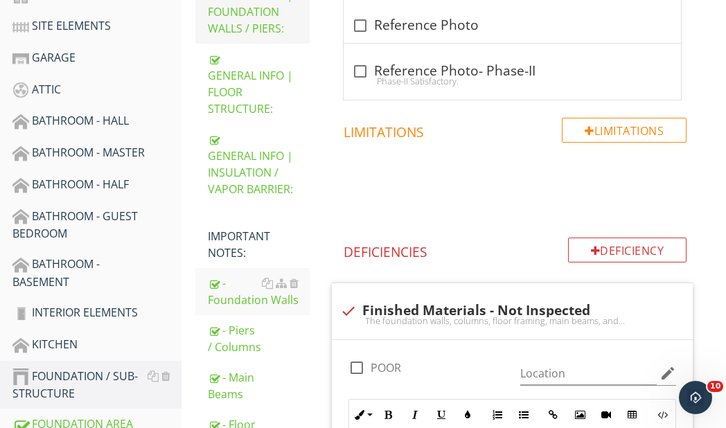
scroll to position [485, 0]
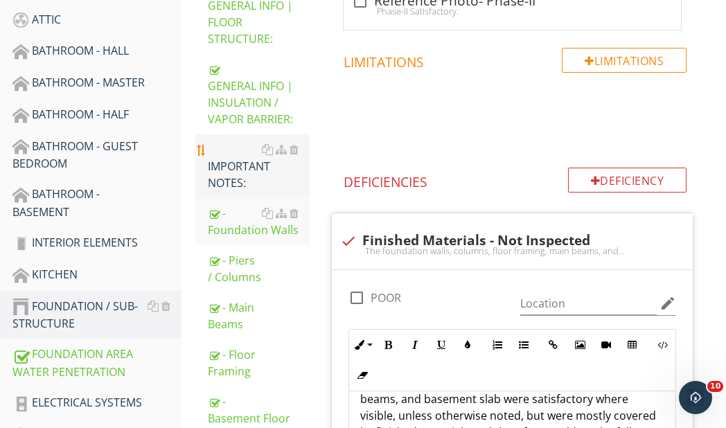
click at [220, 171] on div "IMPORTANT NOTES:" at bounding box center [259, 166] width 102 height 50
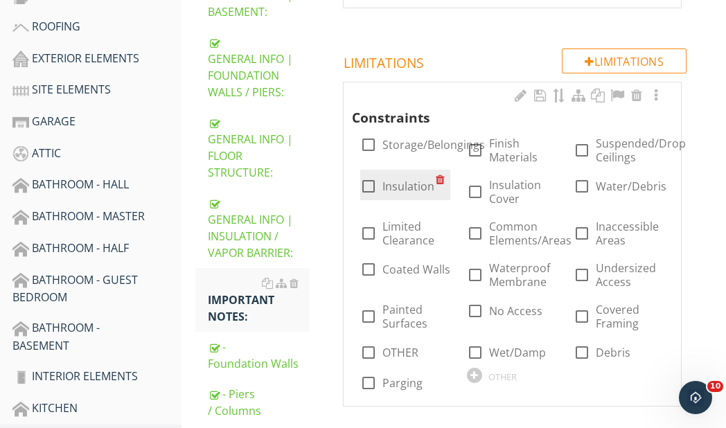
scroll to position [346, 0]
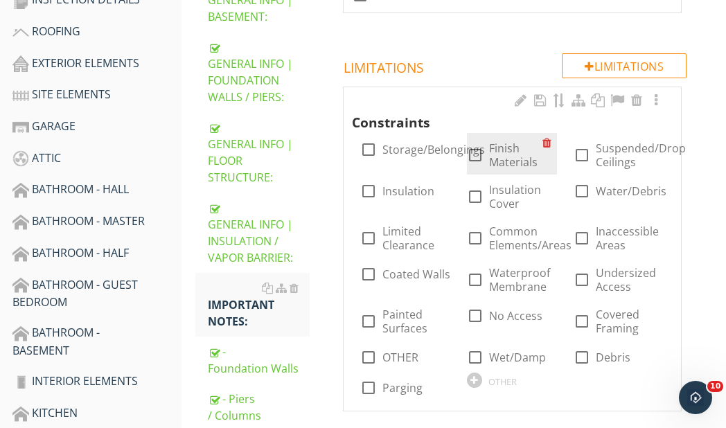
click at [475, 157] on div at bounding box center [475, 155] width 24 height 24
checkbox input "true"
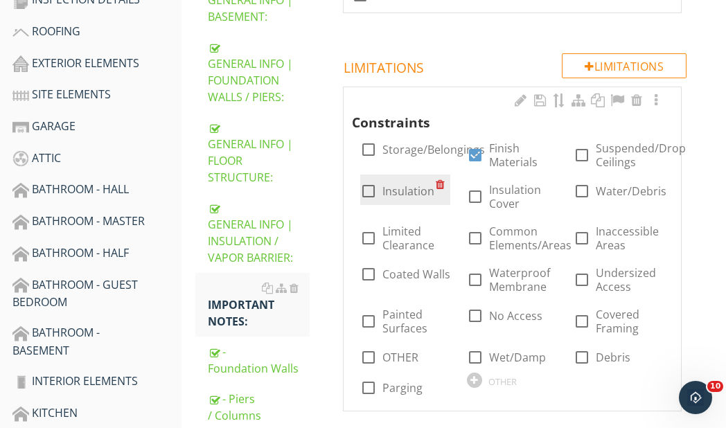
click at [375, 191] on div at bounding box center [369, 191] width 24 height 24
checkbox input "true"
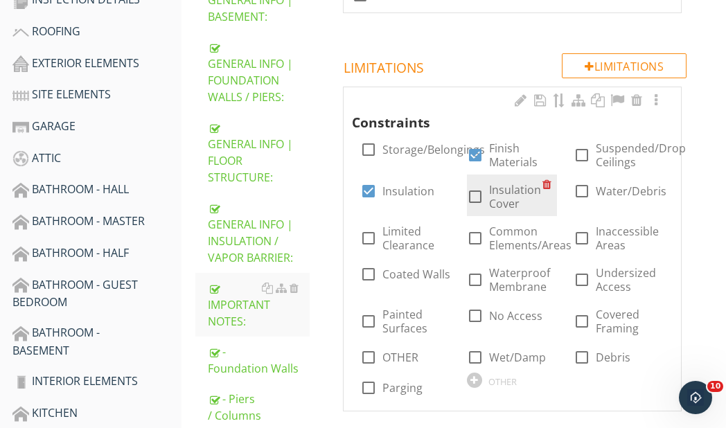
click at [477, 195] on div at bounding box center [475, 197] width 24 height 24
checkbox input "true"
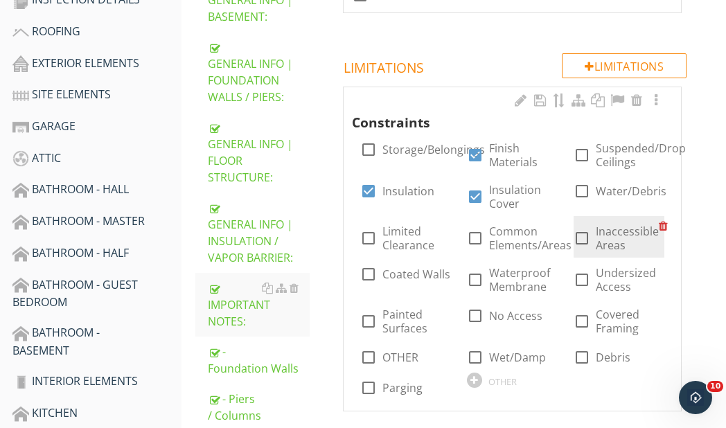
click at [578, 237] on div at bounding box center [582, 239] width 24 height 24
checkbox input "true"
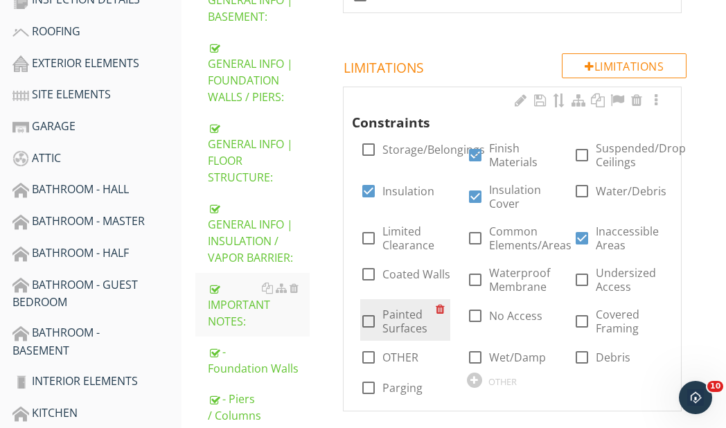
click at [367, 324] on div at bounding box center [369, 322] width 24 height 24
checkbox input "true"
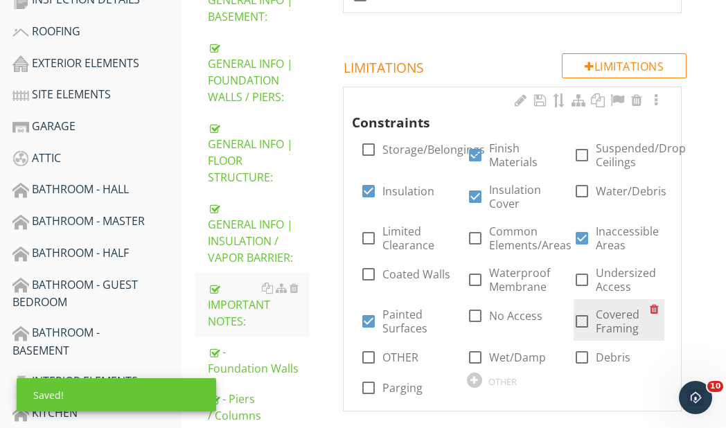
click at [582, 321] on div at bounding box center [582, 322] width 24 height 24
checkbox input "true"
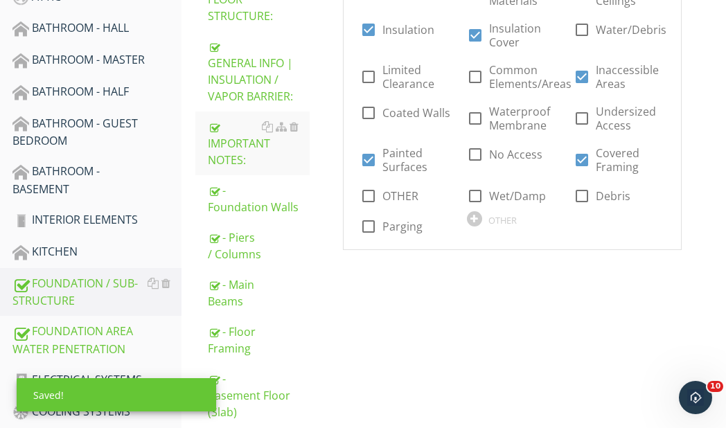
scroll to position [485, 0]
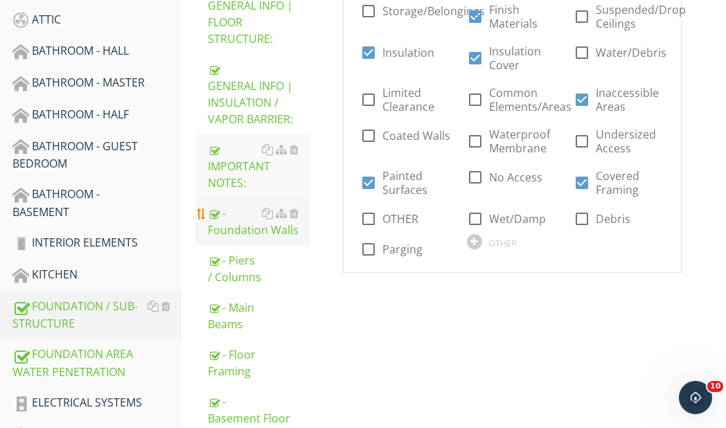
click at [217, 238] on div "- Foundation Walls" at bounding box center [259, 221] width 102 height 33
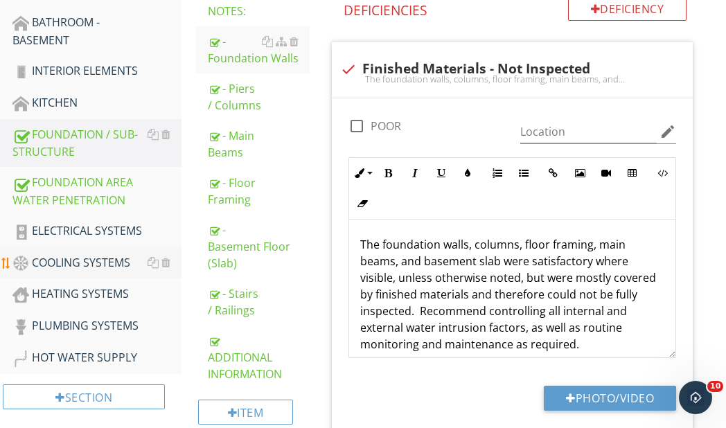
scroll to position [624, 0]
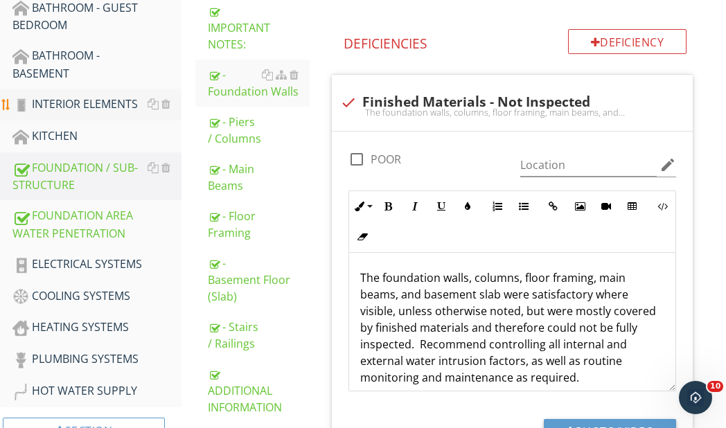
click at [57, 107] on div "INTERIOR ELEMENTS" at bounding box center [96, 105] width 169 height 18
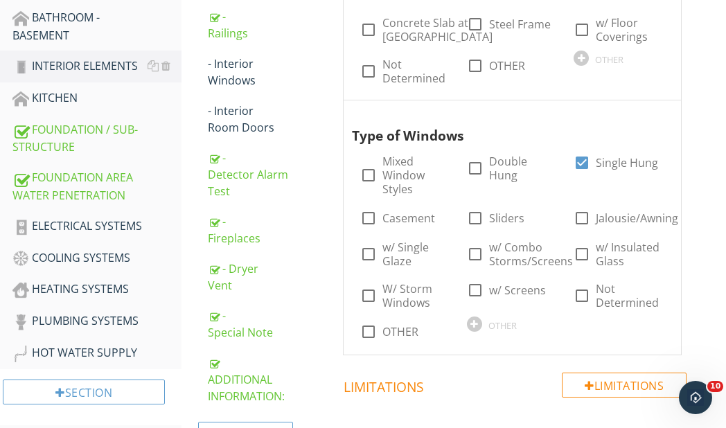
scroll to position [693, 0]
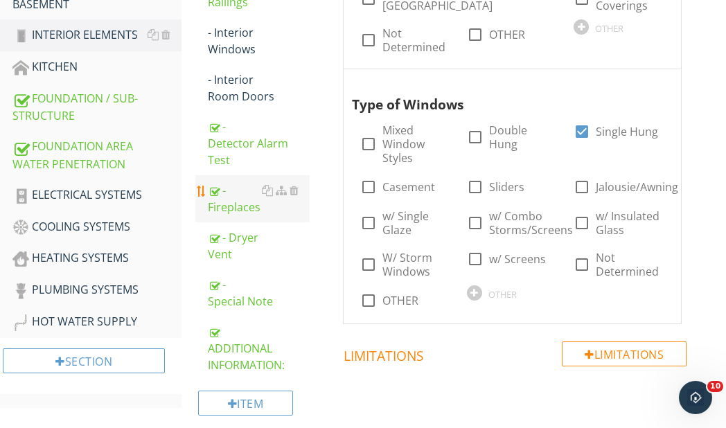
click at [233, 206] on div "- Fireplaces" at bounding box center [259, 198] width 102 height 33
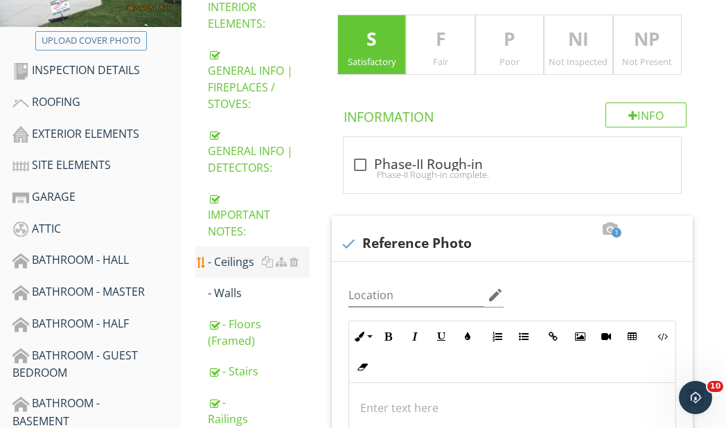
scroll to position [69, 0]
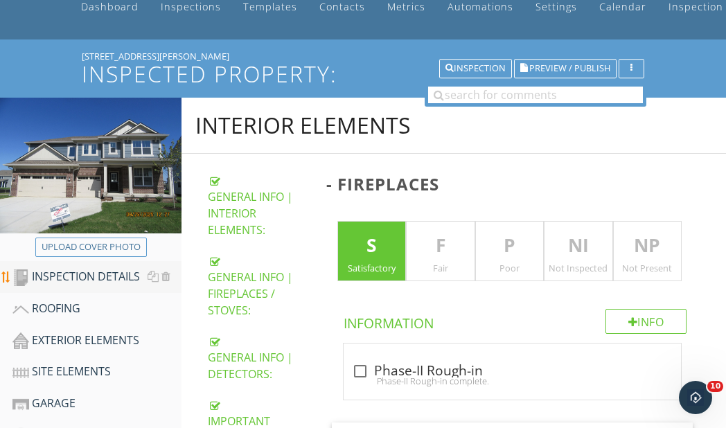
click at [62, 275] on div "INSPECTION DETAILS" at bounding box center [96, 277] width 169 height 18
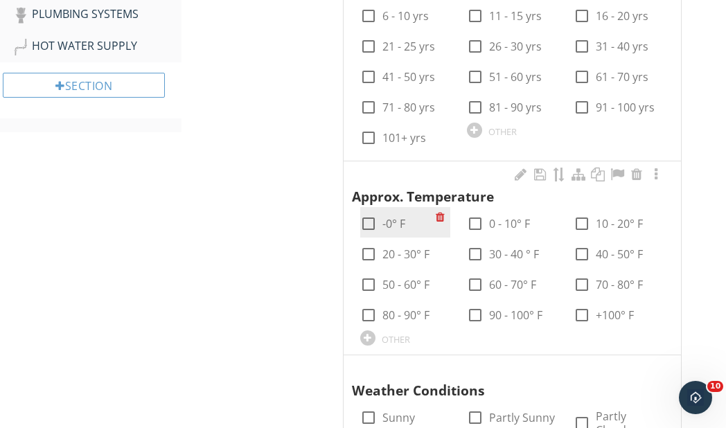
scroll to position [970, 0]
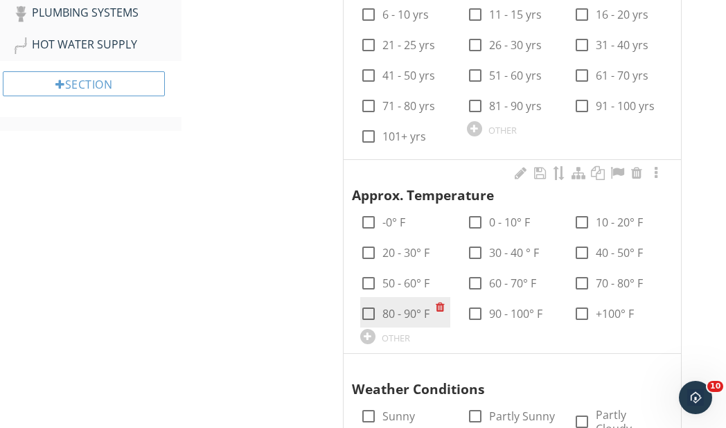
click at [365, 315] on div at bounding box center [369, 314] width 24 height 24
checkbox input "true"
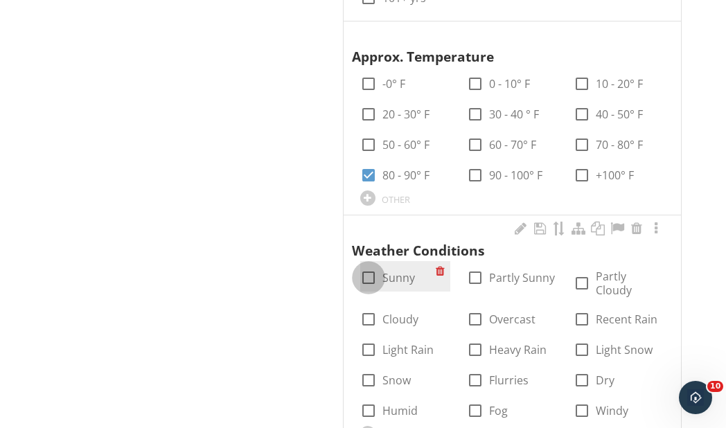
click at [369, 281] on div at bounding box center [369, 278] width 24 height 24
checkbox input "true"
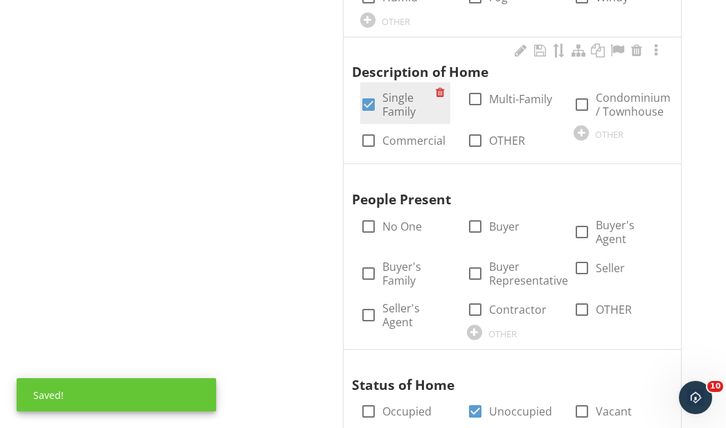
scroll to position [1524, 0]
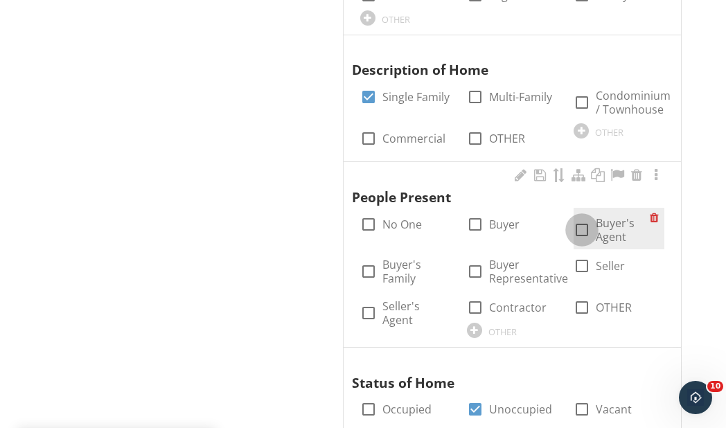
click at [583, 218] on div at bounding box center [582, 230] width 24 height 24
checkbox input "true"
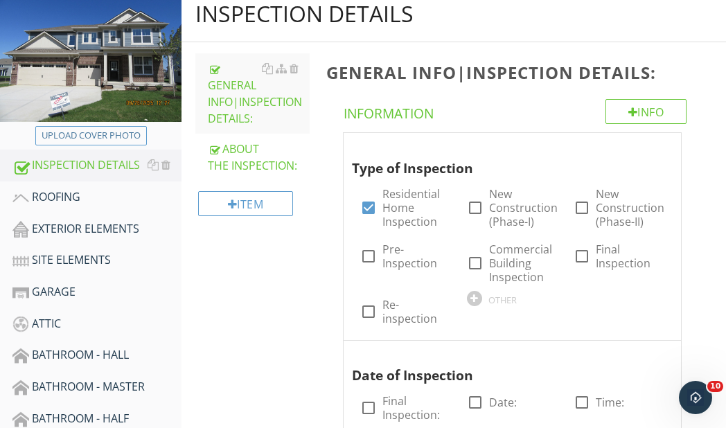
scroll to position [208, 0]
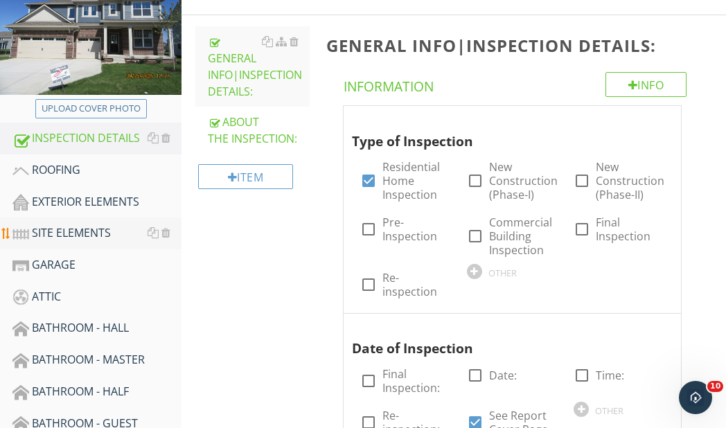
click at [67, 232] on div "SITE ELEMENTS" at bounding box center [96, 233] width 169 height 18
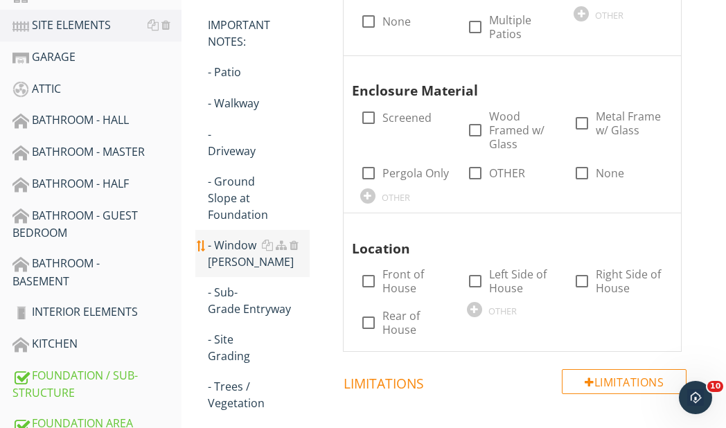
scroll to position [485, 0]
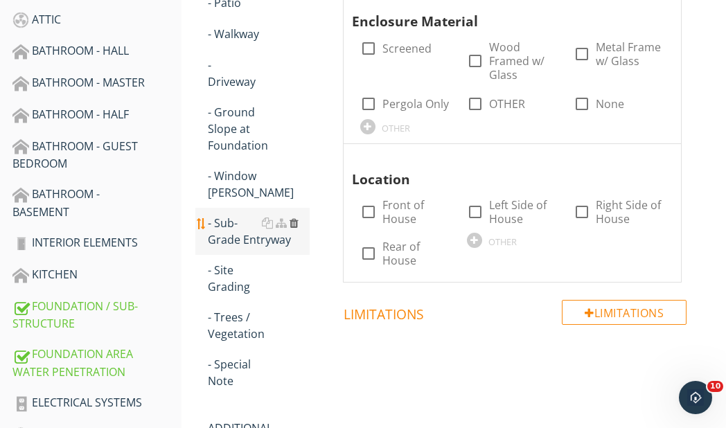
click at [294, 221] on div at bounding box center [294, 223] width 9 height 11
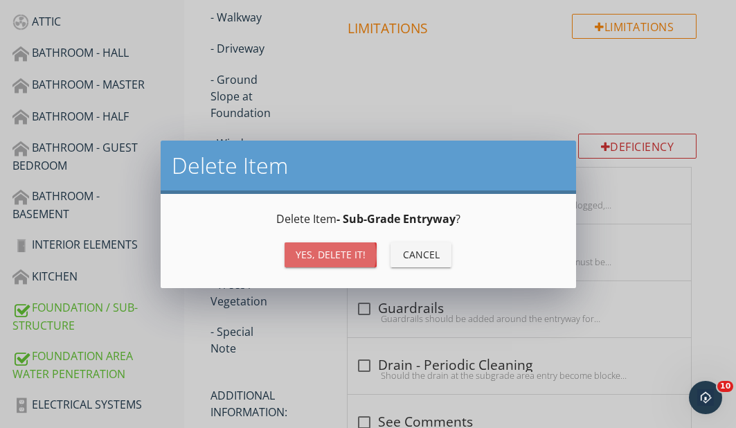
click at [328, 253] on div "Yes, Delete it!" at bounding box center [331, 254] width 70 height 15
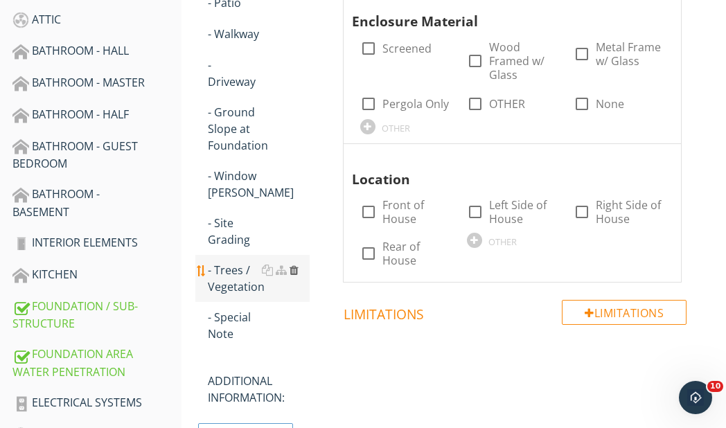
click at [294, 270] on div at bounding box center [294, 270] width 9 height 11
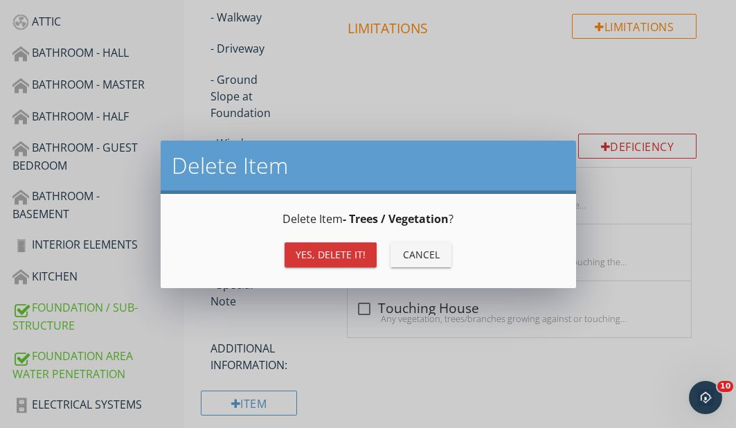
click at [327, 255] on div "Yes, Delete it!" at bounding box center [331, 254] width 70 height 15
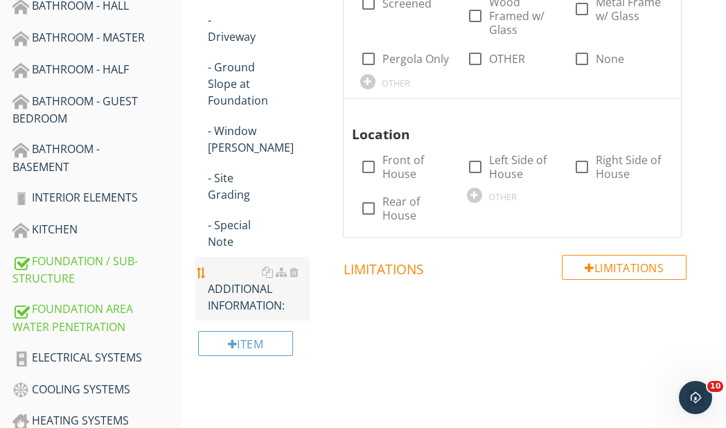
scroll to position [554, 0]
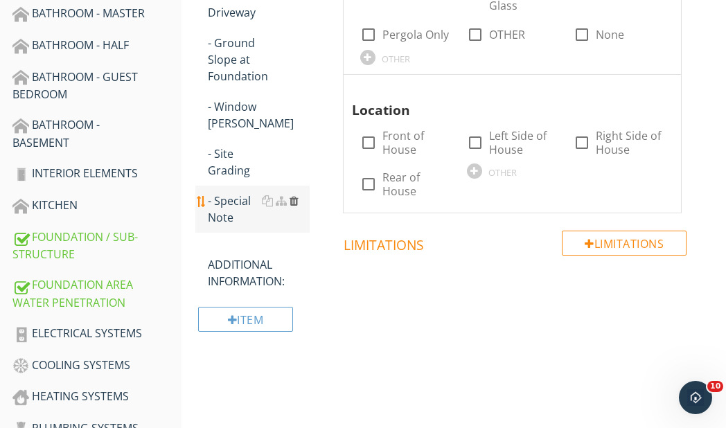
click at [293, 200] on div at bounding box center [294, 200] width 9 height 11
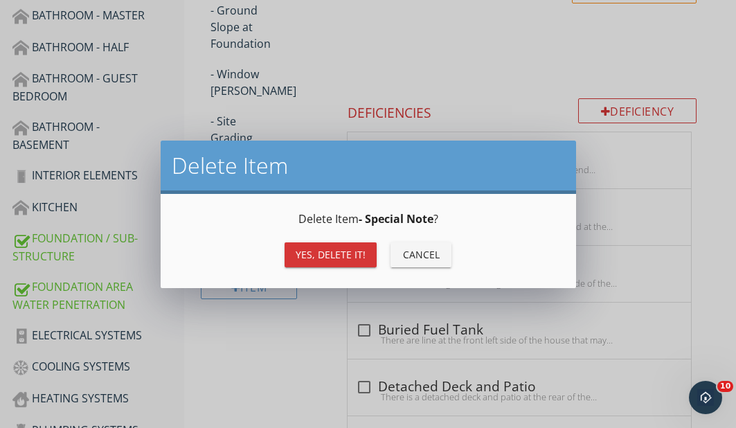
click at [333, 247] on div "Yes, Delete it!" at bounding box center [331, 254] width 70 height 15
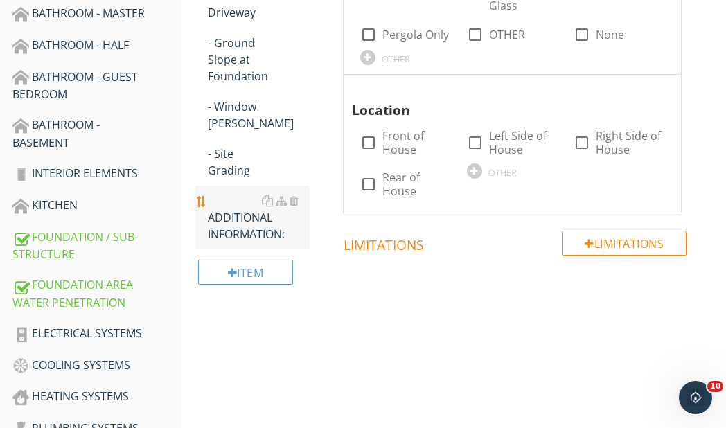
click at [243, 226] on div "ADDITIONAL INFORMATION:" at bounding box center [259, 218] width 102 height 50
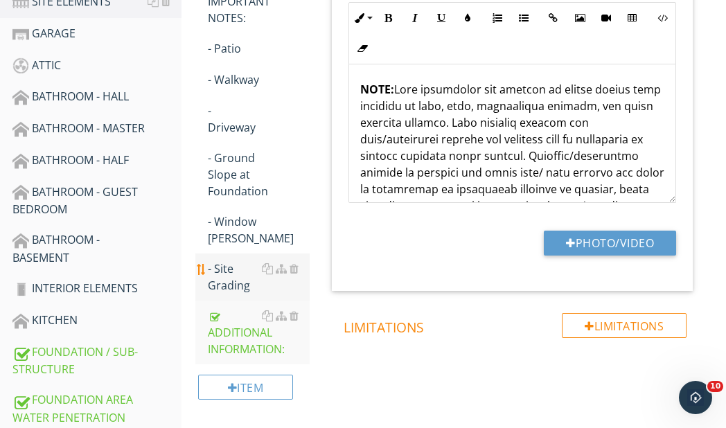
scroll to position [416, 0]
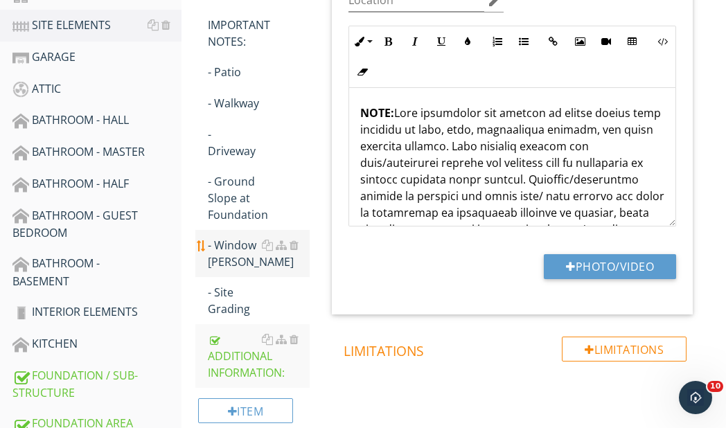
click at [234, 244] on div "- Window Wells" at bounding box center [259, 253] width 102 height 33
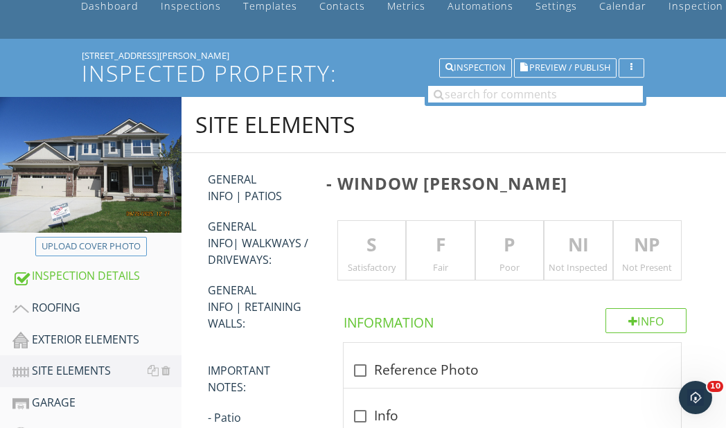
scroll to position [69, 0]
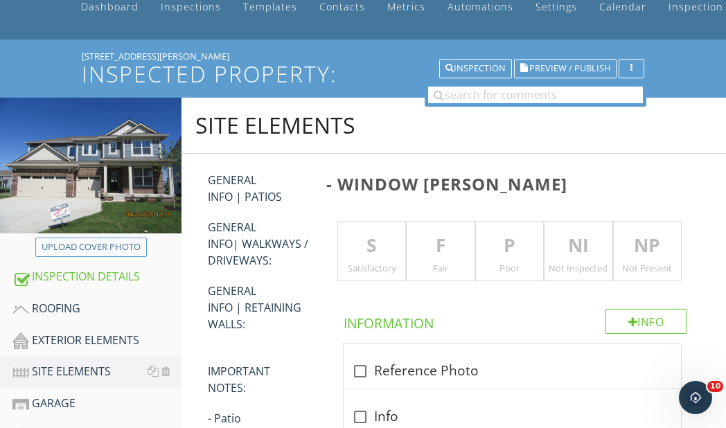
click at [436, 234] on p "F" at bounding box center [441, 246] width 68 height 28
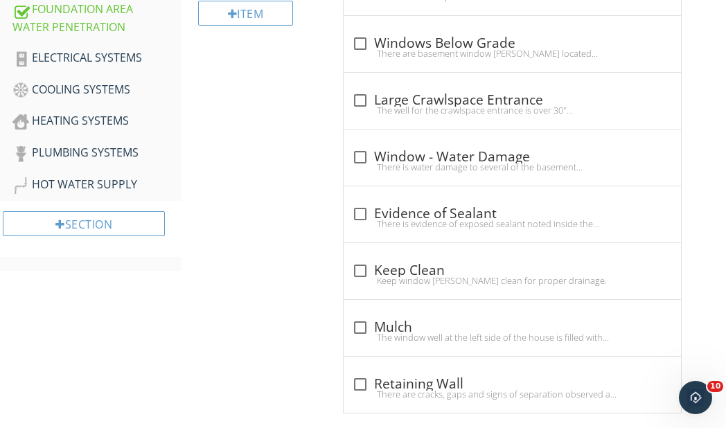
scroll to position [831, 0]
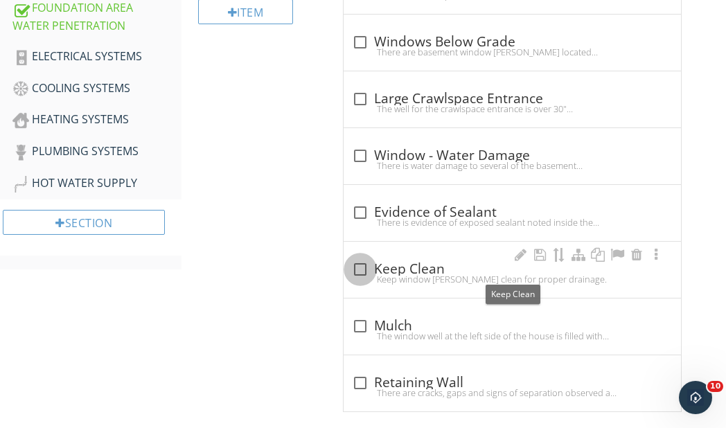
click at [363, 267] on div at bounding box center [360, 270] width 24 height 24
checkbox input "true"
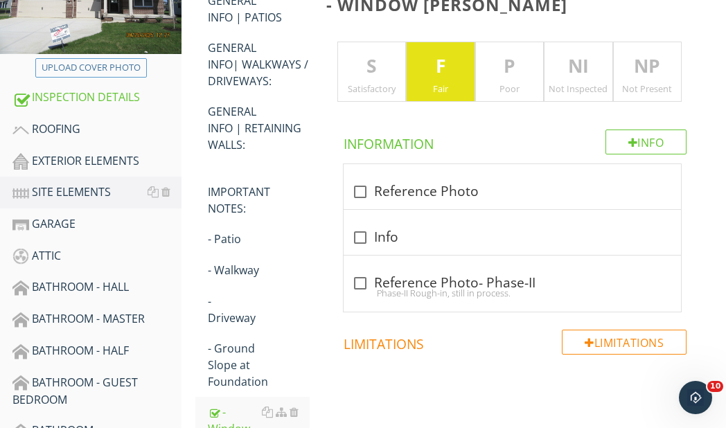
scroll to position [208, 0]
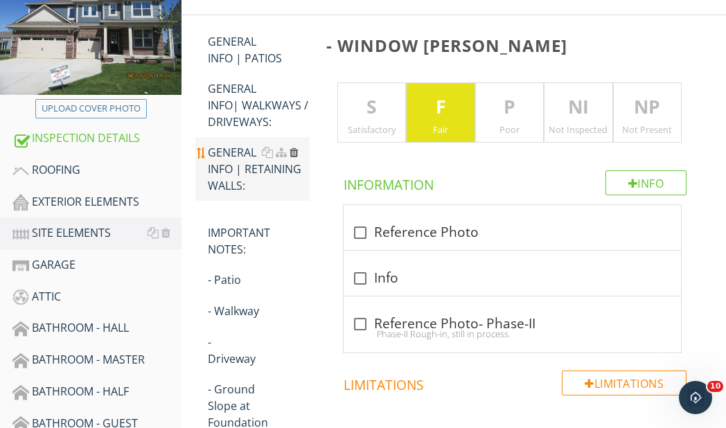
click at [292, 150] on div at bounding box center [294, 152] width 9 height 11
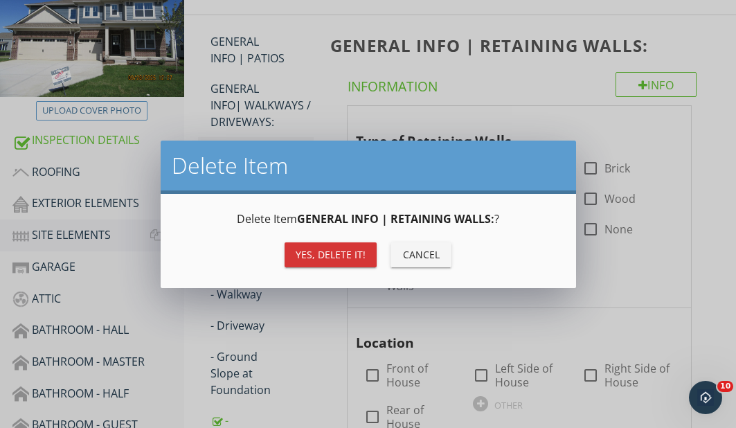
click at [330, 247] on div "Yes, Delete it!" at bounding box center [331, 254] width 70 height 15
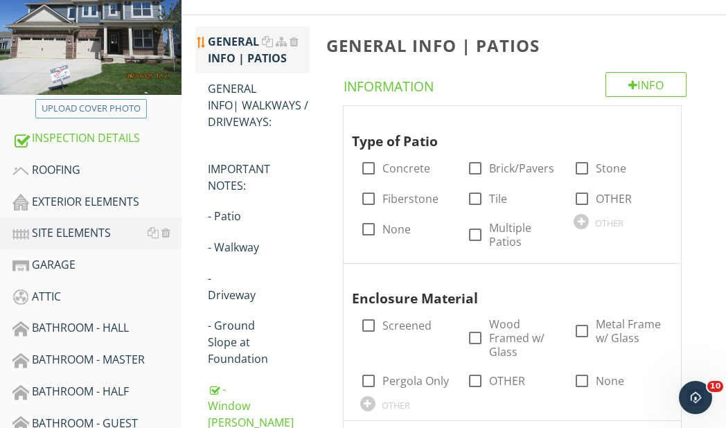
click at [238, 45] on div "GENERAL INFO | PATIOS" at bounding box center [259, 49] width 102 height 33
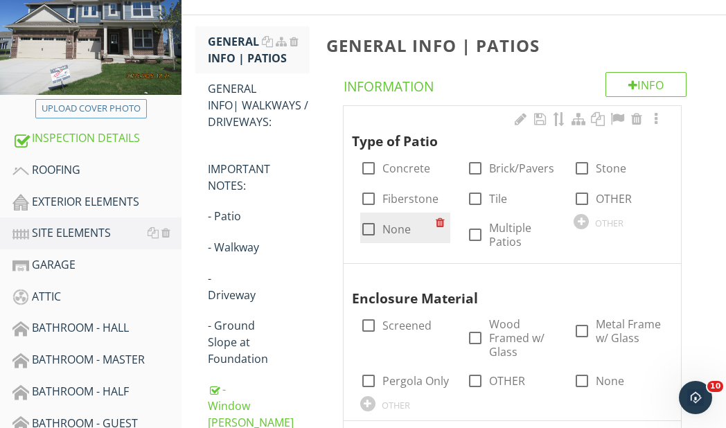
click at [369, 225] on div at bounding box center [369, 230] width 24 height 24
checkbox input "true"
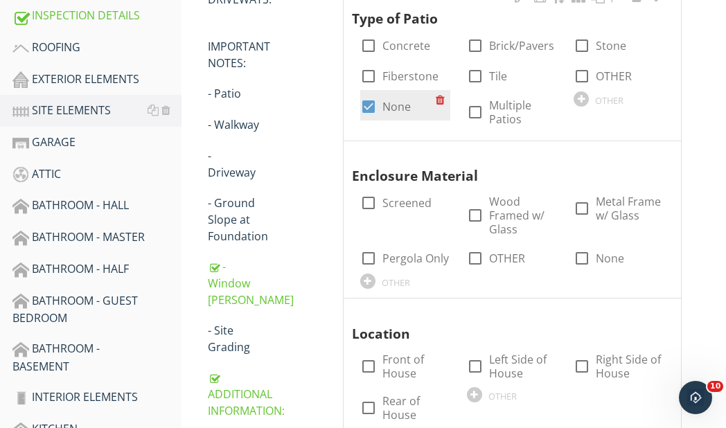
scroll to position [346, 0]
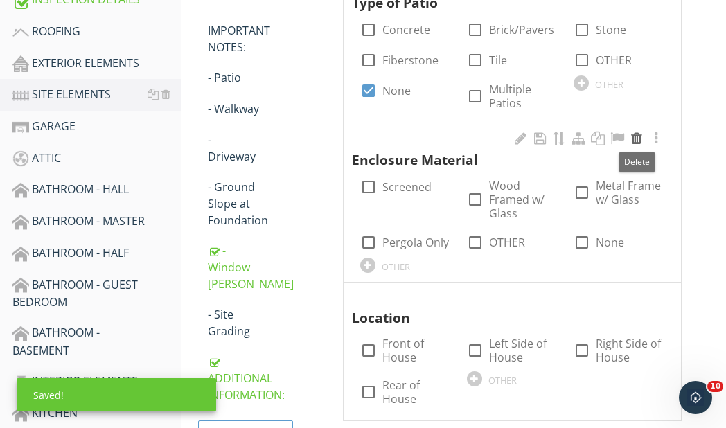
click at [635, 135] on div at bounding box center [636, 139] width 17 height 14
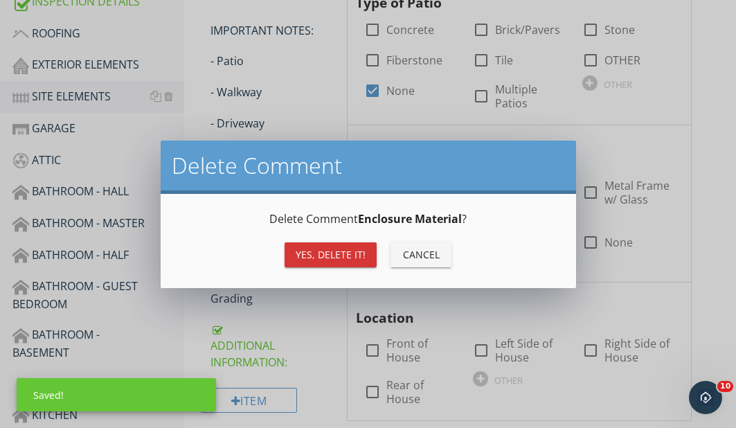
click at [350, 247] on div "Yes, Delete it!" at bounding box center [331, 254] width 70 height 15
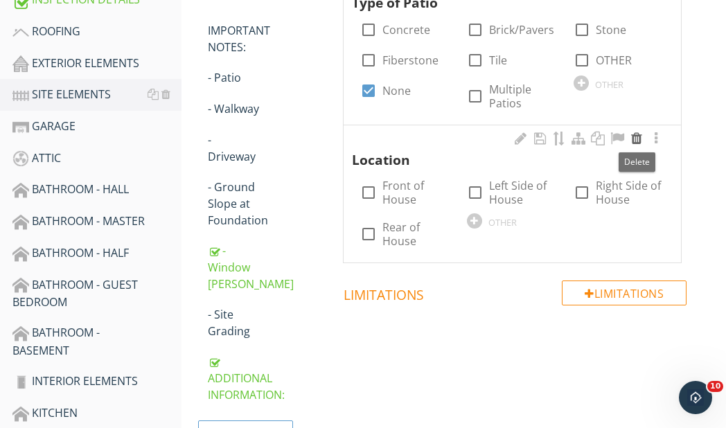
click at [638, 134] on div at bounding box center [636, 139] width 17 height 14
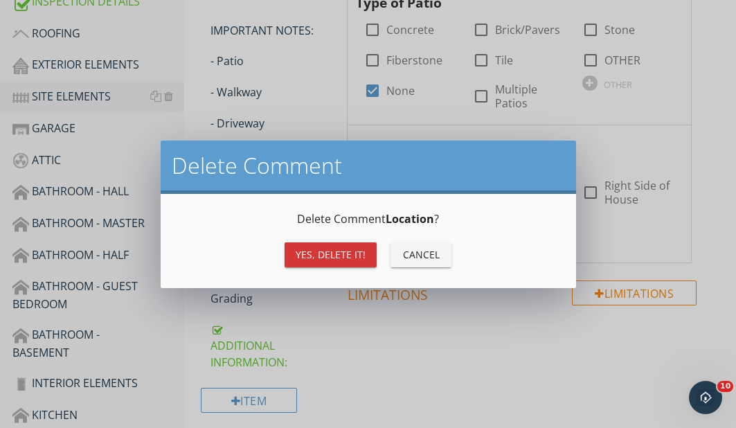
click at [341, 253] on div "Yes, Delete it!" at bounding box center [331, 254] width 70 height 15
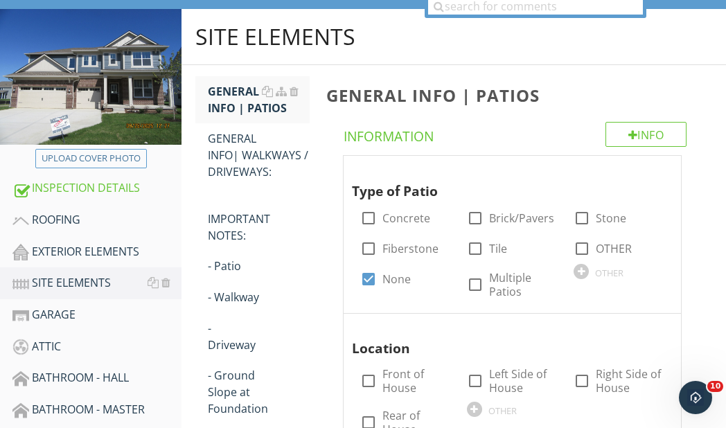
scroll to position [139, 0]
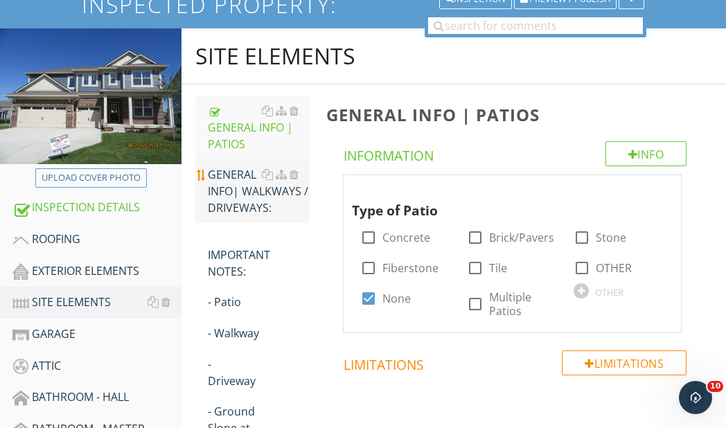
click at [244, 187] on div "GENERAL INFO| WALKWAYS / DRIVEWAYS:" at bounding box center [259, 191] width 102 height 50
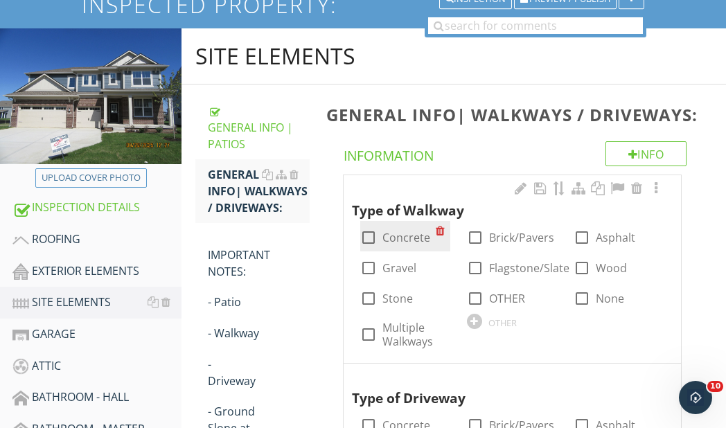
click at [373, 238] on div at bounding box center [369, 238] width 24 height 24
checkbox input "true"
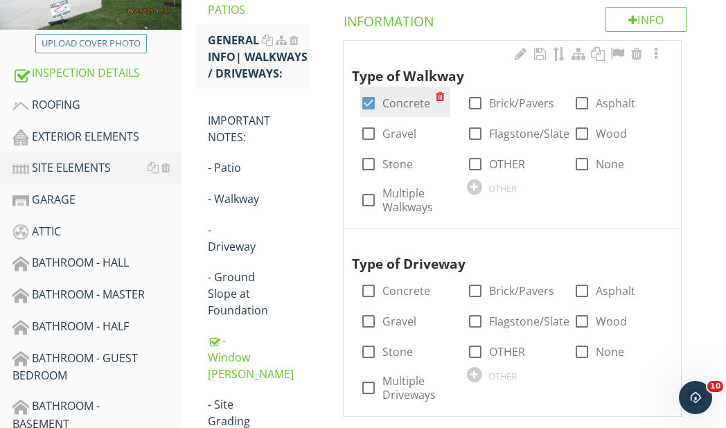
scroll to position [277, 0]
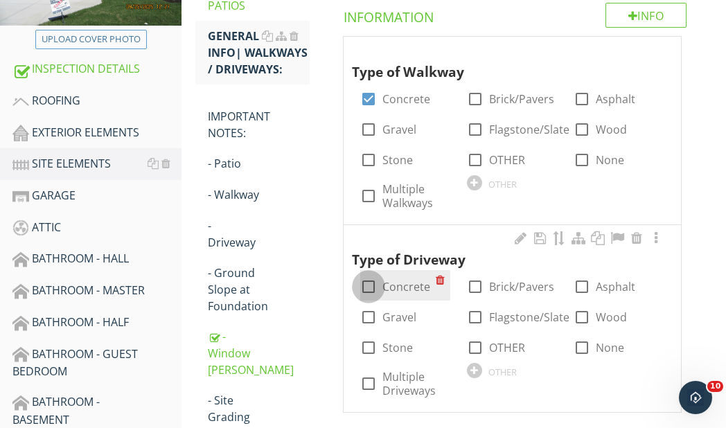
click at [371, 288] on div at bounding box center [369, 287] width 24 height 24
checkbox input "true"
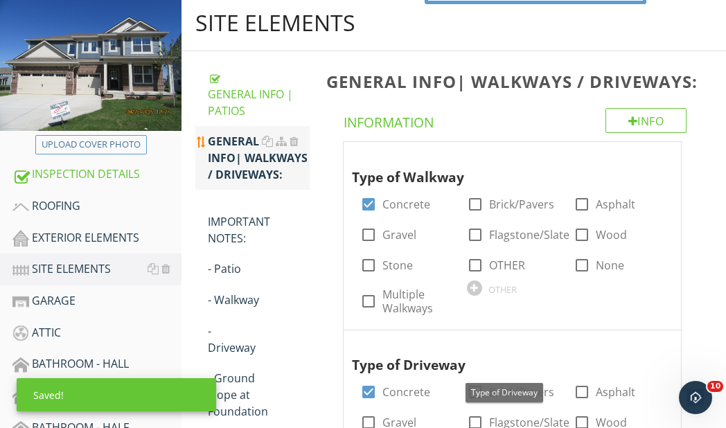
scroll to position [139, 0]
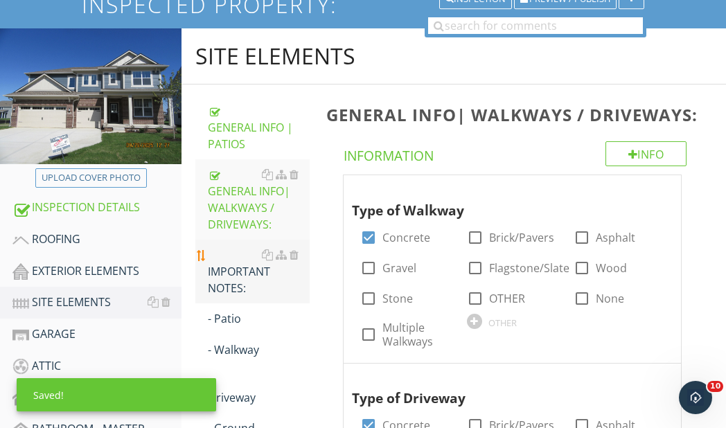
click at [240, 271] on div "IMPORTANT NOTES:" at bounding box center [259, 272] width 102 height 50
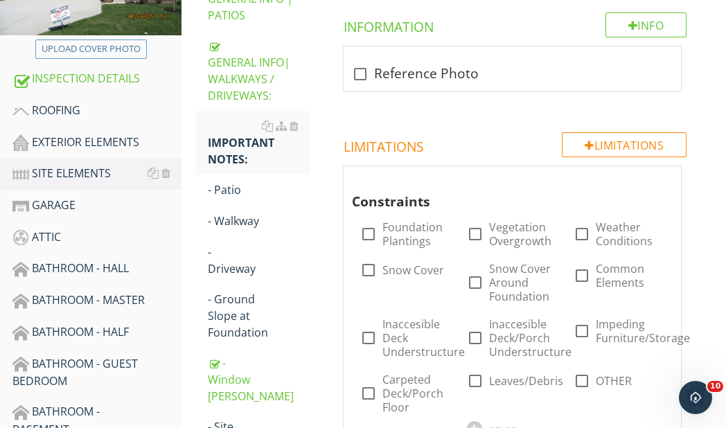
scroll to position [277, 0]
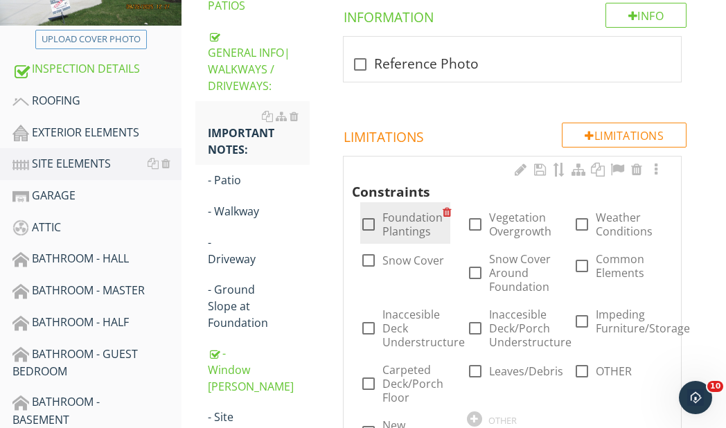
click at [373, 223] on div at bounding box center [369, 225] width 24 height 24
checkbox input "true"
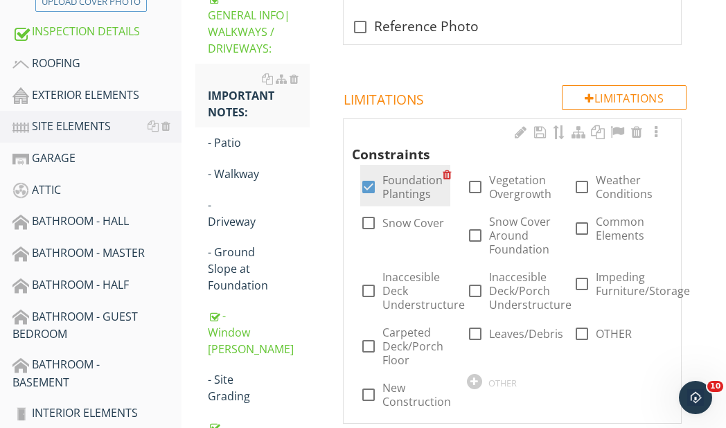
scroll to position [346, 0]
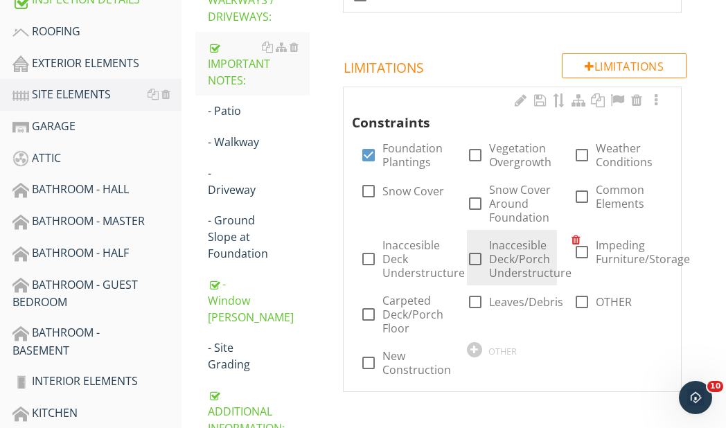
click at [474, 256] on div at bounding box center [475, 259] width 24 height 24
checkbox input "true"
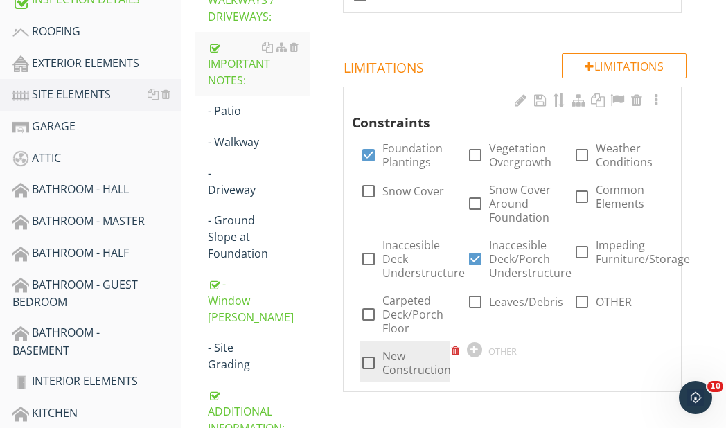
click at [369, 363] on div at bounding box center [369, 363] width 24 height 24
checkbox input "true"
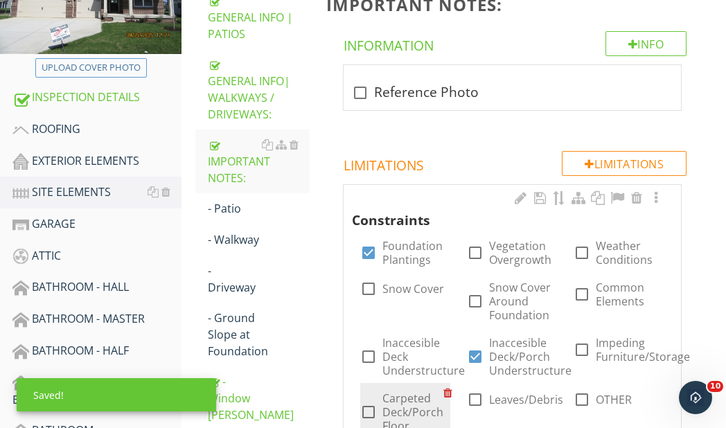
scroll to position [208, 0]
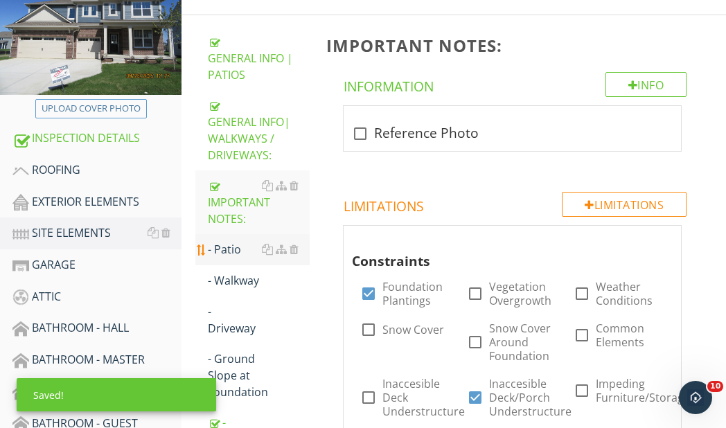
click at [225, 246] on div "- Patio" at bounding box center [259, 249] width 102 height 17
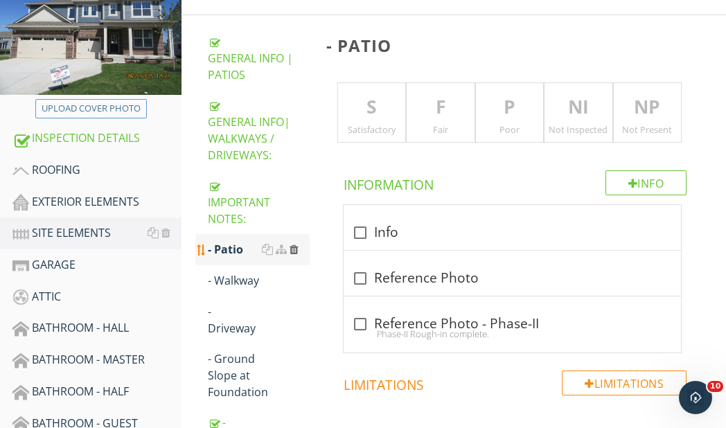
click at [294, 247] on div at bounding box center [294, 249] width 9 height 11
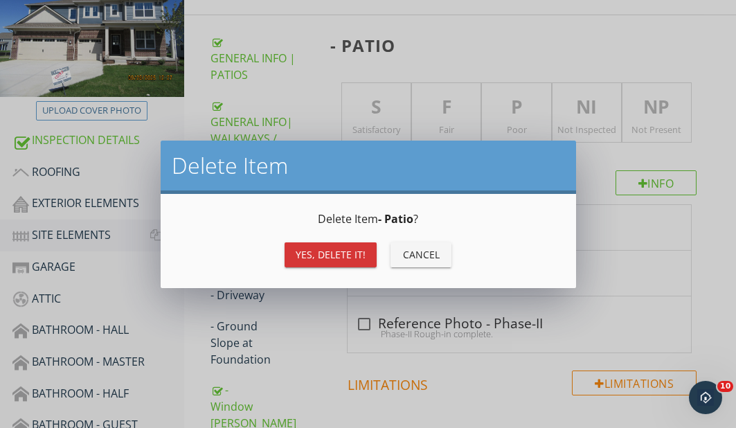
click at [330, 255] on div "Yes, Delete it!" at bounding box center [331, 254] width 70 height 15
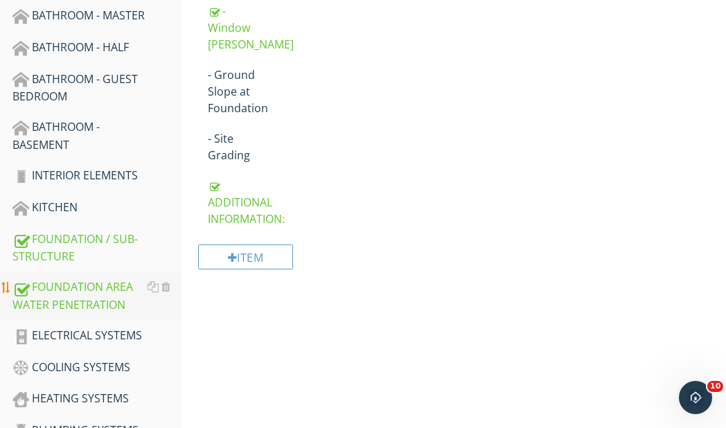
scroll to position [554, 0]
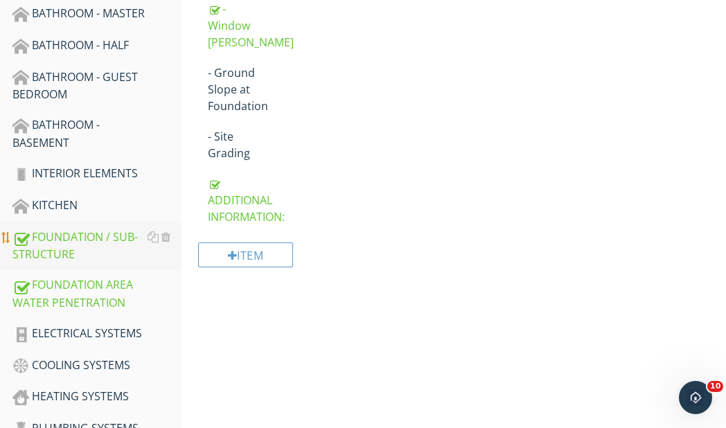
click at [62, 240] on div "FOUNDATION / SUB-STRUCTURE" at bounding box center [96, 246] width 169 height 35
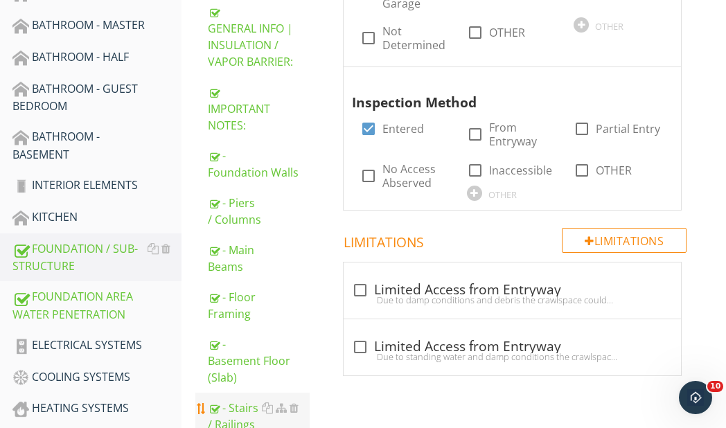
scroll to position [501, 0]
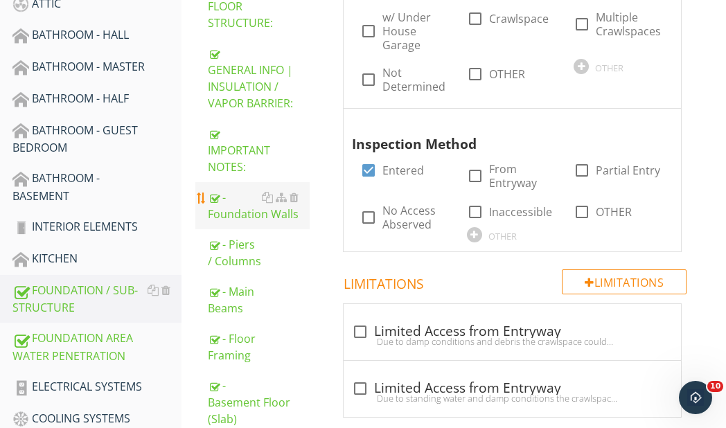
click at [253, 215] on div "- Foundation Walls" at bounding box center [259, 205] width 102 height 33
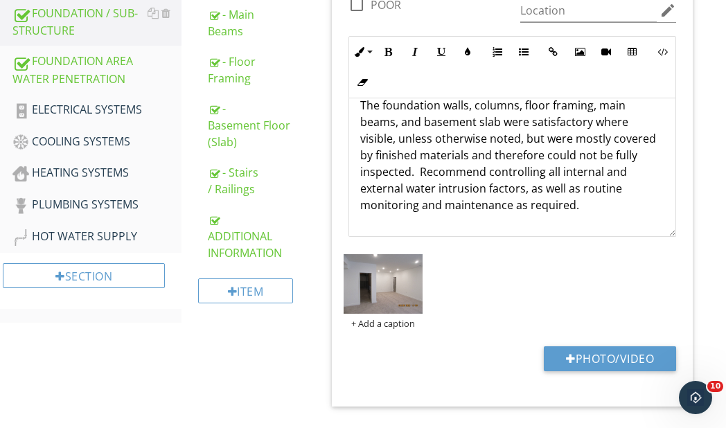
scroll to position [34, 0]
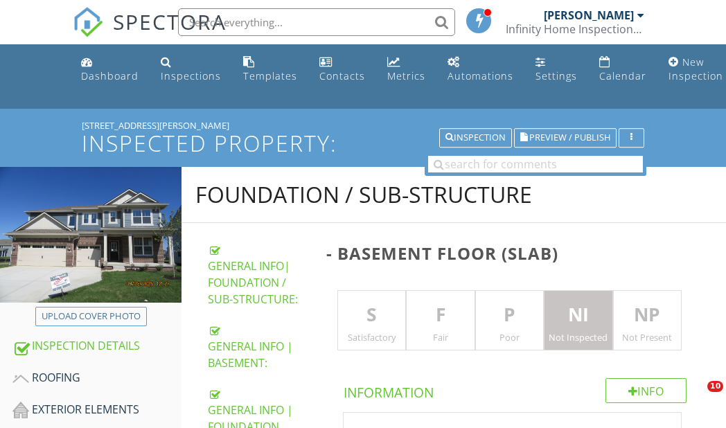
scroll to position [676, 0]
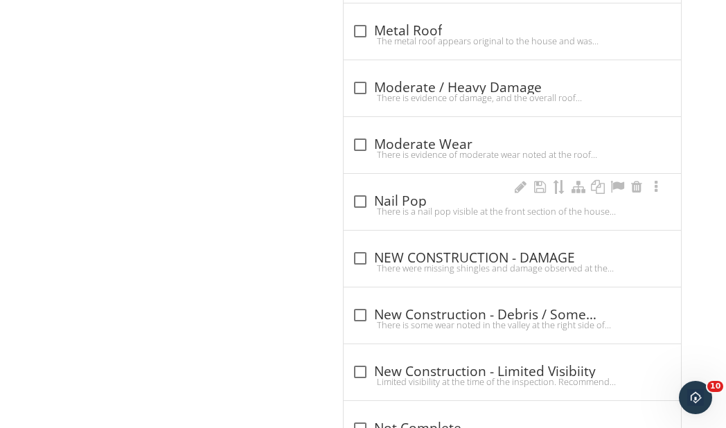
scroll to position [1707, 0]
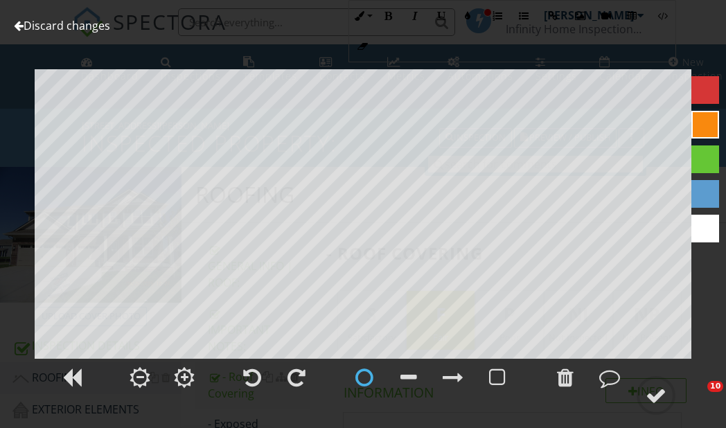
scroll to position [2068, 0]
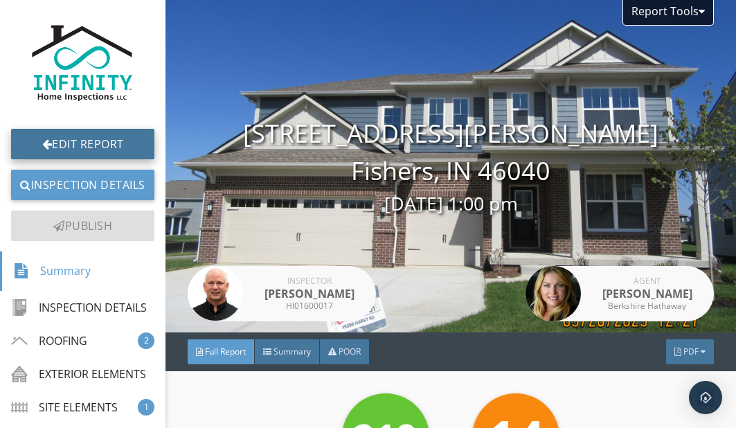
click at [82, 140] on link "Edit Report" at bounding box center [82, 144] width 143 height 30
